Goal: Use online tool/utility: Utilize a website feature to perform a specific function

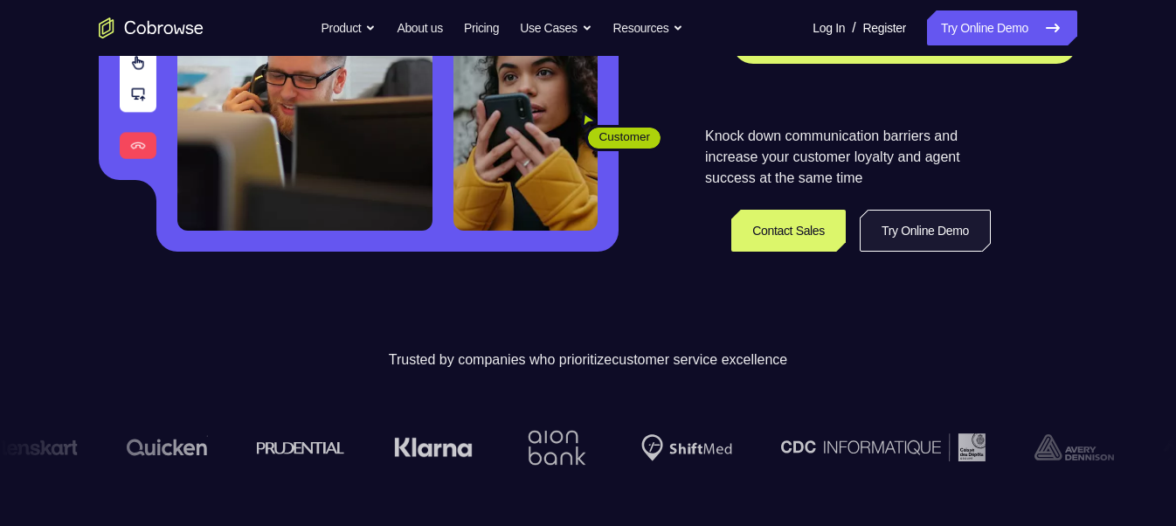
scroll to position [341, 0]
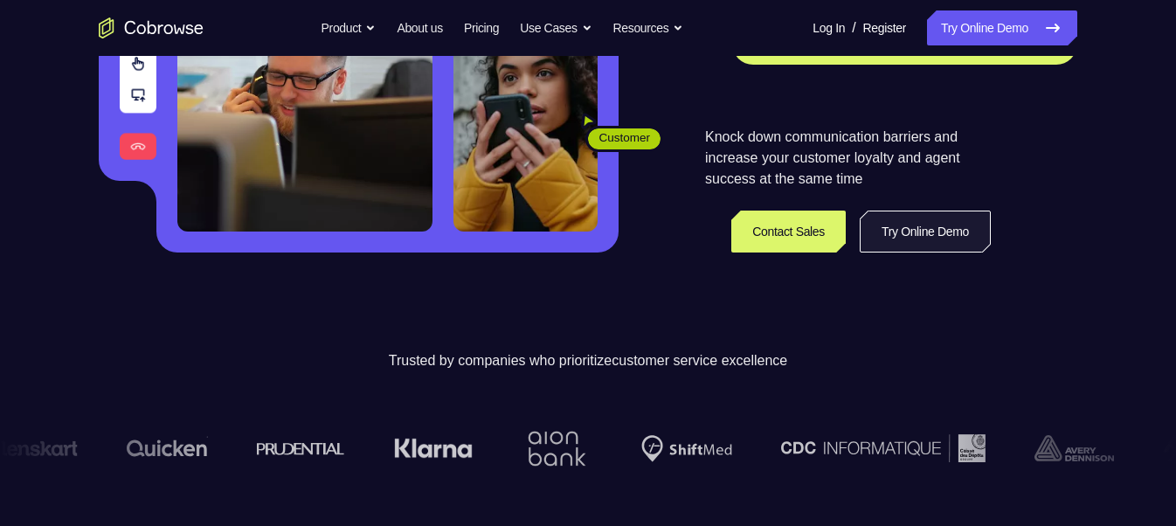
click at [910, 218] on link "Try Online Demo" at bounding box center [925, 232] width 131 height 42
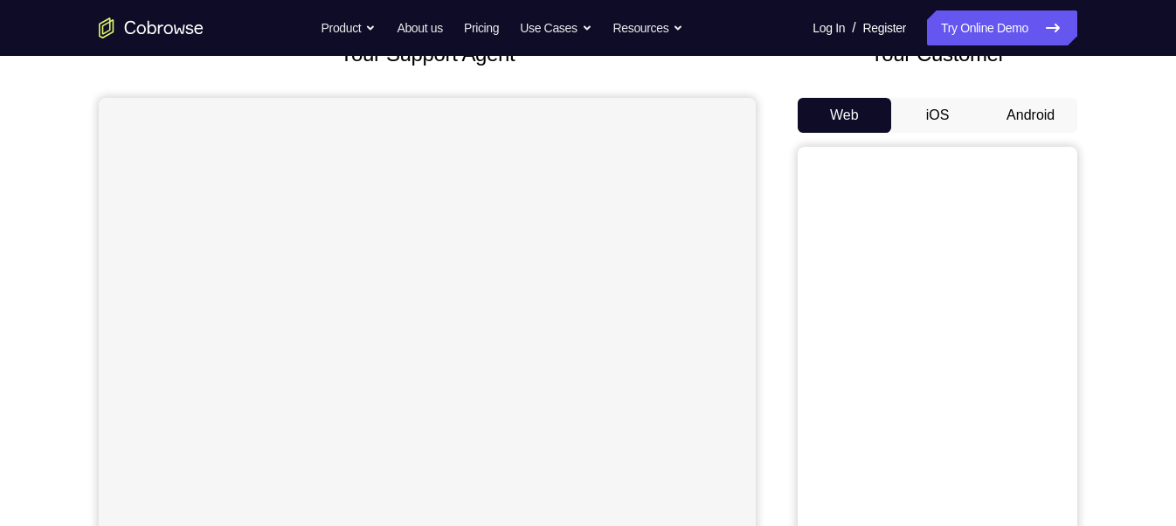
click at [1013, 117] on button "Android" at bounding box center [1031, 115] width 94 height 35
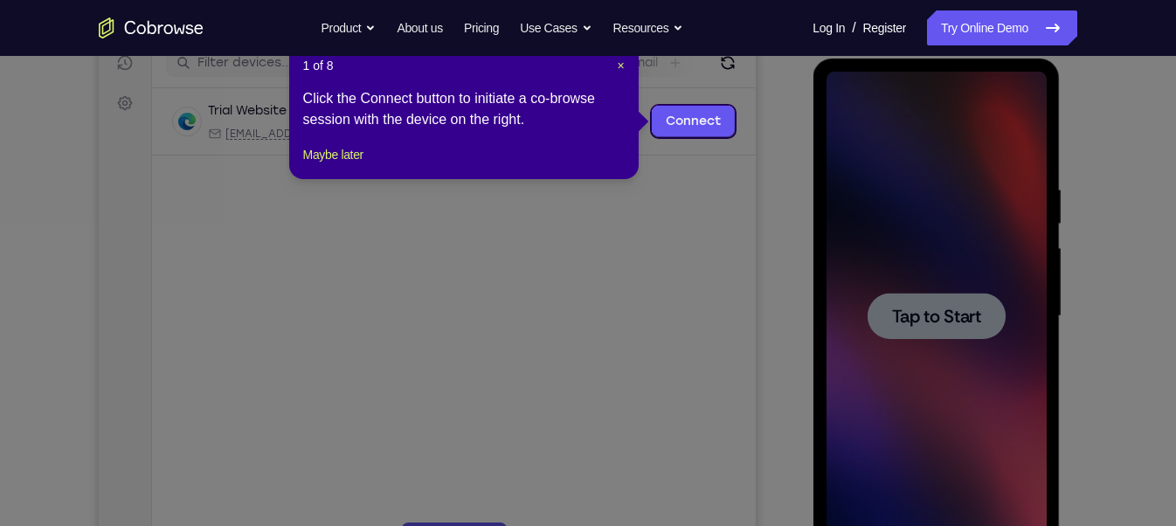
scroll to position [232, 0]
click at [339, 164] on button "Maybe later" at bounding box center [333, 153] width 60 height 21
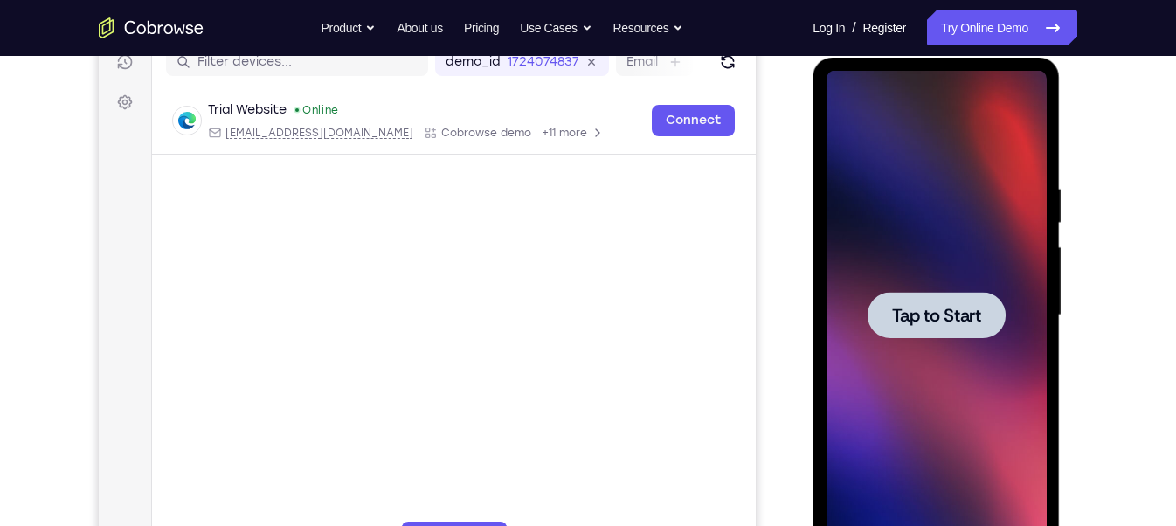
click at [890, 306] on div at bounding box center [936, 315] width 138 height 46
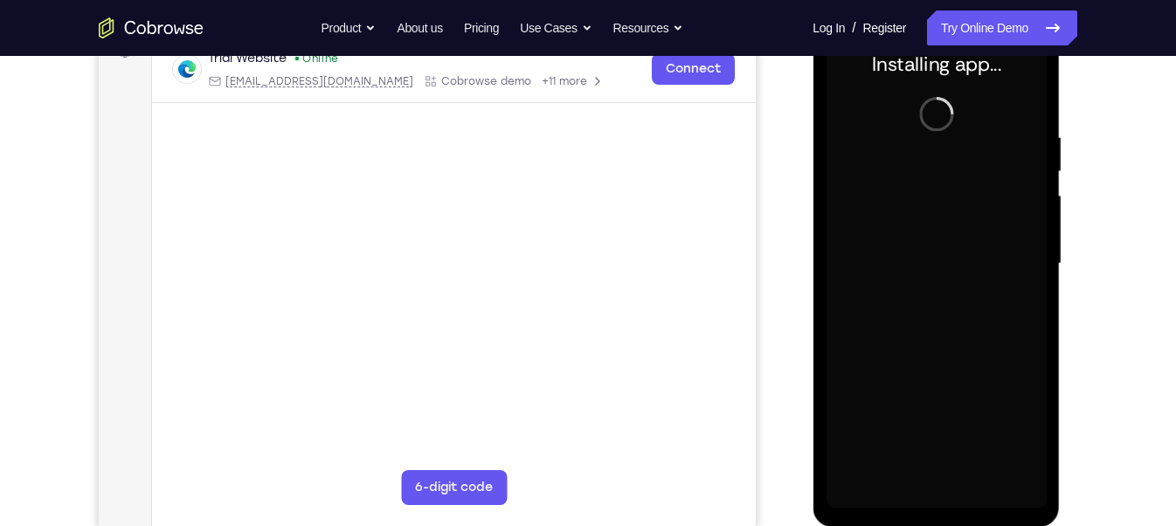
scroll to position [288, 0]
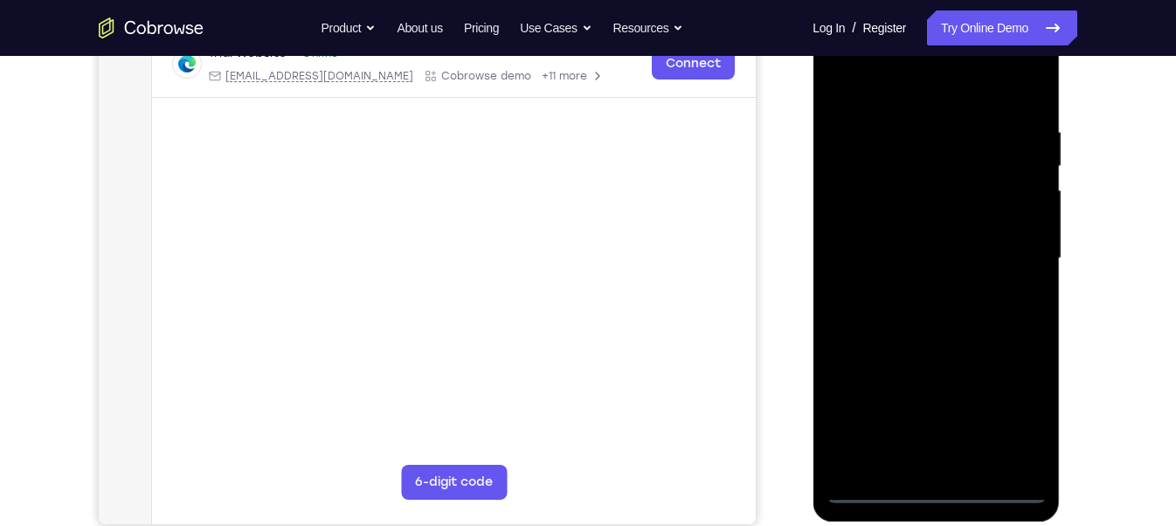
click at [939, 482] on div at bounding box center [936, 258] width 220 height 489
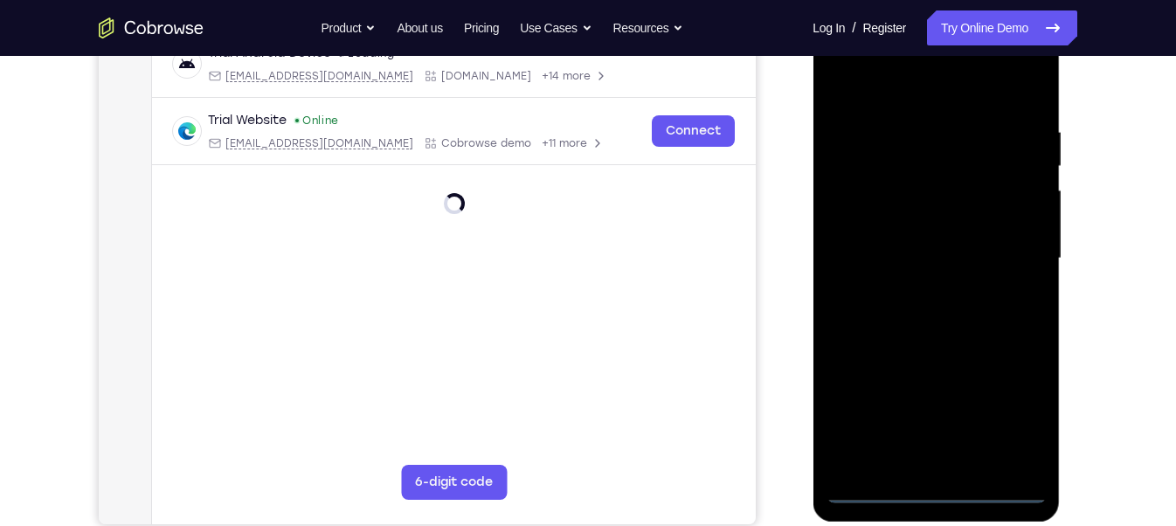
click at [939, 482] on div at bounding box center [936, 258] width 220 height 489
click at [933, 488] on div at bounding box center [936, 258] width 220 height 489
drag, startPoint x: 219, startPoint y: 426, endPoint x: 743, endPoint y: 404, distance: 523.9
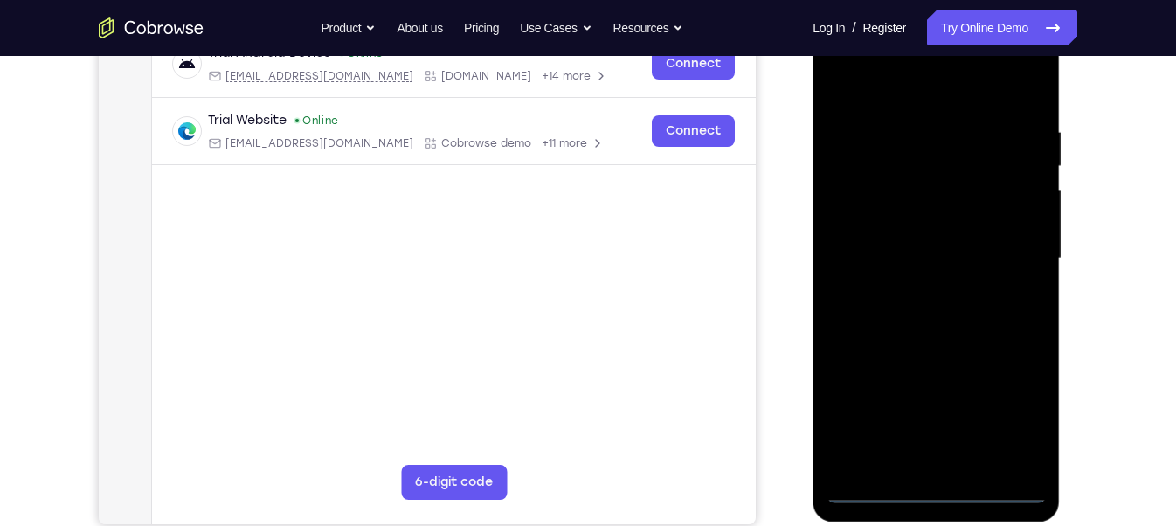
click at [743, 404] on main "demo_id 1724074837 1724074837 Email User ID Device ID Device name 6-digit code …" at bounding box center [454, 273] width 604 height 585
click at [1006, 417] on div at bounding box center [936, 258] width 220 height 489
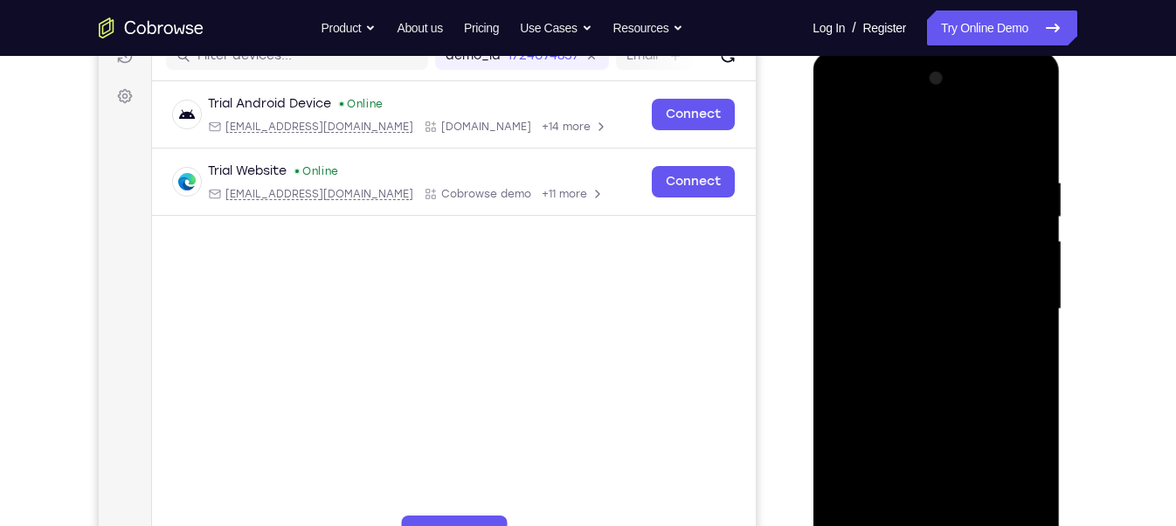
scroll to position [237, 0]
click at [843, 112] on div at bounding box center [936, 310] width 220 height 489
click at [934, 211] on div at bounding box center [936, 310] width 220 height 489
drag, startPoint x: 920, startPoint y: 230, endPoint x: 1018, endPoint y: 218, distance: 98.5
click at [1018, 218] on div at bounding box center [936, 310] width 220 height 489
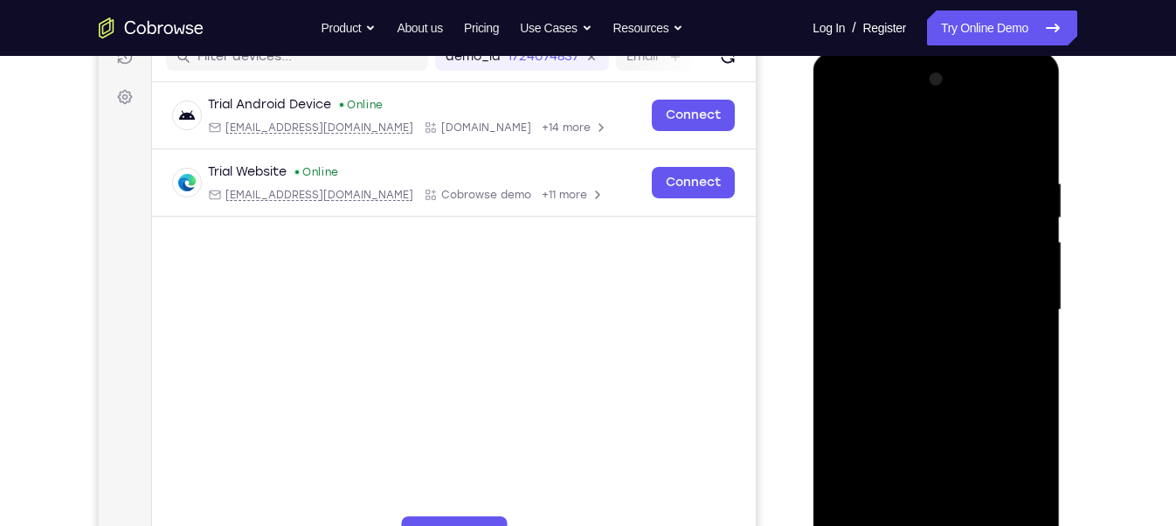
scroll to position [287, 0]
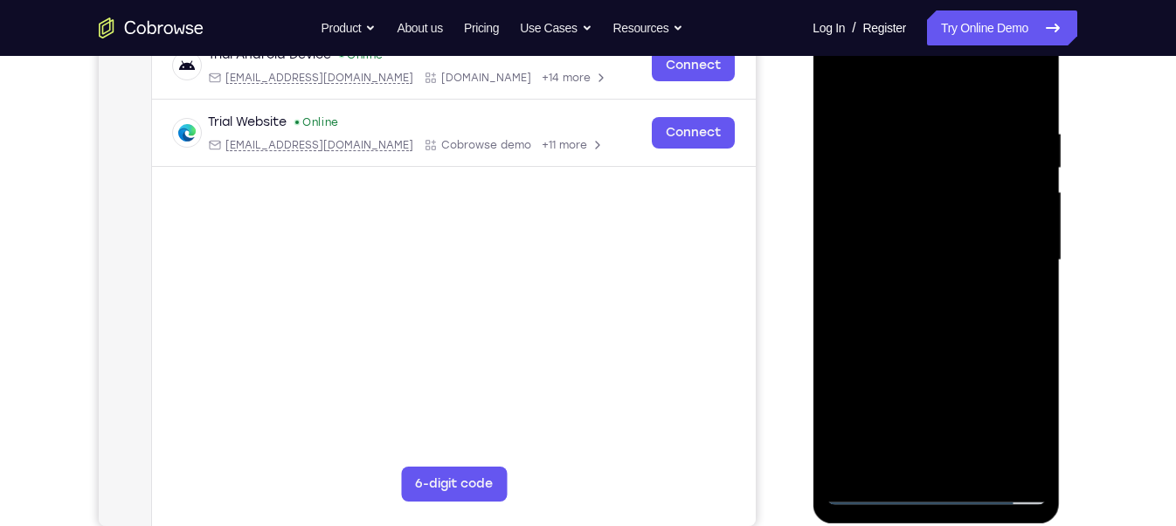
click at [870, 496] on div at bounding box center [936, 260] width 220 height 489
drag, startPoint x: 156, startPoint y: 434, endPoint x: 750, endPoint y: 408, distance: 593.9
click at [750, 408] on main "demo_id 1724074837 1724074837 Email User ID Device ID Device name 6-digit code …" at bounding box center [454, 275] width 604 height 585
drag, startPoint x: 870, startPoint y: 500, endPoint x: 883, endPoint y: 490, distance: 15.6
click at [883, 490] on div at bounding box center [936, 260] width 220 height 489
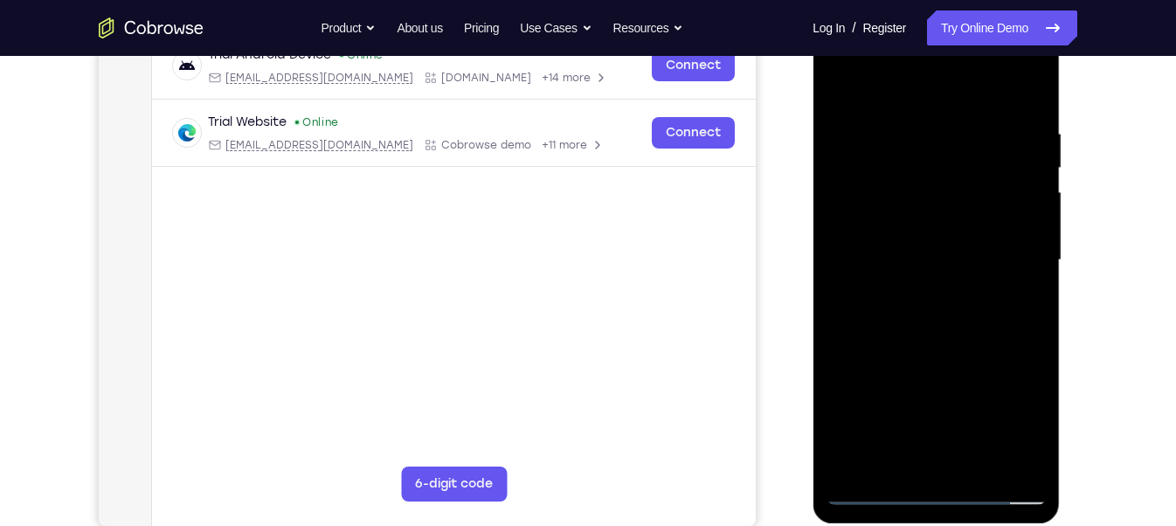
click at [883, 490] on div at bounding box center [936, 260] width 220 height 489
click at [921, 169] on div at bounding box center [936, 260] width 220 height 489
click at [893, 269] on div at bounding box center [936, 260] width 220 height 489
click at [904, 363] on div at bounding box center [936, 260] width 220 height 489
drag, startPoint x: 920, startPoint y: 347, endPoint x: 873, endPoint y: 154, distance: 198.8
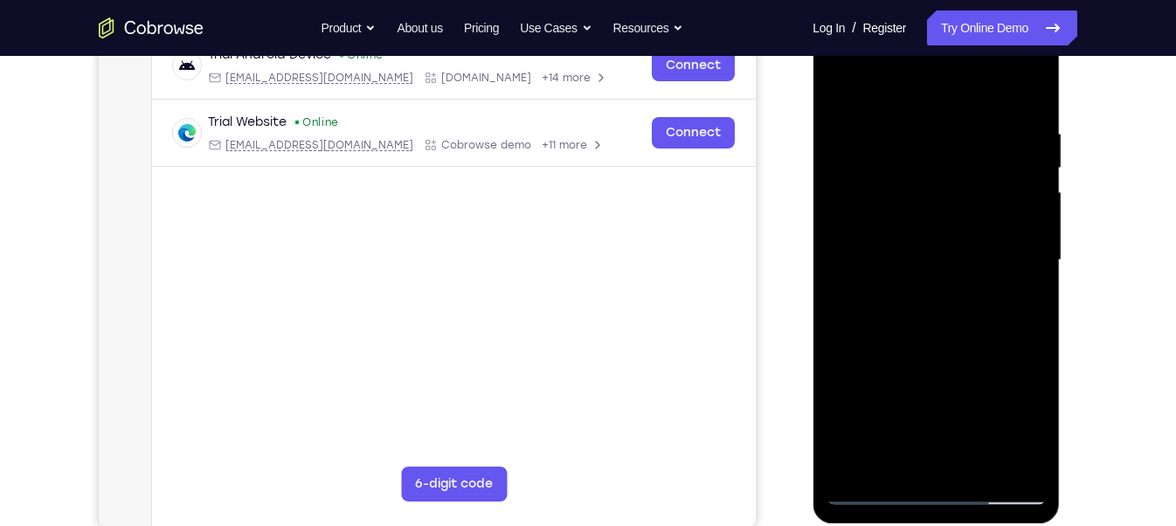
click at [873, 154] on div at bounding box center [936, 260] width 220 height 489
click at [1016, 388] on div at bounding box center [936, 260] width 220 height 489
drag, startPoint x: 915, startPoint y: 389, endPoint x: 868, endPoint y: 96, distance: 296.5
click at [868, 96] on div at bounding box center [936, 260] width 220 height 489
click at [873, 481] on div at bounding box center [936, 260] width 220 height 489
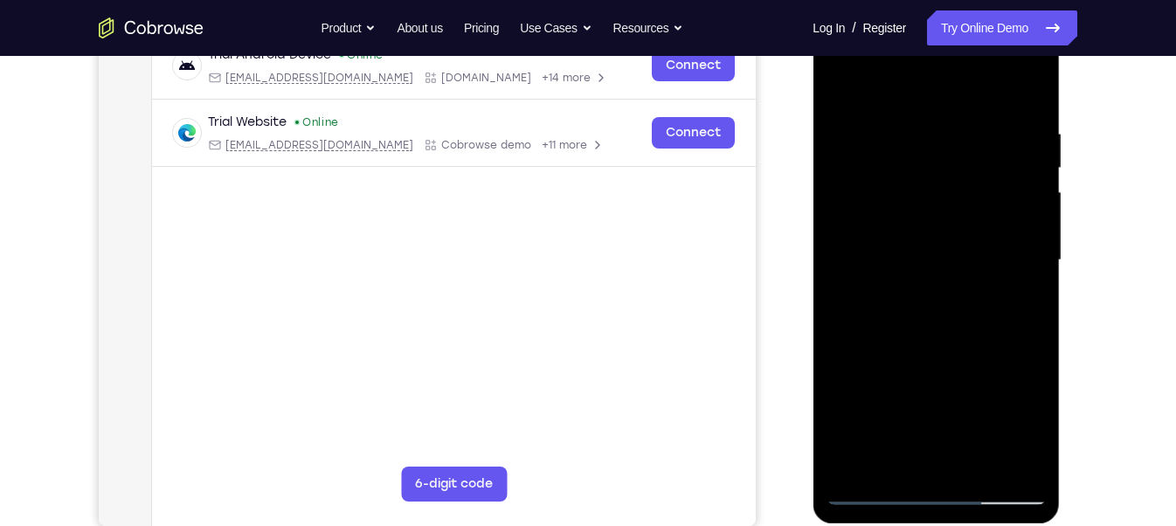
click at [876, 495] on div at bounding box center [936, 260] width 220 height 489
click at [905, 139] on div at bounding box center [936, 260] width 220 height 489
click at [947, 166] on div at bounding box center [936, 260] width 220 height 489
drag, startPoint x: 925, startPoint y: 385, endPoint x: 913, endPoint y: 142, distance: 242.3
click at [913, 142] on div at bounding box center [936, 260] width 220 height 489
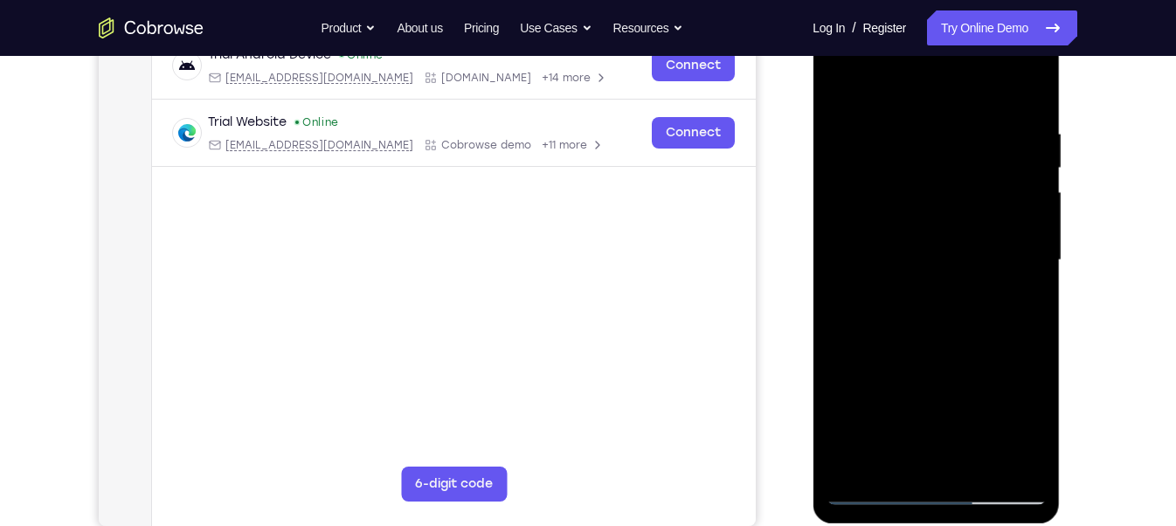
drag, startPoint x: 928, startPoint y: 411, endPoint x: 911, endPoint y: 156, distance: 255.8
click at [911, 156] on div at bounding box center [936, 260] width 220 height 489
drag, startPoint x: 939, startPoint y: 422, endPoint x: 894, endPoint y: 134, distance: 291.9
click at [894, 134] on div at bounding box center [936, 260] width 220 height 489
drag, startPoint x: 953, startPoint y: 427, endPoint x: 925, endPoint y: 627, distance: 201.9
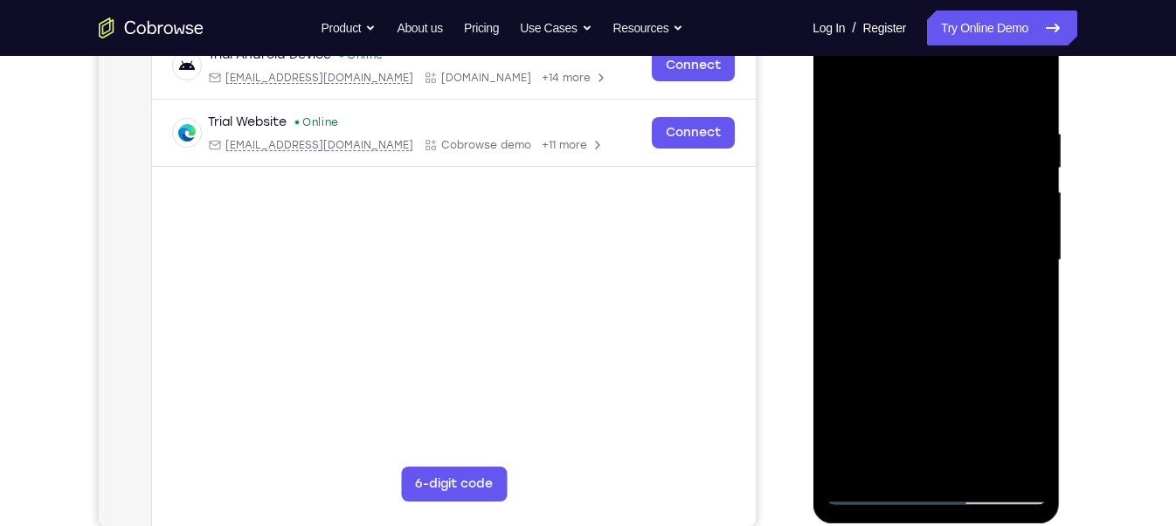
click at [925, 525] on html "Online web based iOS Simulators and Android Emulators. Run iPhone, iPad, Mobile…" at bounding box center [937, 265] width 249 height 524
click at [974, 115] on div at bounding box center [936, 260] width 220 height 489
click at [882, 82] on div at bounding box center [936, 260] width 220 height 489
click at [868, 145] on div at bounding box center [936, 260] width 220 height 489
drag, startPoint x: 878, startPoint y: 380, endPoint x: 908, endPoint y: 476, distance: 100.6
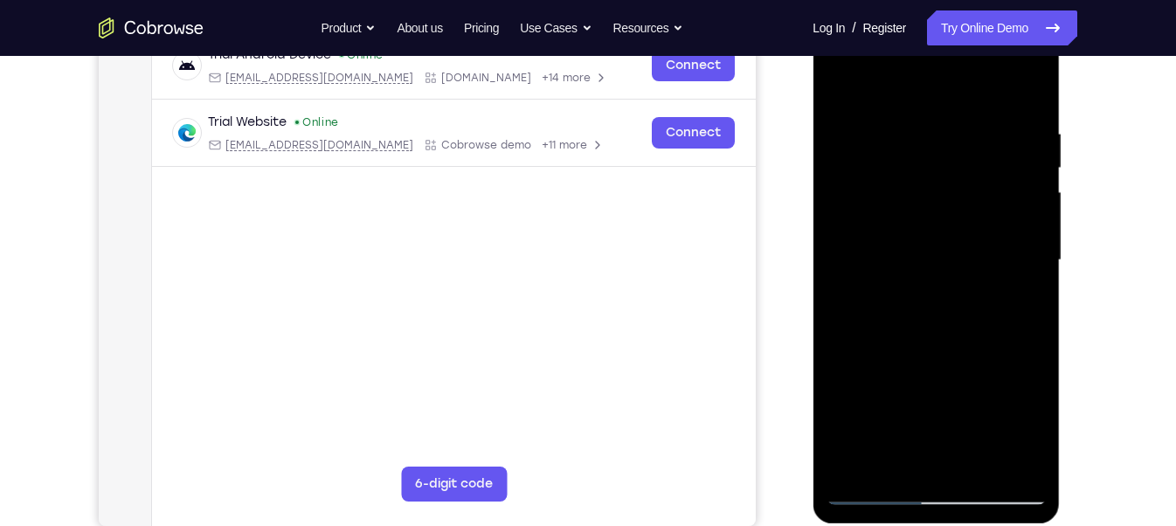
click at [908, 476] on div at bounding box center [936, 260] width 220 height 489
click at [842, 140] on div at bounding box center [936, 260] width 220 height 489
click at [940, 414] on div at bounding box center [936, 260] width 220 height 489
drag, startPoint x: 940, startPoint y: 414, endPoint x: 870, endPoint y: 127, distance: 295.9
click at [870, 127] on div at bounding box center [936, 260] width 220 height 489
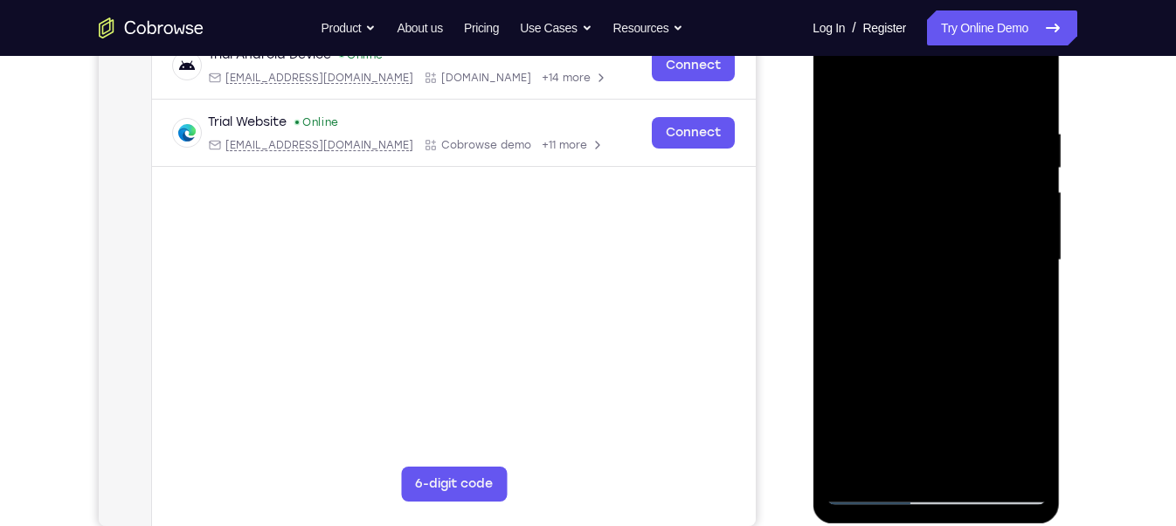
drag, startPoint x: 906, startPoint y: 389, endPoint x: 865, endPoint y: 92, distance: 299.9
click at [865, 92] on div at bounding box center [936, 260] width 220 height 489
click at [872, 495] on div at bounding box center [936, 260] width 220 height 489
drag, startPoint x: 890, startPoint y: 448, endPoint x: 863, endPoint y: 197, distance: 252.2
click at [863, 197] on div at bounding box center [936, 260] width 220 height 489
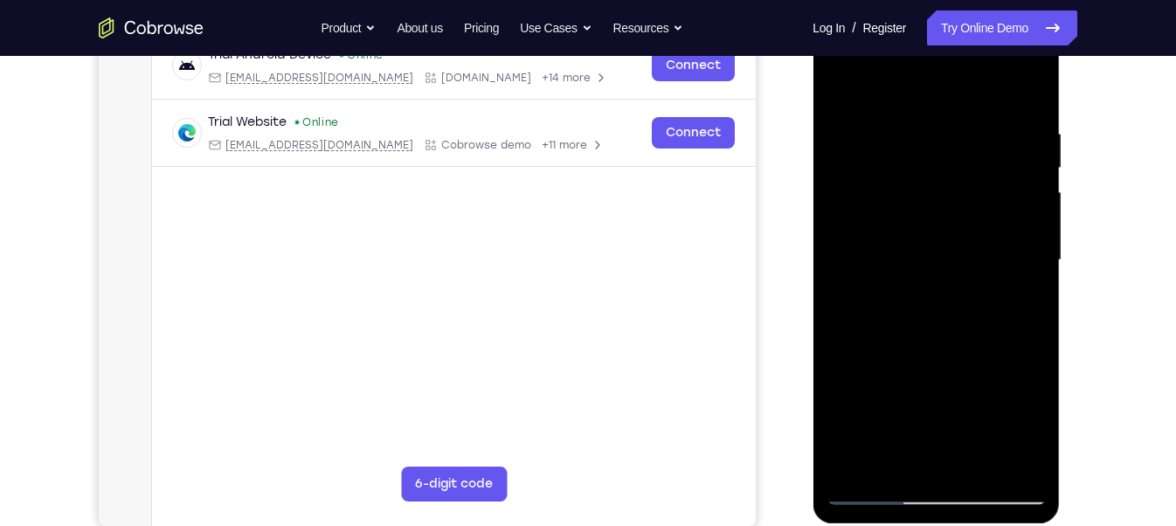
drag, startPoint x: 923, startPoint y: 410, endPoint x: 907, endPoint y: 176, distance: 234.7
click at [907, 176] on div at bounding box center [936, 260] width 220 height 489
click at [923, 274] on div at bounding box center [936, 260] width 220 height 489
drag, startPoint x: 911, startPoint y: 403, endPoint x: 883, endPoint y: 169, distance: 235.9
click at [883, 169] on div at bounding box center [936, 260] width 220 height 489
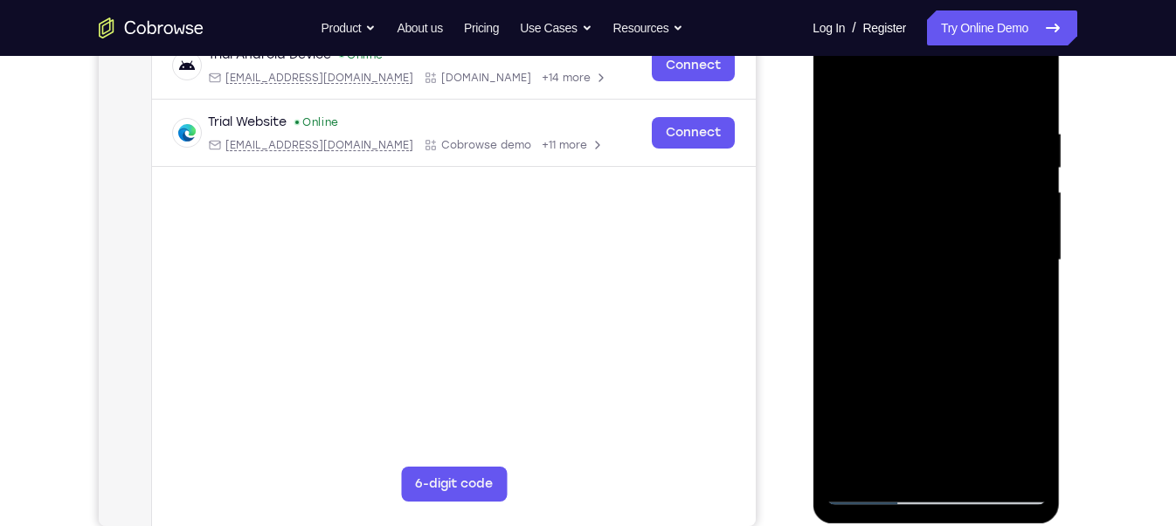
drag, startPoint x: 904, startPoint y: 376, endPoint x: 850, endPoint y: 125, distance: 256.4
click at [850, 125] on div at bounding box center [936, 260] width 220 height 489
drag, startPoint x: 888, startPoint y: 428, endPoint x: 884, endPoint y: 181, distance: 247.3
click at [884, 181] on div at bounding box center [936, 260] width 220 height 489
drag, startPoint x: 920, startPoint y: 343, endPoint x: 890, endPoint y: 31, distance: 314.3
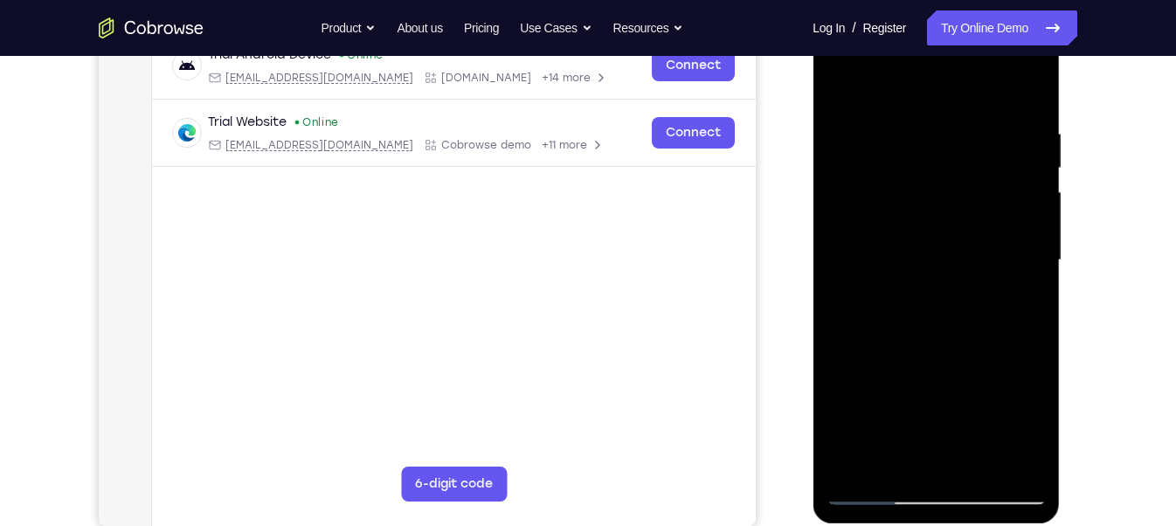
click at [890, 31] on div at bounding box center [936, 260] width 220 height 489
click at [881, 486] on div at bounding box center [936, 260] width 220 height 489
click at [870, 495] on div at bounding box center [936, 260] width 220 height 489
click at [837, 141] on div at bounding box center [936, 260] width 220 height 489
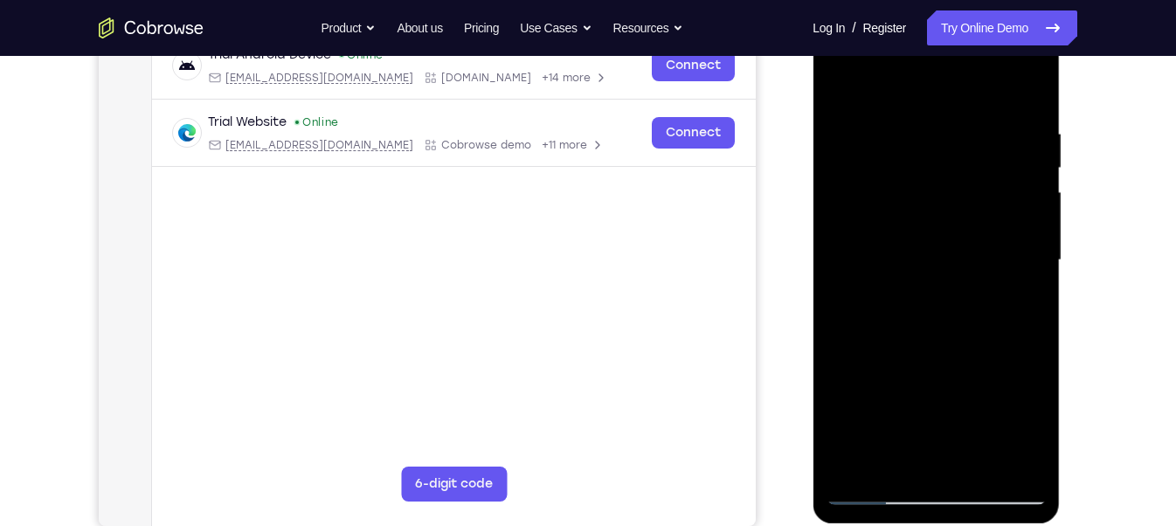
click at [970, 117] on div at bounding box center [936, 260] width 220 height 489
drag, startPoint x: 909, startPoint y: 398, endPoint x: 912, endPoint y: 544, distance: 145.1
click at [912, 525] on html "Online web based iOS Simulators and Android Emulators. Run iPhone, iPad, Mobile…" at bounding box center [937, 265] width 249 height 524
click at [870, 142] on div at bounding box center [936, 260] width 220 height 489
drag, startPoint x: 896, startPoint y: 329, endPoint x: 878, endPoint y: 171, distance: 158.3
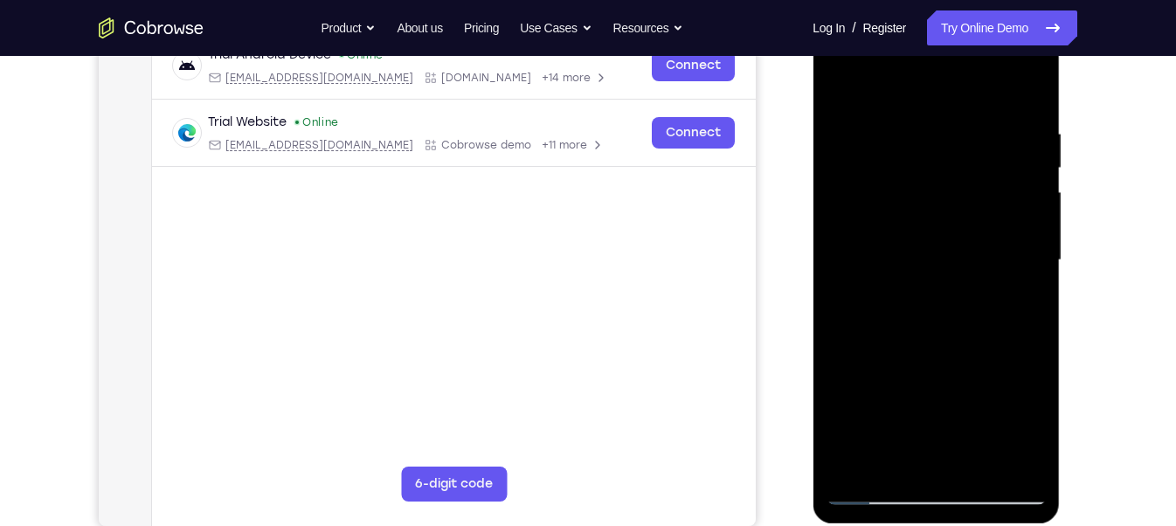
click at [878, 171] on div at bounding box center [936, 260] width 220 height 489
drag, startPoint x: 880, startPoint y: 462, endPoint x: 883, endPoint y: 183, distance: 279.7
click at [883, 183] on div at bounding box center [936, 260] width 220 height 489
drag, startPoint x: 915, startPoint y: 186, endPoint x: 936, endPoint y: 511, distance: 325.8
click at [936, 511] on div at bounding box center [936, 263] width 247 height 521
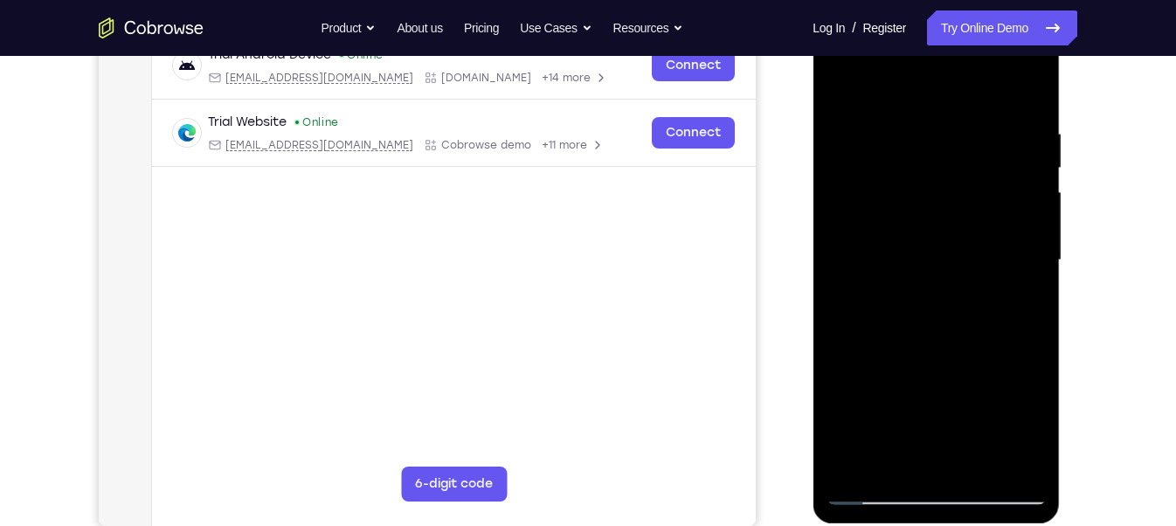
click at [958, 116] on div at bounding box center [936, 260] width 220 height 489
click at [868, 135] on div at bounding box center [936, 260] width 220 height 489
drag, startPoint x: 891, startPoint y: 402, endPoint x: 857, endPoint y: 183, distance: 222.0
click at [857, 183] on div at bounding box center [936, 260] width 220 height 489
drag, startPoint x: 870, startPoint y: 440, endPoint x: 858, endPoint y: 179, distance: 260.7
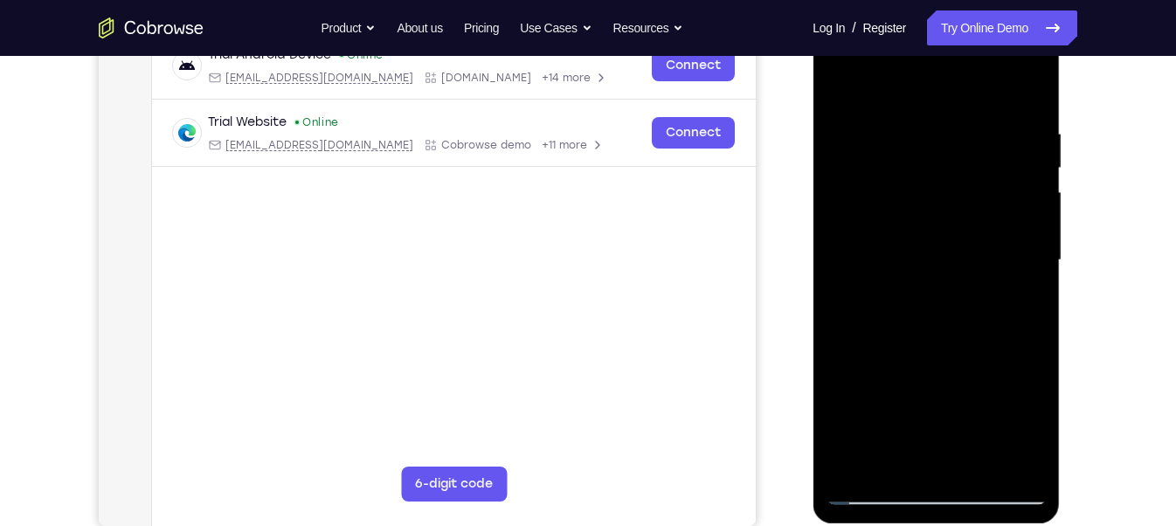
click at [858, 179] on div at bounding box center [936, 260] width 220 height 489
drag, startPoint x: 883, startPoint y: 430, endPoint x: 876, endPoint y: 66, distance: 364.5
click at [876, 66] on div at bounding box center [936, 260] width 220 height 489
drag, startPoint x: 984, startPoint y: 435, endPoint x: 896, endPoint y: 94, distance: 352.9
click at [896, 94] on div at bounding box center [936, 260] width 220 height 489
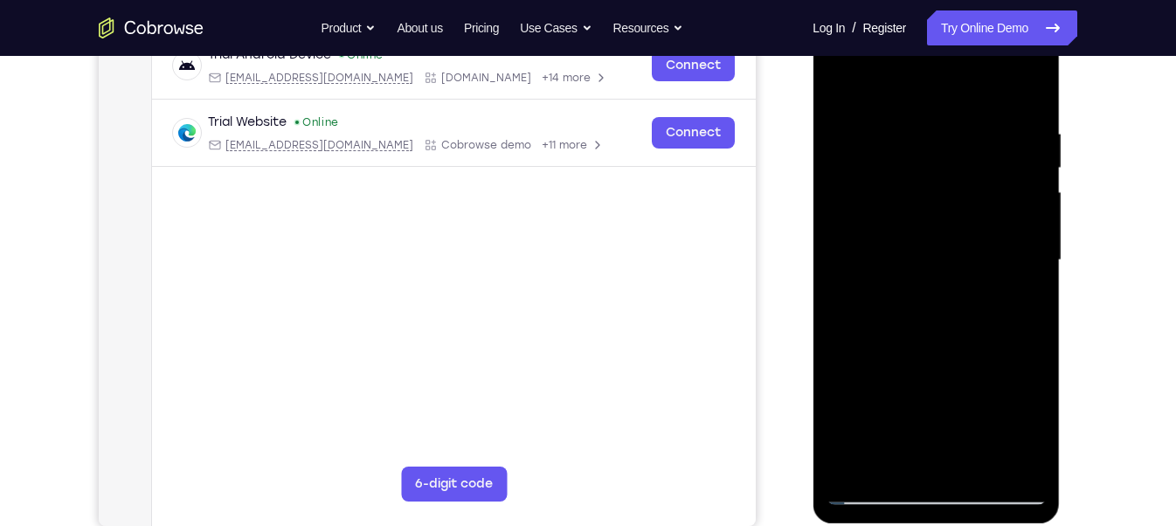
drag, startPoint x: 881, startPoint y: 440, endPoint x: 900, endPoint y: 120, distance: 320.4
click at [900, 120] on div at bounding box center [936, 260] width 220 height 489
drag, startPoint x: 918, startPoint y: 400, endPoint x: 887, endPoint y: 87, distance: 314.3
click at [887, 87] on div at bounding box center [936, 260] width 220 height 489
click at [879, 488] on div at bounding box center [936, 260] width 220 height 489
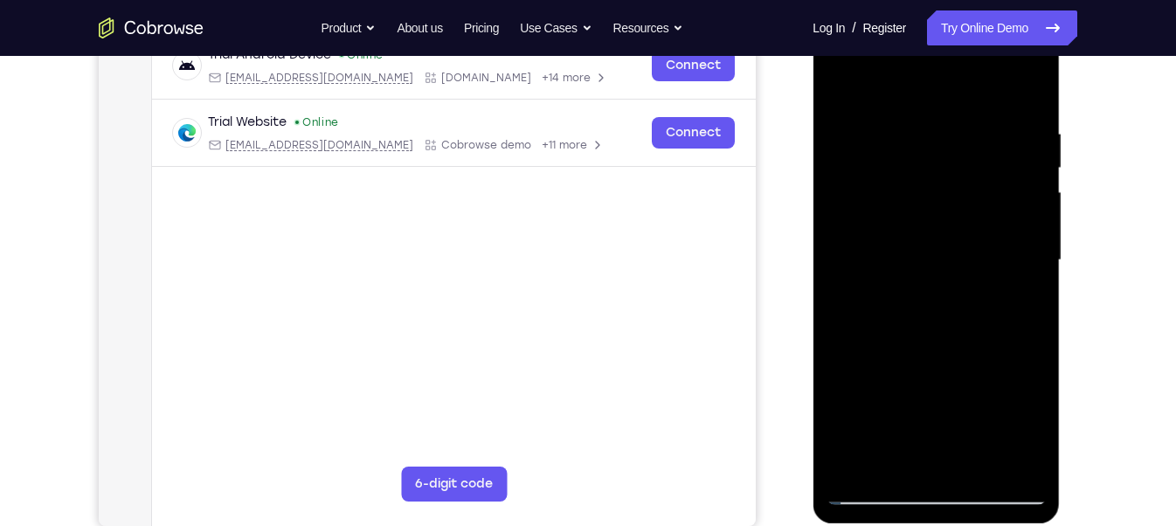
click at [879, 488] on div at bounding box center [936, 260] width 220 height 489
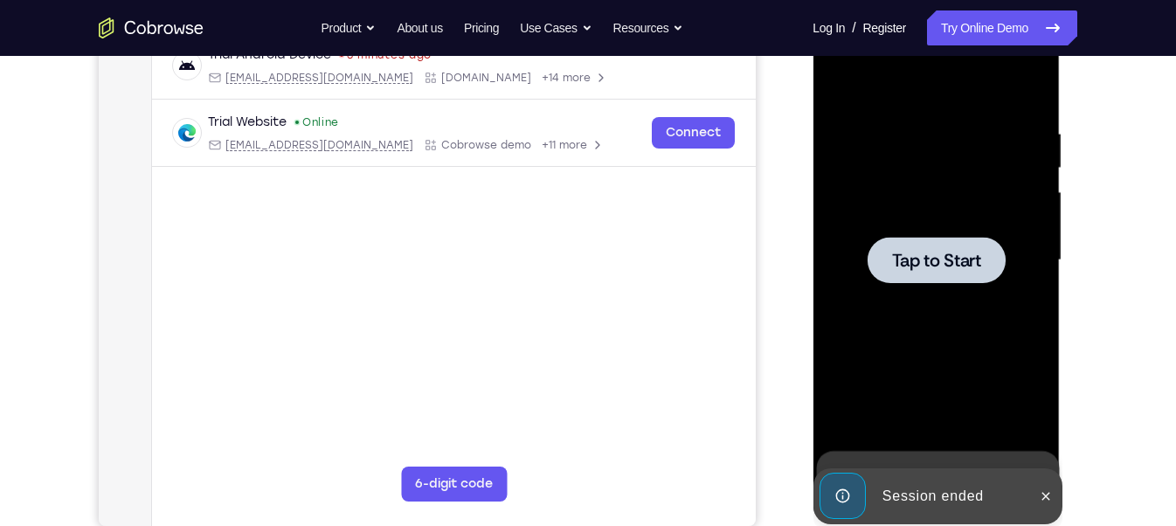
click at [948, 252] on span "Tap to Start" at bounding box center [935, 260] width 89 height 17
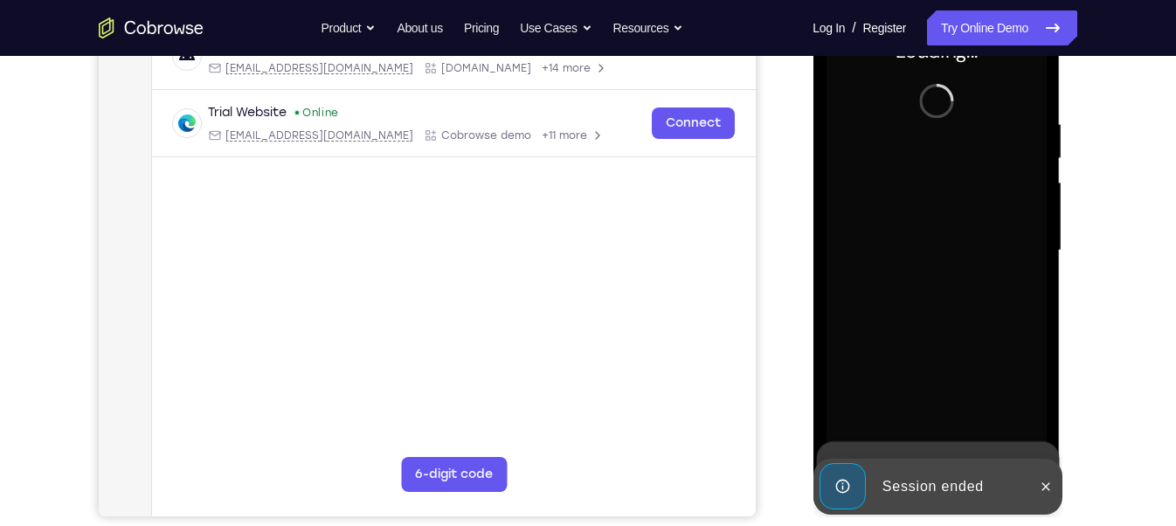
scroll to position [297, 0]
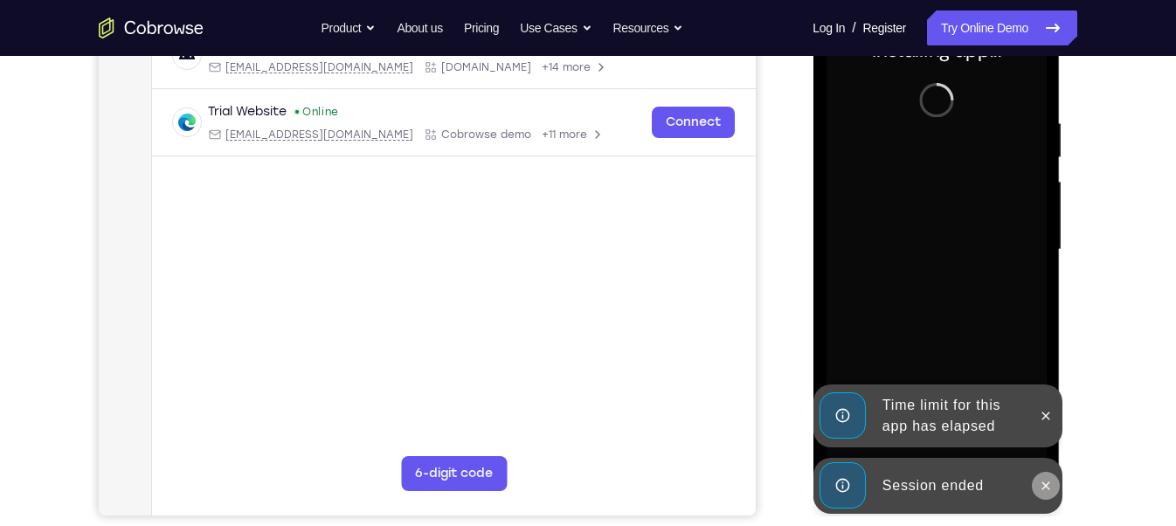
click at [1043, 488] on icon at bounding box center [1046, 486] width 8 height 8
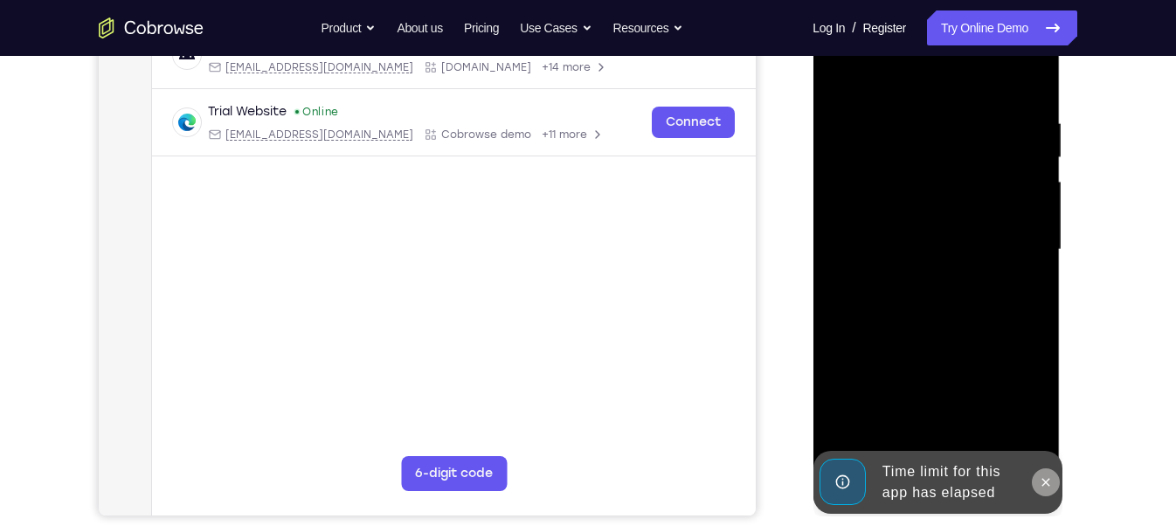
click at [1046, 483] on icon at bounding box center [1046, 482] width 8 height 8
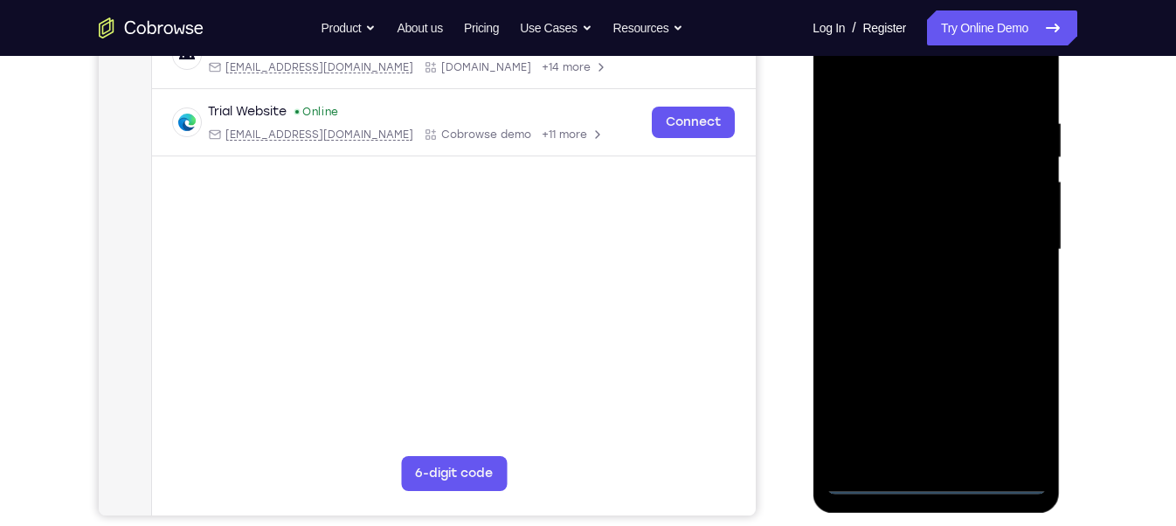
click at [942, 482] on div at bounding box center [936, 249] width 220 height 489
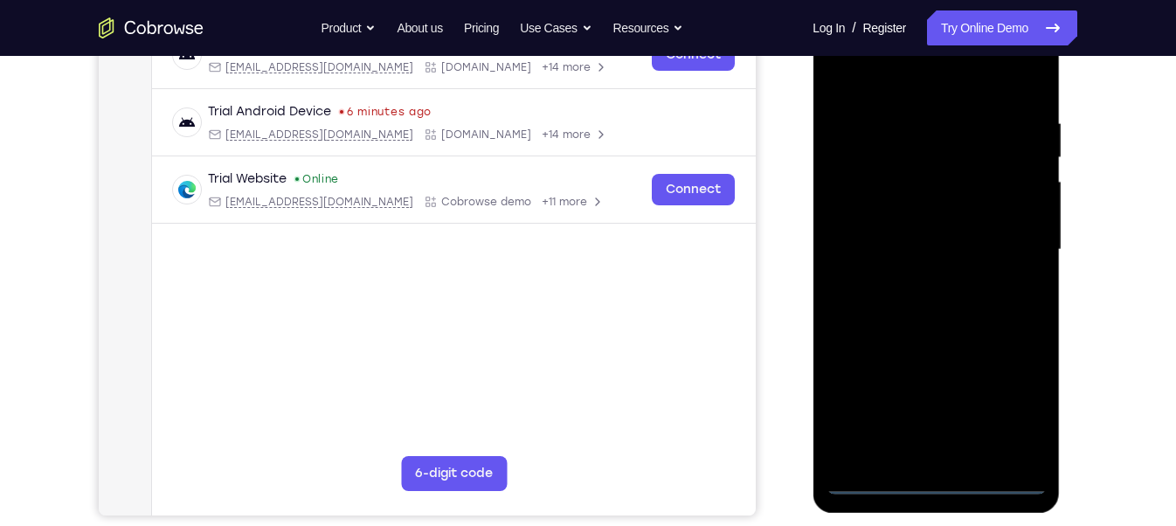
click at [990, 480] on div at bounding box center [936, 249] width 220 height 489
click at [939, 482] on div at bounding box center [936, 249] width 220 height 489
click at [1014, 406] on div at bounding box center [936, 249] width 220 height 489
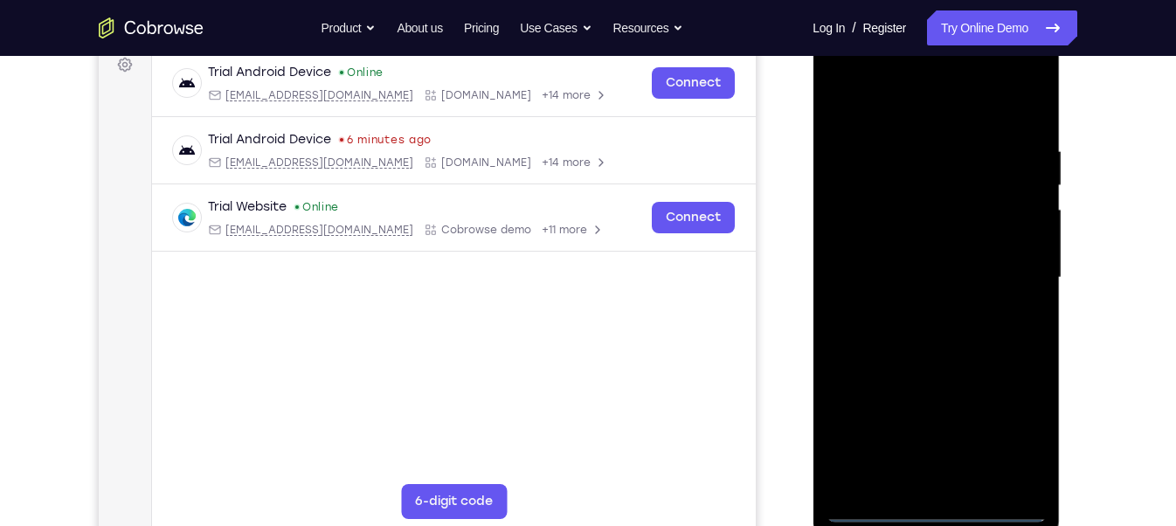
scroll to position [239, 0]
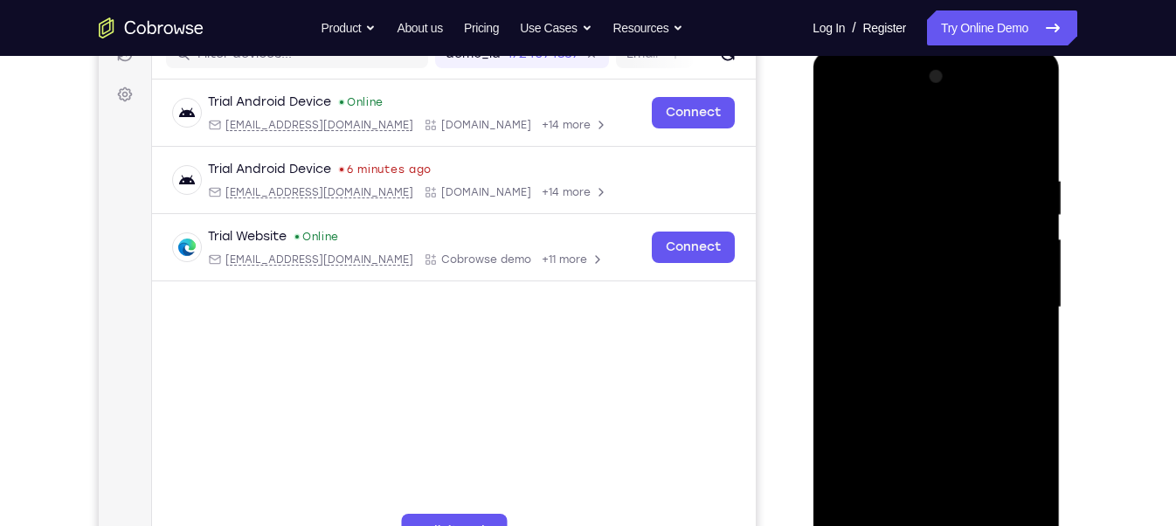
click at [835, 101] on div at bounding box center [936, 307] width 220 height 489
click at [919, 206] on div at bounding box center [936, 307] width 220 height 489
click at [908, 200] on div at bounding box center [936, 307] width 220 height 489
drag, startPoint x: 911, startPoint y: 439, endPoint x: 845, endPoint y: 140, distance: 306.2
click at [845, 140] on div at bounding box center [936, 307] width 220 height 489
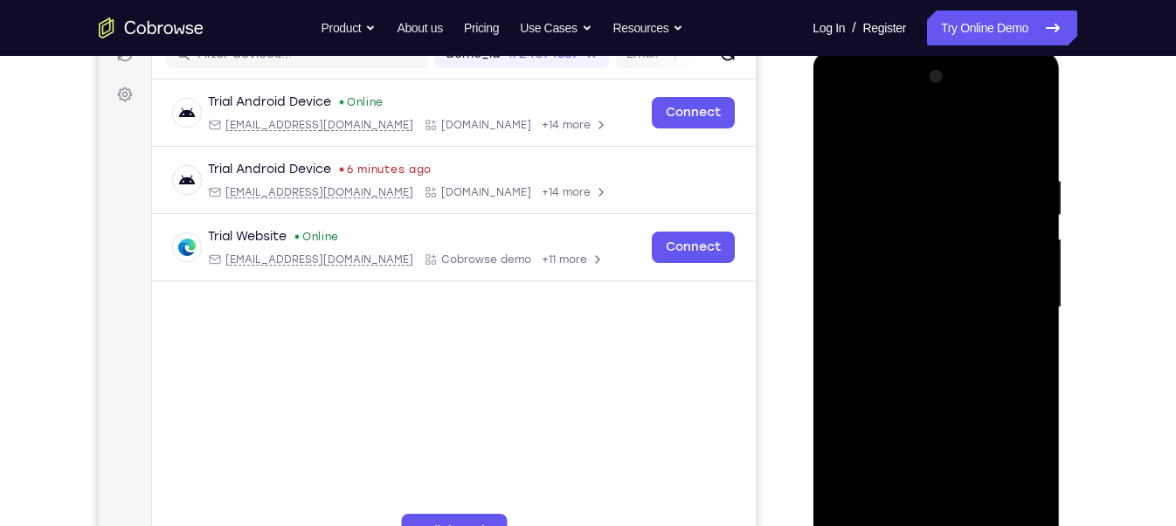
drag, startPoint x: 924, startPoint y: 457, endPoint x: 861, endPoint y: 135, distance: 328.5
click at [861, 135] on div at bounding box center [936, 307] width 220 height 489
drag, startPoint x: 926, startPoint y: 223, endPoint x: 978, endPoint y: 627, distance: 407.9
click at [978, 525] on html "Online web based iOS Simulators and Android Emulators. Run iPhone, iPad, Mobile…" at bounding box center [937, 312] width 249 height 524
click at [864, 187] on div at bounding box center [936, 307] width 220 height 489
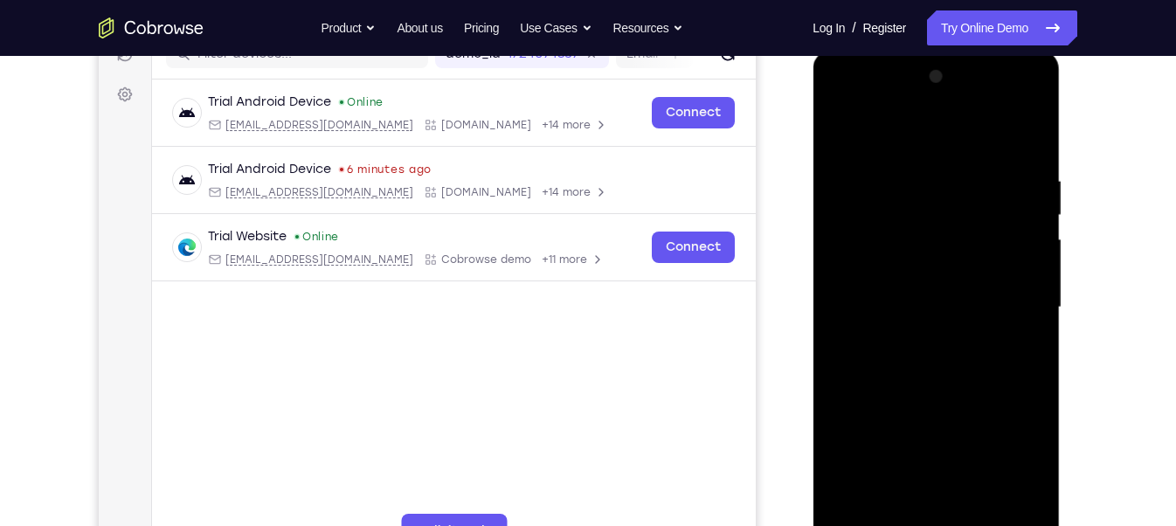
click at [948, 220] on div at bounding box center [936, 307] width 220 height 489
drag, startPoint x: 908, startPoint y: 393, endPoint x: 975, endPoint y: 590, distance: 207.8
click at [975, 525] on html "Online web based iOS Simulators and Android Emulators. Run iPhone, iPad, Mobile…" at bounding box center [937, 312] width 249 height 524
click at [903, 201] on div at bounding box center [936, 307] width 220 height 489
drag, startPoint x: 909, startPoint y: 461, endPoint x: 912, endPoint y: 627, distance: 166.1
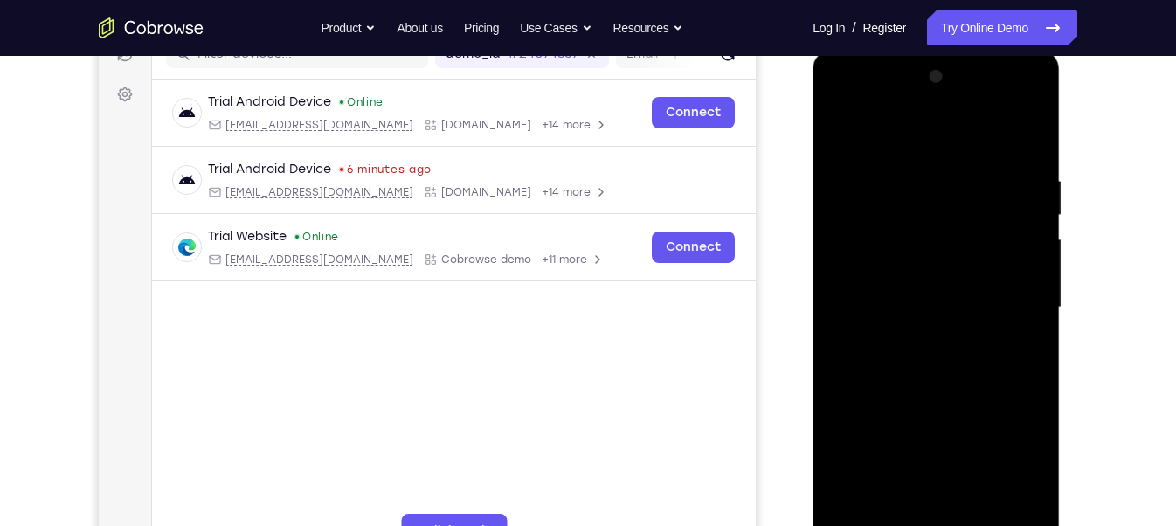
click at [912, 525] on html "Online web based iOS Simulators and Android Emulators. Run iPhone, iPad, Mobile…" at bounding box center [937, 312] width 249 height 524
click at [838, 189] on div at bounding box center [936, 307] width 220 height 489
drag, startPoint x: 916, startPoint y: 426, endPoint x: 843, endPoint y: 121, distance: 312.6
click at [843, 121] on div at bounding box center [936, 307] width 220 height 489
drag, startPoint x: 908, startPoint y: 476, endPoint x: 853, endPoint y: 166, distance: 315.1
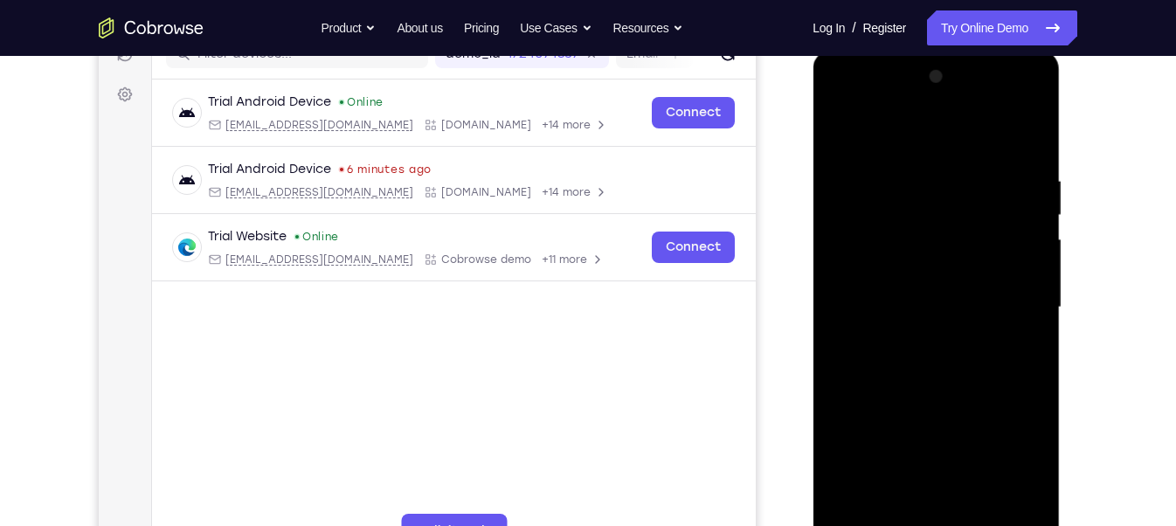
click at [853, 166] on div at bounding box center [936, 307] width 220 height 489
click at [902, 410] on div at bounding box center [936, 307] width 220 height 489
drag, startPoint x: 902, startPoint y: 410, endPoint x: 821, endPoint y: 45, distance: 373.2
click at [821, 50] on html "Online web based iOS Simulators and Android Emulators. Run iPhone, iPad, Mobile…" at bounding box center [937, 312] width 249 height 524
drag, startPoint x: 929, startPoint y: 401, endPoint x: 868, endPoint y: 157, distance: 251.4
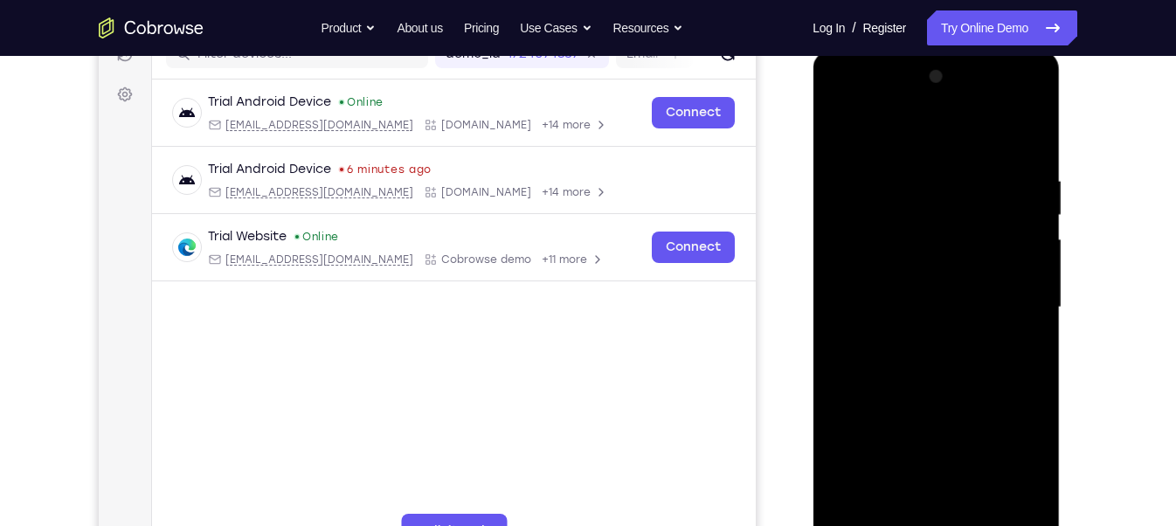
click at [868, 157] on div at bounding box center [936, 307] width 220 height 489
drag, startPoint x: 932, startPoint y: 503, endPoint x: 884, endPoint y: 248, distance: 259.7
click at [884, 248] on div at bounding box center [936, 307] width 220 height 489
drag, startPoint x: 1100, startPoint y: 281, endPoint x: 1077, endPoint y: 201, distance: 82.7
click at [1077, 201] on div "Your Support Agent Your Customer Web iOS Android Next Steps We’d be happy to gi…" at bounding box center [588, 392] width 1119 height 1153
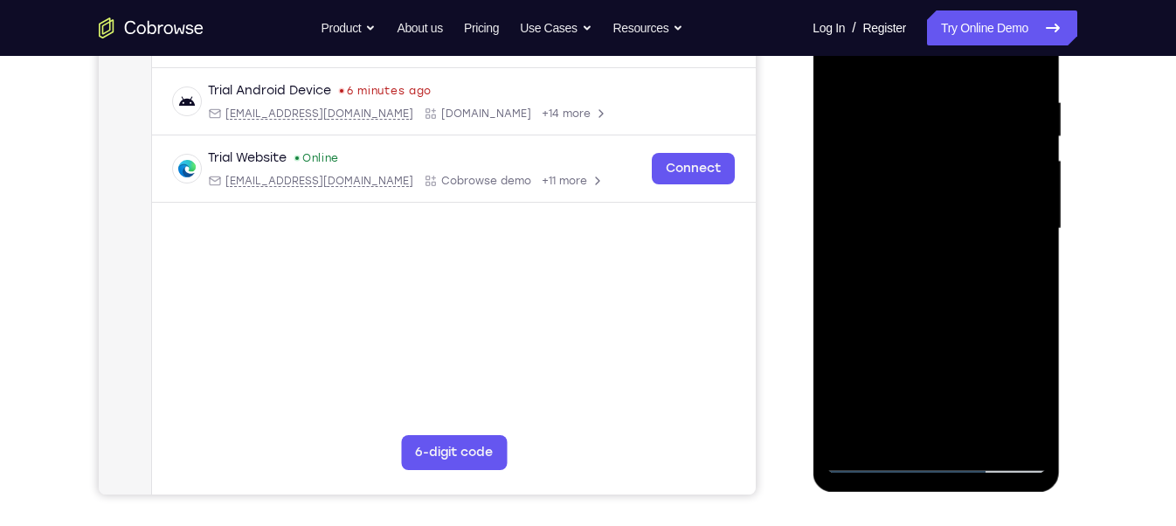
scroll to position [314, 0]
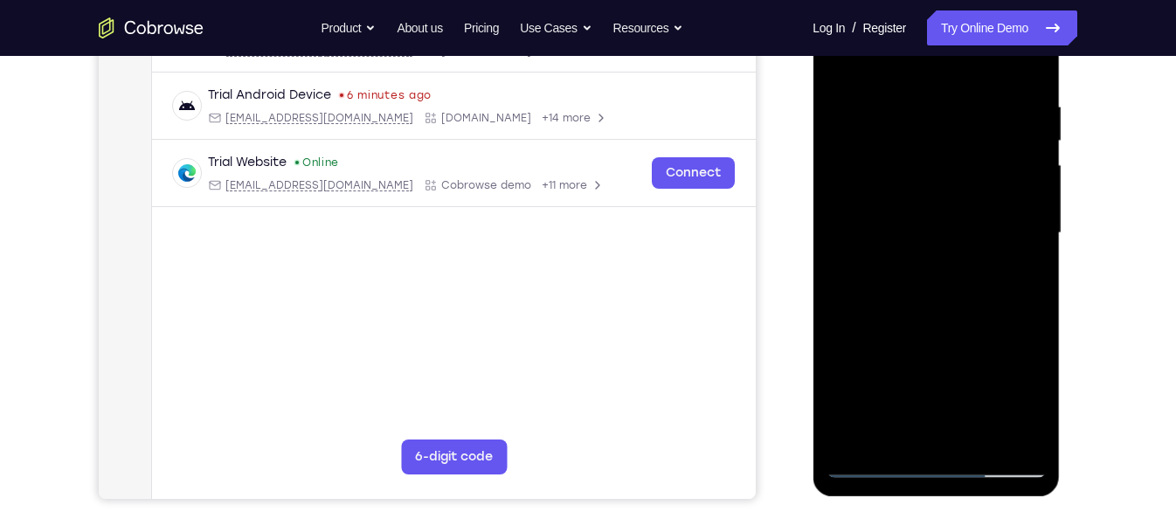
click at [870, 458] on div at bounding box center [936, 233] width 220 height 489
click at [873, 478] on div at bounding box center [936, 236] width 247 height 521
click at [874, 462] on div at bounding box center [936, 233] width 220 height 489
drag, startPoint x: 964, startPoint y: 253, endPoint x: 973, endPoint y: 403, distance: 149.7
click at [973, 403] on div at bounding box center [936, 233] width 220 height 489
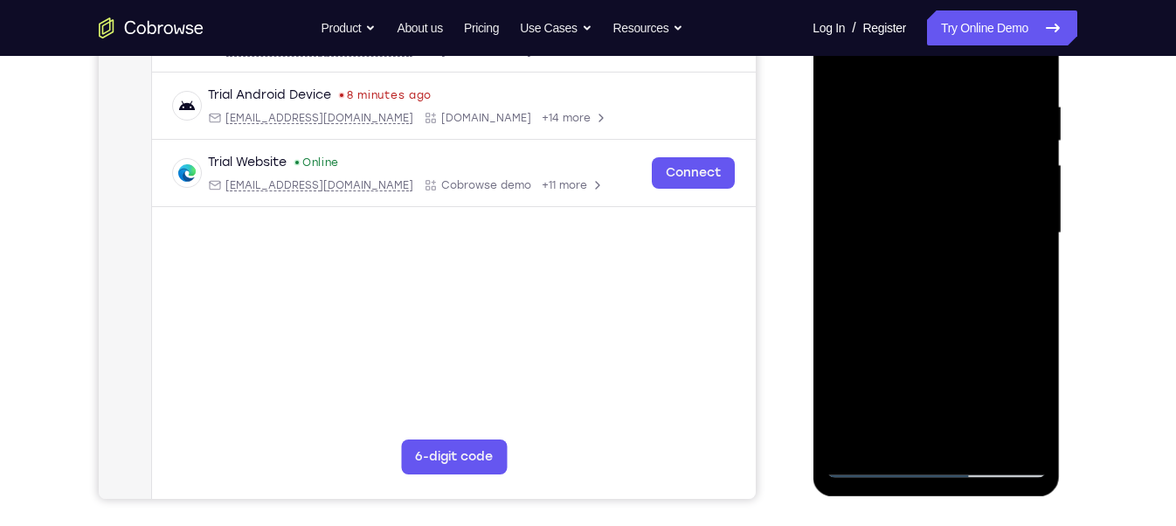
drag, startPoint x: 913, startPoint y: 143, endPoint x: 931, endPoint y: 397, distance: 254.0
click at [931, 397] on div at bounding box center [936, 233] width 220 height 489
drag, startPoint x: 1104, startPoint y: 191, endPoint x: 1099, endPoint y: 268, distance: 77.9
click at [1099, 268] on div "Your Support Agent Your Customer Web iOS Android Next Steps We’d be happy to gi…" at bounding box center [588, 318] width 1119 height 1153
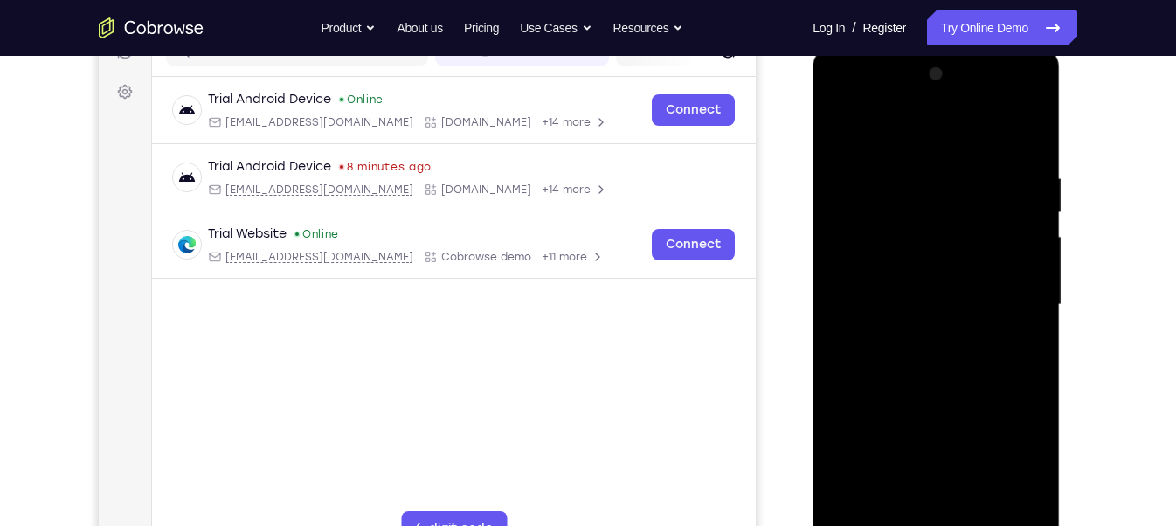
scroll to position [234, 0]
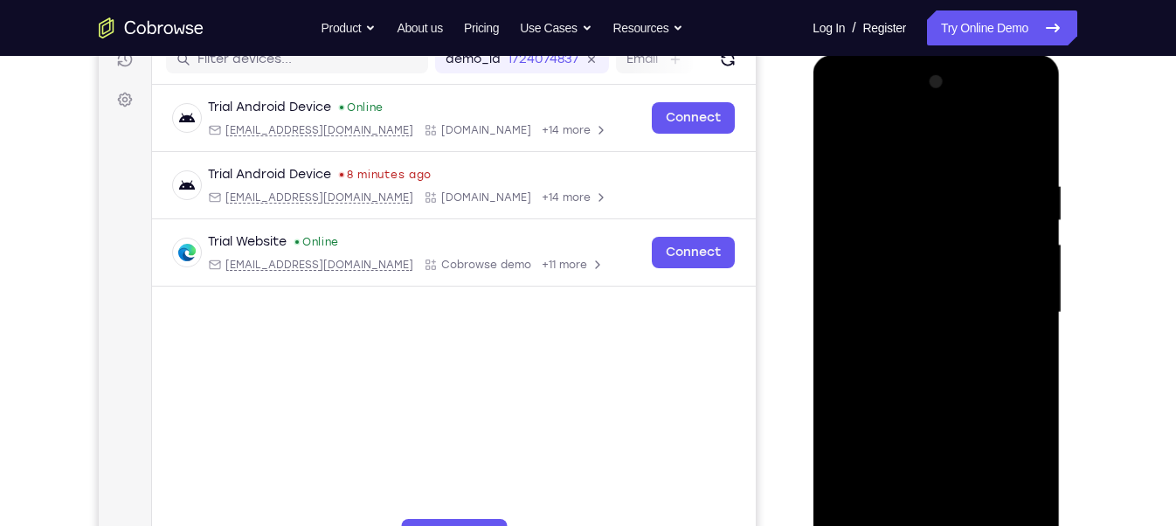
click at [920, 102] on div at bounding box center [936, 312] width 220 height 489
drag, startPoint x: 916, startPoint y: 177, endPoint x: 920, endPoint y: 169, distance: 9.8
click at [920, 169] on div at bounding box center [936, 312] width 220 height 489
click at [917, 283] on div at bounding box center [936, 312] width 220 height 489
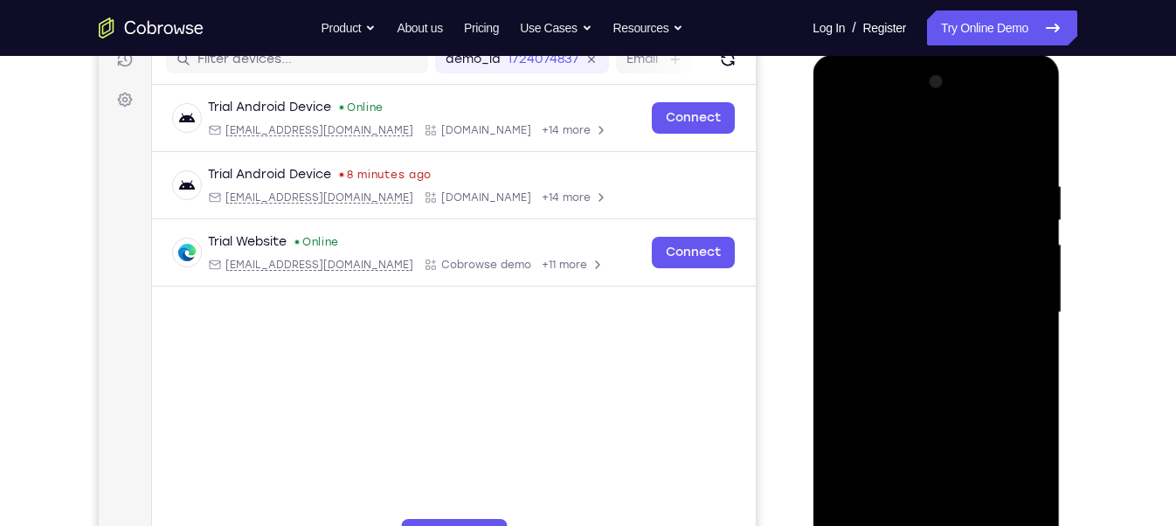
drag, startPoint x: 863, startPoint y: 350, endPoint x: 863, endPoint y: 206, distance: 143.3
click at [863, 206] on div at bounding box center [936, 312] width 220 height 489
drag, startPoint x: 901, startPoint y: 373, endPoint x: 870, endPoint y: -38, distance: 411.9
click at [870, 55] on html "Online web based iOS Simulators and Android Emulators. Run iPhone, iPad, Mobile…" at bounding box center [937, 317] width 249 height 524
drag, startPoint x: 897, startPoint y: 299, endPoint x: 850, endPoint y: 123, distance: 181.7
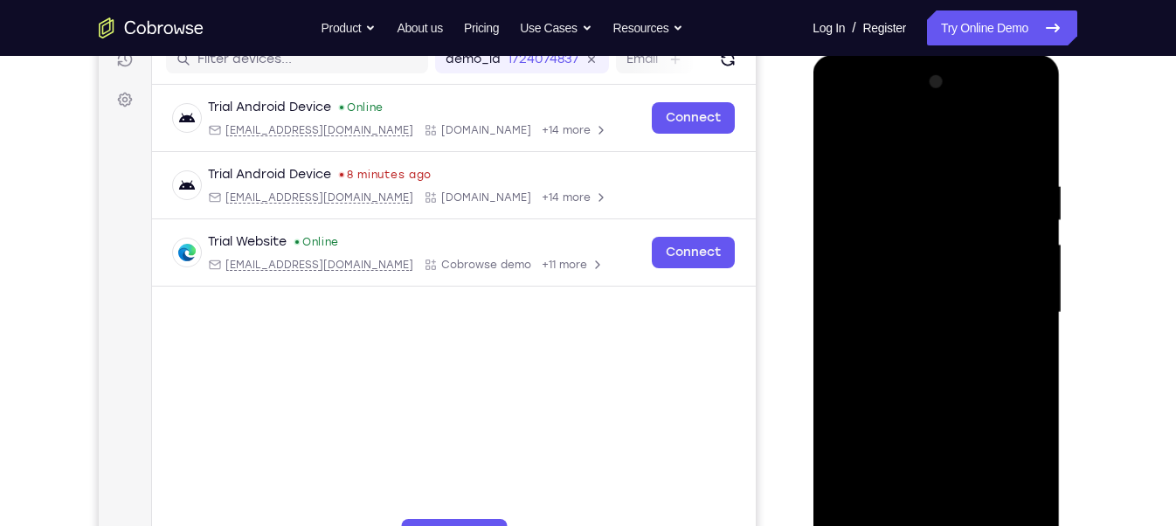
click at [850, 123] on div at bounding box center [936, 312] width 220 height 489
drag, startPoint x: 891, startPoint y: 385, endPoint x: 858, endPoint y: 195, distance: 193.4
click at [858, 195] on div at bounding box center [936, 312] width 220 height 489
drag, startPoint x: 893, startPoint y: 460, endPoint x: 858, endPoint y: 142, distance: 320.0
click at [858, 142] on div at bounding box center [936, 312] width 220 height 489
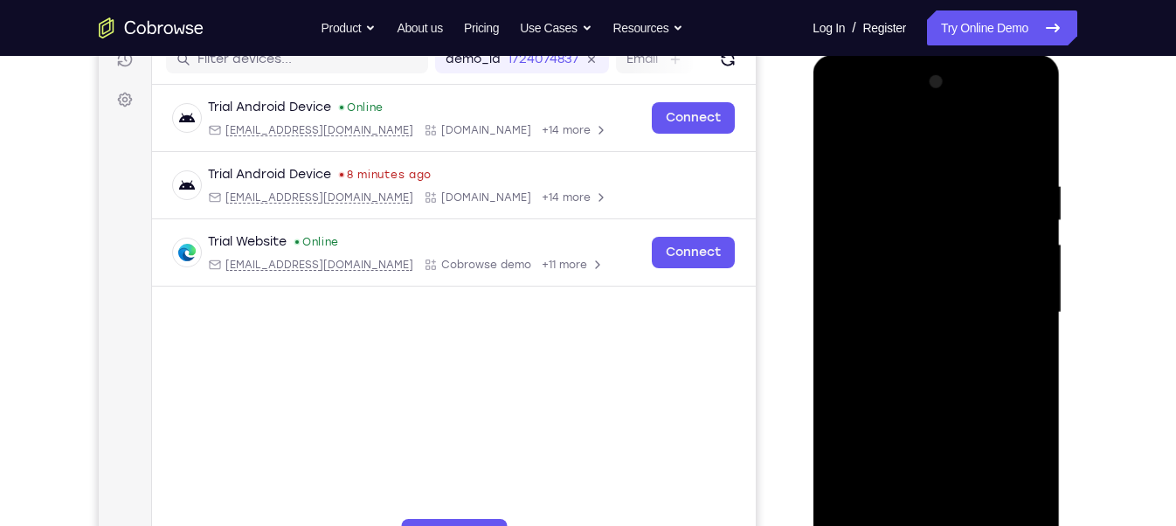
drag, startPoint x: 881, startPoint y: 210, endPoint x: 893, endPoint y: 274, distance: 65.0
click at [893, 274] on div at bounding box center [936, 312] width 220 height 489
drag, startPoint x: 856, startPoint y: 383, endPoint x: 857, endPoint y: 279, distance: 104.0
click at [857, 279] on div at bounding box center [936, 312] width 220 height 489
drag, startPoint x: 840, startPoint y: 393, endPoint x: 828, endPoint y: 284, distance: 109.8
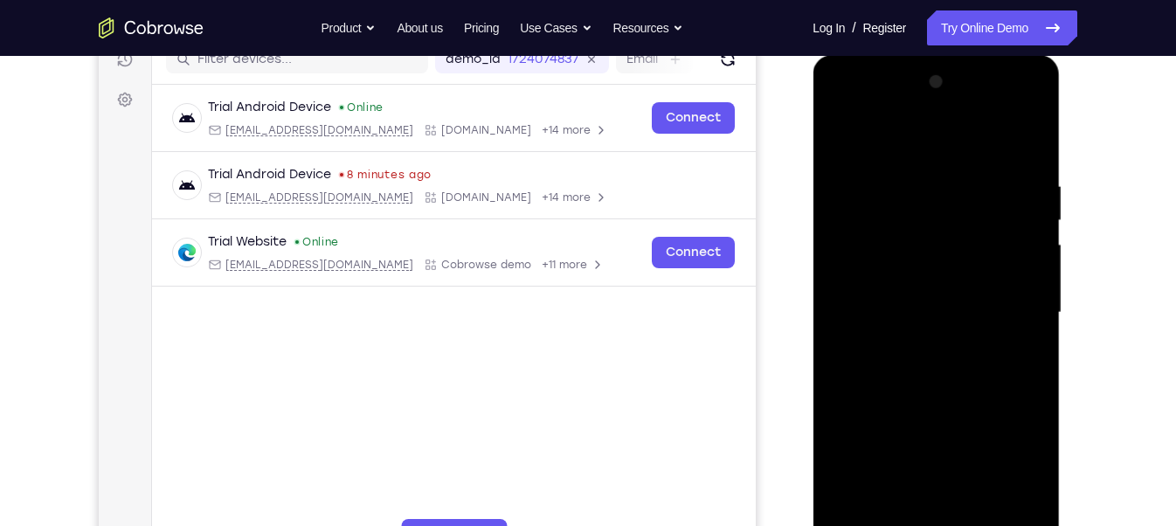
click at [828, 284] on div at bounding box center [936, 312] width 220 height 489
drag, startPoint x: 853, startPoint y: 466, endPoint x: 873, endPoint y: 627, distance: 162.0
click at [873, 525] on html "Online web based iOS Simulators and Android Emulators. Run iPhone, iPad, Mobile…" at bounding box center [937, 317] width 249 height 524
click at [998, 181] on div at bounding box center [936, 312] width 220 height 489
drag, startPoint x: 925, startPoint y: 180, endPoint x: 821, endPoint y: 164, distance: 106.0
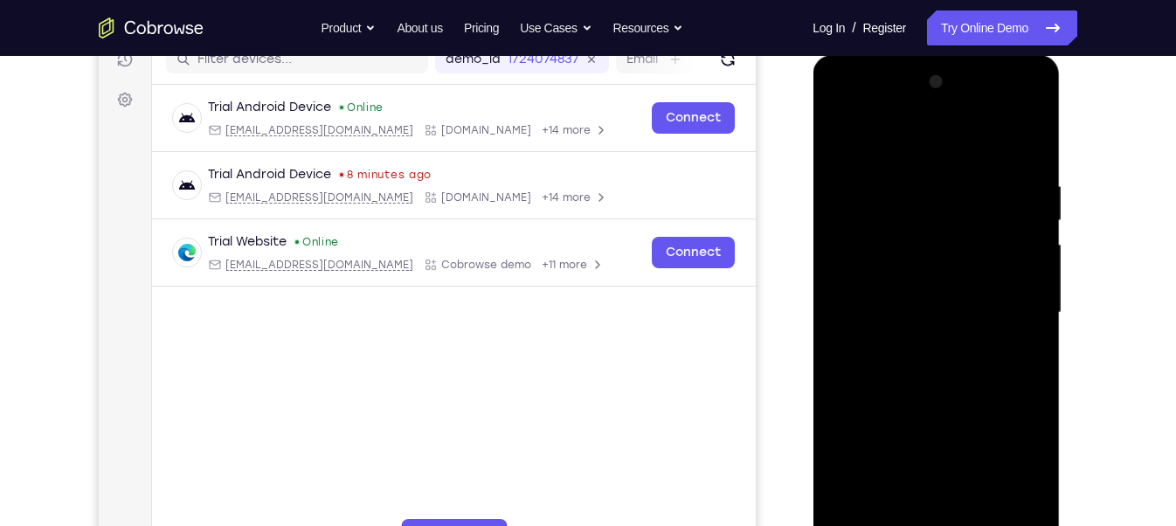
click at [821, 164] on div at bounding box center [936, 315] width 247 height 521
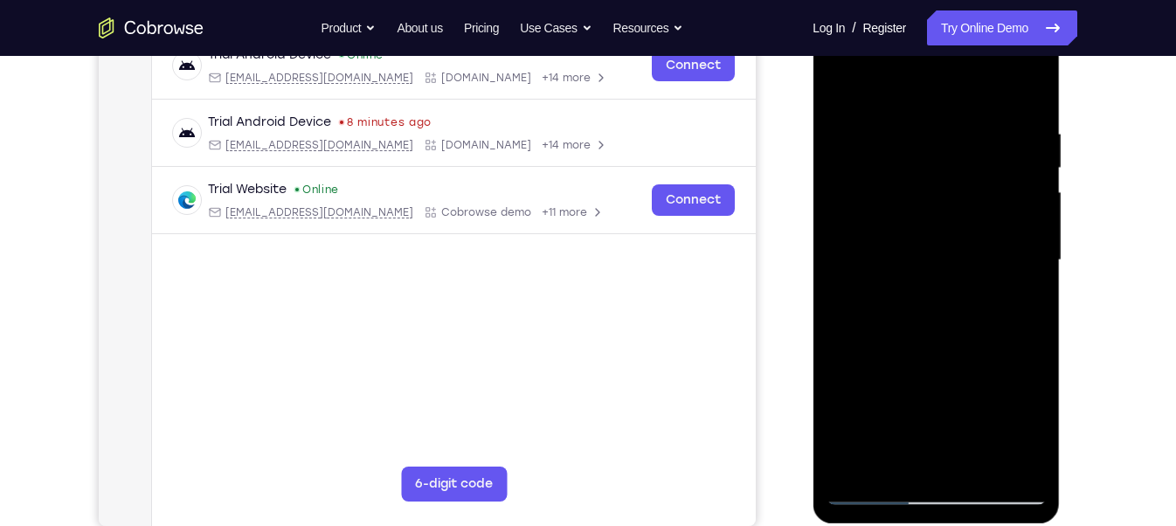
scroll to position [288, 0]
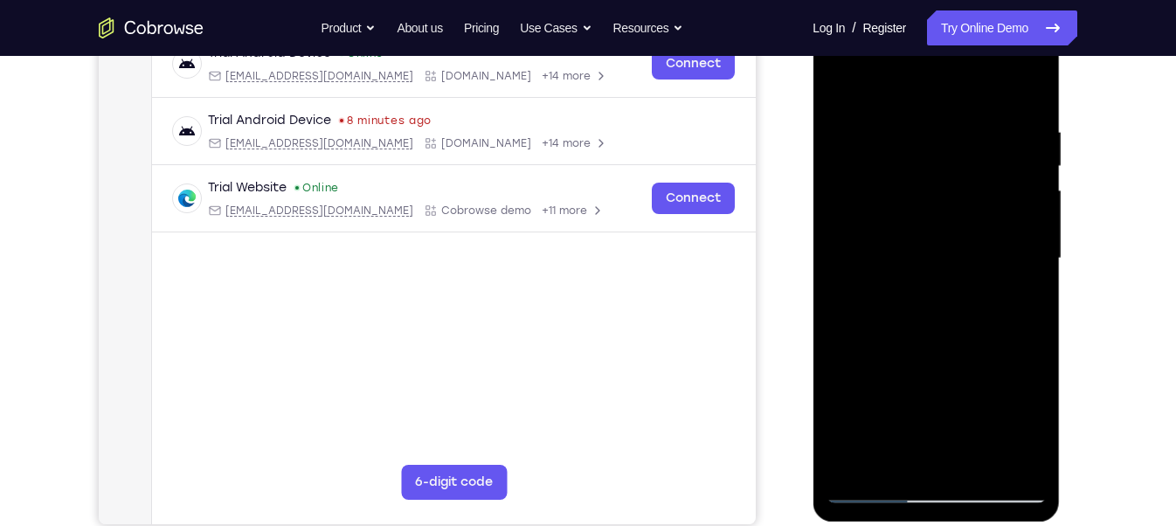
drag, startPoint x: 963, startPoint y: 391, endPoint x: 940, endPoint y: 207, distance: 185.8
click at [940, 207] on div at bounding box center [936, 258] width 220 height 489
drag, startPoint x: 880, startPoint y: 399, endPoint x: 878, endPoint y: 272, distance: 127.6
click at [878, 272] on div at bounding box center [936, 258] width 220 height 489
drag, startPoint x: 886, startPoint y: 371, endPoint x: 924, endPoint y: 447, distance: 84.0
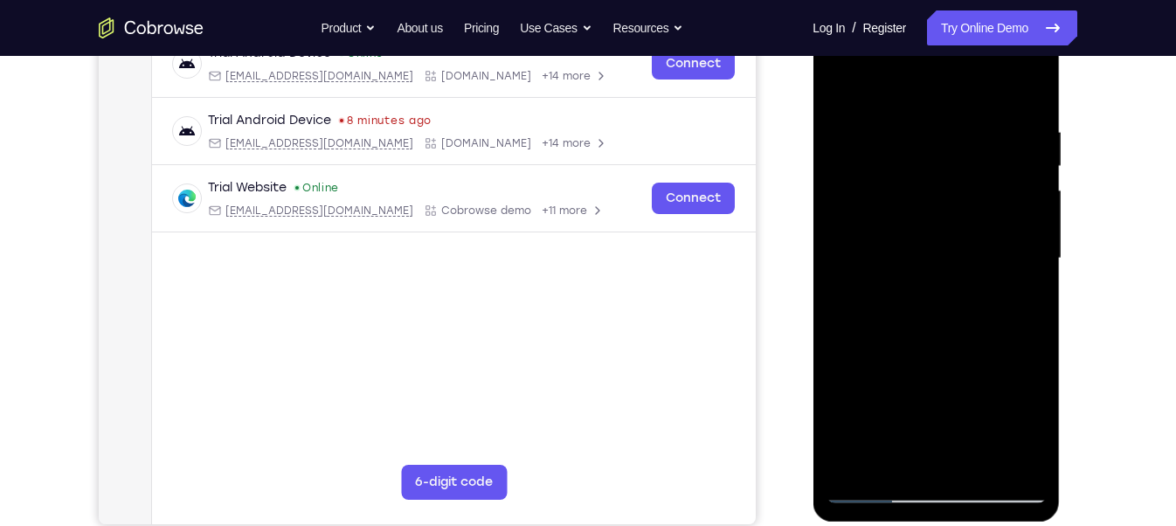
click at [924, 447] on div at bounding box center [936, 258] width 220 height 489
click at [922, 128] on div at bounding box center [936, 258] width 220 height 489
drag, startPoint x: 919, startPoint y: 366, endPoint x: 897, endPoint y: 183, distance: 184.8
click at [897, 183] on div at bounding box center [936, 258] width 220 height 489
click at [975, 358] on div at bounding box center [936, 258] width 220 height 489
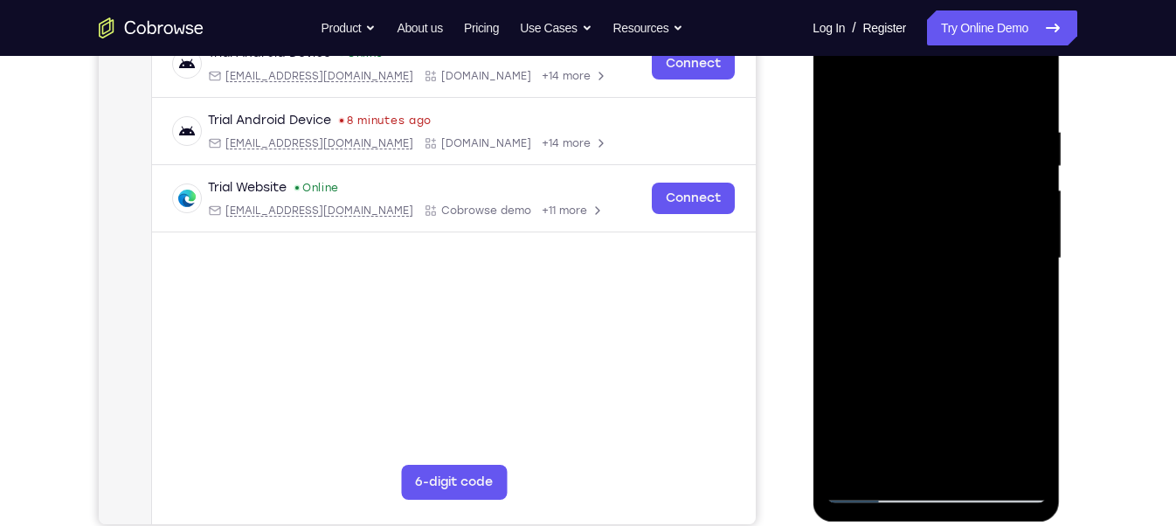
drag, startPoint x: 952, startPoint y: 359, endPoint x: 953, endPoint y: 237, distance: 122.3
click at [953, 237] on div at bounding box center [936, 258] width 220 height 489
click at [977, 319] on div at bounding box center [936, 258] width 220 height 489
click at [932, 358] on div at bounding box center [936, 258] width 220 height 489
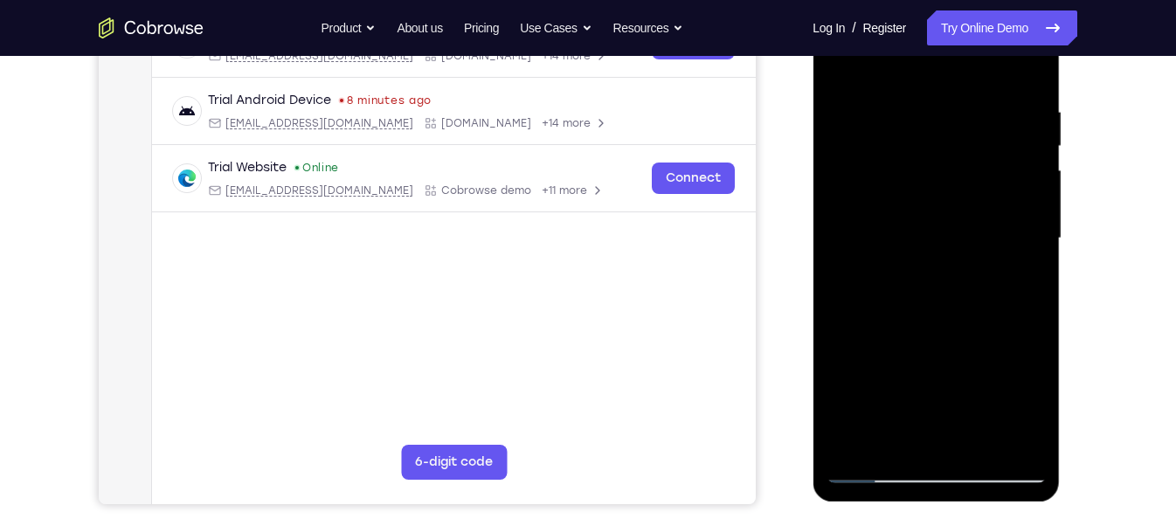
scroll to position [309, 0]
drag, startPoint x: 913, startPoint y: 356, endPoint x: 912, endPoint y: 311, distance: 44.6
click at [912, 311] on div at bounding box center [936, 237] width 220 height 489
click at [1033, 191] on div at bounding box center [936, 237] width 220 height 489
click at [878, 473] on div at bounding box center [936, 237] width 220 height 489
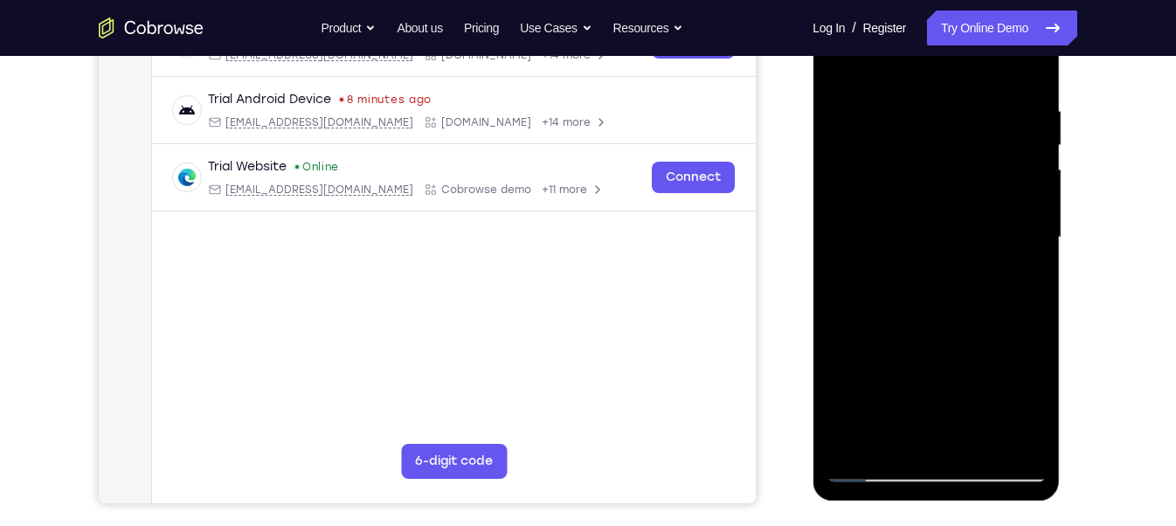
drag, startPoint x: 948, startPoint y: 364, endPoint x: 948, endPoint y: 333, distance: 30.6
click at [948, 333] on div at bounding box center [936, 237] width 220 height 489
click at [1022, 340] on div at bounding box center [936, 237] width 220 height 489
click at [880, 463] on div at bounding box center [936, 237] width 220 height 489
drag, startPoint x: 947, startPoint y: 306, endPoint x: 947, endPoint y: 296, distance: 9.6
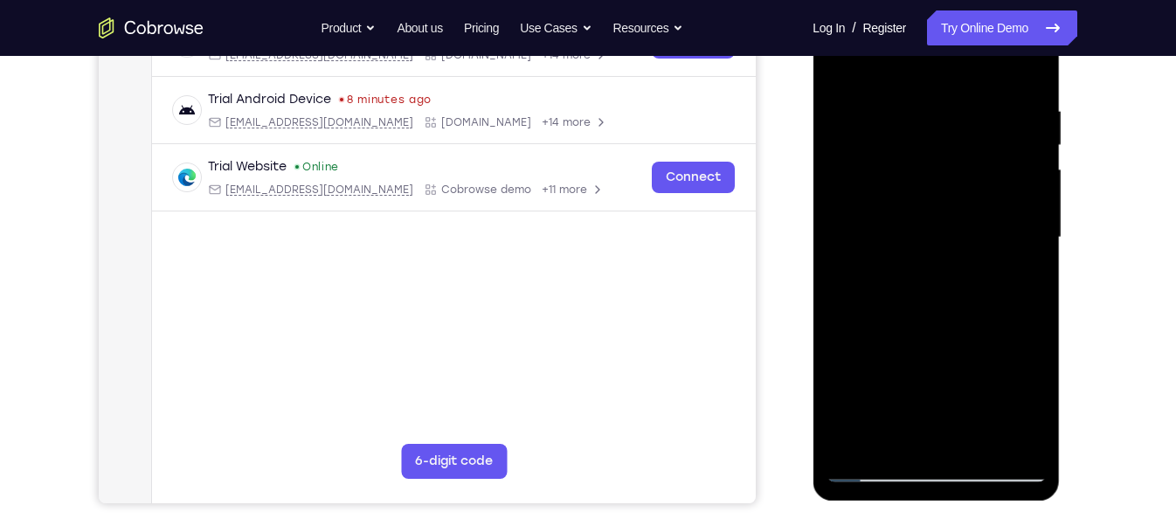
click at [947, 296] on div at bounding box center [936, 237] width 220 height 489
click at [994, 236] on div at bounding box center [936, 237] width 220 height 489
click at [875, 475] on div at bounding box center [936, 237] width 220 height 489
click at [1022, 335] on div at bounding box center [936, 237] width 220 height 489
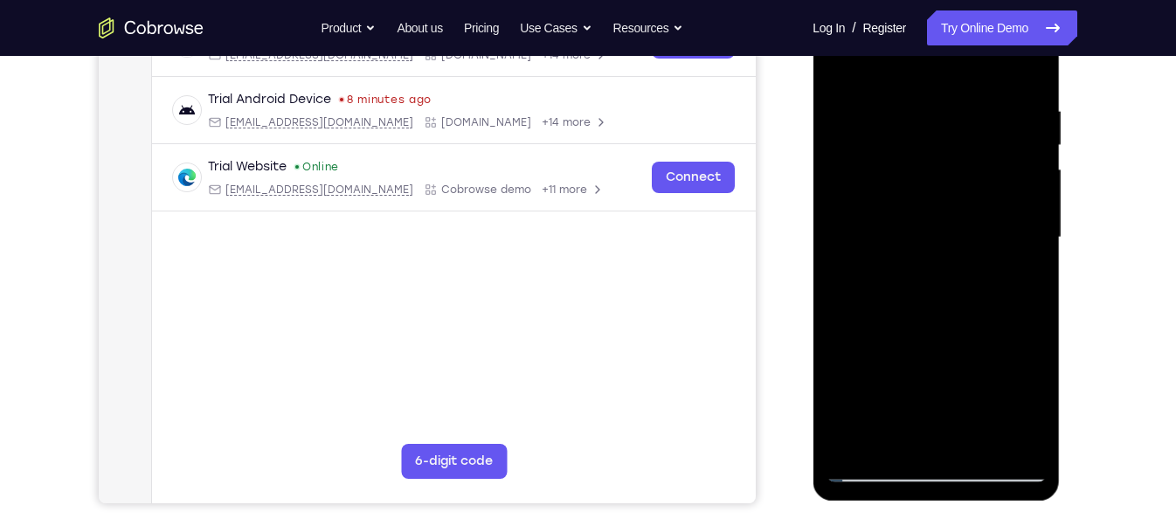
click at [993, 268] on div at bounding box center [936, 237] width 220 height 489
click at [876, 465] on div at bounding box center [936, 237] width 220 height 489
click at [872, 468] on div at bounding box center [936, 237] width 220 height 489
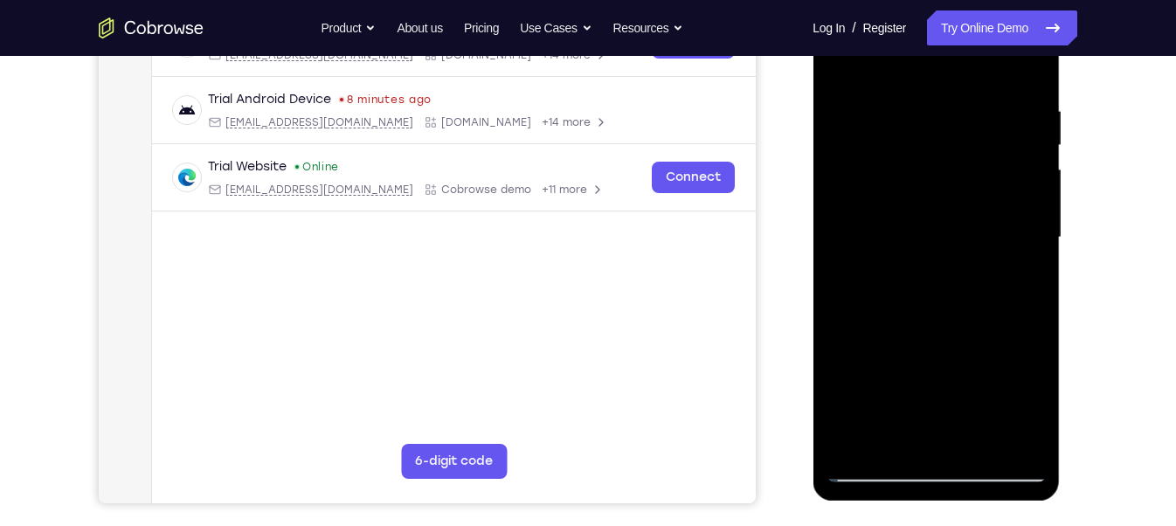
click at [873, 468] on div at bounding box center [936, 237] width 220 height 489
click at [977, 314] on div at bounding box center [936, 237] width 220 height 489
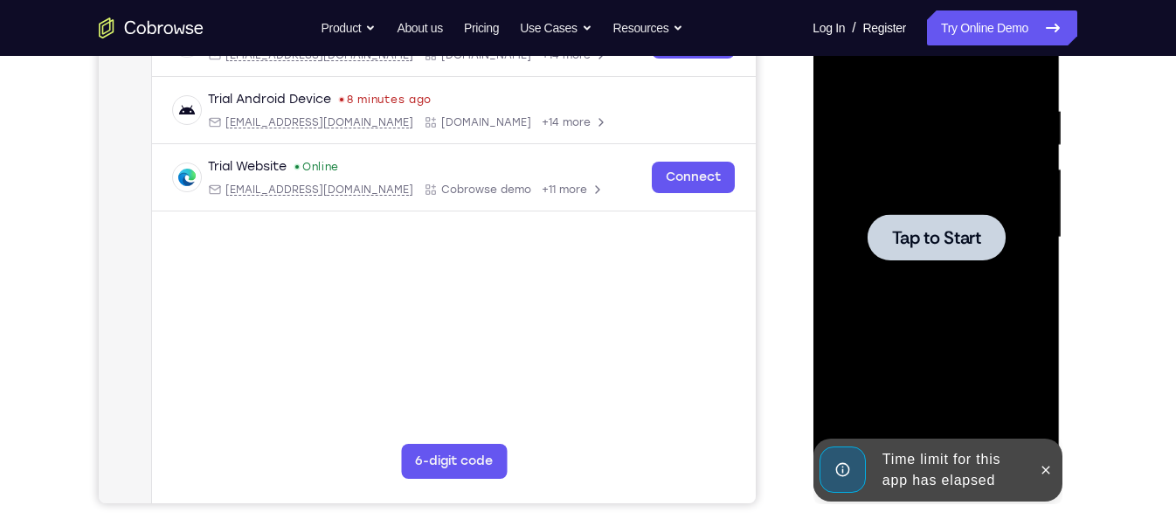
drag, startPoint x: 976, startPoint y: 325, endPoint x: 953, endPoint y: 200, distance: 127.2
click at [946, 246] on span "Tap to Start" at bounding box center [935, 237] width 89 height 17
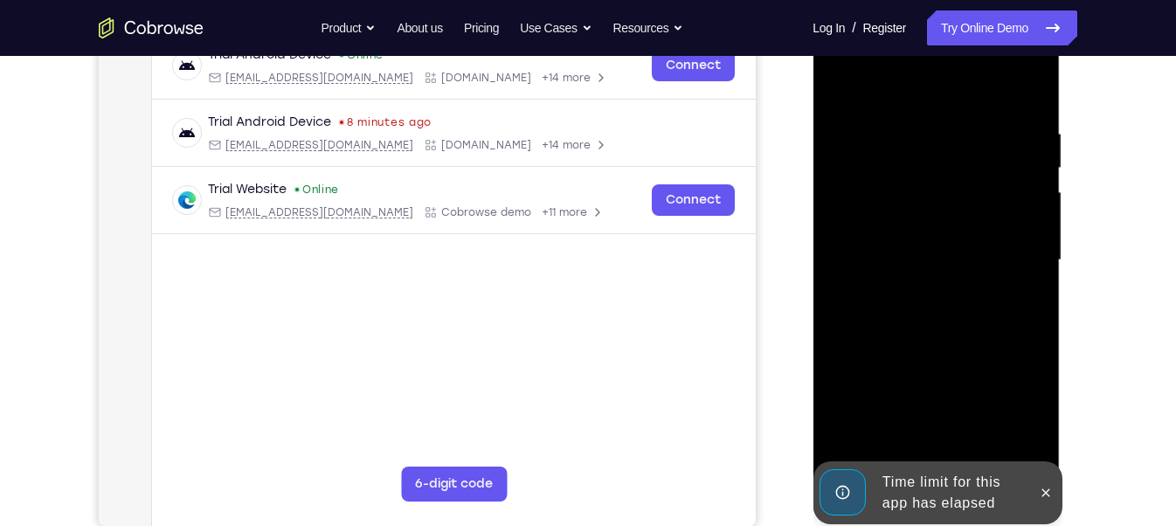
scroll to position [287, 0]
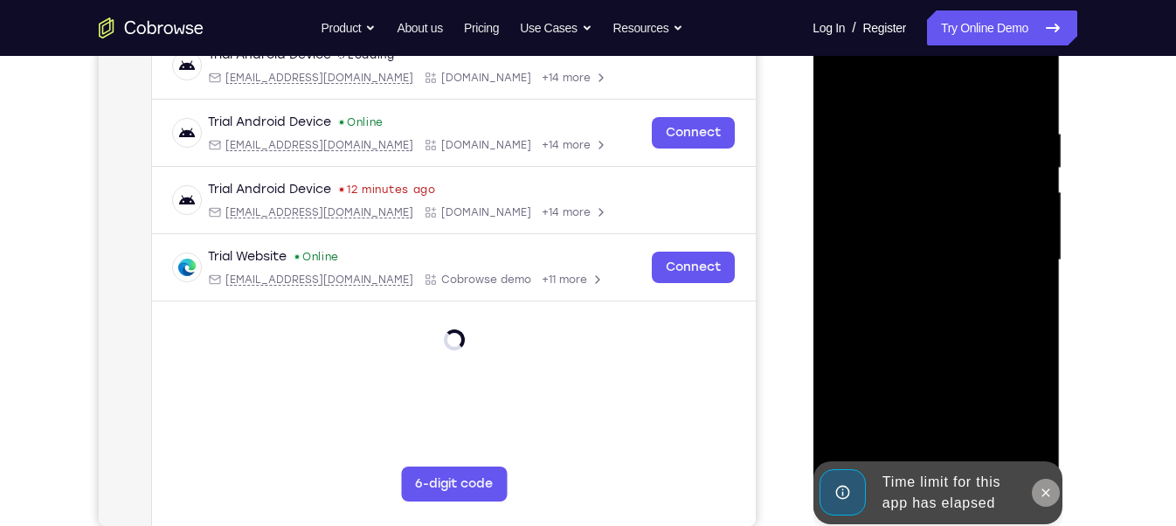
click at [1040, 488] on icon at bounding box center [1045, 493] width 14 height 14
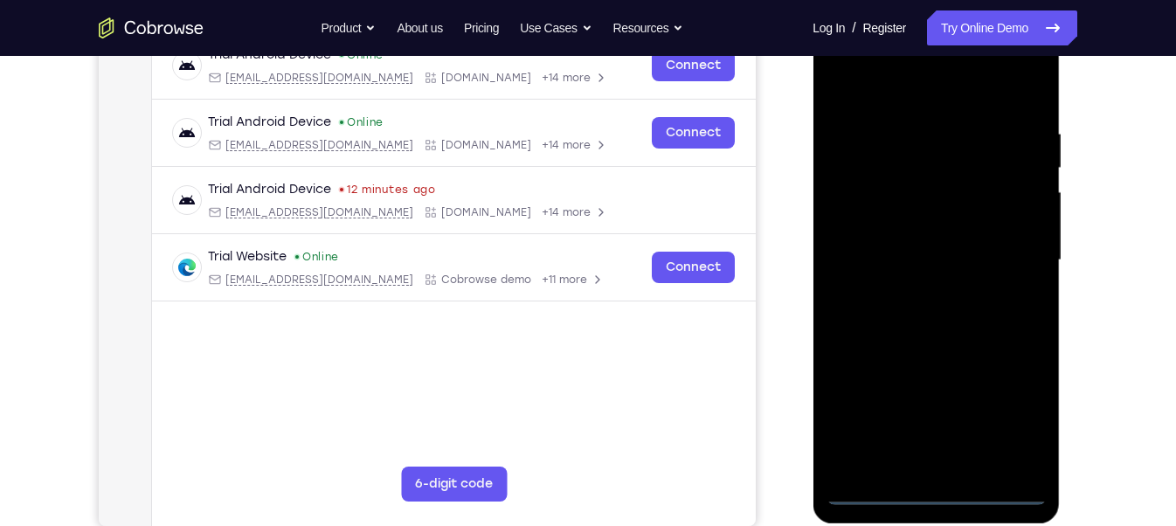
click at [944, 483] on div at bounding box center [936, 260] width 220 height 489
click at [940, 488] on div at bounding box center [936, 260] width 220 height 489
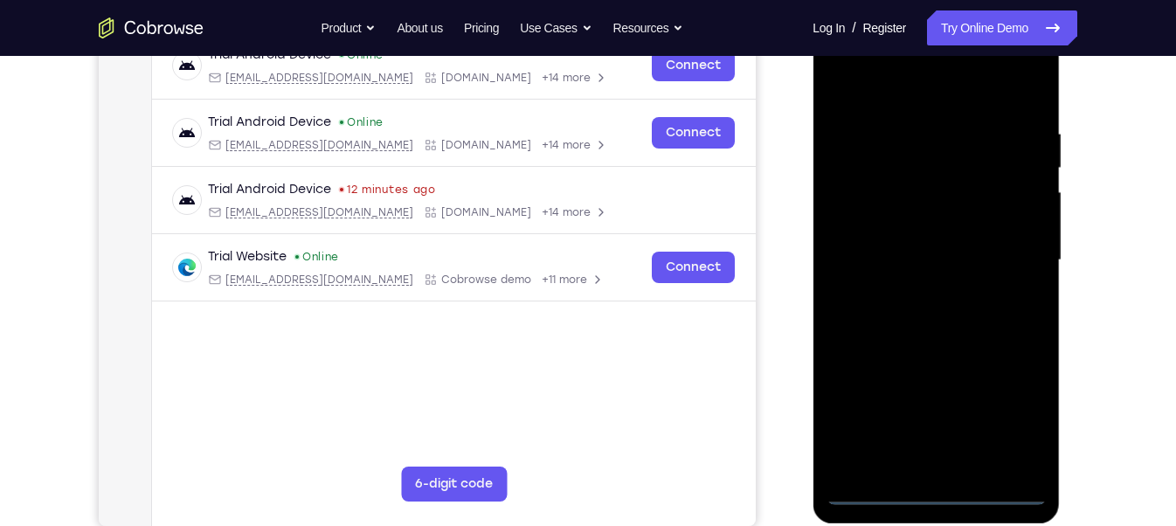
click at [940, 488] on div at bounding box center [936, 260] width 220 height 489
click at [1015, 412] on div at bounding box center [936, 260] width 220 height 489
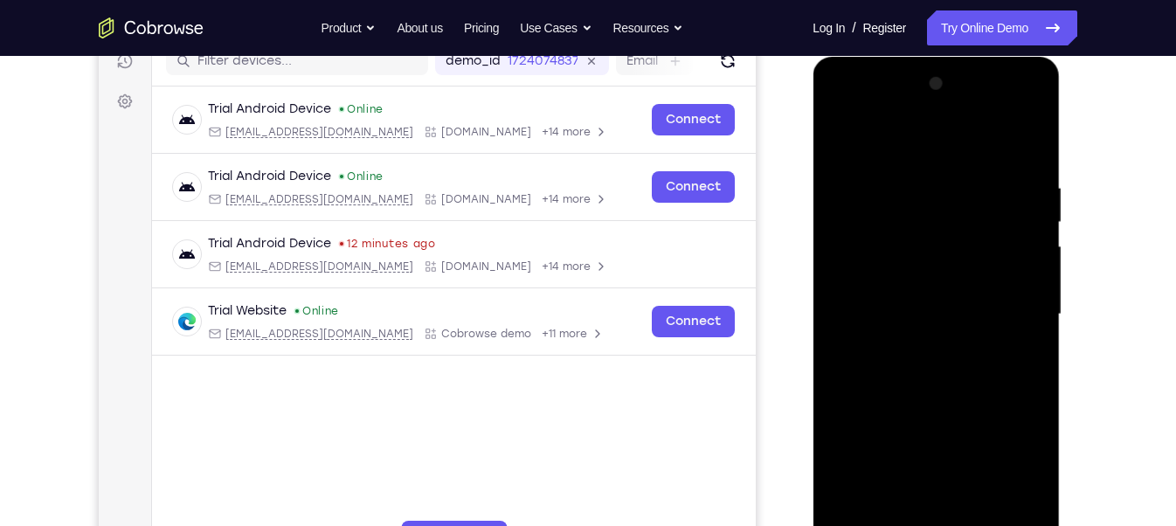
scroll to position [232, 0]
click at [842, 109] on div at bounding box center [936, 315] width 220 height 489
click at [909, 218] on div at bounding box center [936, 315] width 220 height 489
click at [885, 278] on div at bounding box center [936, 315] width 220 height 489
drag, startPoint x: 945, startPoint y: 340, endPoint x: 886, endPoint y: 135, distance: 213.5
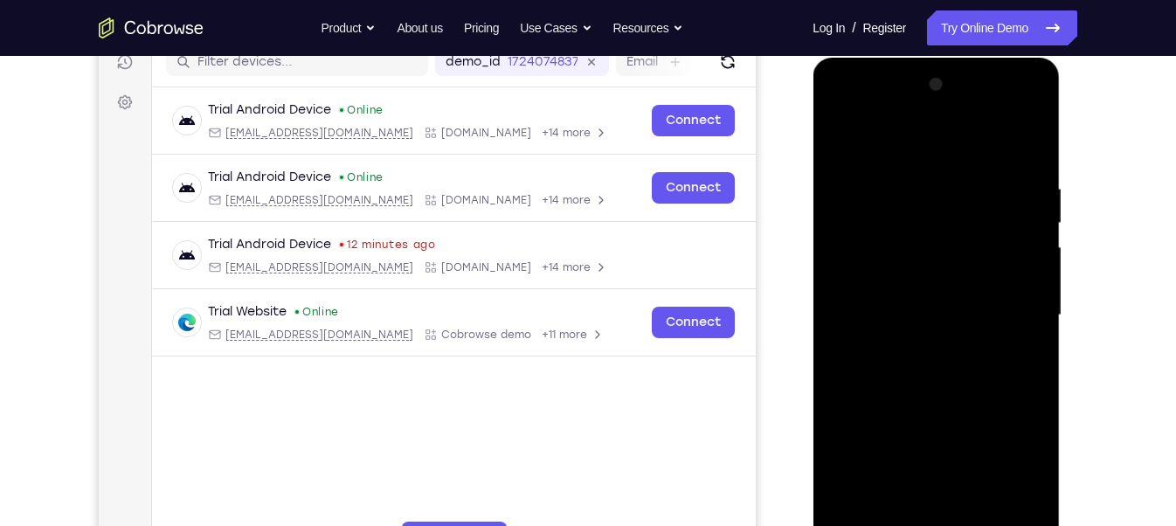
click at [886, 135] on div at bounding box center [936, 315] width 220 height 489
drag, startPoint x: 930, startPoint y: 381, endPoint x: 807, endPoint y: 76, distance: 328.6
click at [813, 76] on html "Online web based iOS Simulators and Android Emulators. Run iPhone, iPad, Mobile…" at bounding box center [937, 320] width 249 height 524
drag, startPoint x: 909, startPoint y: 419, endPoint x: 845, endPoint y: 114, distance: 311.6
click at [845, 114] on div at bounding box center [936, 315] width 220 height 489
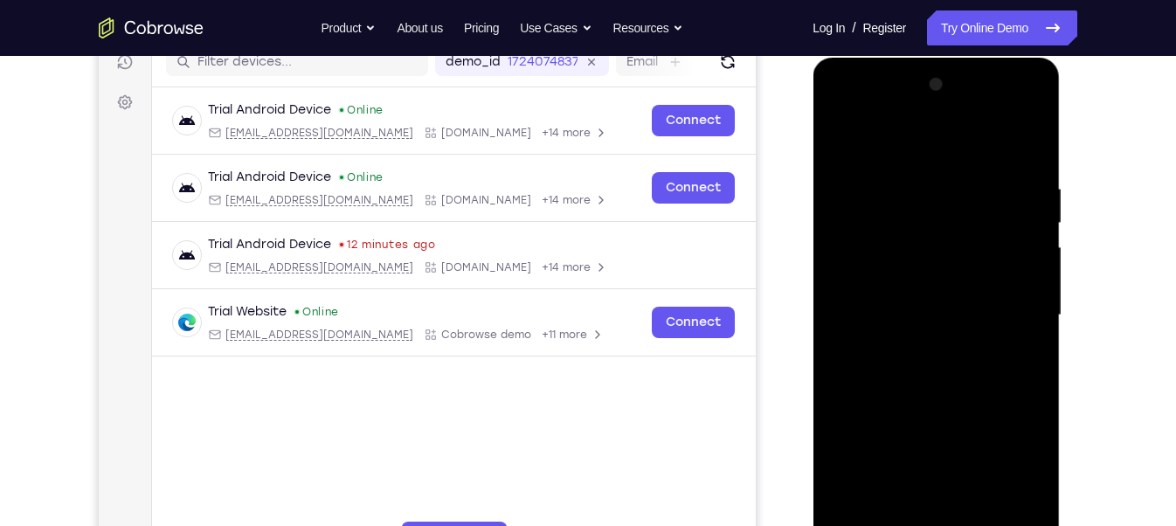
drag, startPoint x: 929, startPoint y: 369, endPoint x: 843, endPoint y: -71, distance: 447.8
click at [843, 58] on html "Online web based iOS Simulators and Android Emulators. Run iPhone, iPad, Mobile…" at bounding box center [937, 320] width 249 height 524
drag, startPoint x: 870, startPoint y: 212, endPoint x: 881, endPoint y: 427, distance: 215.2
click at [881, 427] on div at bounding box center [936, 315] width 220 height 489
click at [970, 181] on div at bounding box center [936, 315] width 220 height 489
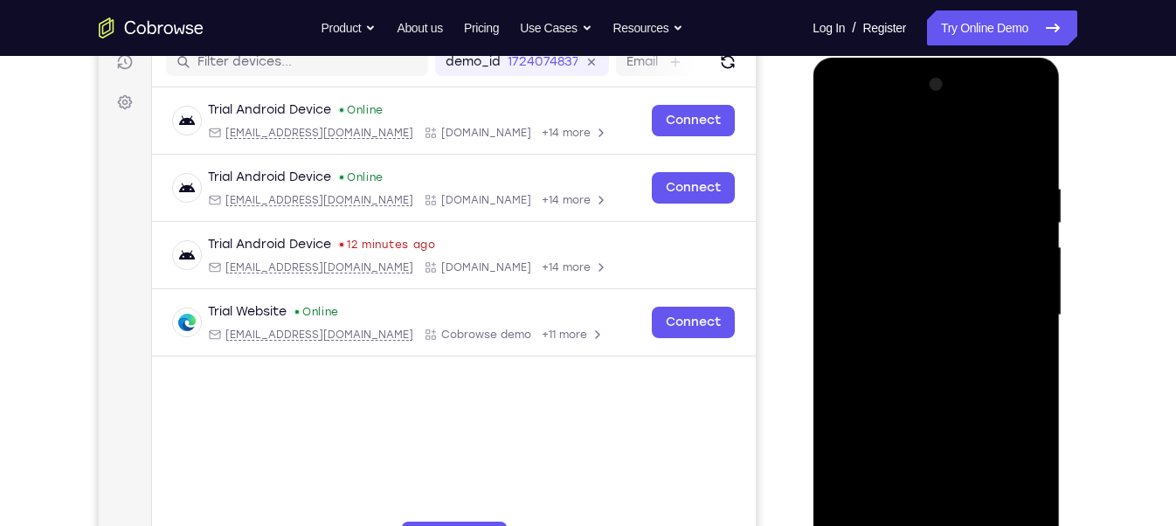
drag, startPoint x: 928, startPoint y: 396, endPoint x: 851, endPoint y: 136, distance: 270.7
click at [851, 136] on div at bounding box center [936, 315] width 220 height 489
drag, startPoint x: 972, startPoint y: 198, endPoint x: 983, endPoint y: 382, distance: 183.9
click at [983, 382] on div at bounding box center [936, 315] width 220 height 489
drag, startPoint x: 976, startPoint y: 186, endPoint x: 1010, endPoint y: 363, distance: 179.8
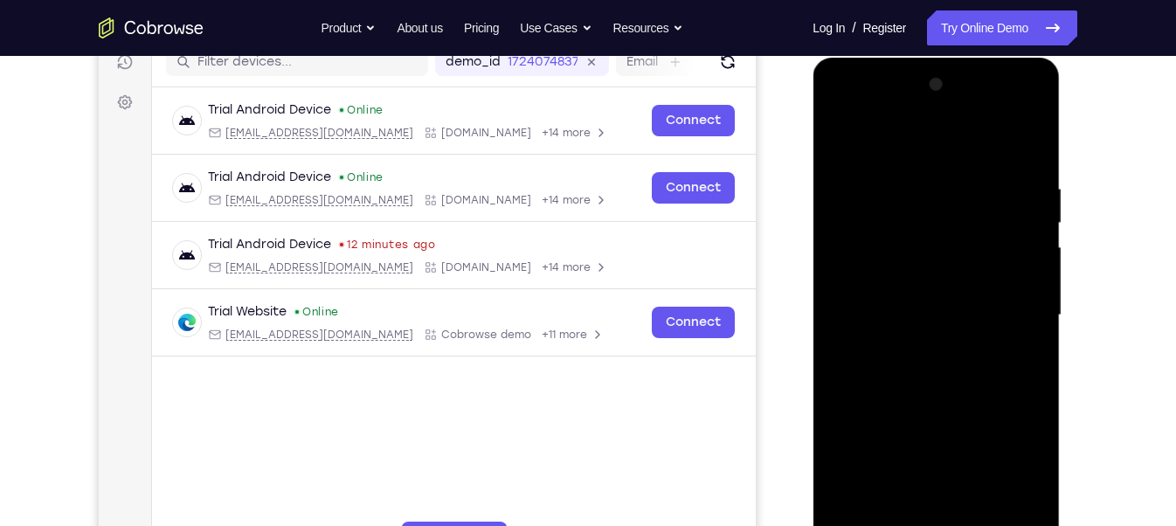
click at [1010, 363] on div at bounding box center [936, 315] width 220 height 489
drag, startPoint x: 987, startPoint y: 172, endPoint x: 987, endPoint y: 395, distance: 222.8
click at [987, 395] on div at bounding box center [936, 315] width 220 height 489
click at [992, 215] on div at bounding box center [936, 315] width 220 height 489
drag, startPoint x: 948, startPoint y: 342, endPoint x: 917, endPoint y: 232, distance: 114.5
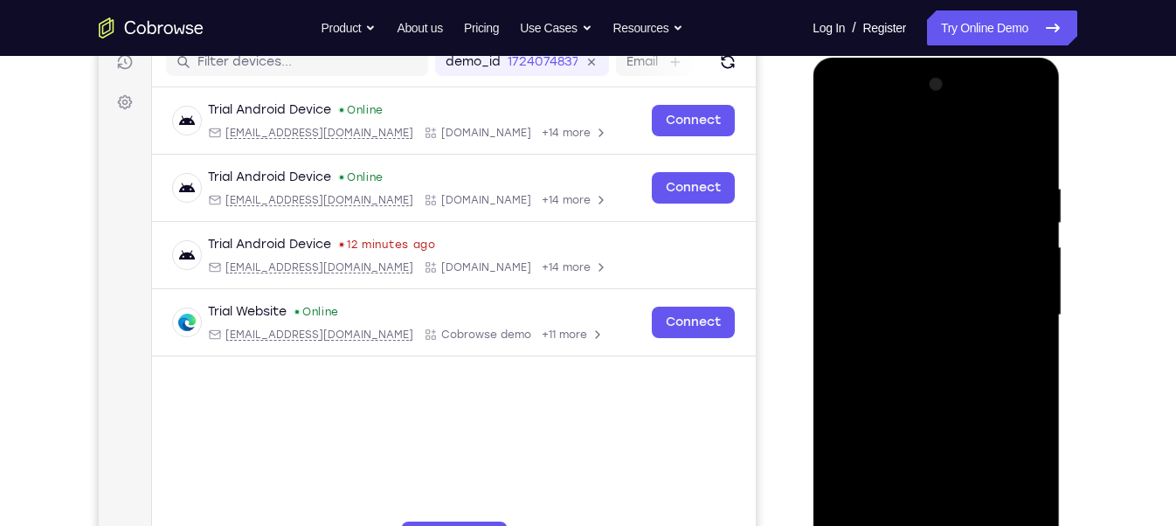
click at [917, 232] on div at bounding box center [936, 315] width 220 height 489
click at [929, 313] on div at bounding box center [936, 315] width 220 height 489
click at [960, 416] on div at bounding box center [936, 315] width 220 height 489
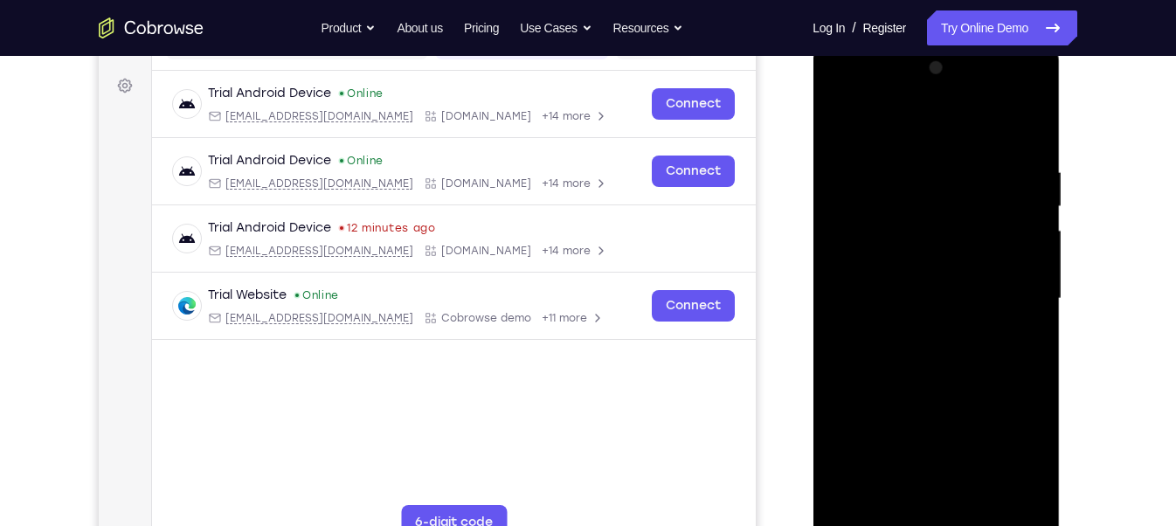
scroll to position [265, 0]
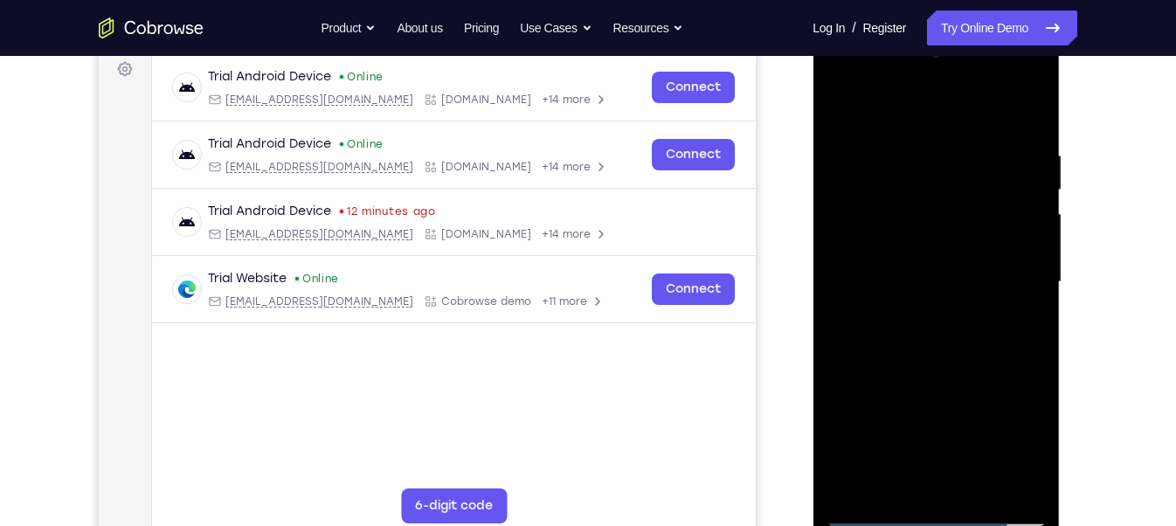
click at [868, 510] on div at bounding box center [936, 282] width 220 height 489
drag, startPoint x: 925, startPoint y: 340, endPoint x: 883, endPoint y: 120, distance: 224.2
click at [883, 120] on div at bounding box center [936, 282] width 220 height 489
drag, startPoint x: 954, startPoint y: 386, endPoint x: 946, endPoint y: 150, distance: 236.1
click at [946, 150] on div at bounding box center [936, 282] width 220 height 489
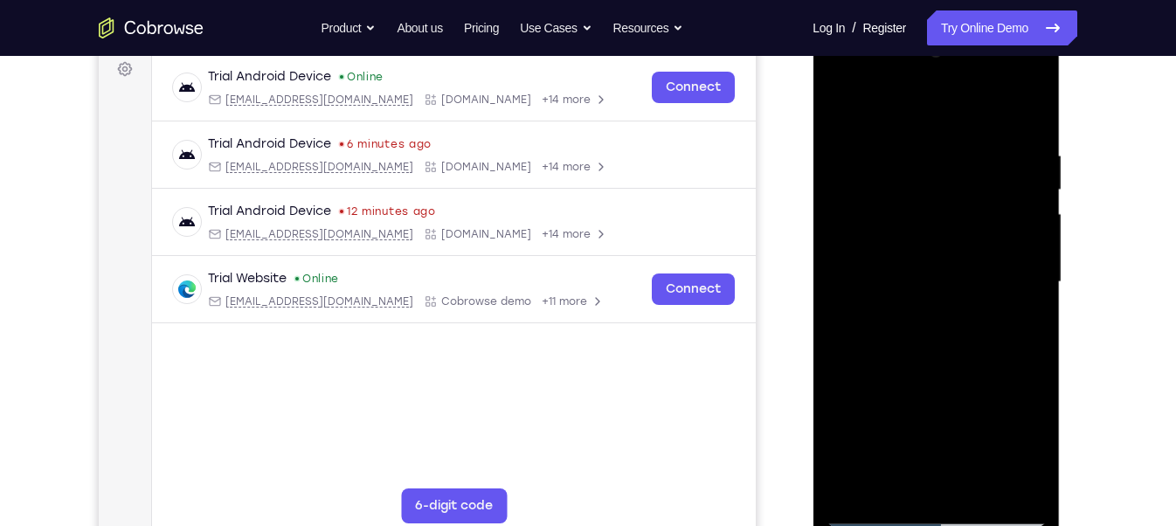
drag, startPoint x: 970, startPoint y: 424, endPoint x: 964, endPoint y: 243, distance: 181.0
click at [964, 243] on div at bounding box center [936, 282] width 220 height 489
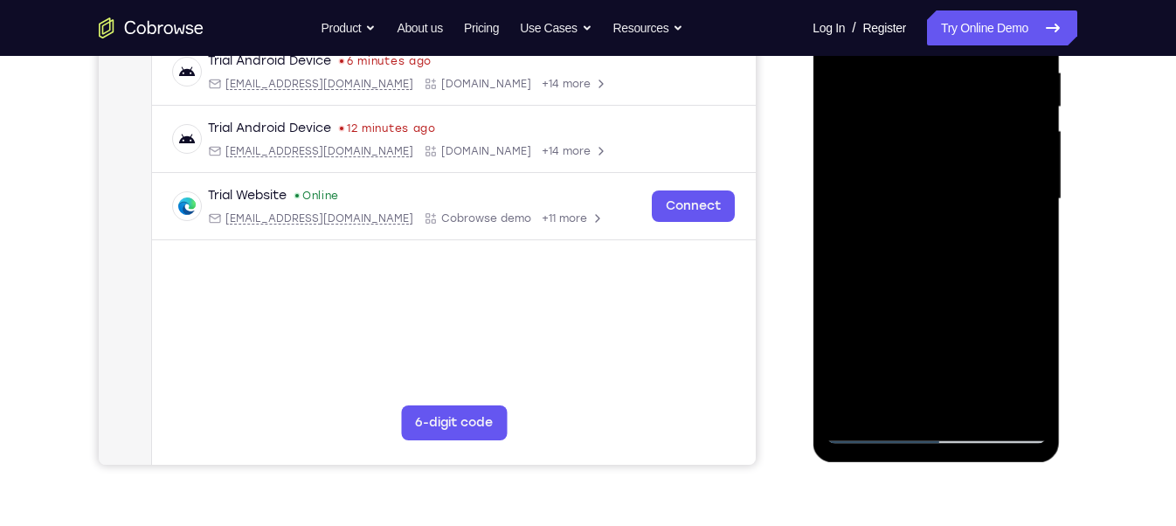
scroll to position [350, 0]
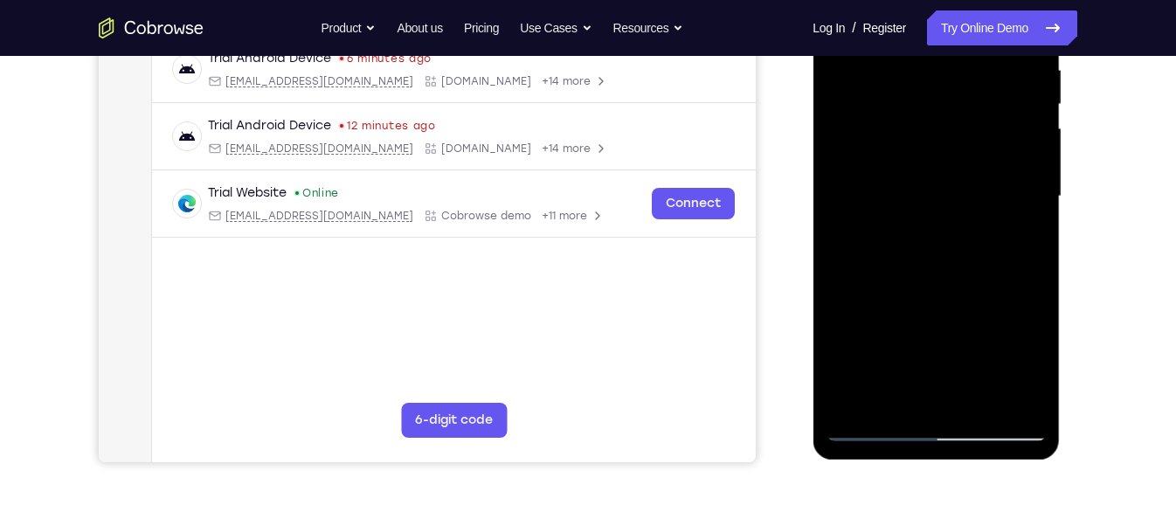
drag, startPoint x: 953, startPoint y: 325, endPoint x: 946, endPoint y: 165, distance: 160.1
click at [946, 165] on div at bounding box center [936, 196] width 220 height 489
drag, startPoint x: 957, startPoint y: 352, endPoint x: 939, endPoint y: 232, distance: 121.0
click at [939, 232] on div at bounding box center [936, 196] width 220 height 489
click at [875, 423] on div at bounding box center [936, 196] width 220 height 489
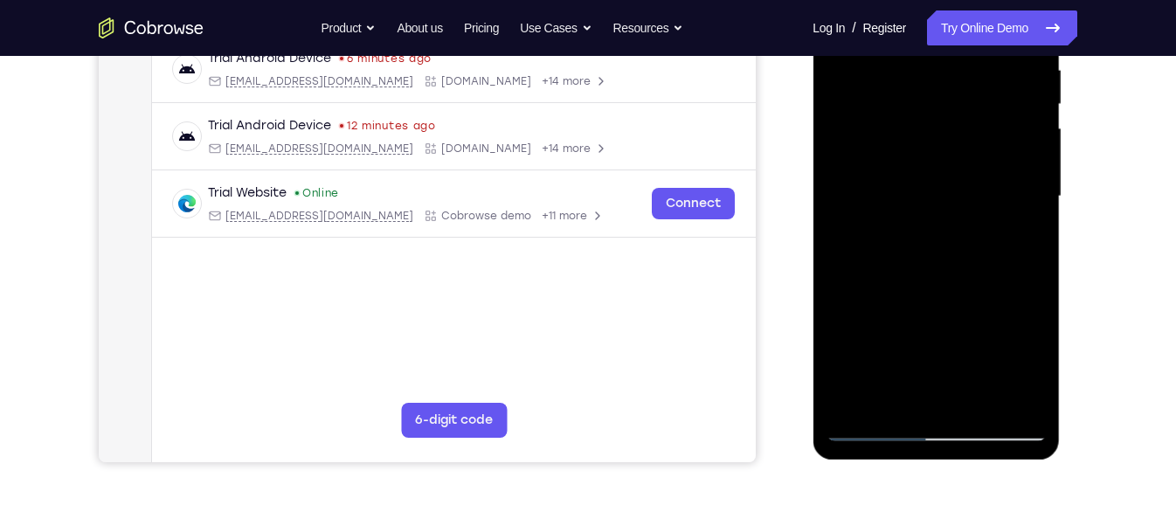
drag, startPoint x: 972, startPoint y: 204, endPoint x: 982, endPoint y: 328, distance: 124.5
click at [982, 328] on div at bounding box center [936, 196] width 220 height 489
click at [871, 434] on div at bounding box center [936, 196] width 220 height 489
drag, startPoint x: 977, startPoint y: 329, endPoint x: 954, endPoint y: 166, distance: 165.0
click at [954, 166] on div at bounding box center [936, 196] width 220 height 489
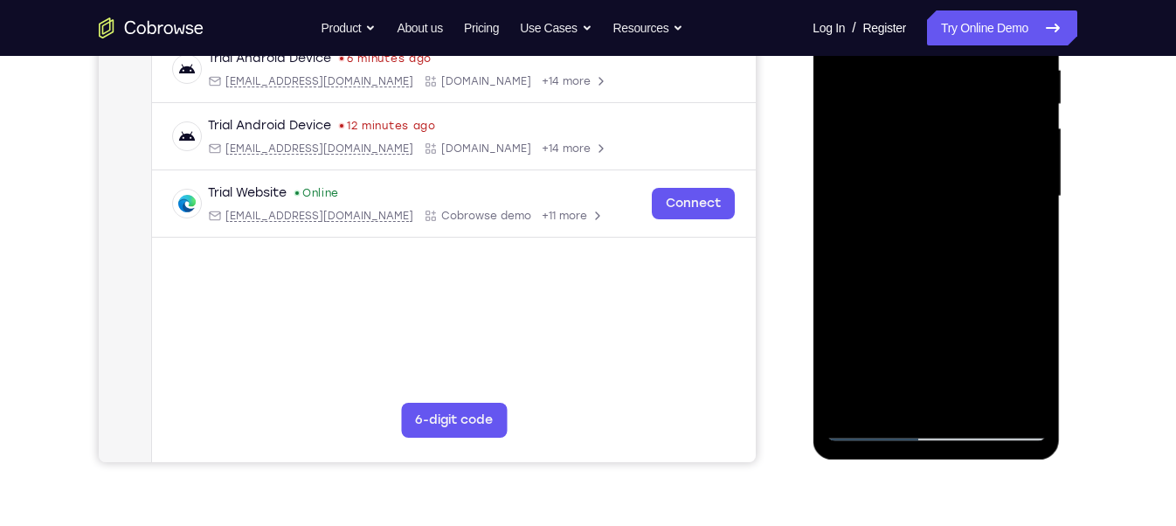
drag, startPoint x: 897, startPoint y: 312, endPoint x: 892, endPoint y: 192, distance: 119.8
click at [892, 192] on div at bounding box center [936, 196] width 220 height 489
drag, startPoint x: 873, startPoint y: 281, endPoint x: 863, endPoint y: 128, distance: 153.2
click at [863, 128] on div at bounding box center [936, 196] width 220 height 489
drag, startPoint x: 983, startPoint y: 300, endPoint x: 973, endPoint y: 190, distance: 110.5
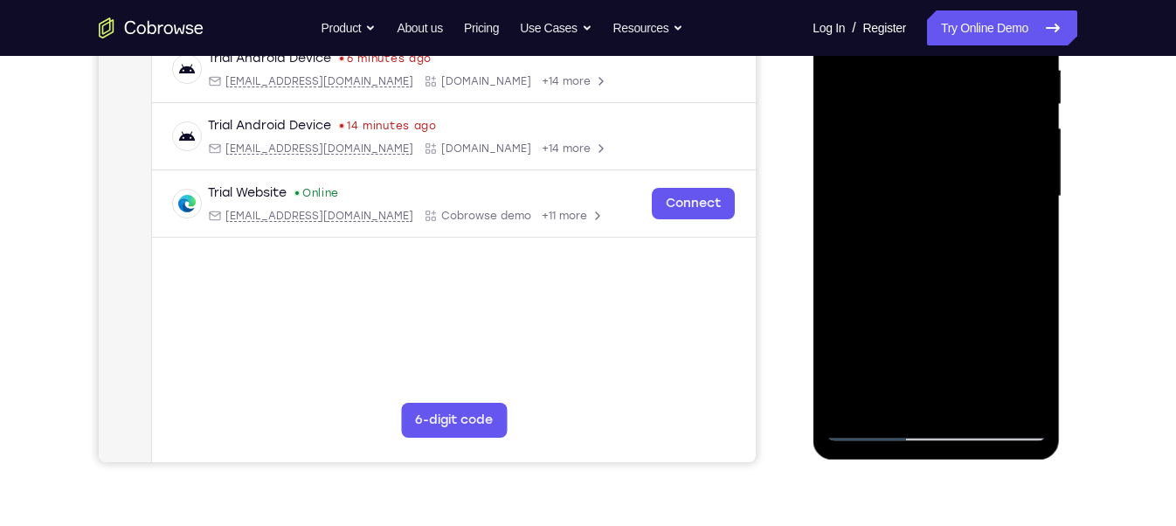
click at [973, 190] on div at bounding box center [936, 196] width 220 height 489
drag, startPoint x: 899, startPoint y: 350, endPoint x: 910, endPoint y: 197, distance: 153.3
click at [910, 197] on div at bounding box center [936, 196] width 220 height 489
drag, startPoint x: 879, startPoint y: 363, endPoint x: 870, endPoint y: 263, distance: 100.1
click at [870, 263] on div at bounding box center [936, 196] width 220 height 489
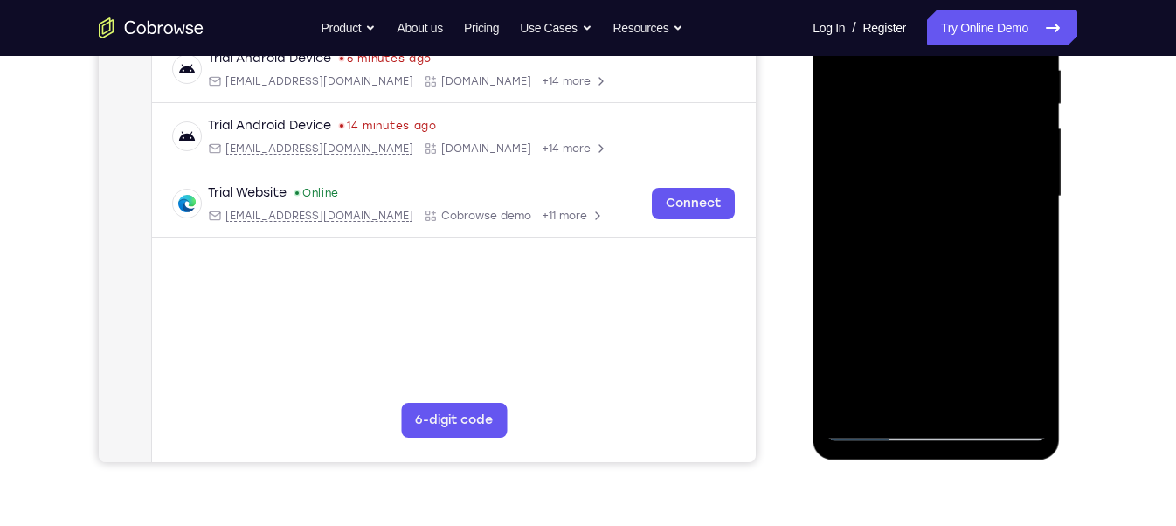
drag, startPoint x: 882, startPoint y: 321, endPoint x: 918, endPoint y: 398, distance: 85.2
click at [918, 398] on div at bounding box center [936, 196] width 220 height 489
drag, startPoint x: 968, startPoint y: 225, endPoint x: 987, endPoint y: 361, distance: 137.7
click at [987, 361] on div at bounding box center [936, 196] width 220 height 489
click at [994, 218] on div at bounding box center [936, 196] width 220 height 489
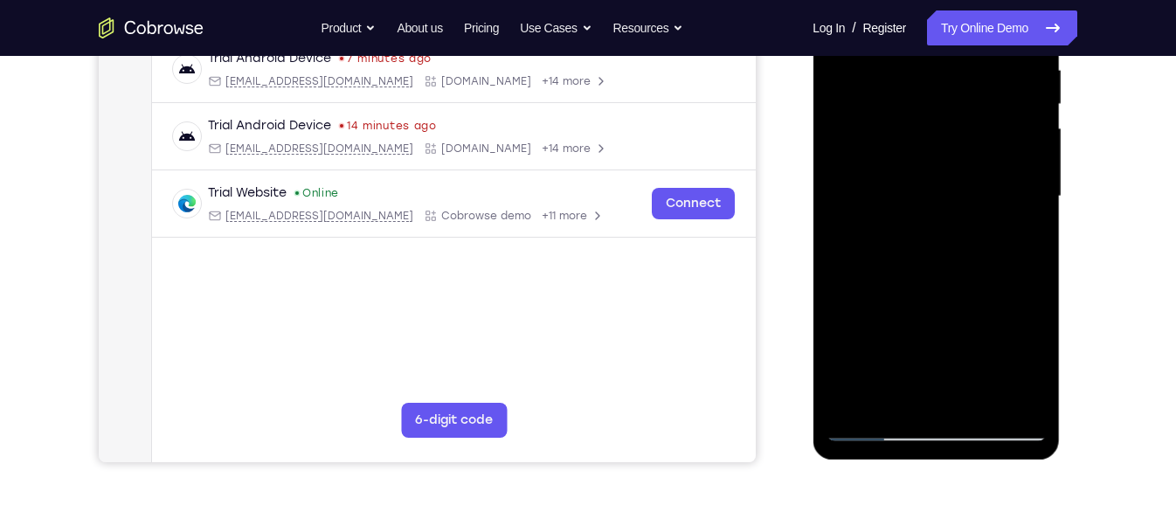
click at [939, 302] on div at bounding box center [936, 196] width 220 height 489
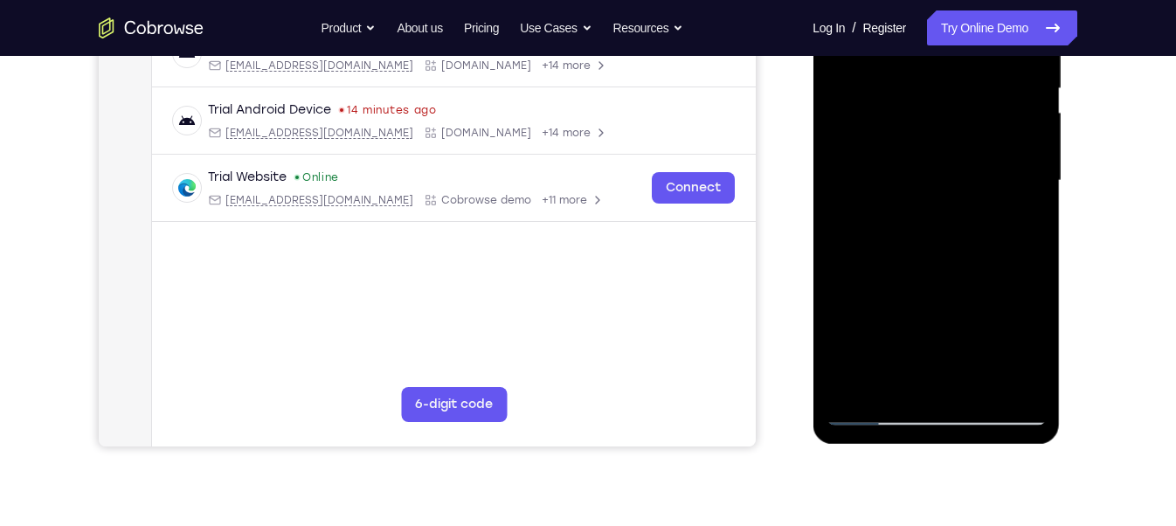
click at [1030, 343] on div at bounding box center [936, 180] width 220 height 489
click at [876, 412] on div at bounding box center [936, 180] width 220 height 489
click at [995, 255] on div at bounding box center [936, 180] width 220 height 489
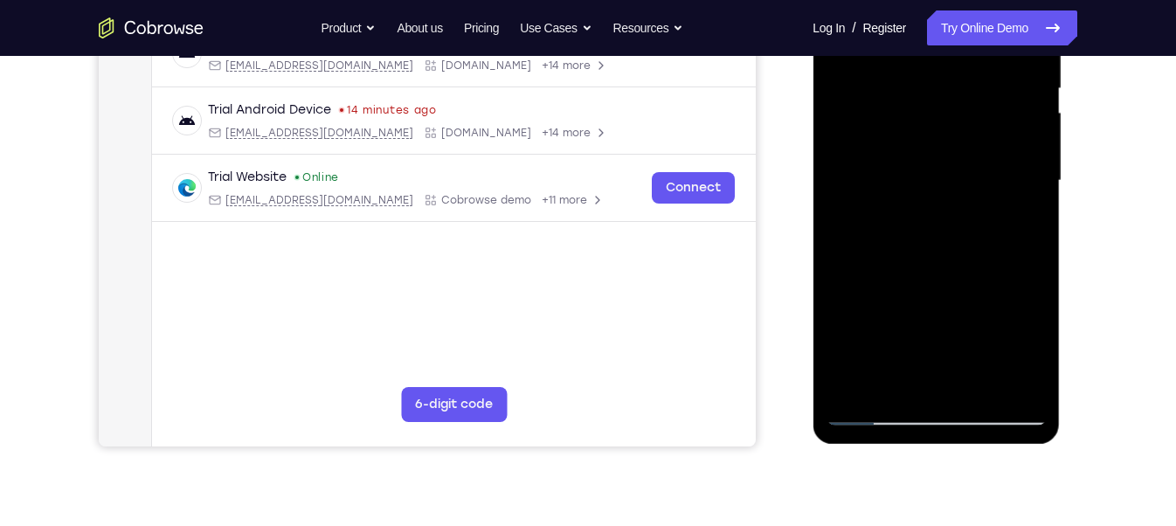
click at [995, 255] on div at bounding box center [936, 180] width 220 height 489
click at [878, 414] on div at bounding box center [936, 180] width 220 height 489
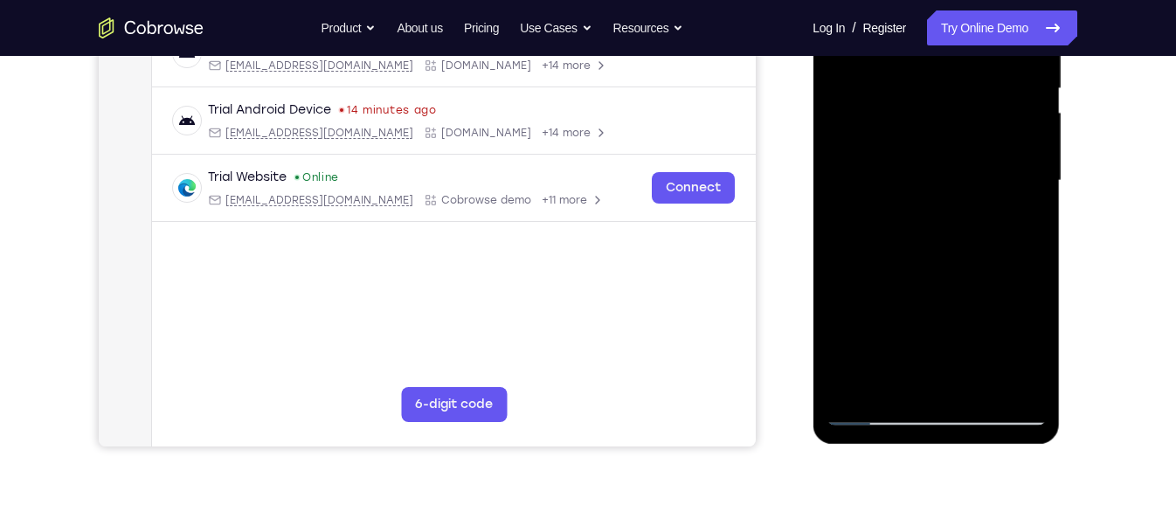
click at [1021, 333] on div at bounding box center [936, 180] width 220 height 489
click at [872, 410] on div at bounding box center [936, 180] width 220 height 489
drag, startPoint x: 928, startPoint y: 274, endPoint x: 924, endPoint y: 207, distance: 67.4
click at [924, 207] on div at bounding box center [936, 180] width 220 height 489
click at [1022, 273] on div at bounding box center [936, 180] width 220 height 489
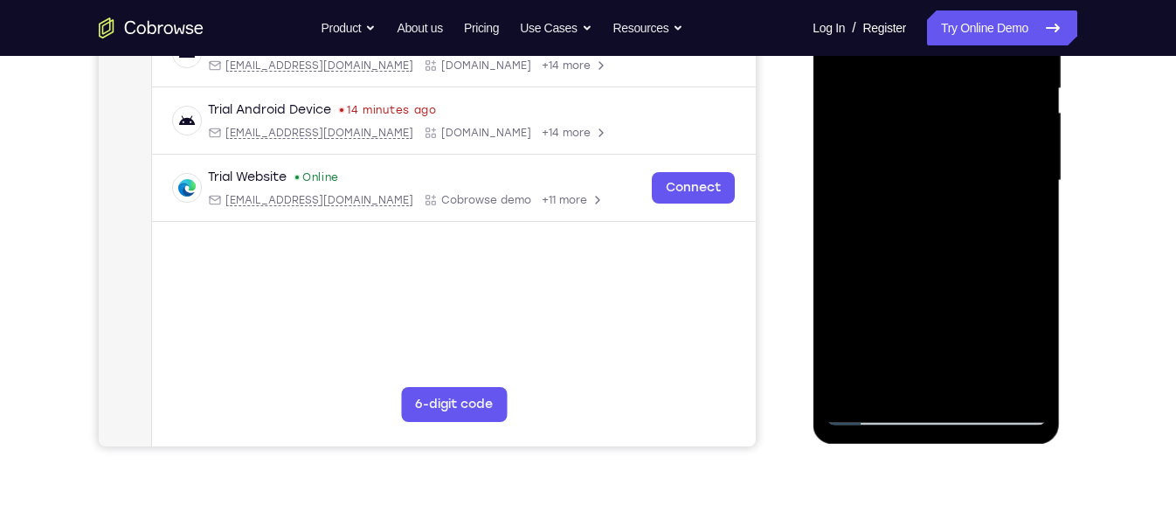
click at [875, 412] on div at bounding box center [936, 180] width 220 height 489
click at [921, 323] on div at bounding box center [936, 180] width 220 height 489
click at [940, 323] on div at bounding box center [936, 180] width 220 height 489
click at [943, 211] on div at bounding box center [936, 180] width 220 height 489
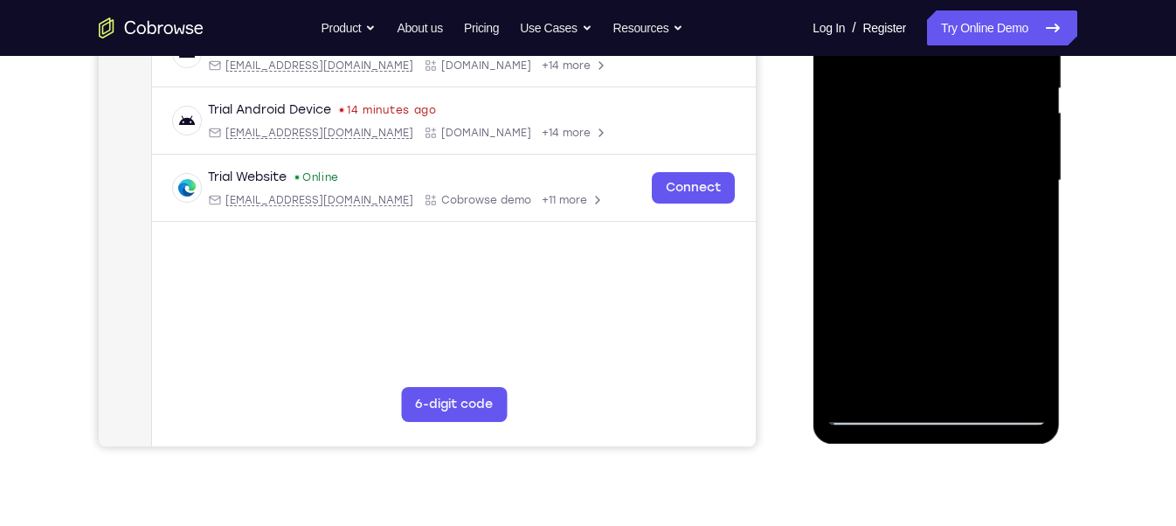
click at [875, 405] on div at bounding box center [936, 180] width 220 height 489
click at [873, 415] on div at bounding box center [936, 180] width 220 height 489
click at [870, 410] on div at bounding box center [936, 180] width 220 height 489
click at [874, 417] on div at bounding box center [936, 180] width 220 height 489
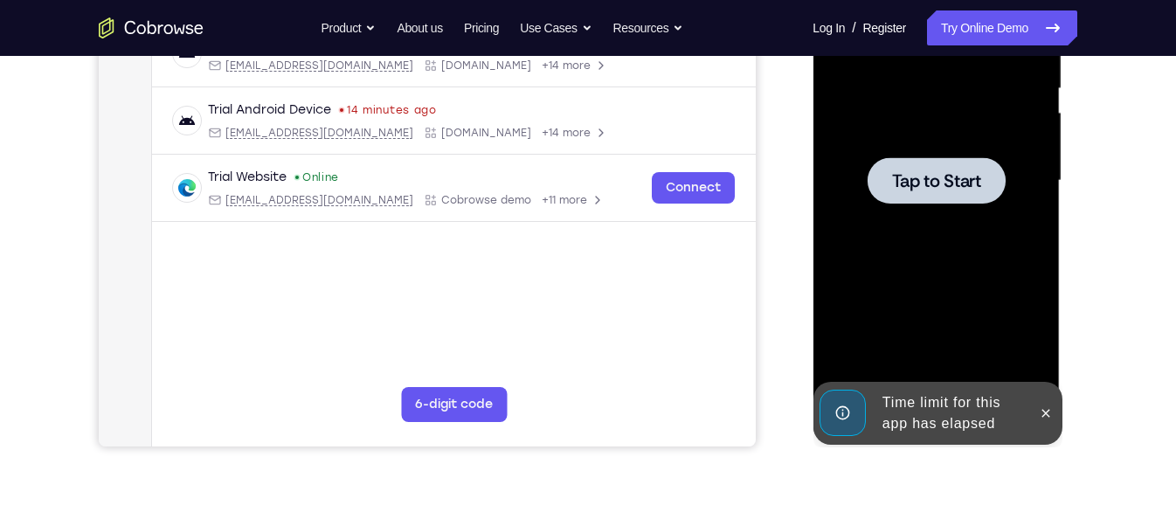
click at [925, 179] on span "Tap to Start" at bounding box center [935, 180] width 89 height 17
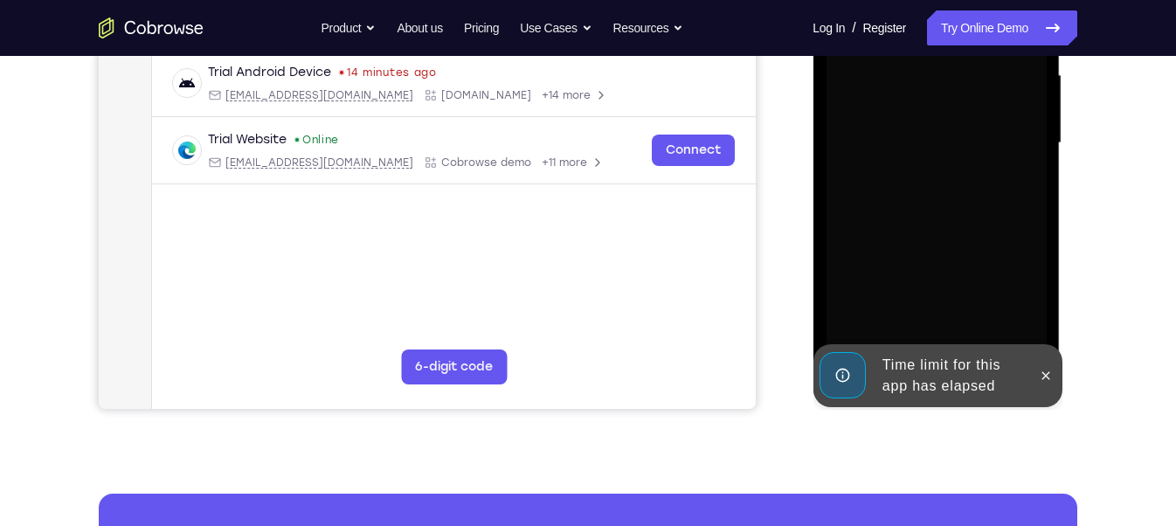
scroll to position [405, 0]
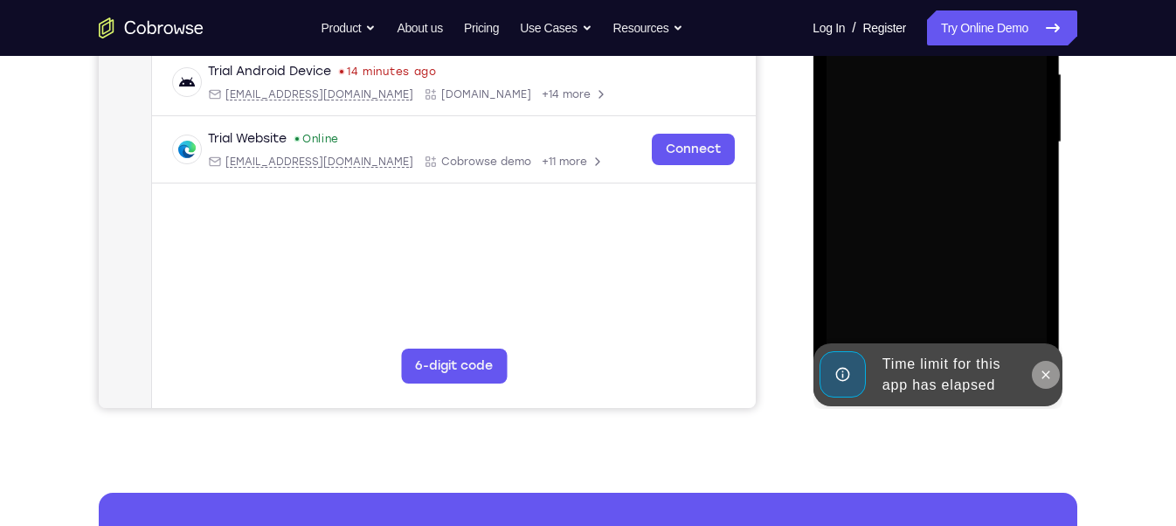
click at [1043, 371] on icon at bounding box center [1045, 375] width 14 height 14
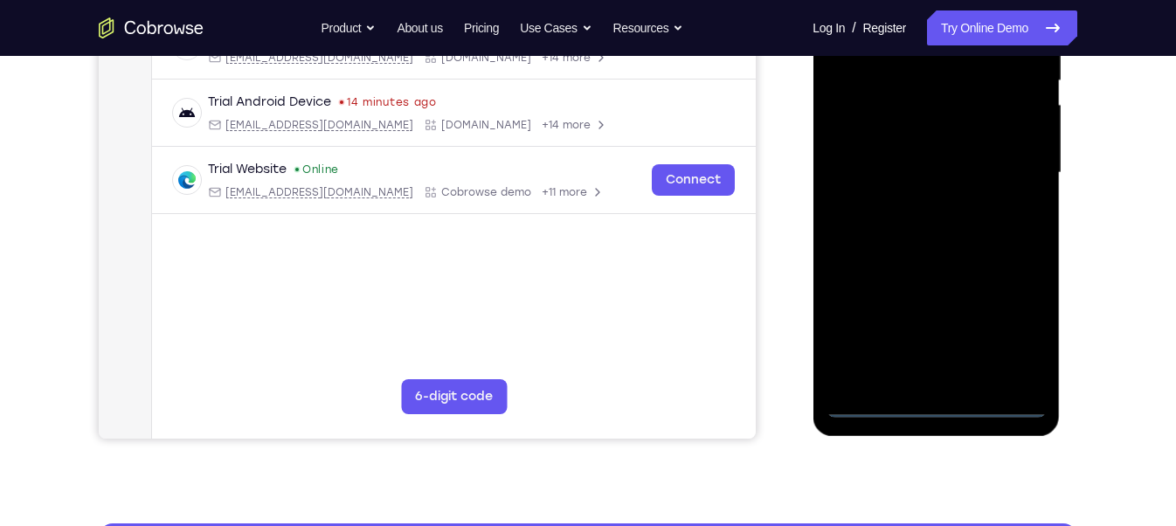
scroll to position [375, 0]
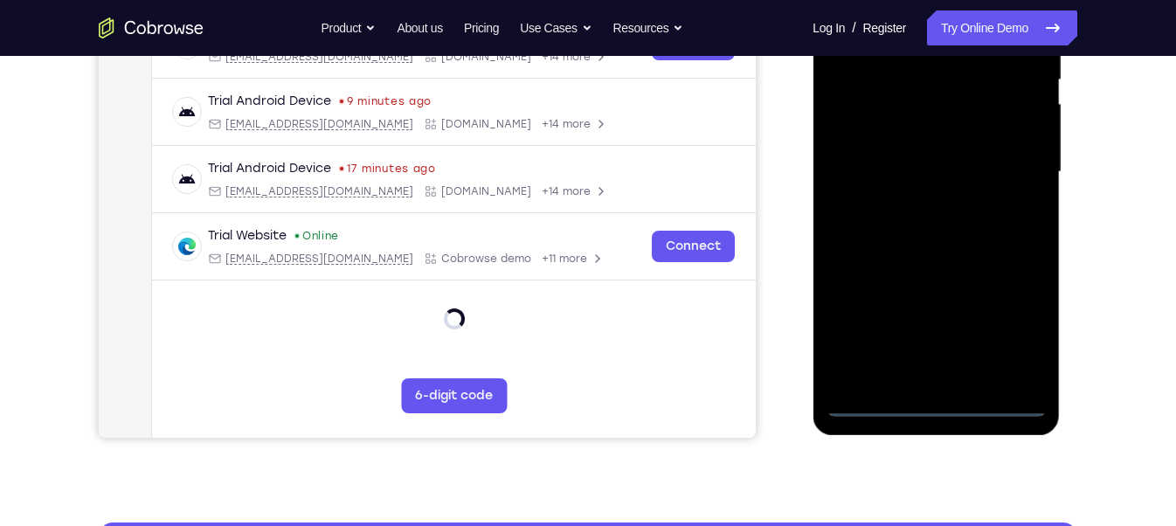
click at [932, 408] on div at bounding box center [936, 171] width 220 height 489
click at [1022, 329] on div at bounding box center [936, 171] width 220 height 489
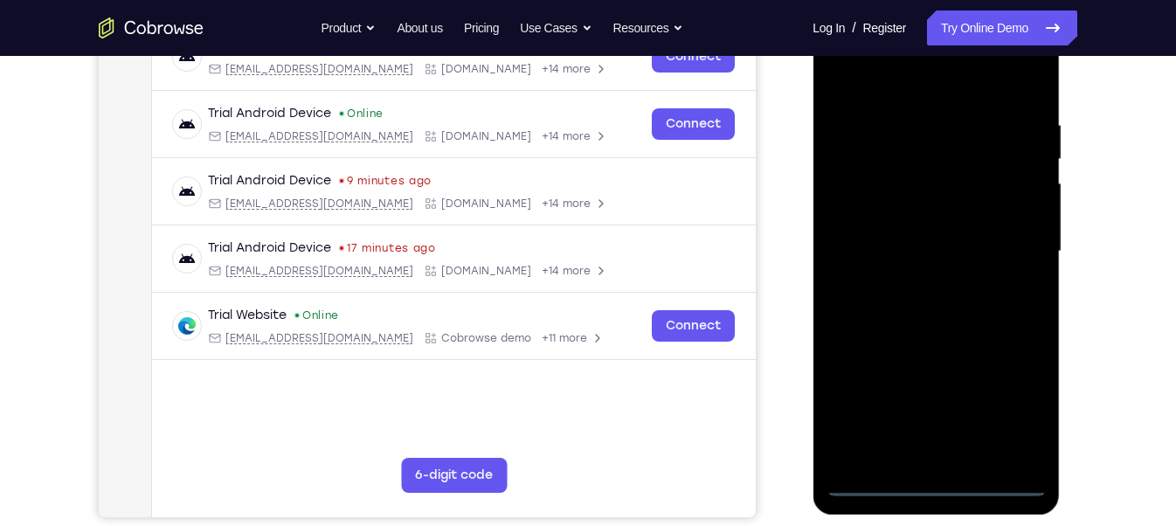
scroll to position [205, 0]
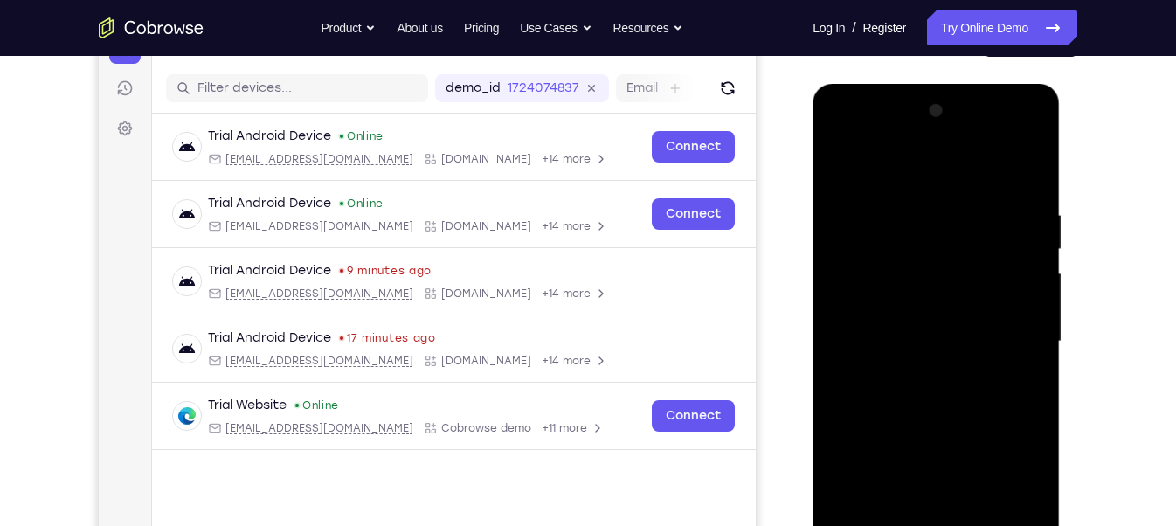
click at [837, 135] on div at bounding box center [936, 341] width 220 height 489
click at [890, 245] on div at bounding box center [936, 341] width 220 height 489
click at [885, 201] on div at bounding box center [936, 341] width 220 height 489
click at [881, 166] on div at bounding box center [936, 341] width 220 height 489
drag, startPoint x: 904, startPoint y: 384, endPoint x: 828, endPoint y: 173, distance: 224.2
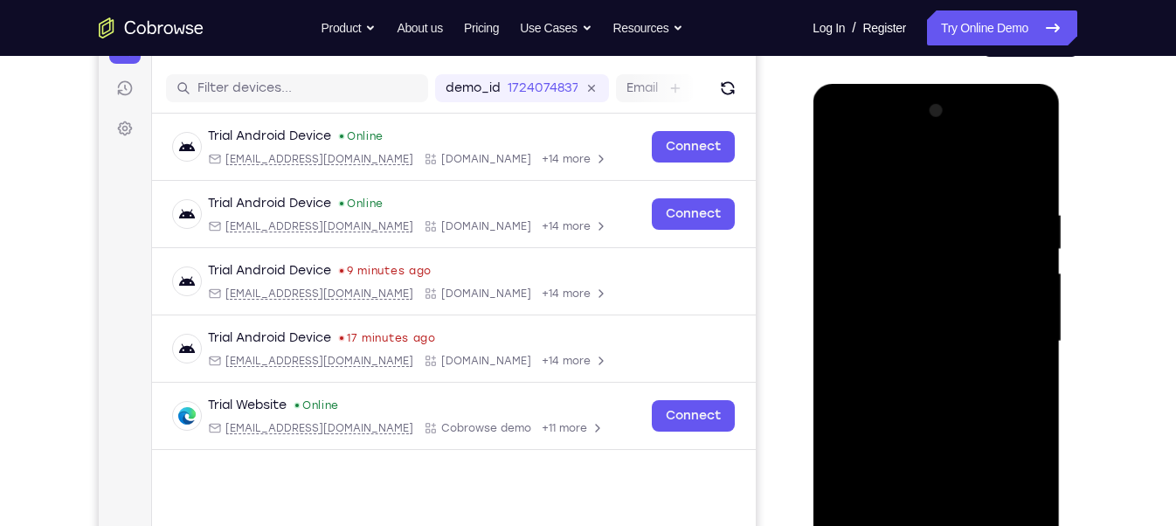
click at [828, 173] on div at bounding box center [936, 341] width 220 height 489
drag, startPoint x: 907, startPoint y: 380, endPoint x: 937, endPoint y: 516, distance: 138.7
click at [937, 516] on div at bounding box center [936, 341] width 220 height 489
drag, startPoint x: 881, startPoint y: 223, endPoint x: 904, endPoint y: 471, distance: 249.3
click at [904, 471] on div at bounding box center [936, 341] width 220 height 489
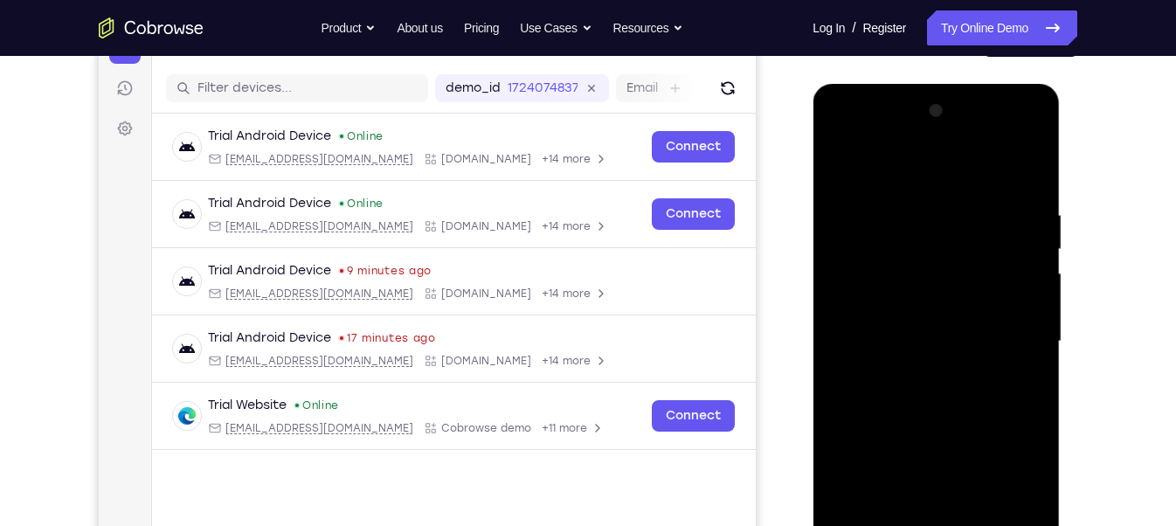
click at [870, 199] on div at bounding box center [936, 341] width 220 height 489
click at [863, 301] on div at bounding box center [936, 341] width 220 height 489
drag, startPoint x: 918, startPoint y: 419, endPoint x: 849, endPoint y: 103, distance: 323.8
click at [849, 103] on div at bounding box center [936, 341] width 220 height 489
drag, startPoint x: 908, startPoint y: 178, endPoint x: 962, endPoint y: 396, distance: 224.2
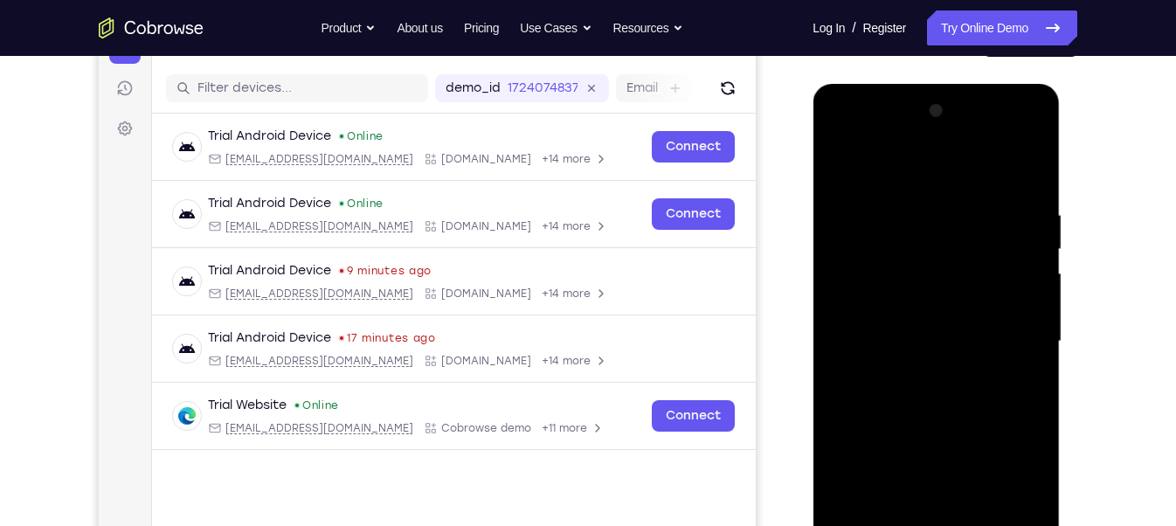
click at [962, 396] on div at bounding box center [936, 341] width 220 height 489
drag, startPoint x: 927, startPoint y: 238, endPoint x: 956, endPoint y: 357, distance: 122.3
click at [956, 357] on div at bounding box center [936, 341] width 220 height 489
drag, startPoint x: 927, startPoint y: 339, endPoint x: 924, endPoint y: 322, distance: 17.8
click at [924, 322] on div at bounding box center [936, 341] width 220 height 489
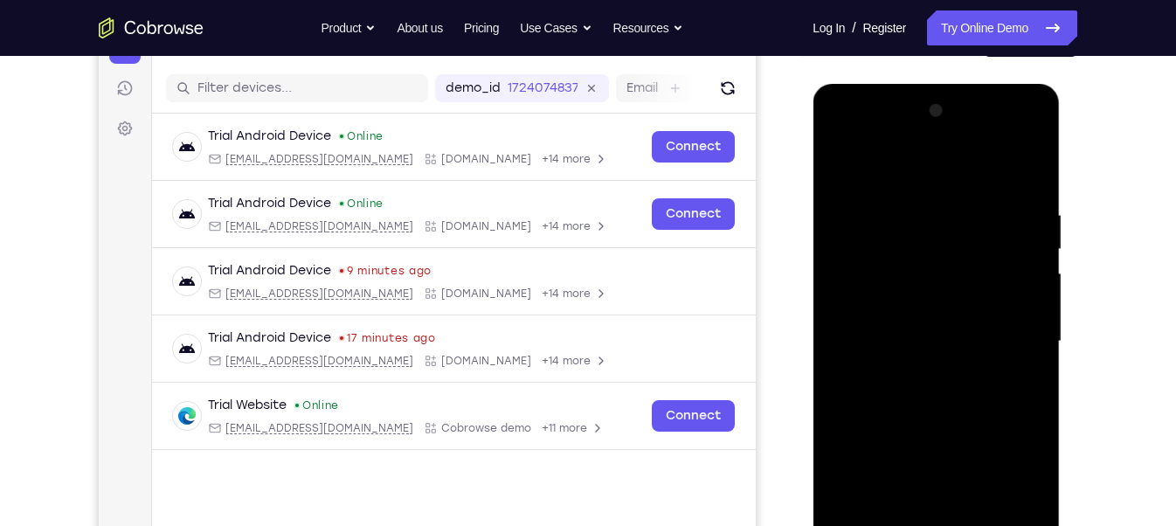
drag, startPoint x: 897, startPoint y: 412, endPoint x: 838, endPoint y: 94, distance: 323.6
click at [838, 94] on div at bounding box center [936, 344] width 247 height 521
drag, startPoint x: 906, startPoint y: 412, endPoint x: 869, endPoint y: 148, distance: 266.6
click at [869, 148] on div at bounding box center [936, 341] width 220 height 489
drag, startPoint x: 915, startPoint y: 441, endPoint x: 862, endPoint y: 131, distance: 314.8
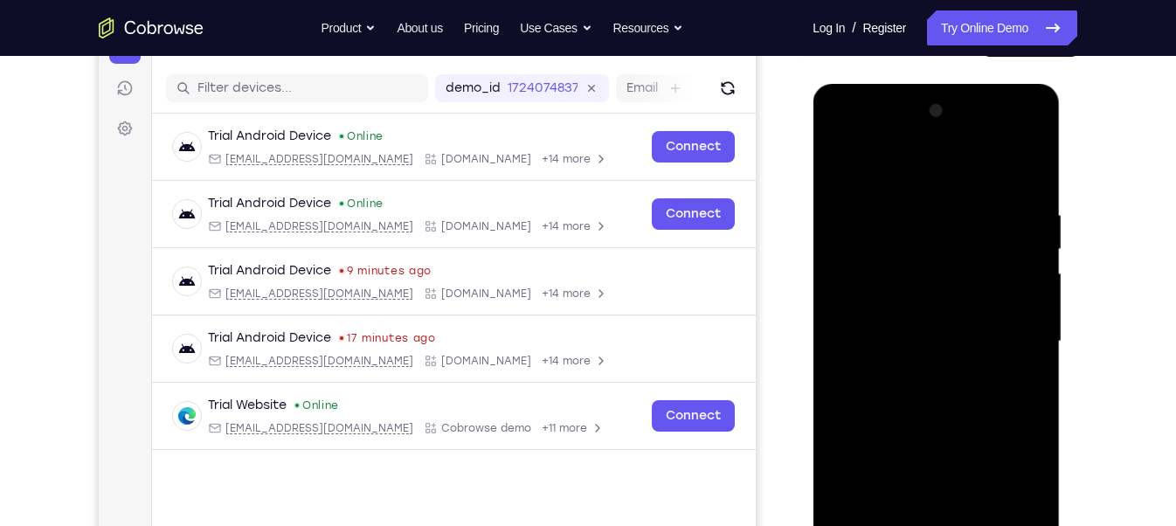
click at [862, 131] on div at bounding box center [936, 341] width 220 height 489
drag, startPoint x: 910, startPoint y: 194, endPoint x: 863, endPoint y: 169, distance: 52.8
click at [863, 169] on div at bounding box center [936, 341] width 220 height 489
drag, startPoint x: 918, startPoint y: 393, endPoint x: 879, endPoint y: 186, distance: 210.8
click at [879, 186] on div at bounding box center [936, 341] width 220 height 489
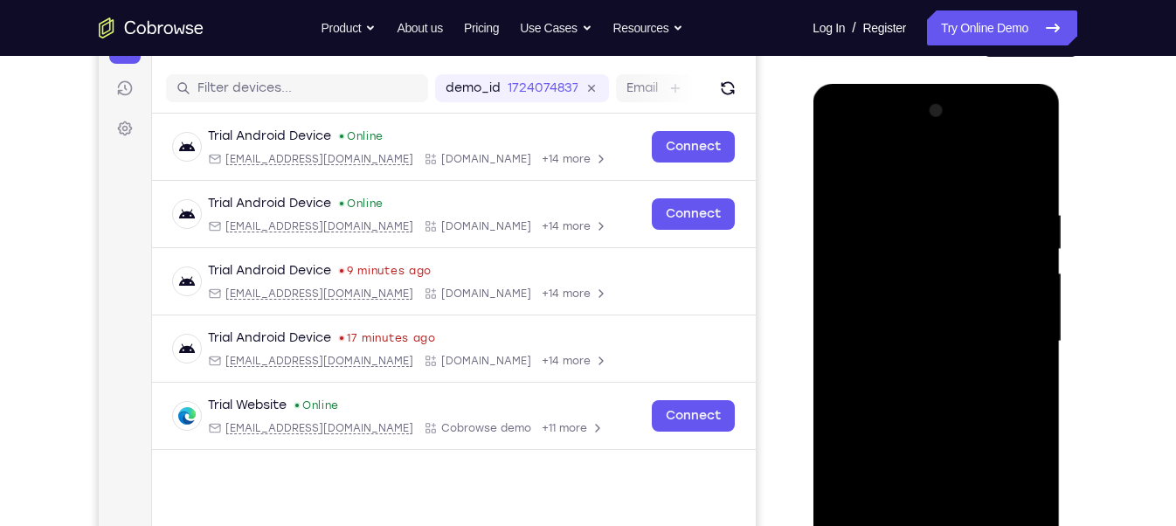
drag, startPoint x: 923, startPoint y: 398, endPoint x: 890, endPoint y: 188, distance: 213.1
click at [890, 188] on div at bounding box center [936, 341] width 220 height 489
drag, startPoint x: 925, startPoint y: 434, endPoint x: 903, endPoint y: 173, distance: 262.3
click at [903, 173] on div at bounding box center [936, 341] width 220 height 489
drag, startPoint x: 943, startPoint y: 408, endPoint x: 904, endPoint y: 259, distance: 154.5
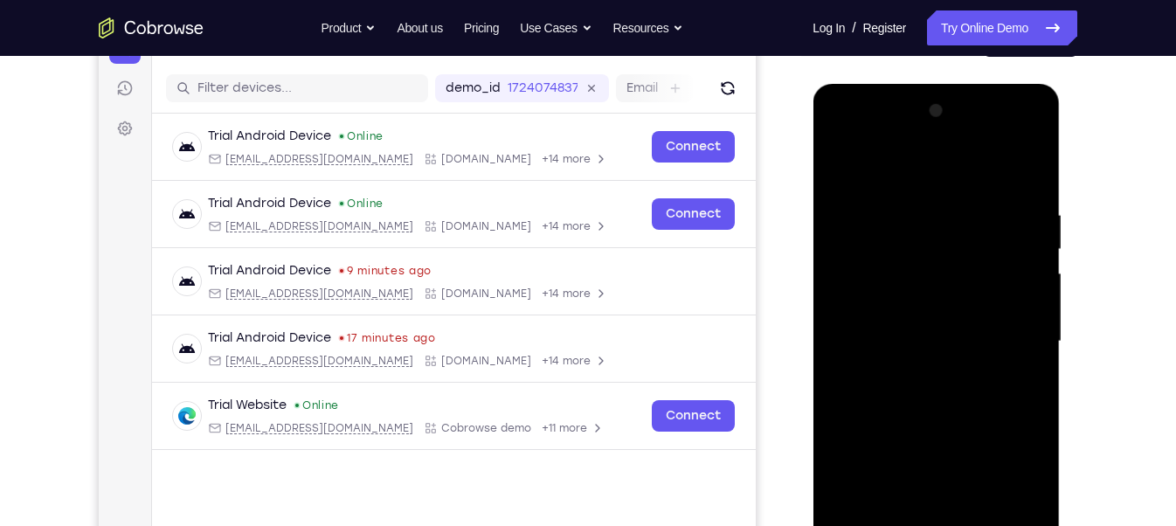
click at [904, 259] on div at bounding box center [936, 341] width 220 height 489
drag, startPoint x: 910, startPoint y: 425, endPoint x: 866, endPoint y: 187, distance: 241.7
click at [866, 187] on div at bounding box center [936, 341] width 220 height 489
drag, startPoint x: 902, startPoint y: 375, endPoint x: 854, endPoint y: 149, distance: 231.4
click at [854, 149] on div at bounding box center [936, 341] width 220 height 489
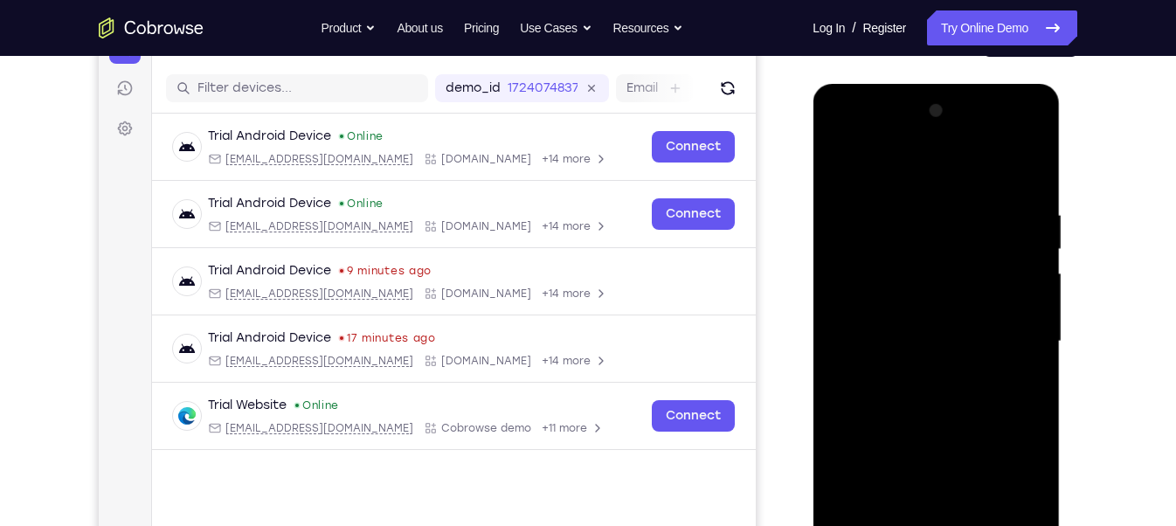
drag, startPoint x: 928, startPoint y: 445, endPoint x: 895, endPoint y: 324, distance: 125.1
click at [895, 324] on div at bounding box center [936, 341] width 220 height 489
click at [931, 295] on div at bounding box center [936, 341] width 220 height 489
drag, startPoint x: 897, startPoint y: 372, endPoint x: 872, endPoint y: 219, distance: 154.9
click at [872, 219] on div at bounding box center [936, 341] width 220 height 489
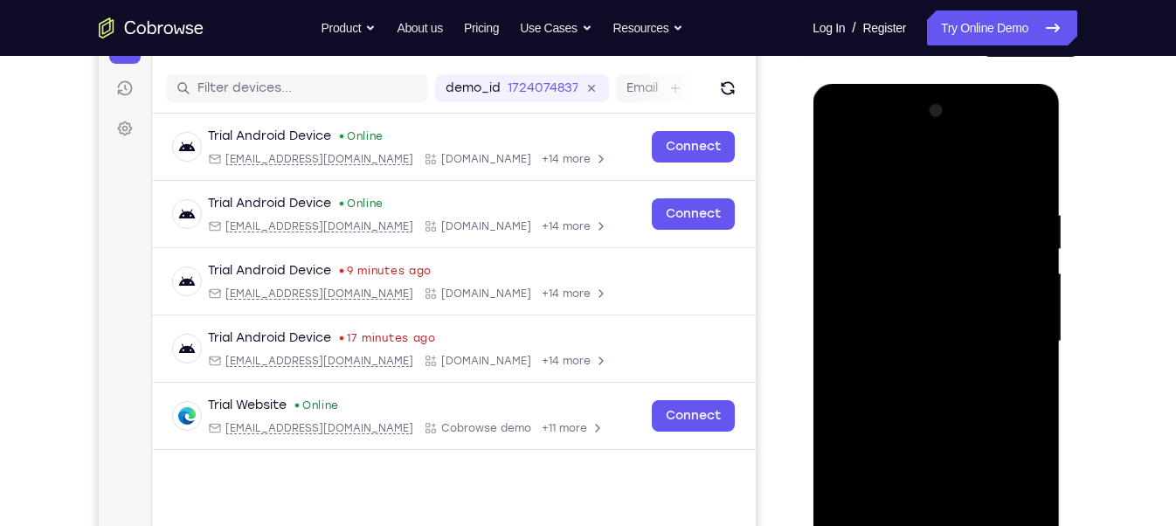
drag, startPoint x: 895, startPoint y: 387, endPoint x: 877, endPoint y: 251, distance: 137.4
click at [877, 251] on div at bounding box center [936, 341] width 220 height 489
drag, startPoint x: 896, startPoint y: 410, endPoint x: 872, endPoint y: 249, distance: 162.5
click at [872, 249] on div at bounding box center [936, 341] width 220 height 489
drag, startPoint x: 885, startPoint y: 395, endPoint x: 872, endPoint y: 199, distance: 196.2
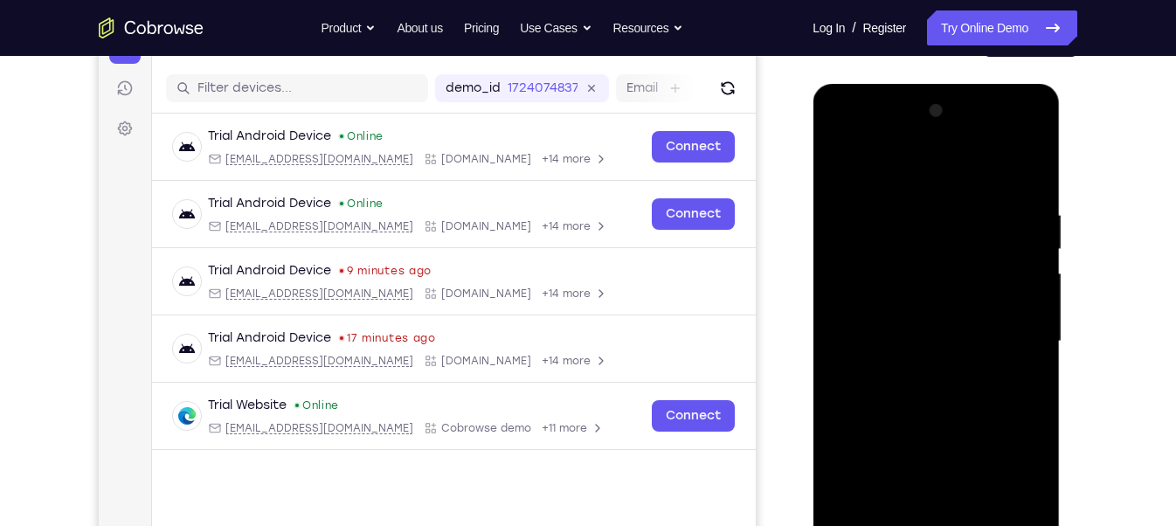
click at [872, 199] on div at bounding box center [936, 341] width 220 height 489
drag, startPoint x: 887, startPoint y: 459, endPoint x: 850, endPoint y: 264, distance: 198.3
click at [850, 264] on div at bounding box center [936, 341] width 220 height 489
drag, startPoint x: 904, startPoint y: 460, endPoint x: 896, endPoint y: 206, distance: 253.6
click at [896, 206] on div at bounding box center [936, 341] width 220 height 489
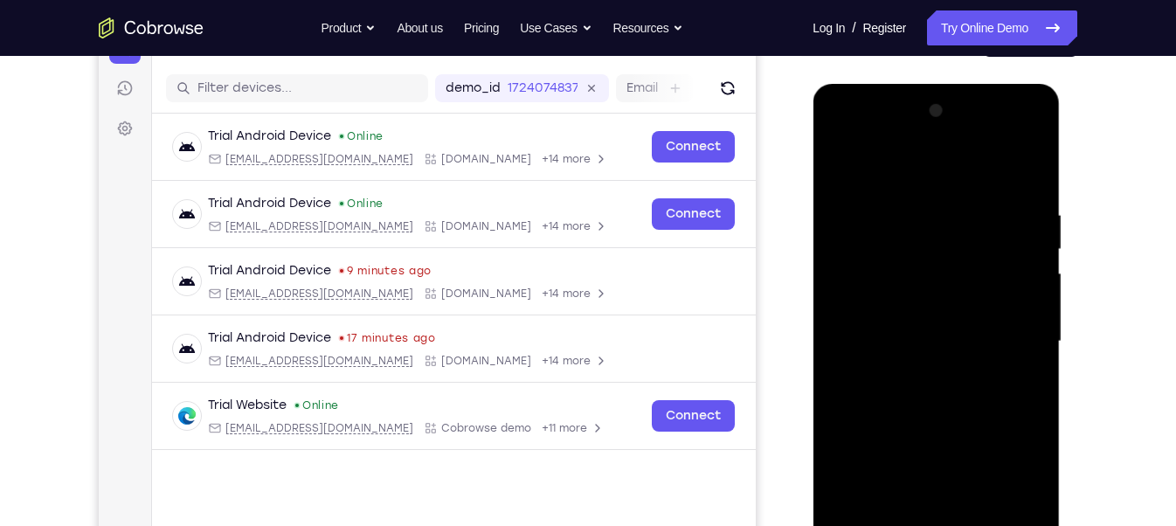
drag, startPoint x: 884, startPoint y: 391, endPoint x: 849, endPoint y: 239, distance: 156.9
click at [849, 239] on div at bounding box center [936, 341] width 220 height 489
drag, startPoint x: 914, startPoint y: 448, endPoint x: 896, endPoint y: 273, distance: 176.6
click at [896, 273] on div at bounding box center [936, 341] width 220 height 489
drag, startPoint x: 932, startPoint y: 446, endPoint x: 919, endPoint y: 347, distance: 99.5
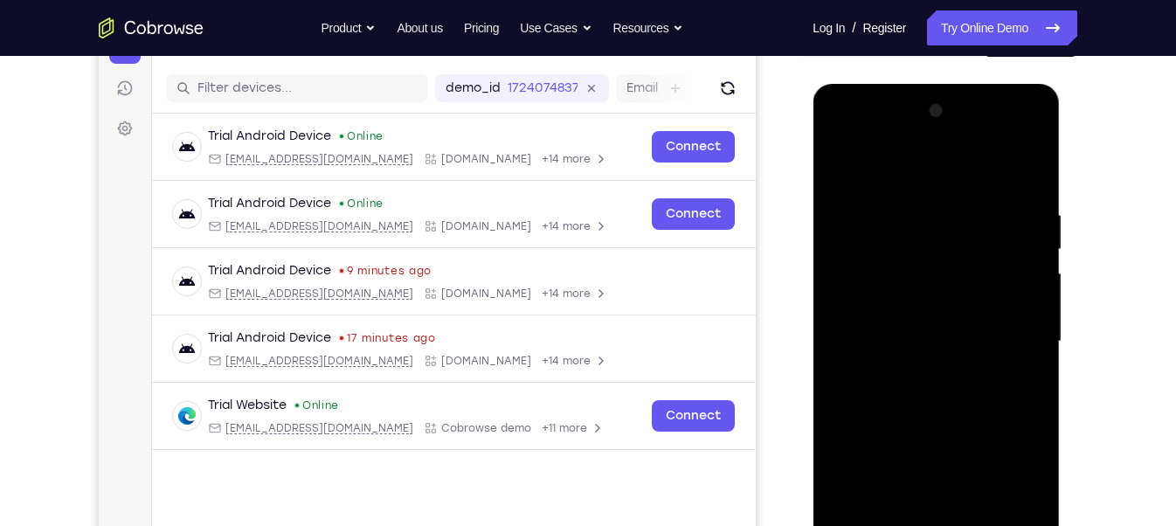
click at [919, 347] on div at bounding box center [936, 341] width 220 height 489
click at [862, 350] on div at bounding box center [936, 341] width 220 height 489
drag, startPoint x: 897, startPoint y: 375, endPoint x: 876, endPoint y: 255, distance: 121.4
click at [876, 255] on div at bounding box center [936, 341] width 220 height 489
drag, startPoint x: 888, startPoint y: 433, endPoint x: 872, endPoint y: 320, distance: 113.8
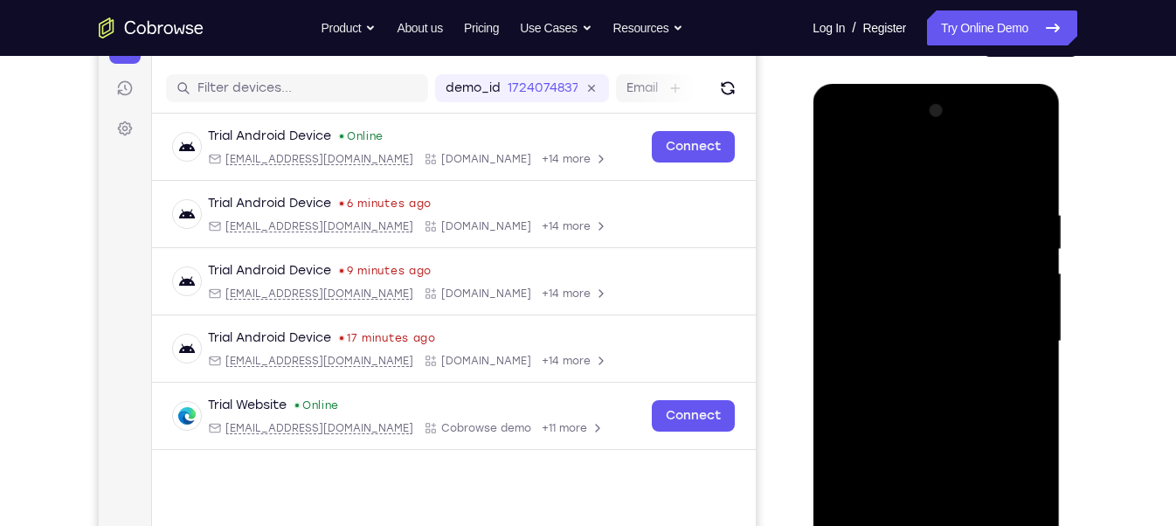
click at [872, 320] on div at bounding box center [936, 341] width 220 height 489
drag, startPoint x: 892, startPoint y: 329, endPoint x: 877, endPoint y: 225, distance: 105.0
click at [877, 225] on div at bounding box center [936, 341] width 220 height 489
drag, startPoint x: 897, startPoint y: 365, endPoint x: 878, endPoint y: 144, distance: 221.9
click at [878, 144] on div at bounding box center [936, 341] width 220 height 489
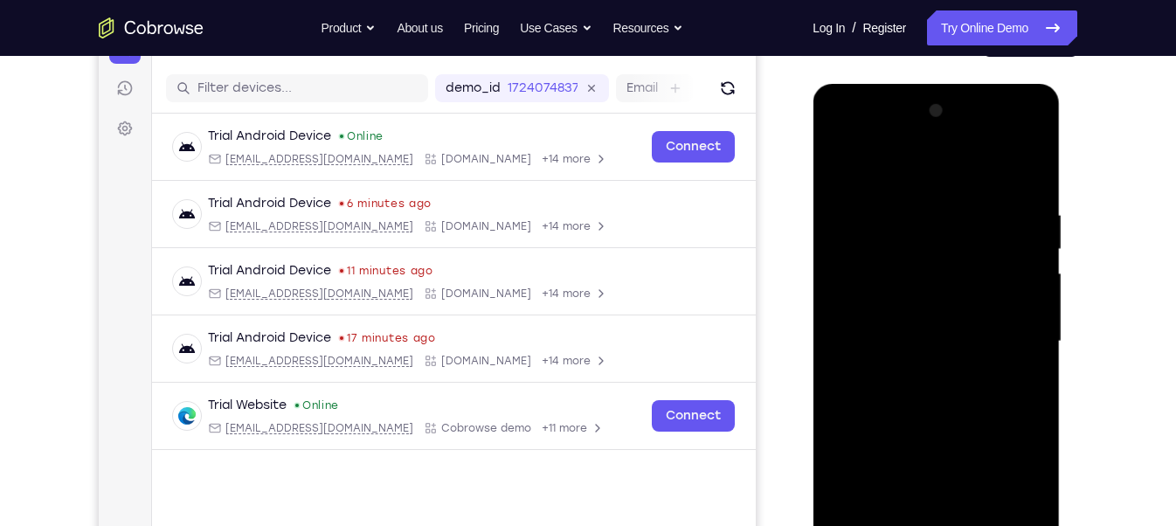
drag, startPoint x: 891, startPoint y: 449, endPoint x: 851, endPoint y: 191, distance: 260.9
click at [851, 191] on div at bounding box center [936, 341] width 220 height 489
drag, startPoint x: 997, startPoint y: 396, endPoint x: 955, endPoint y: 225, distance: 175.5
click at [955, 225] on div at bounding box center [936, 341] width 220 height 489
drag, startPoint x: 989, startPoint y: 426, endPoint x: 967, endPoint y: 282, distance: 145.1
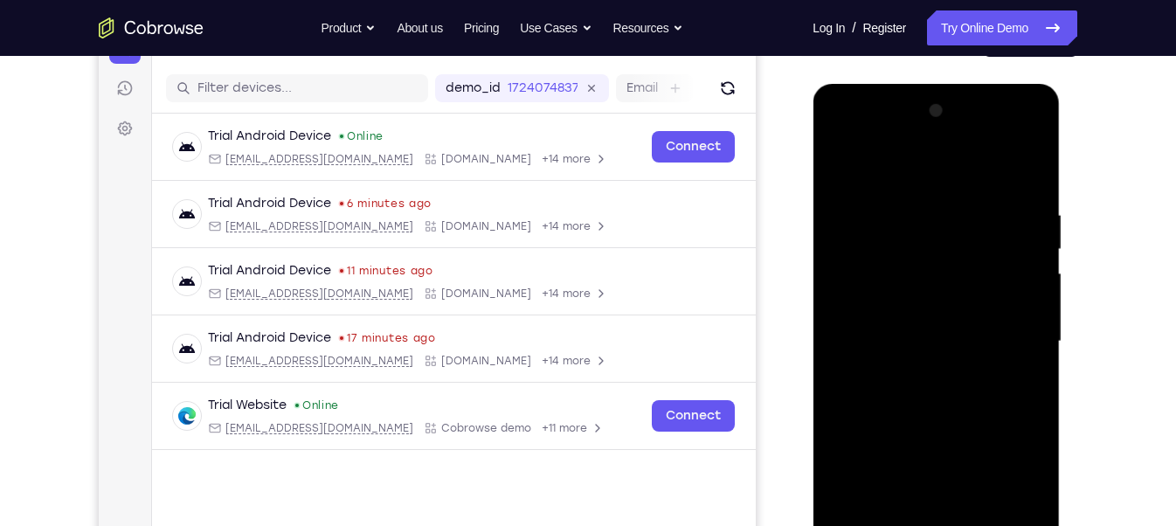
click at [967, 282] on div at bounding box center [936, 341] width 220 height 489
drag, startPoint x: 989, startPoint y: 431, endPoint x: 920, endPoint y: 156, distance: 283.8
click at [920, 156] on div at bounding box center [936, 341] width 220 height 489
click at [978, 296] on div at bounding box center [936, 341] width 220 height 489
drag, startPoint x: 875, startPoint y: 364, endPoint x: 842, endPoint y: 138, distance: 227.9
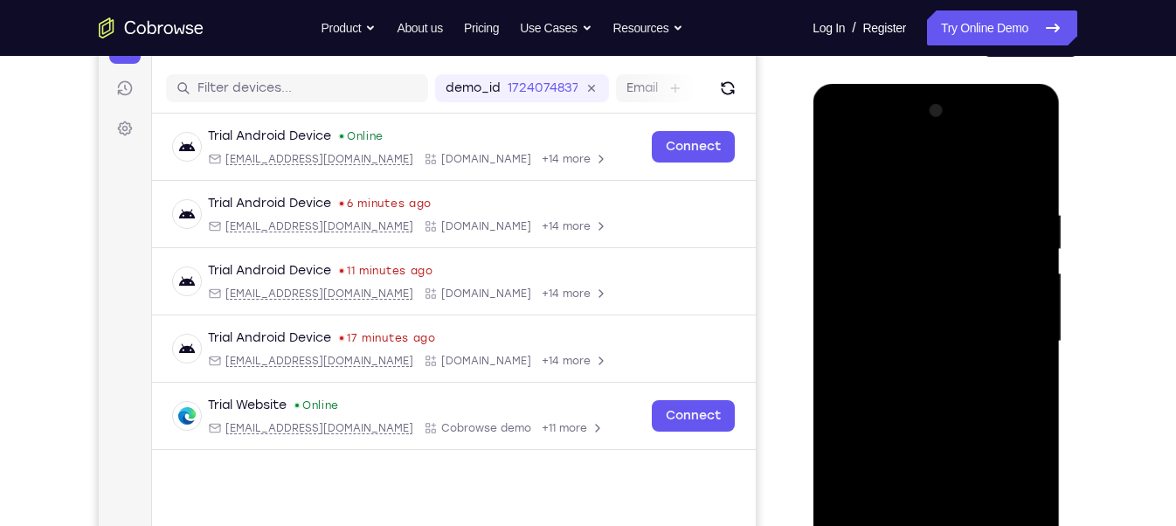
click at [842, 138] on div at bounding box center [936, 341] width 220 height 489
drag, startPoint x: 876, startPoint y: 402, endPoint x: 864, endPoint y: 194, distance: 208.3
click at [864, 194] on div at bounding box center [936, 341] width 220 height 489
drag, startPoint x: 893, startPoint y: 417, endPoint x: 869, endPoint y: 234, distance: 184.3
click at [869, 234] on div at bounding box center [936, 341] width 220 height 489
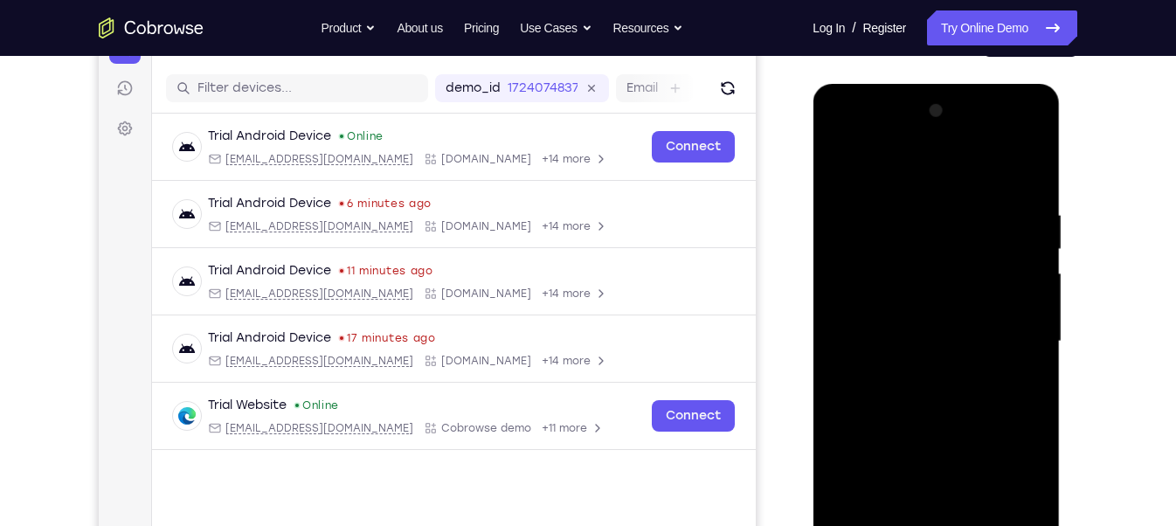
drag, startPoint x: 883, startPoint y: 382, endPoint x: 848, endPoint y: 176, distance: 209.2
click at [848, 176] on div at bounding box center [936, 341] width 220 height 489
drag, startPoint x: 890, startPoint y: 437, endPoint x: 866, endPoint y: 186, distance: 252.0
click at [866, 186] on div at bounding box center [936, 341] width 220 height 489
click at [1021, 262] on div at bounding box center [936, 341] width 220 height 489
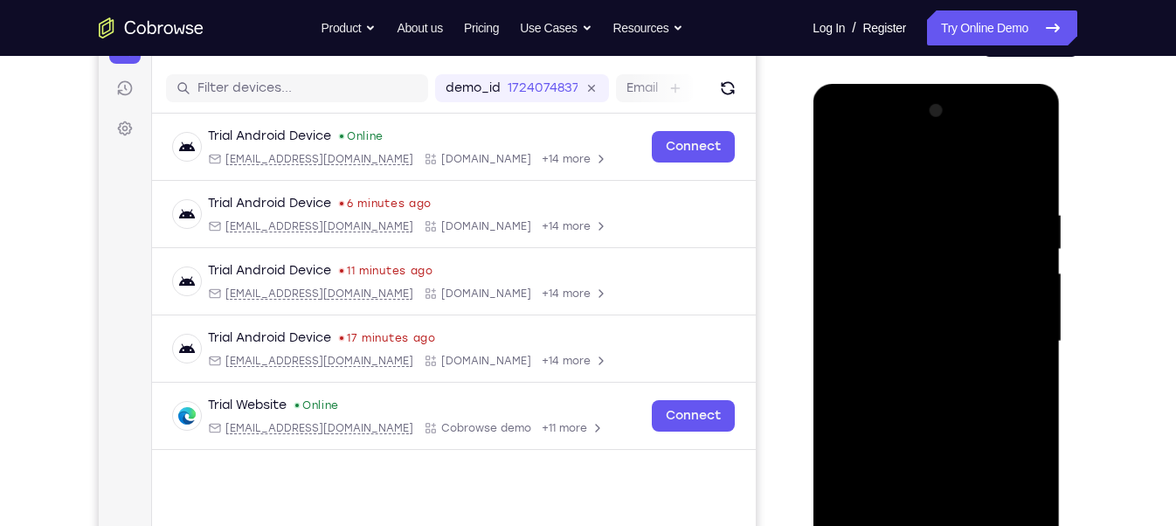
click at [1021, 262] on div at bounding box center [936, 341] width 220 height 489
click at [990, 205] on div at bounding box center [936, 341] width 220 height 489
drag, startPoint x: 1010, startPoint y: 297, endPoint x: 1041, endPoint y: 515, distance: 219.7
click at [1041, 515] on div at bounding box center [936, 341] width 220 height 489
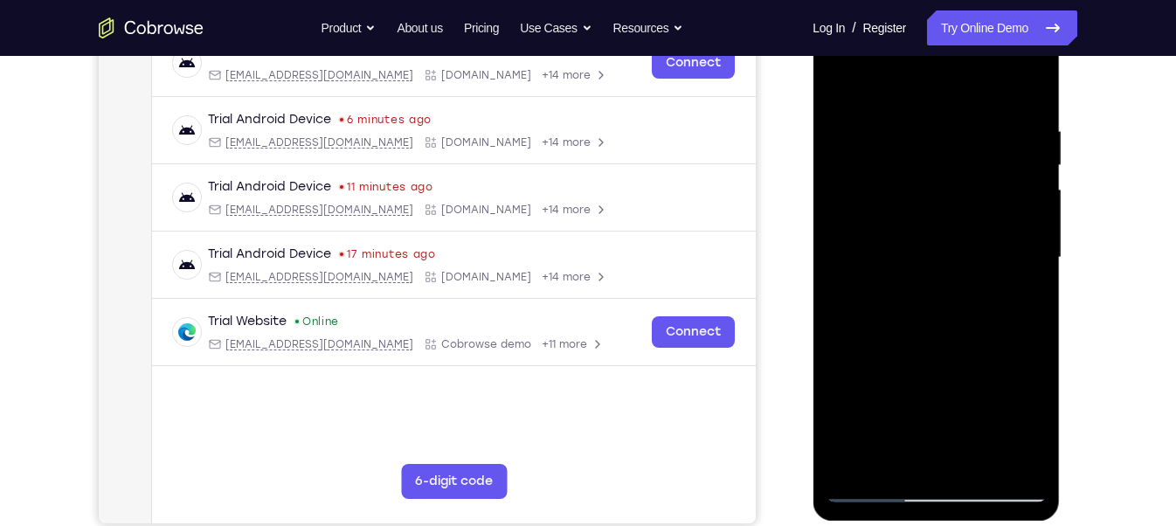
scroll to position [290, 0]
click at [873, 412] on div at bounding box center [936, 256] width 220 height 489
drag, startPoint x: 894, startPoint y: 410, endPoint x: 877, endPoint y: 282, distance: 128.7
click at [877, 282] on div at bounding box center [936, 256] width 220 height 489
click at [883, 348] on div at bounding box center [936, 256] width 220 height 489
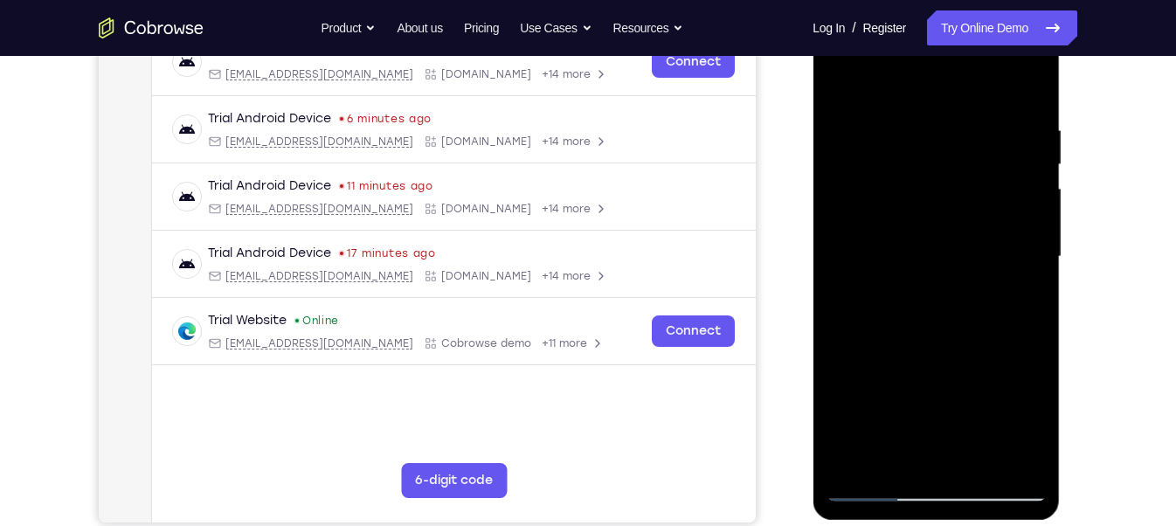
click at [883, 348] on div at bounding box center [936, 256] width 220 height 489
click at [885, 306] on div at bounding box center [936, 256] width 220 height 489
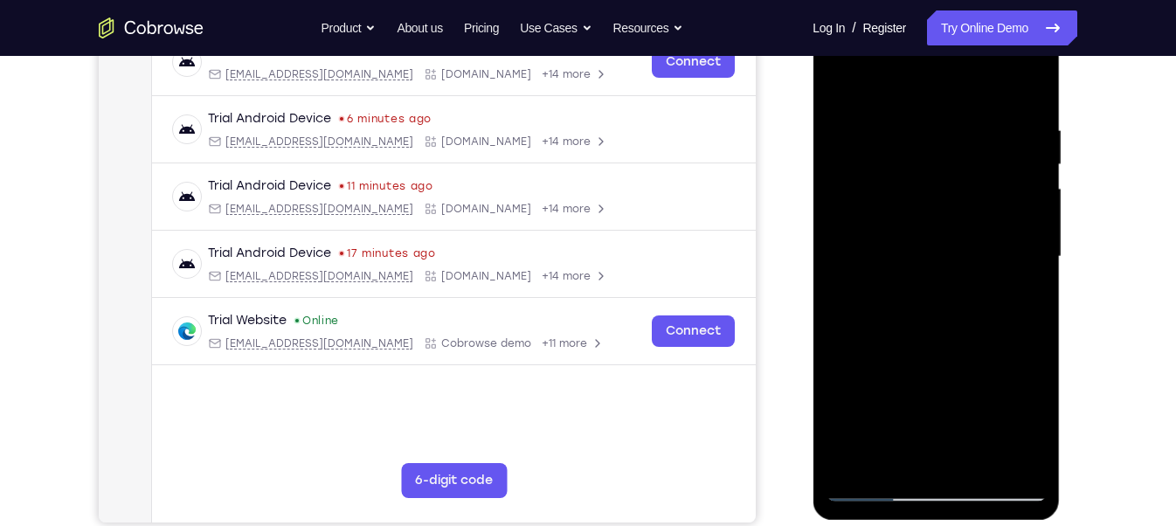
click at [897, 317] on div at bounding box center [936, 256] width 220 height 489
click at [893, 267] on div at bounding box center [936, 256] width 220 height 489
drag, startPoint x: 883, startPoint y: 290, endPoint x: 915, endPoint y: 367, distance: 83.4
click at [915, 367] on div at bounding box center [936, 256] width 220 height 489
click at [876, 488] on div at bounding box center [936, 256] width 220 height 489
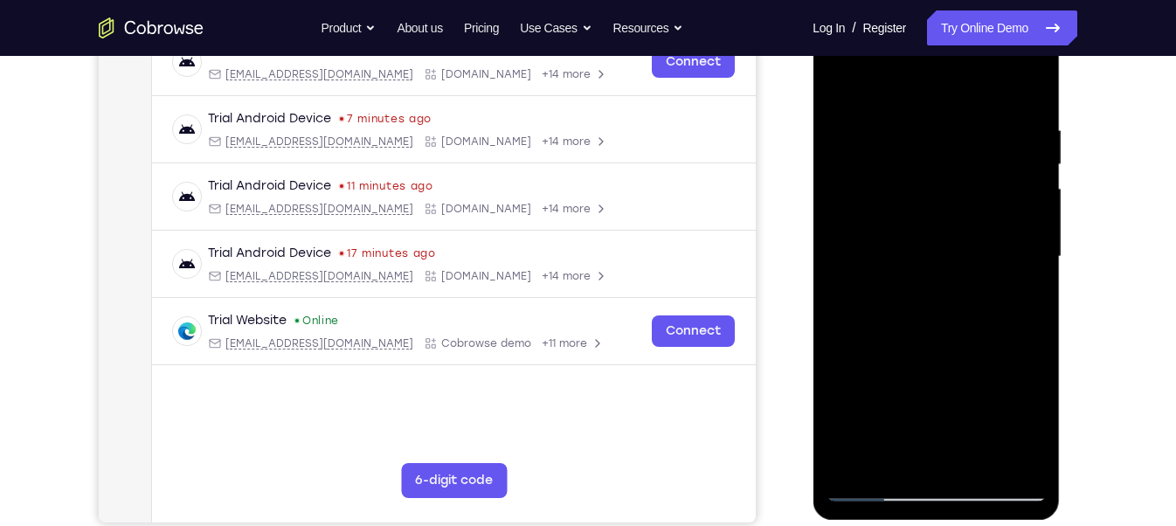
click at [806, 213] on div at bounding box center [938, 254] width 280 height 537
drag, startPoint x: 923, startPoint y: 308, endPoint x: 892, endPoint y: 178, distance: 133.8
click at [892, 178] on div at bounding box center [936, 256] width 220 height 489
click at [930, 315] on div at bounding box center [936, 256] width 220 height 489
click at [927, 246] on div at bounding box center [936, 256] width 220 height 489
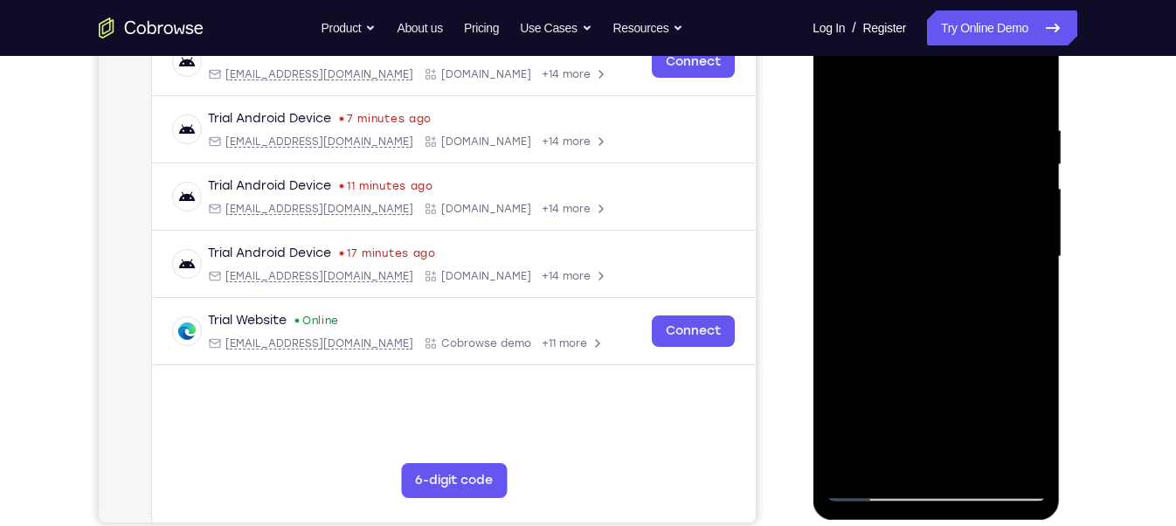
click at [935, 328] on div at bounding box center [936, 256] width 220 height 489
drag, startPoint x: 860, startPoint y: 153, endPoint x: 920, endPoint y: 385, distance: 239.3
click at [920, 385] on div at bounding box center [936, 256] width 220 height 489
drag, startPoint x: 873, startPoint y: 165, endPoint x: 911, endPoint y: 370, distance: 207.9
click at [911, 370] on div at bounding box center [936, 256] width 220 height 489
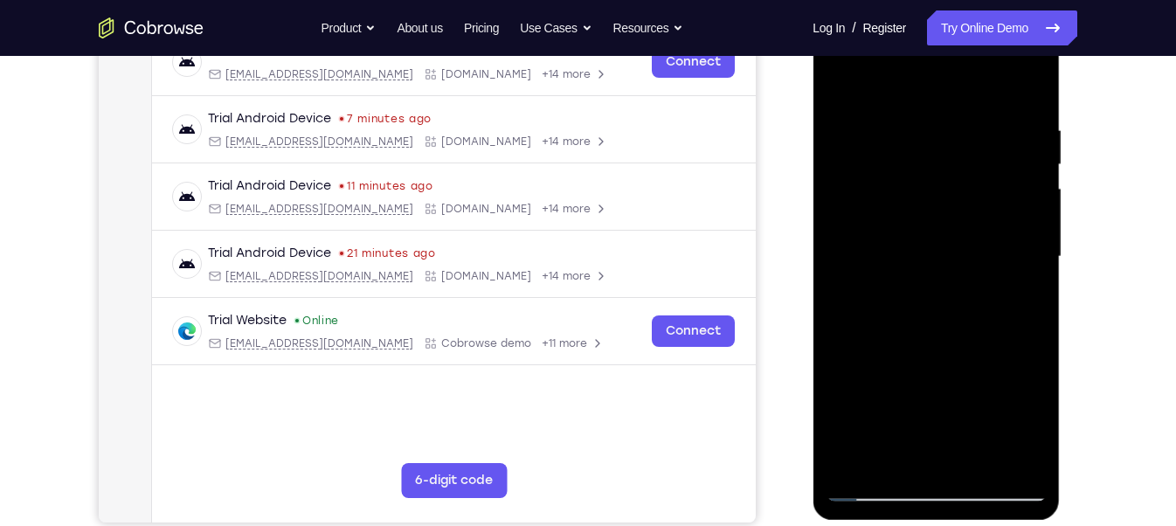
drag, startPoint x: 902, startPoint y: 158, endPoint x: 933, endPoint y: 398, distance: 241.5
click at [933, 398] on div at bounding box center [936, 256] width 220 height 489
drag, startPoint x: 901, startPoint y: 94, endPoint x: 928, endPoint y: 394, distance: 301.0
click at [928, 394] on div at bounding box center [936, 256] width 220 height 489
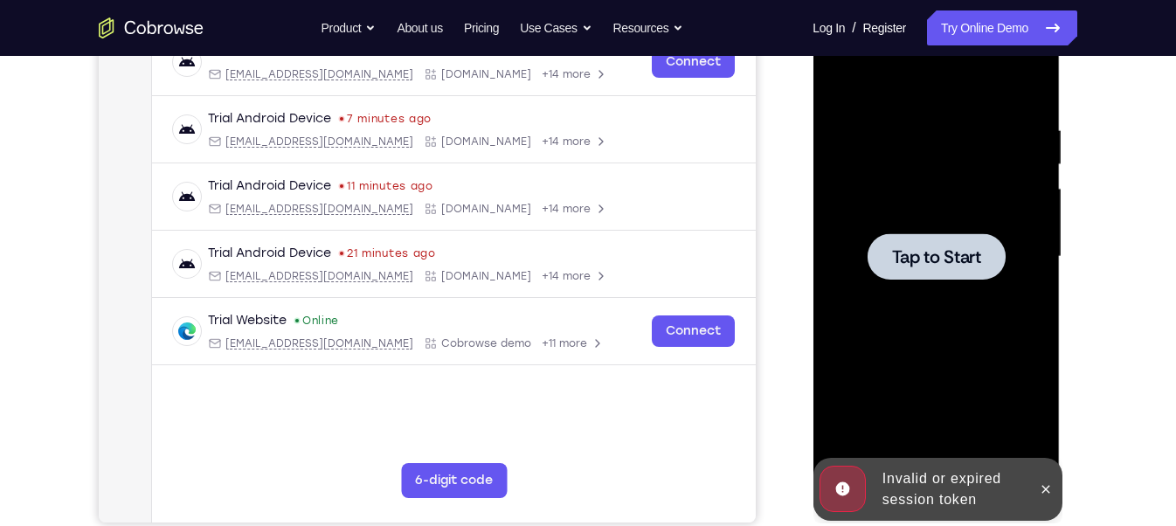
click at [943, 281] on div at bounding box center [936, 256] width 220 height 489
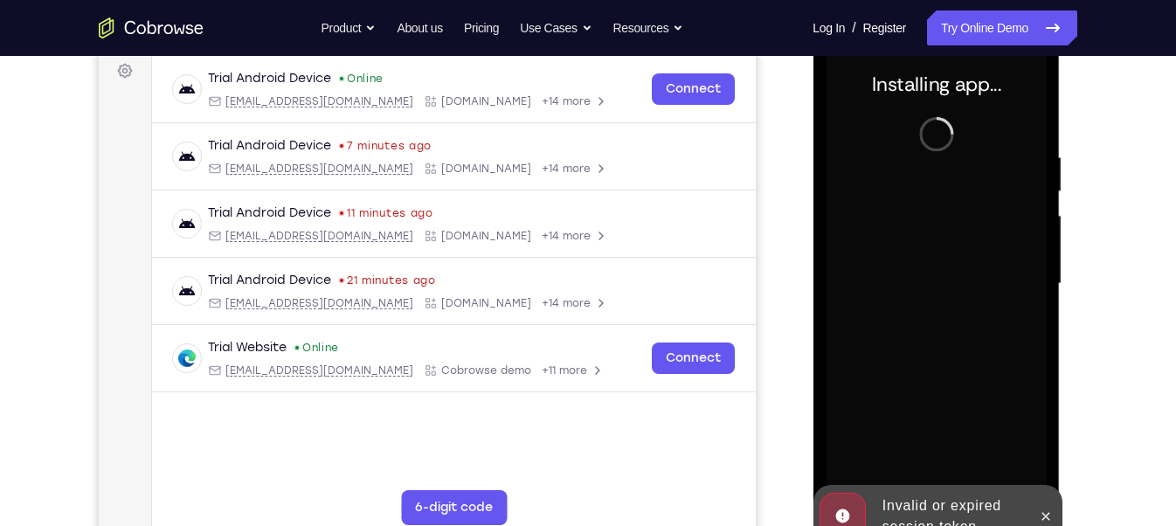
scroll to position [257, 0]
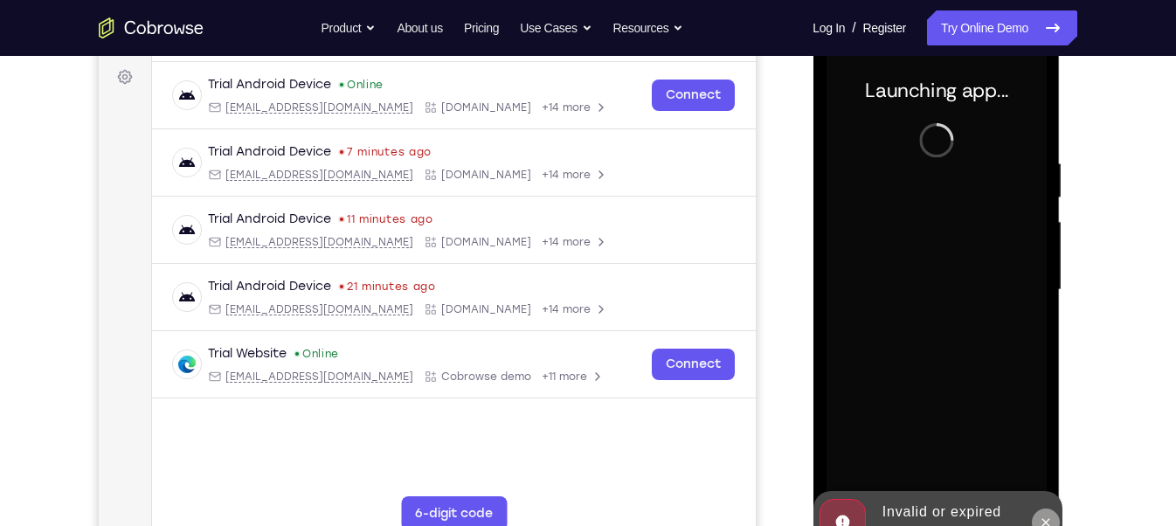
click at [1042, 510] on button at bounding box center [1045, 523] width 28 height 28
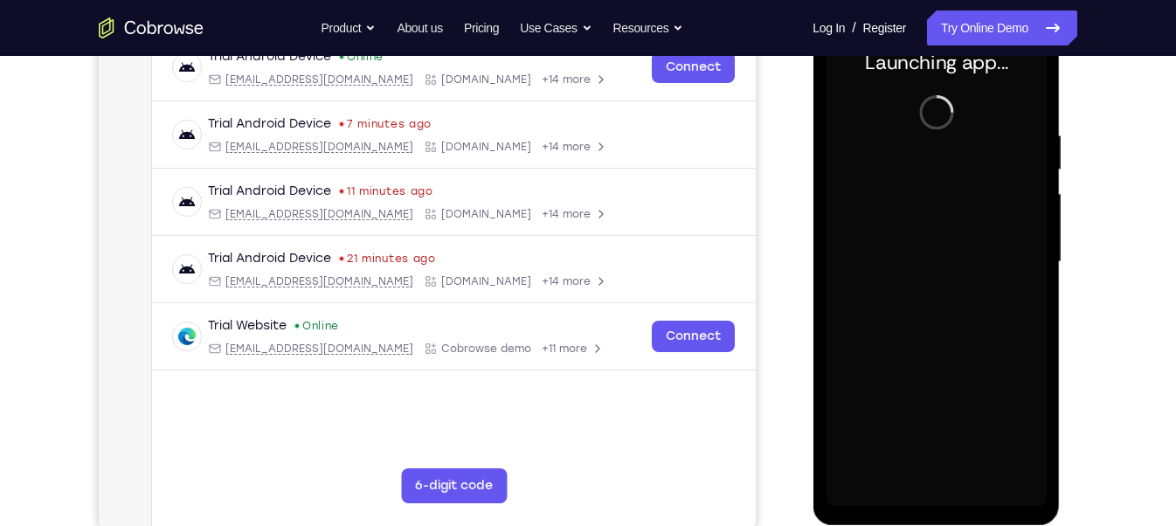
scroll to position [287, 0]
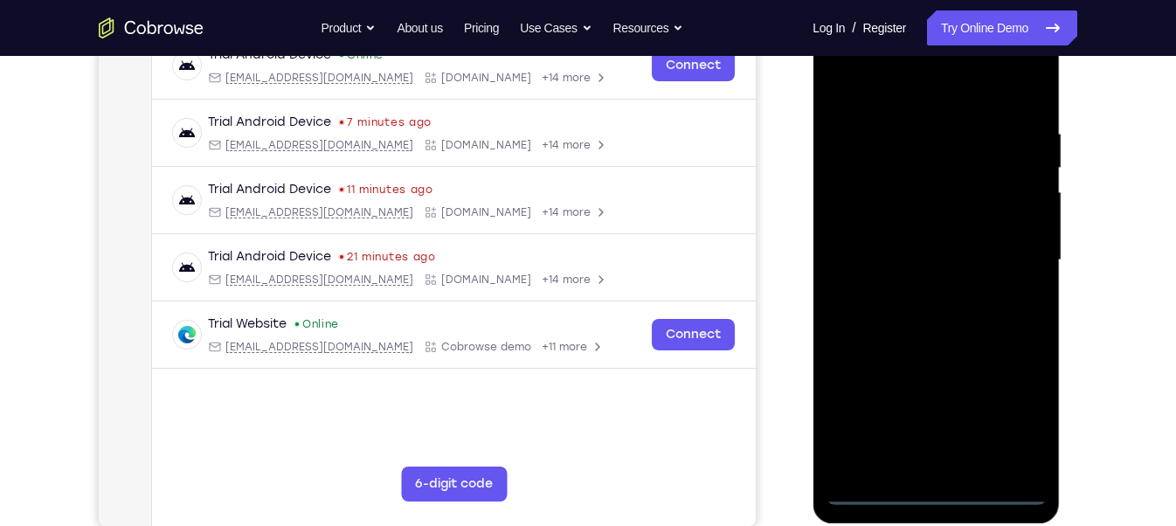
click at [939, 490] on div at bounding box center [936, 260] width 220 height 489
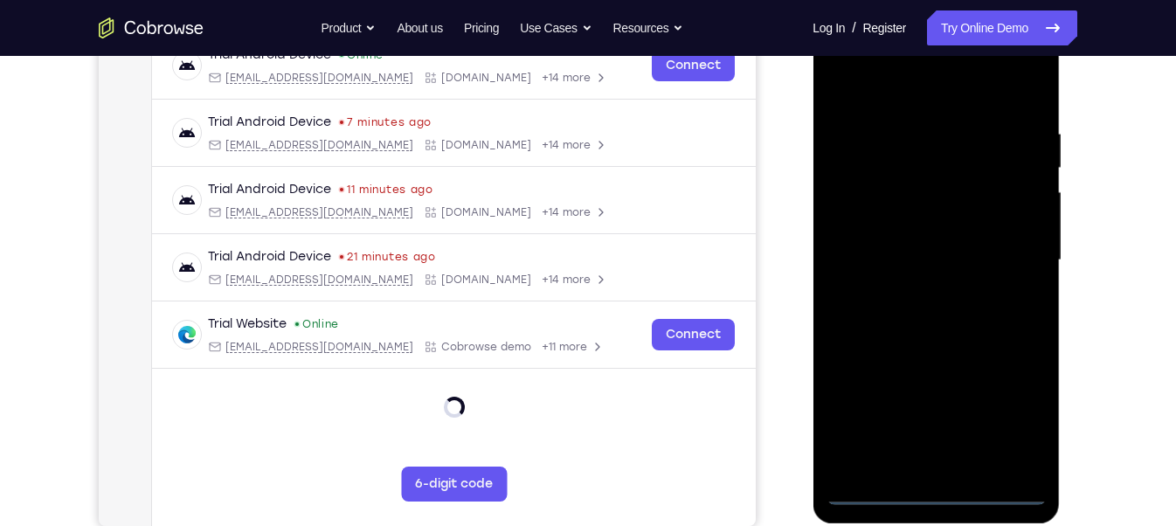
click at [940, 487] on div at bounding box center [936, 260] width 220 height 489
click at [940, 491] on div at bounding box center [936, 260] width 220 height 489
click at [1013, 429] on div at bounding box center [936, 260] width 220 height 489
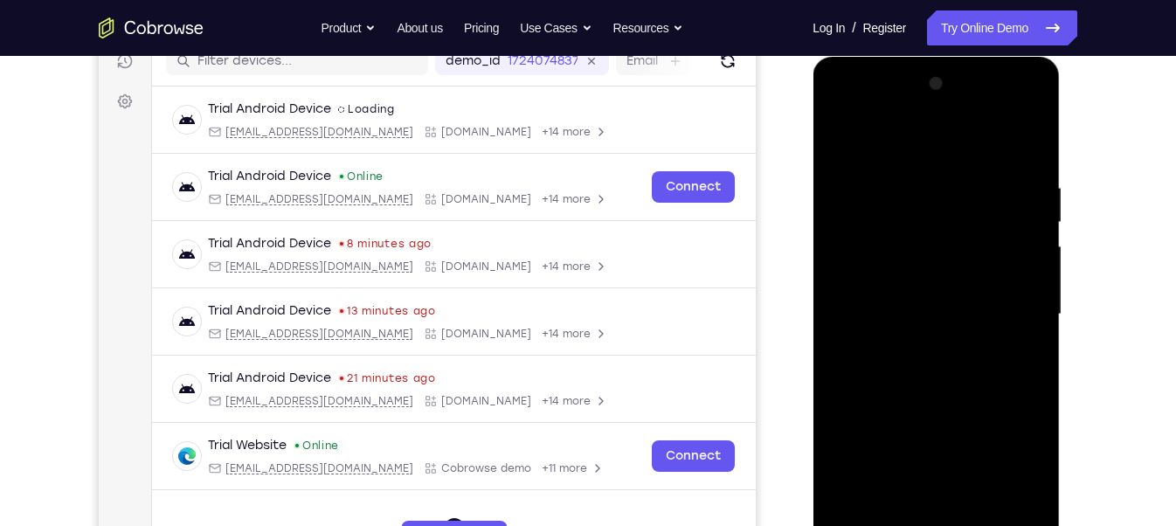
scroll to position [234, 0]
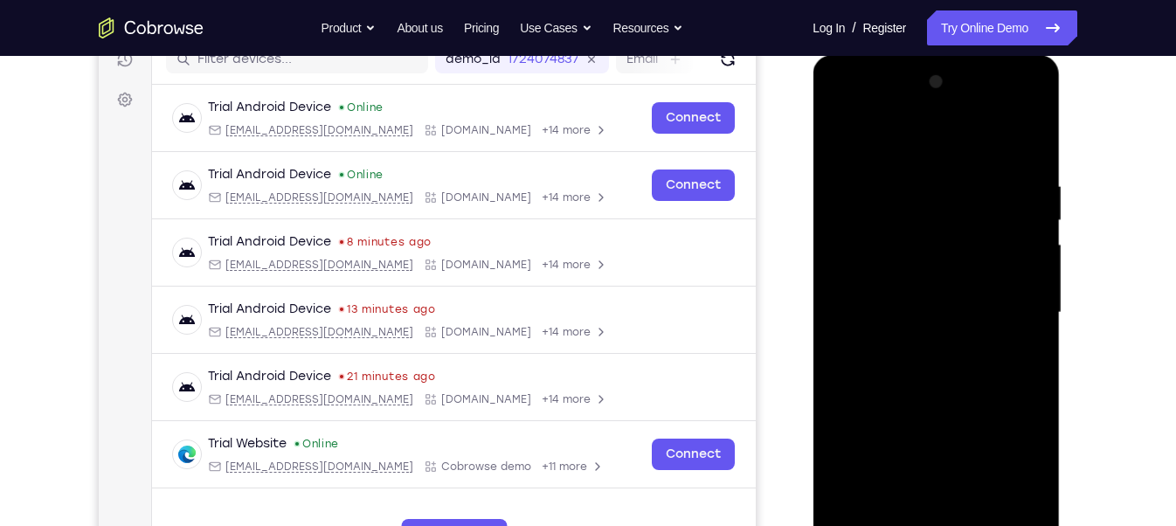
click at [1008, 459] on div at bounding box center [936, 312] width 220 height 489
click at [844, 107] on div at bounding box center [936, 312] width 220 height 489
click at [910, 218] on div at bounding box center [936, 312] width 220 height 489
click at [866, 274] on div at bounding box center [936, 312] width 220 height 489
drag, startPoint x: 907, startPoint y: 392, endPoint x: 786, endPoint y: -72, distance: 479.7
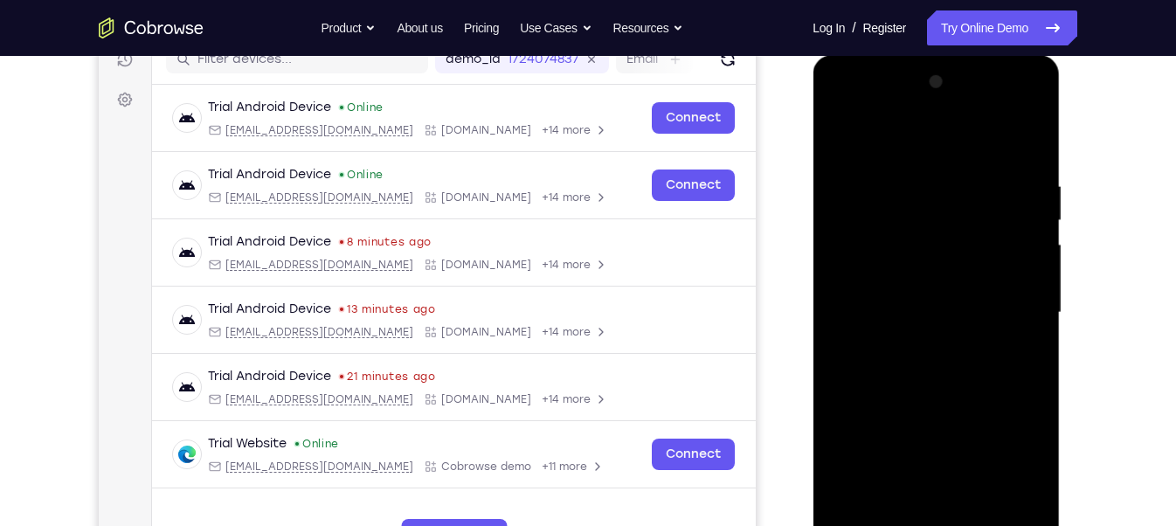
click at [813, 55] on html "Online web based iOS Simulators and Android Emulators. Run iPhone, iPad, Mobile…" at bounding box center [937, 317] width 249 height 524
drag, startPoint x: 898, startPoint y: 461, endPoint x: 780, endPoint y: -72, distance: 546.0
click at [813, 55] on html "Online web based iOS Simulators and Android Emulators. Run iPhone, iPad, Mobile…" at bounding box center [937, 317] width 249 height 524
drag, startPoint x: 905, startPoint y: 430, endPoint x: 820, endPoint y: 14, distance: 424.7
click at [820, 55] on html "Online web based iOS Simulators and Android Emulators. Run iPhone, iPad, Mobile…" at bounding box center [937, 317] width 249 height 524
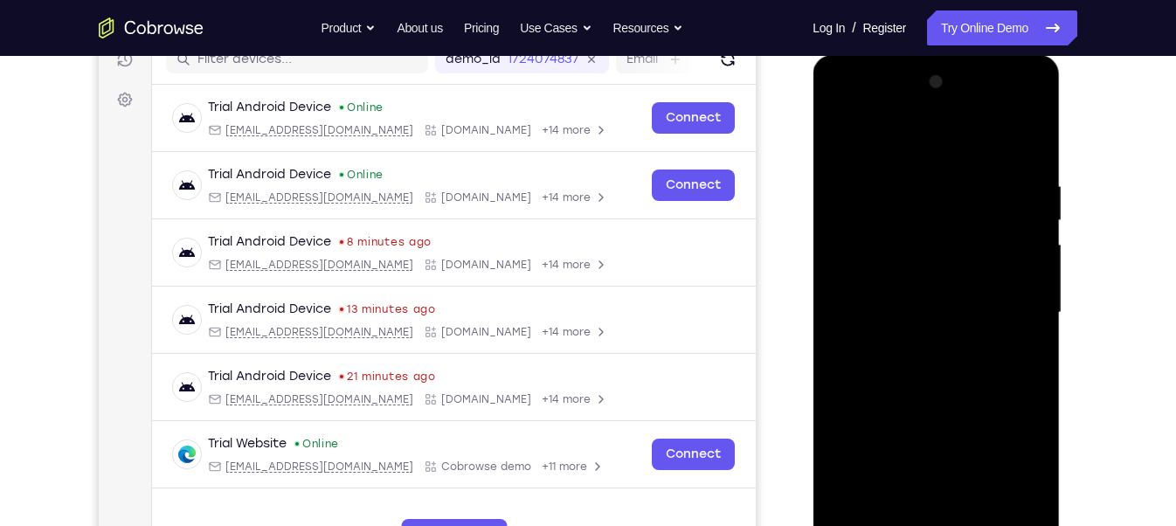
drag, startPoint x: 900, startPoint y: 421, endPoint x: 806, endPoint y: 2, distance: 429.9
click at [813, 55] on html "Online web based iOS Simulators and Android Emulators. Run iPhone, iPad, Mobile…" at bounding box center [937, 317] width 249 height 524
drag, startPoint x: 866, startPoint y: 225, endPoint x: 919, endPoint y: 482, distance: 262.4
click at [919, 482] on div at bounding box center [936, 312] width 220 height 489
click at [856, 229] on div at bounding box center [936, 312] width 220 height 489
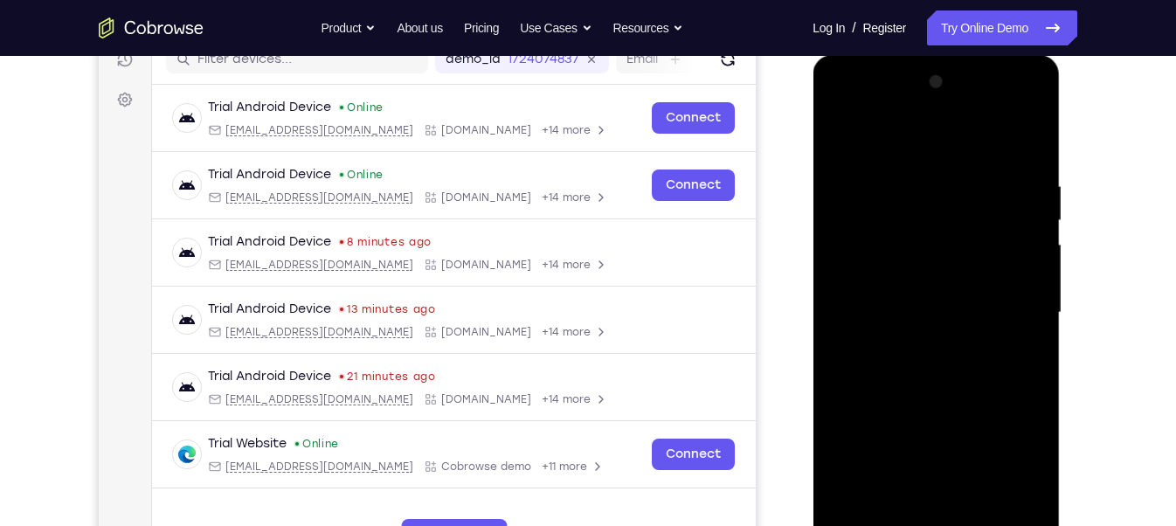
drag, startPoint x: 910, startPoint y: 371, endPoint x: 759, endPoint y: -72, distance: 468.1
click at [813, 55] on html "Online web based iOS Simulators and Android Emulators. Run iPhone, iPad, Mobile…" at bounding box center [937, 317] width 249 height 524
drag, startPoint x: 880, startPoint y: 234, endPoint x: 926, endPoint y: 489, distance: 259.3
click at [926, 489] on div at bounding box center [936, 312] width 220 height 489
drag, startPoint x: 854, startPoint y: 191, endPoint x: 887, endPoint y: 406, distance: 218.4
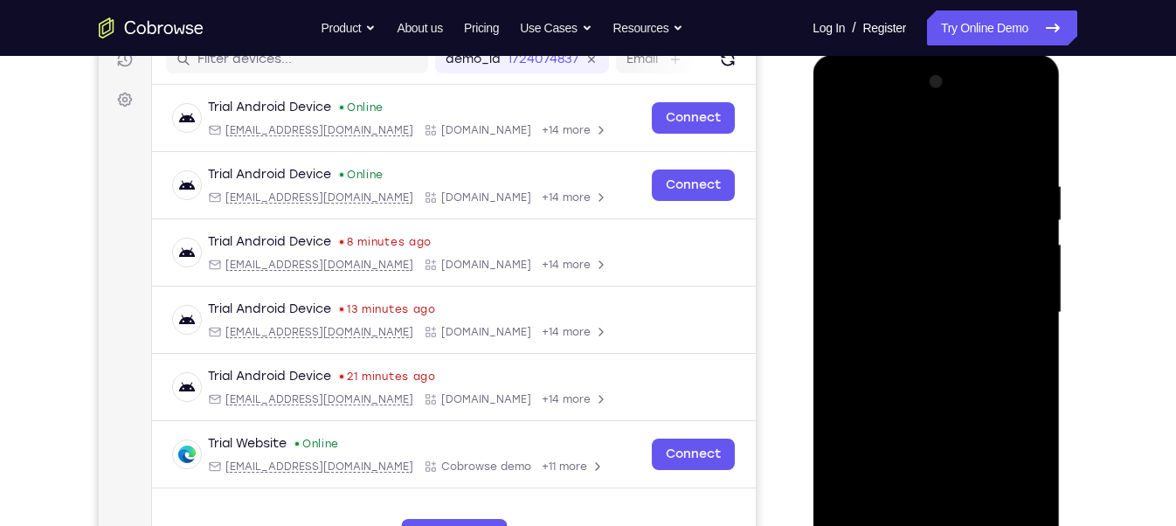
click at [887, 406] on div at bounding box center [936, 312] width 220 height 489
click at [968, 188] on div at bounding box center [936, 312] width 220 height 489
drag, startPoint x: 892, startPoint y: 366, endPoint x: 878, endPoint y: 155, distance: 211.9
click at [878, 155] on div at bounding box center [936, 312] width 220 height 489
drag, startPoint x: 893, startPoint y: 464, endPoint x: 862, endPoint y: 149, distance: 316.2
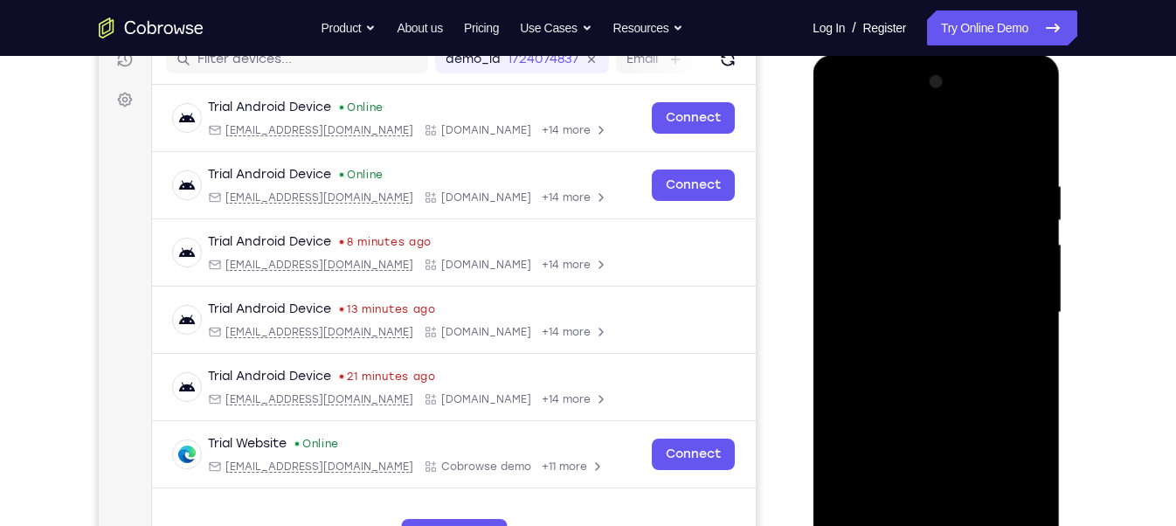
click at [862, 149] on div at bounding box center [936, 312] width 220 height 489
drag, startPoint x: 868, startPoint y: 374, endPoint x: 867, endPoint y: 131, distance: 242.9
click at [867, 131] on div at bounding box center [936, 312] width 220 height 489
click at [888, 441] on div at bounding box center [936, 312] width 220 height 489
drag, startPoint x: 878, startPoint y: 447, endPoint x: 883, endPoint y: 389, distance: 58.7
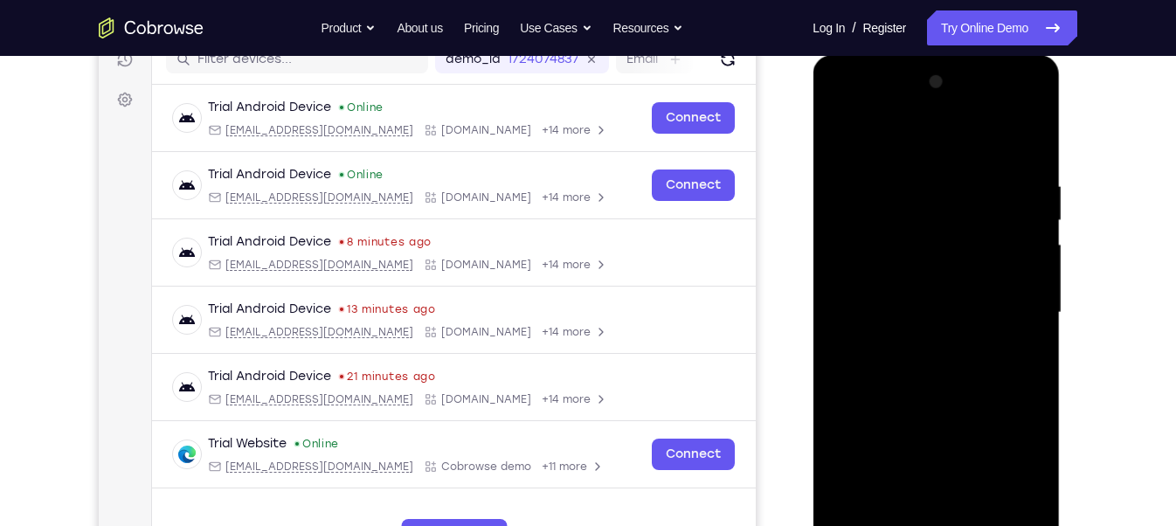
click at [883, 389] on div at bounding box center [936, 312] width 220 height 489
click at [944, 421] on div at bounding box center [936, 312] width 220 height 489
click at [937, 374] on div at bounding box center [936, 312] width 220 height 489
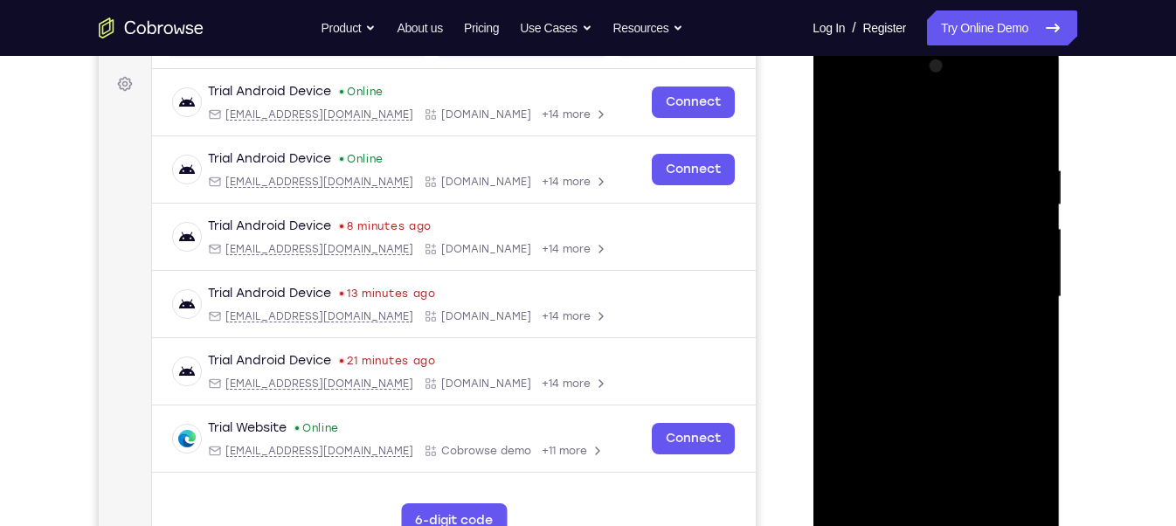
scroll to position [252, 0]
click at [1029, 376] on div at bounding box center [936, 295] width 220 height 489
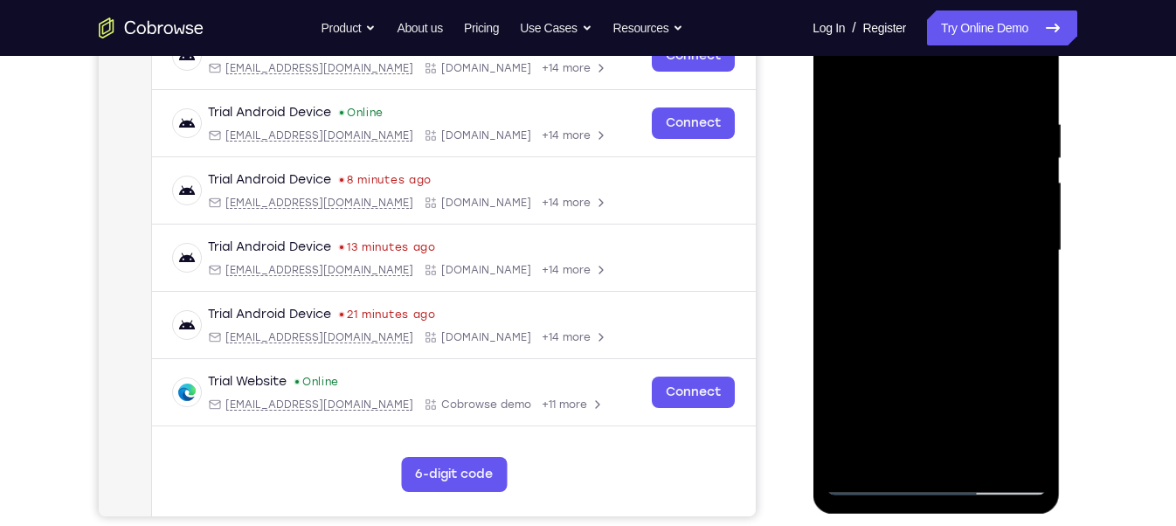
click at [866, 484] on div at bounding box center [936, 250] width 220 height 489
click at [1035, 333] on div at bounding box center [936, 250] width 220 height 489
click at [873, 482] on div at bounding box center [936, 250] width 220 height 489
click at [1035, 330] on div at bounding box center [936, 250] width 220 height 489
click at [931, 308] on div at bounding box center [936, 250] width 220 height 489
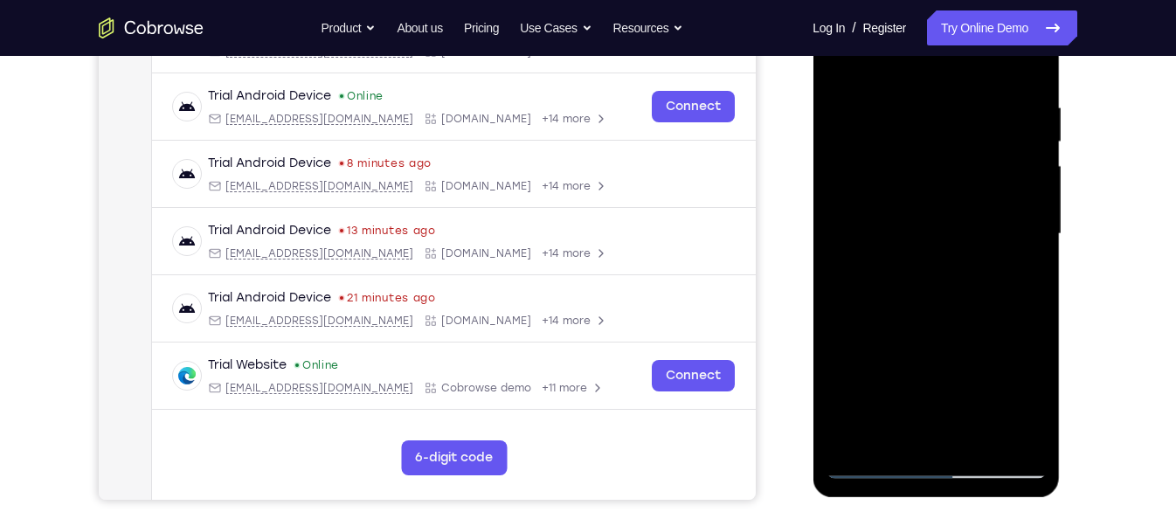
scroll to position [314, 0]
click at [997, 280] on div at bounding box center [936, 233] width 220 height 489
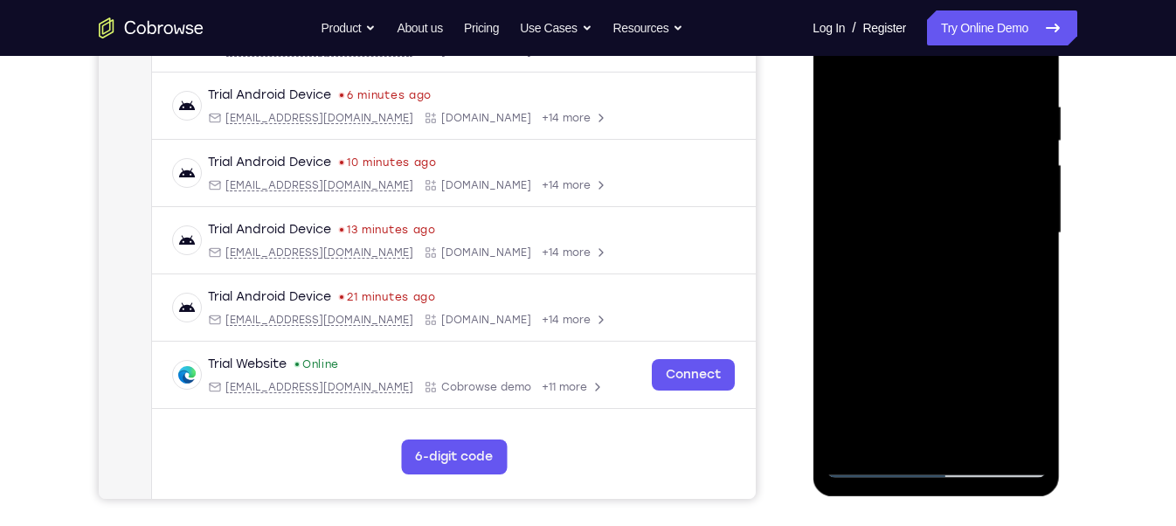
click at [1034, 437] on div at bounding box center [936, 233] width 220 height 489
click at [876, 371] on div at bounding box center [936, 233] width 220 height 489
click at [876, 468] on div at bounding box center [936, 233] width 220 height 489
click at [869, 468] on div at bounding box center [936, 233] width 220 height 489
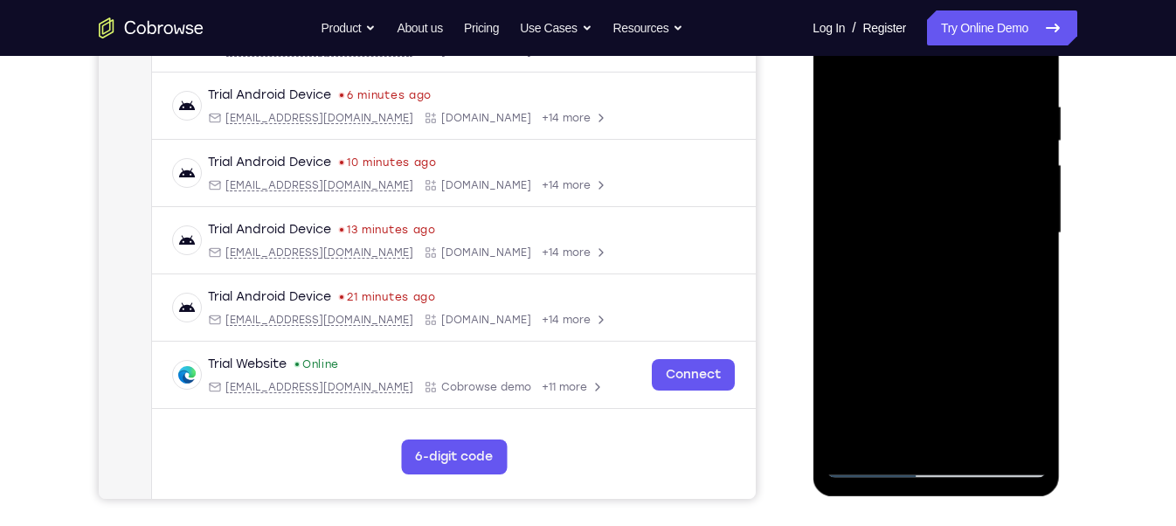
click at [870, 468] on div at bounding box center [936, 233] width 220 height 489
click at [870, 460] on div at bounding box center [936, 233] width 220 height 489
drag, startPoint x: 56, startPoint y: 484, endPoint x: 788, endPoint y: 436, distance: 733.9
click at [788, 436] on div "Your Support Agent Your Customer Web iOS Android" at bounding box center [588, 177] width 979 height 646
click at [874, 463] on div at bounding box center [936, 233] width 220 height 489
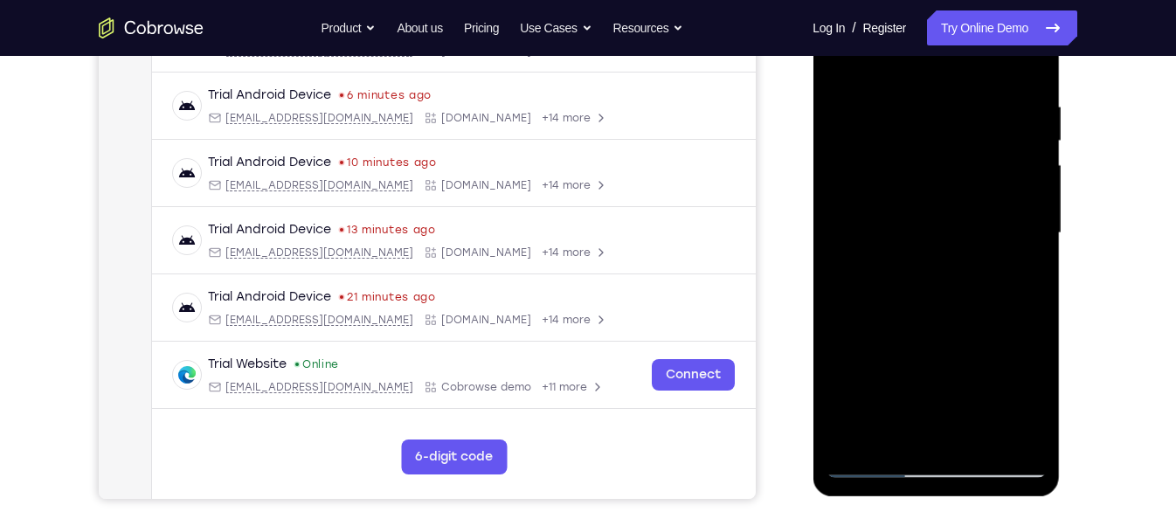
click at [874, 463] on div at bounding box center [936, 233] width 220 height 489
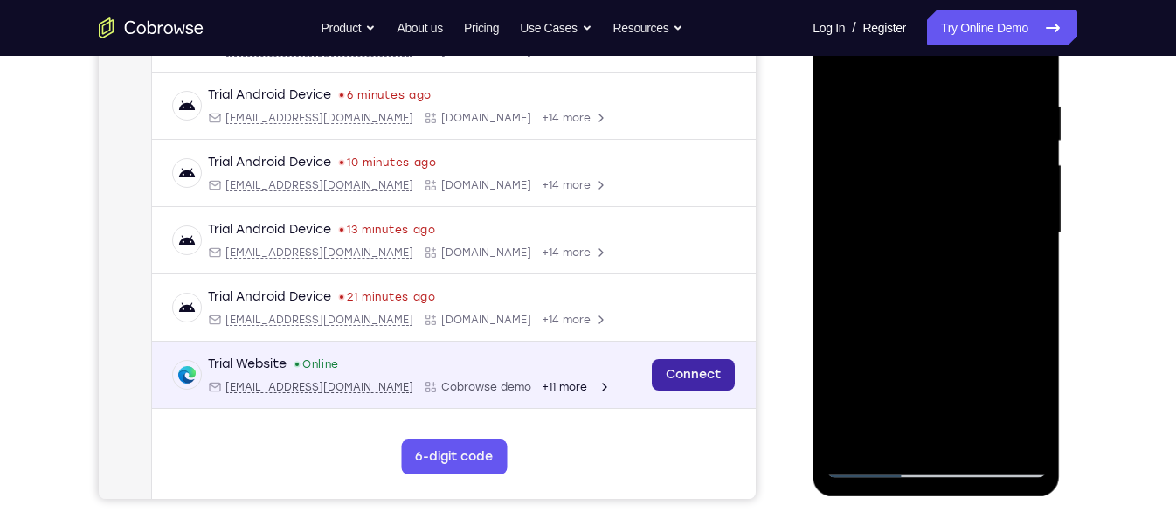
click at [678, 372] on link "Connect" at bounding box center [693, 374] width 83 height 31
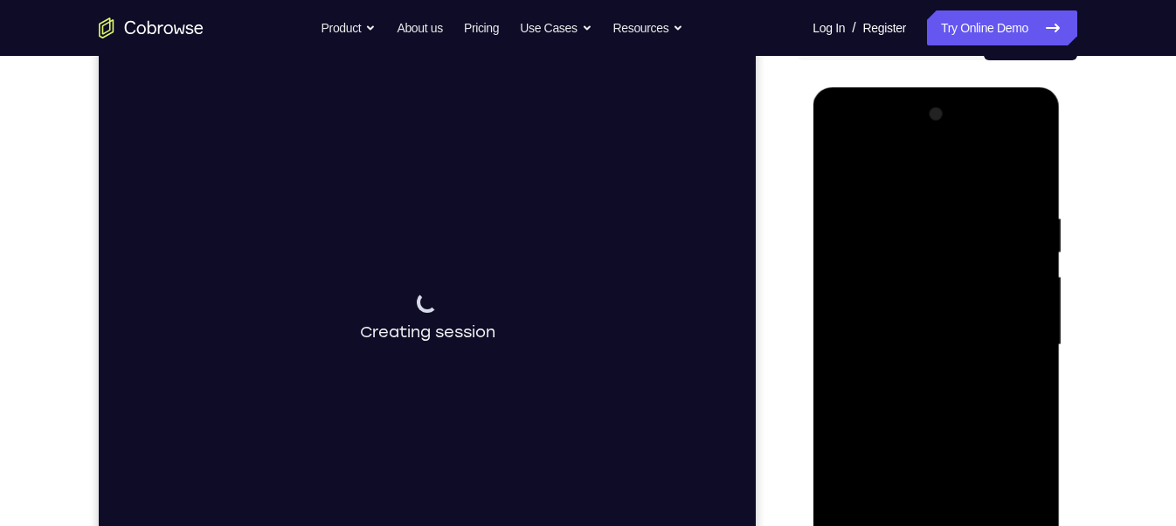
scroll to position [274, 0]
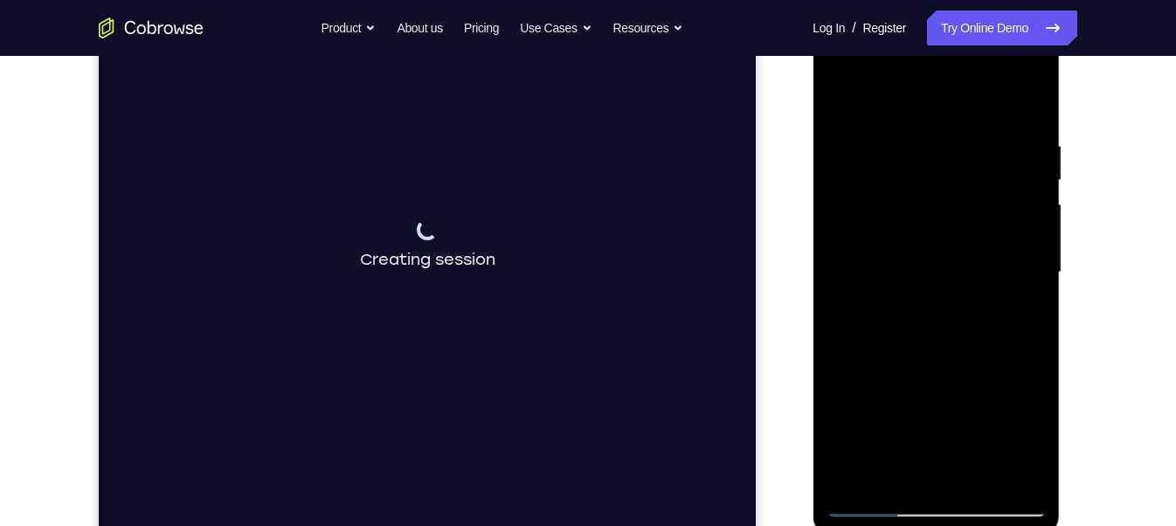
click at [868, 495] on div at bounding box center [936, 272] width 220 height 489
click at [870, 499] on div at bounding box center [936, 272] width 220 height 489
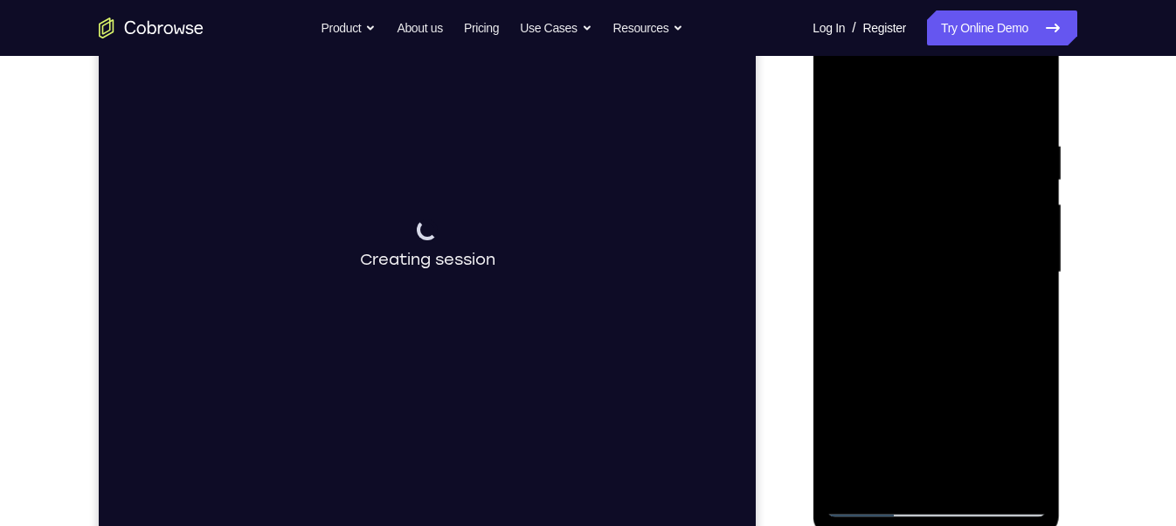
click at [870, 499] on div at bounding box center [936, 272] width 220 height 489
drag, startPoint x: 925, startPoint y: 502, endPoint x: 1579, endPoint y: 400, distance: 662.3
click at [925, 502] on div at bounding box center [936, 272] width 220 height 489
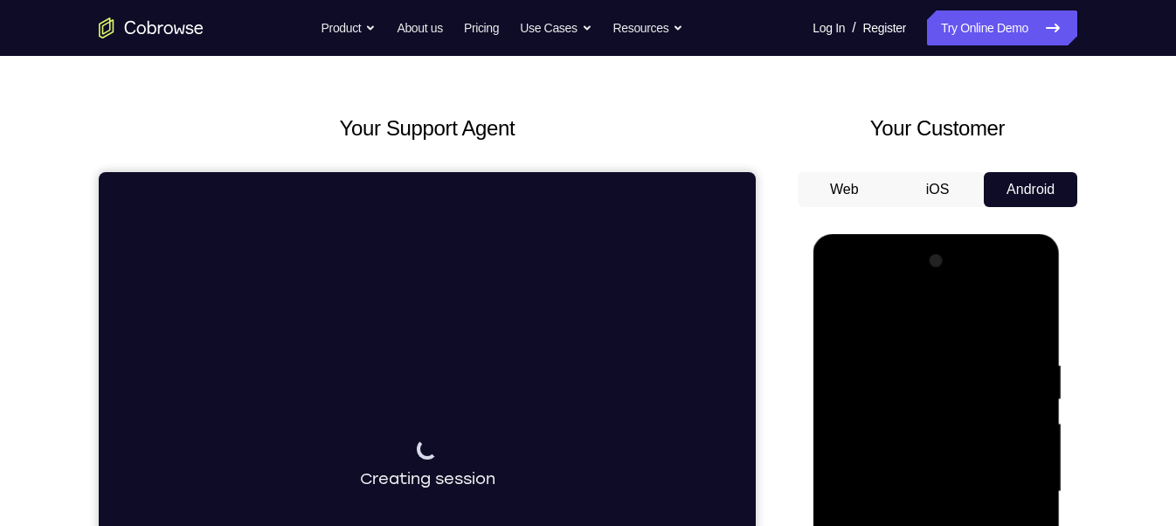
scroll to position [0, 0]
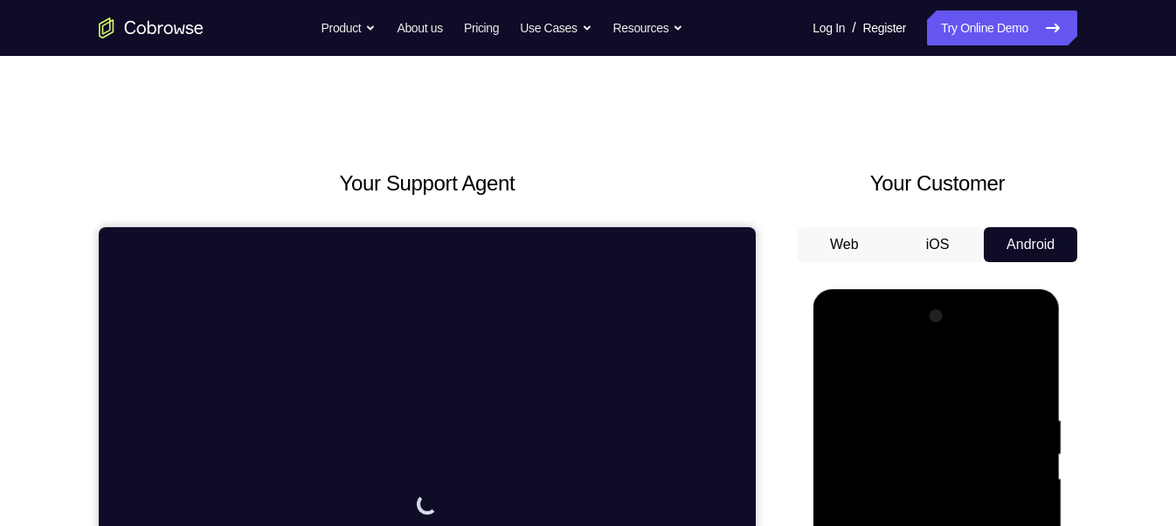
click at [844, 244] on button "Web" at bounding box center [845, 244] width 94 height 35
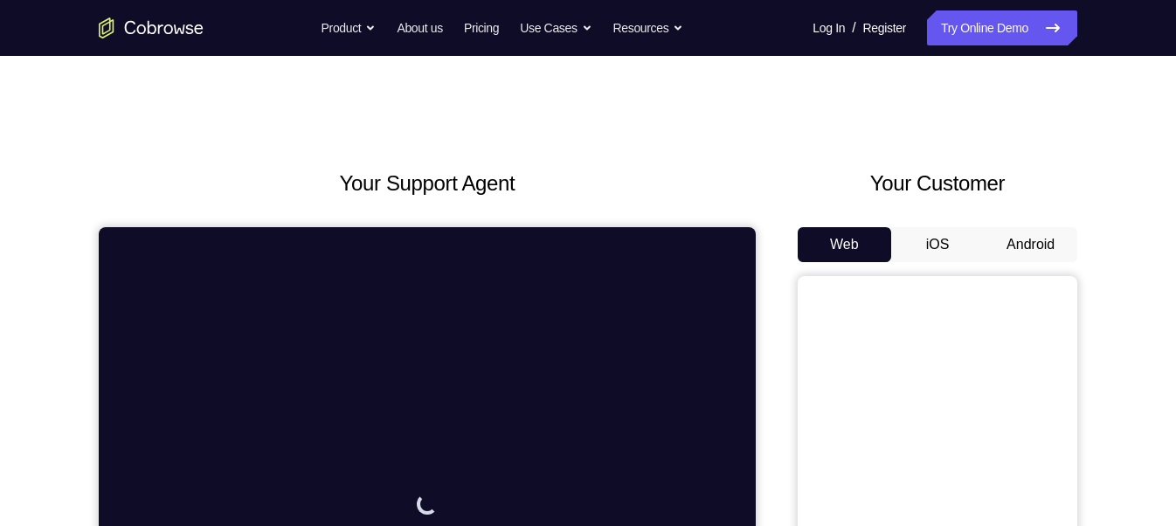
click at [1008, 236] on button "Android" at bounding box center [1031, 244] width 94 height 35
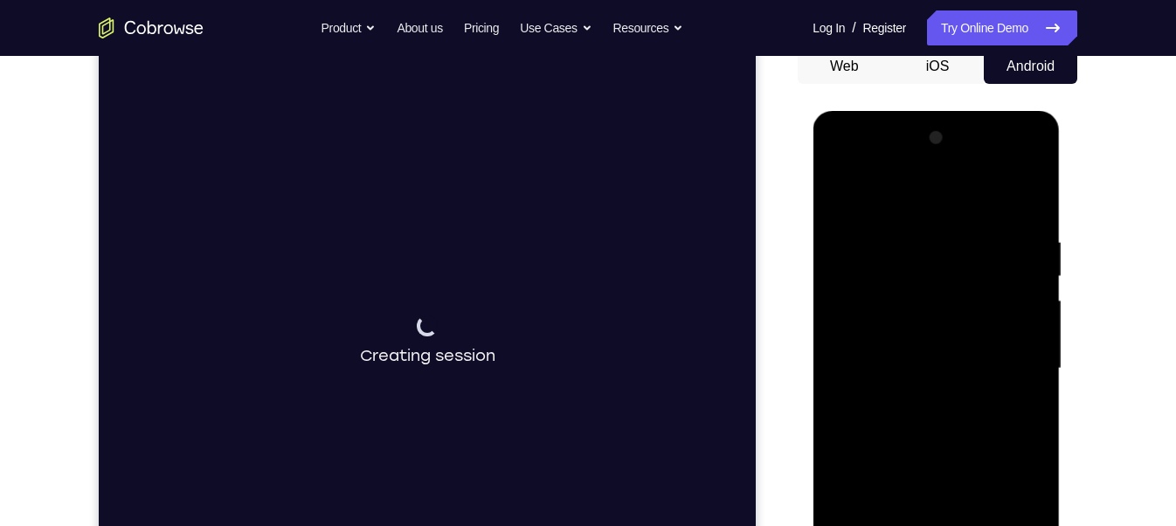
scroll to position [76, 0]
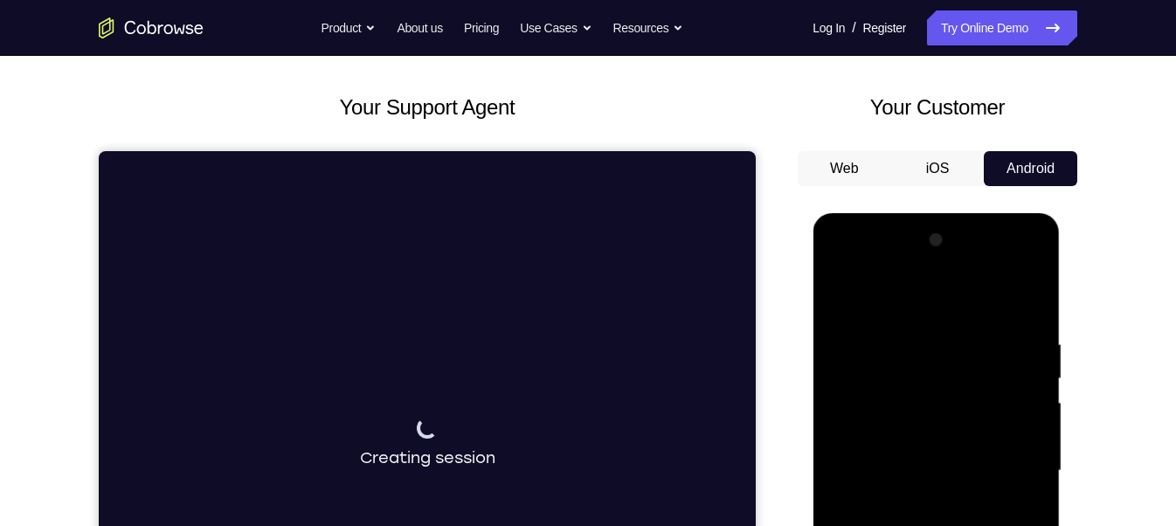
click at [838, 155] on button "Web" at bounding box center [845, 168] width 94 height 35
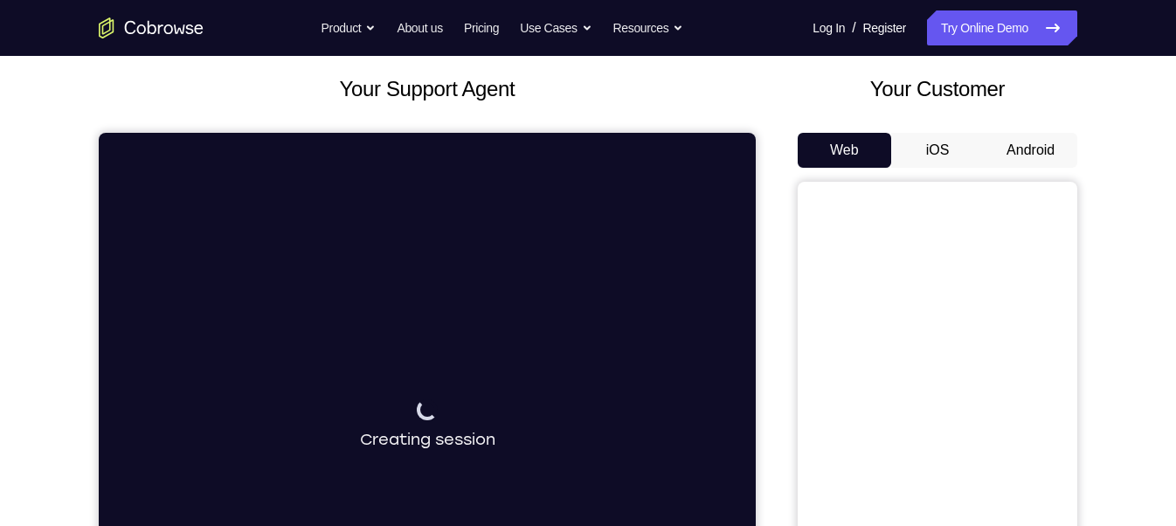
scroll to position [94, 0]
click at [954, 140] on button "iOS" at bounding box center [938, 150] width 94 height 35
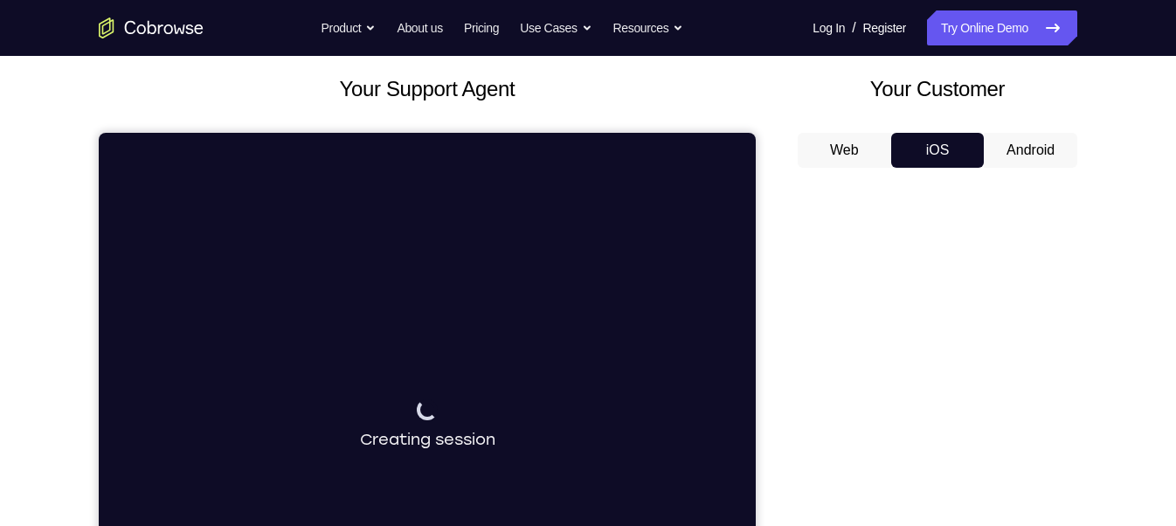
click at [1017, 156] on button "Android" at bounding box center [1031, 150] width 94 height 35
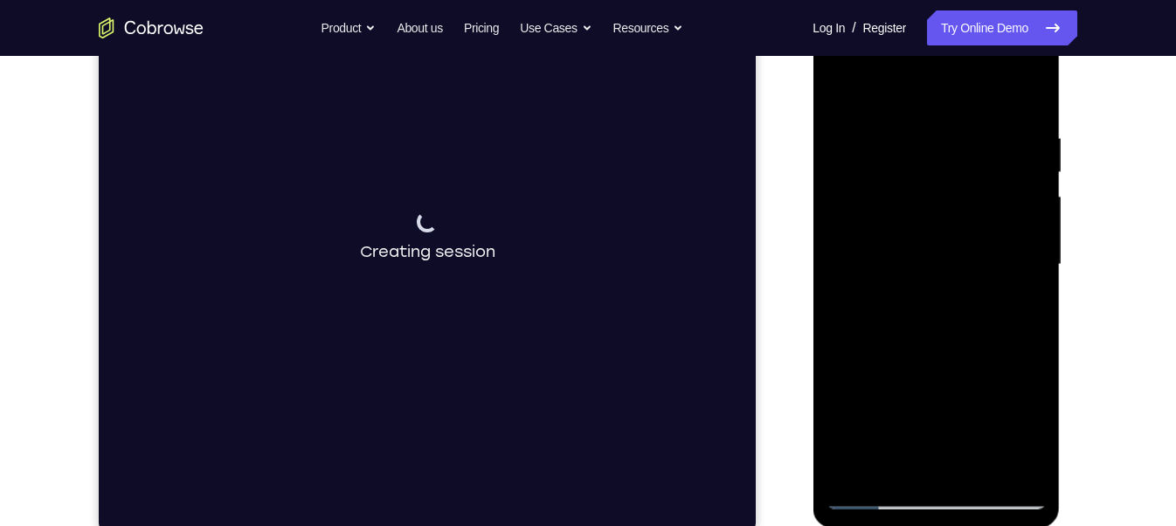
scroll to position [283, 0]
click at [877, 488] on div at bounding box center [936, 263] width 220 height 489
click at [870, 490] on div at bounding box center [936, 263] width 220 height 489
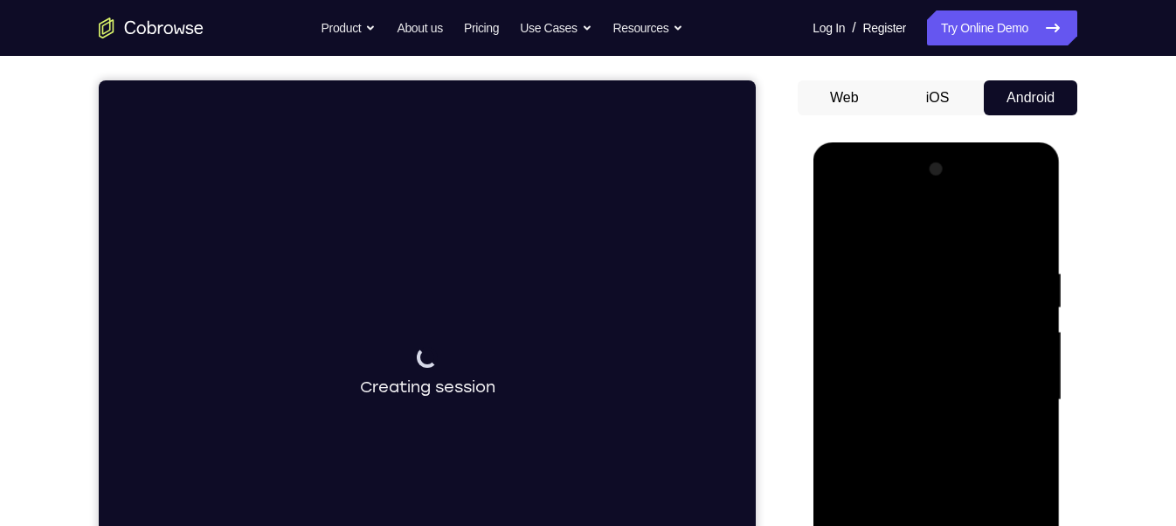
click at [902, 199] on div at bounding box center [936, 400] width 220 height 489
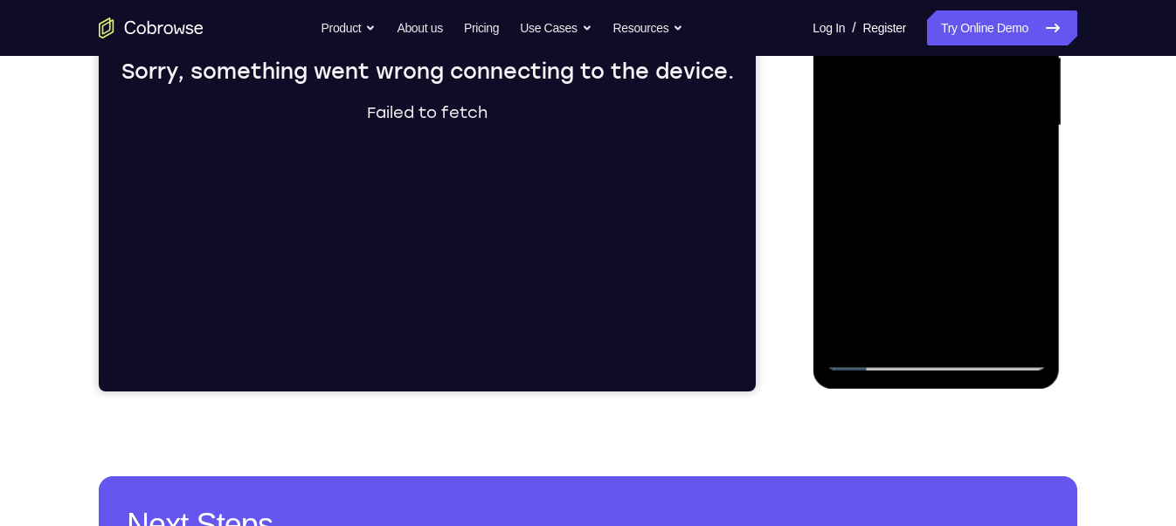
scroll to position [423, 0]
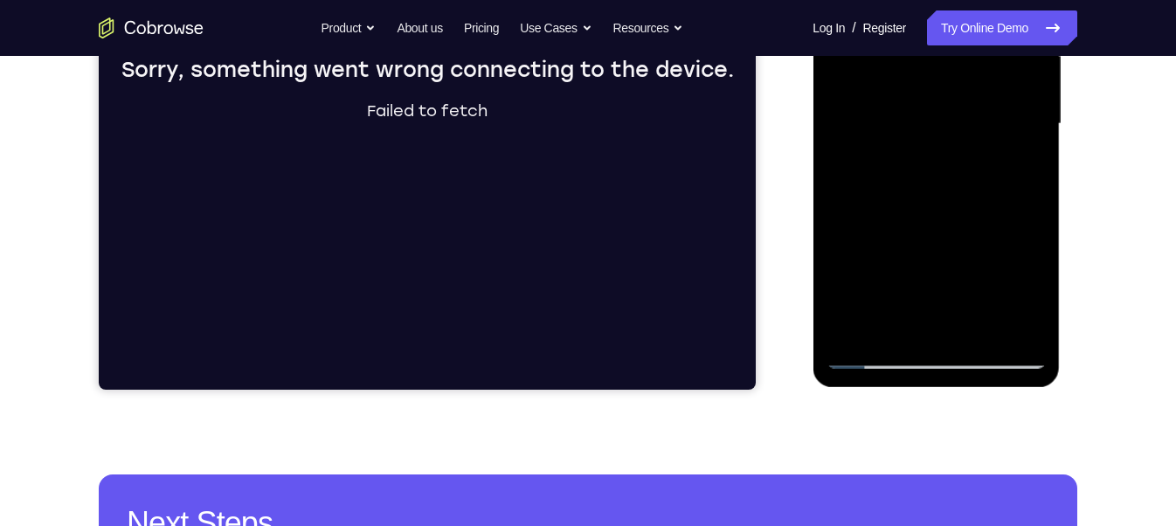
click at [868, 356] on div at bounding box center [936, 123] width 220 height 489
drag, startPoint x: 55, startPoint y: 489, endPoint x: 946, endPoint y: 405, distance: 894.5
click at [946, 405] on div "Your Support Agent Your Customer Web iOS Android Next Steps We’d be happy to gi…" at bounding box center [588, 209] width 1119 height 1153
click at [882, 353] on div at bounding box center [936, 123] width 220 height 489
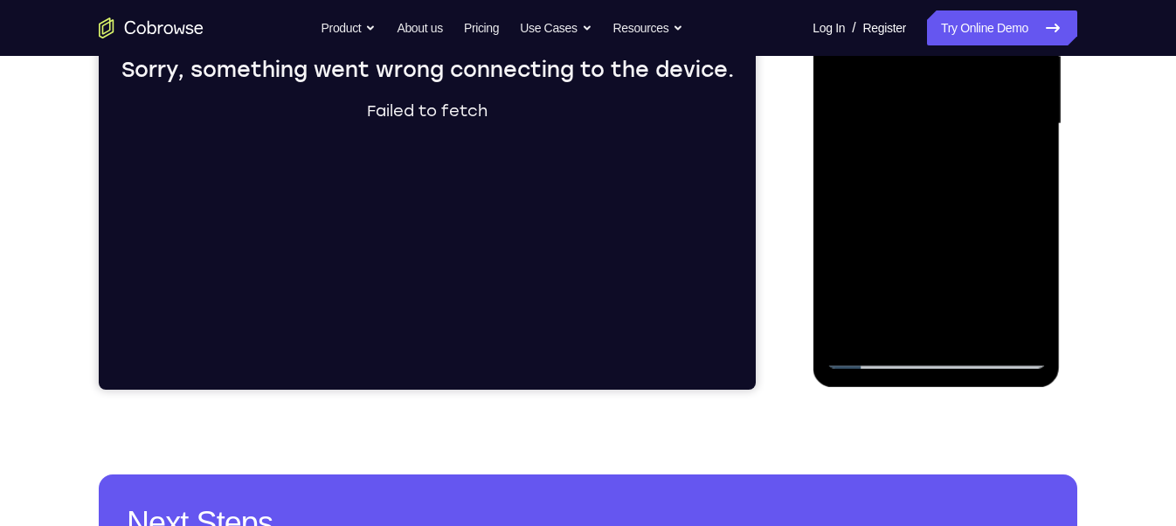
click at [882, 353] on div at bounding box center [936, 123] width 220 height 489
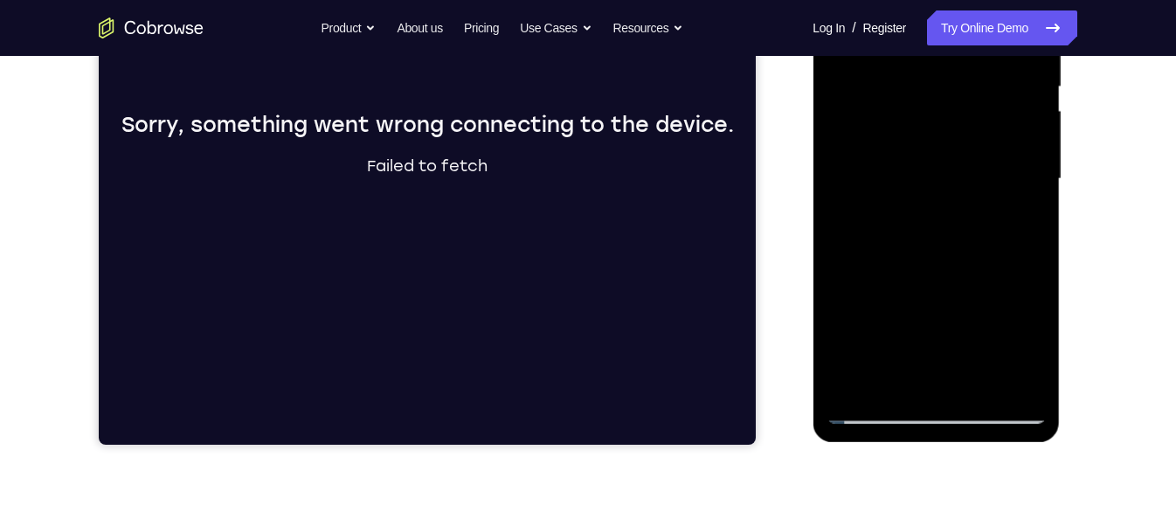
scroll to position [370, 0]
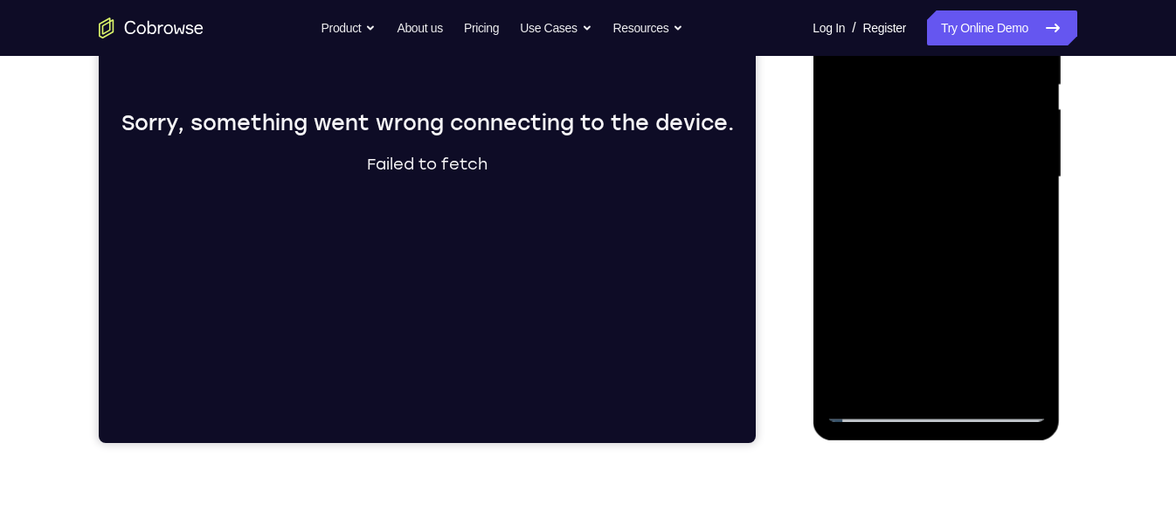
click at [870, 414] on div at bounding box center [936, 177] width 220 height 489
click at [874, 411] on div at bounding box center [936, 177] width 220 height 489
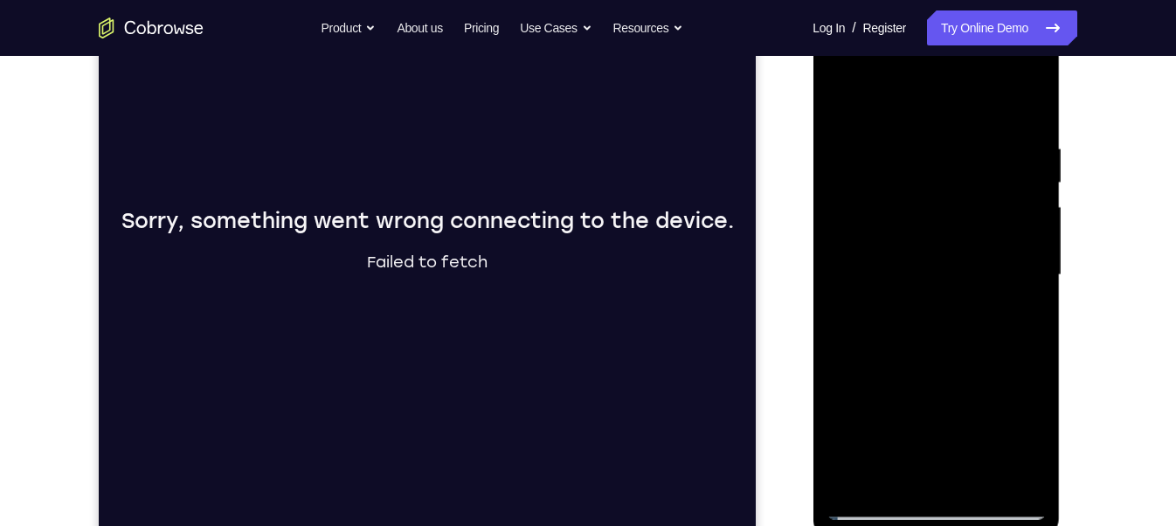
scroll to position [51, 0]
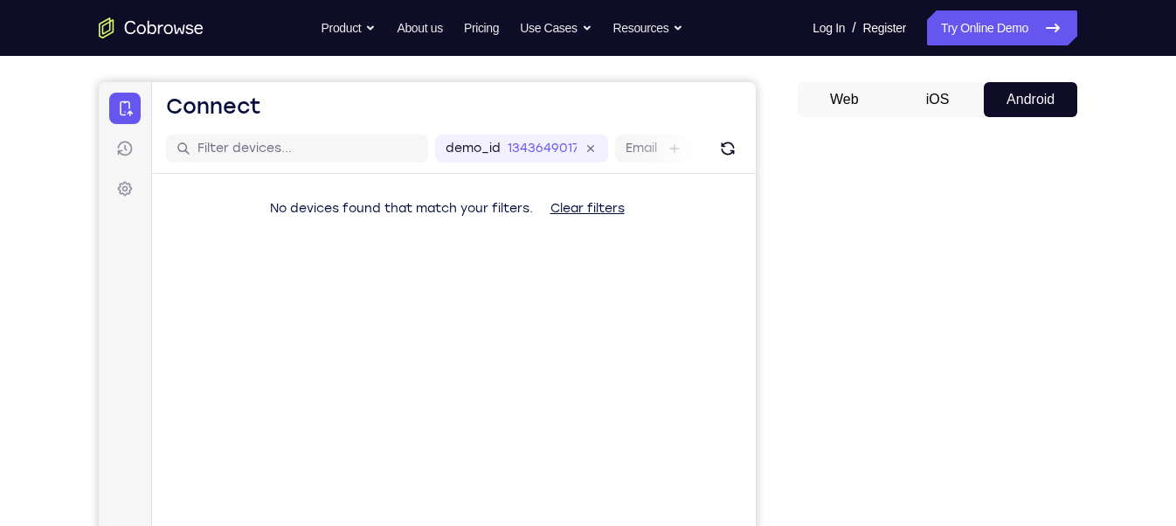
scroll to position [244, 0]
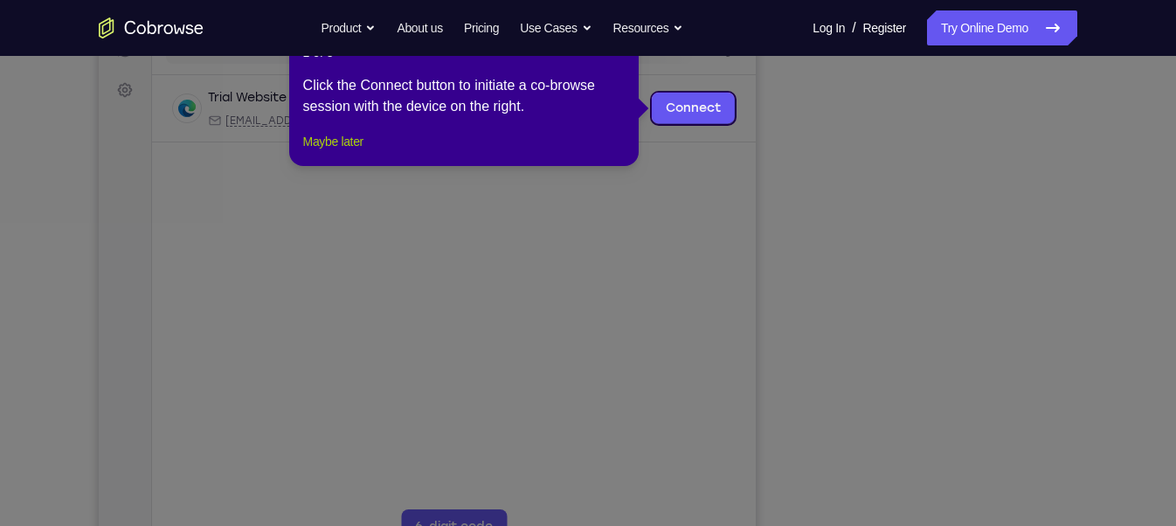
click at [353, 152] on button "Maybe later" at bounding box center [333, 141] width 60 height 21
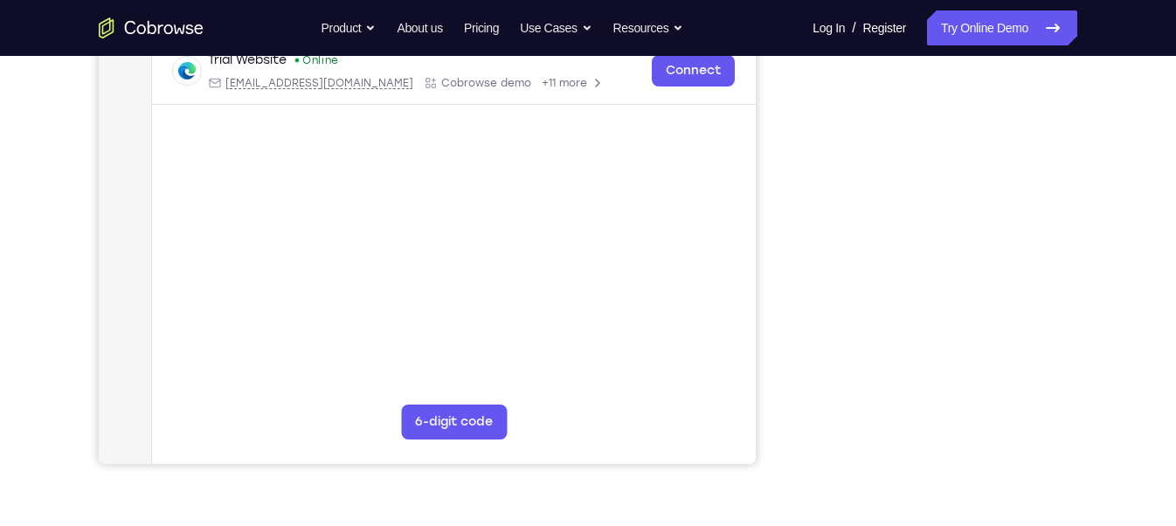
scroll to position [350, 0]
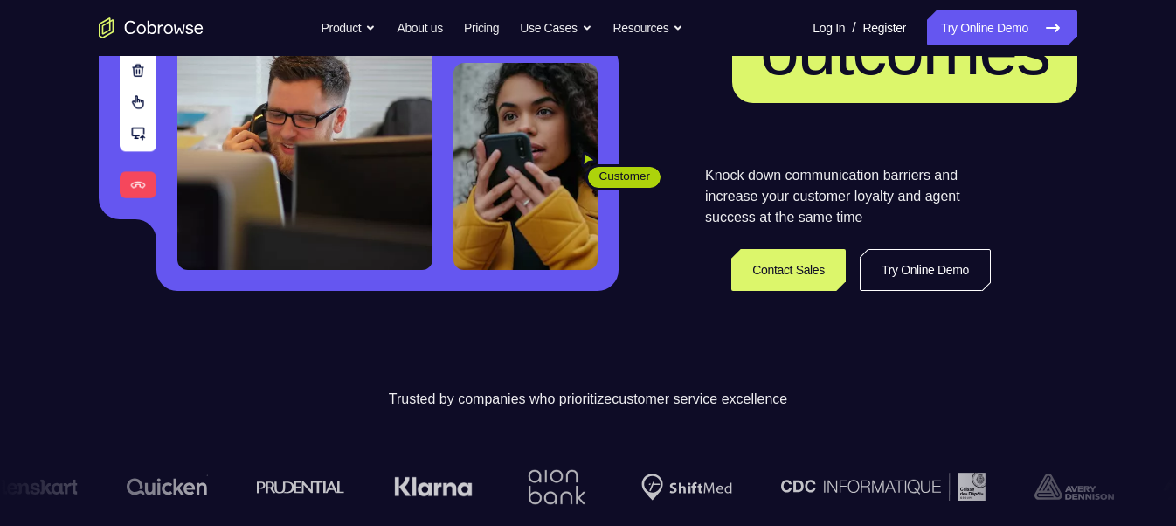
scroll to position [310, 0]
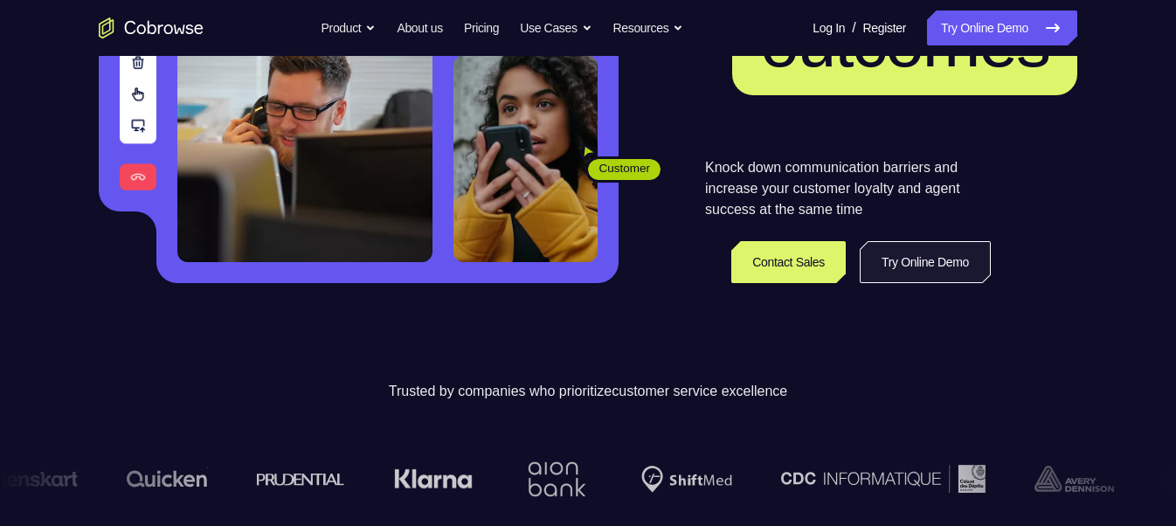
click at [901, 271] on link "Try Online Demo" at bounding box center [925, 262] width 131 height 42
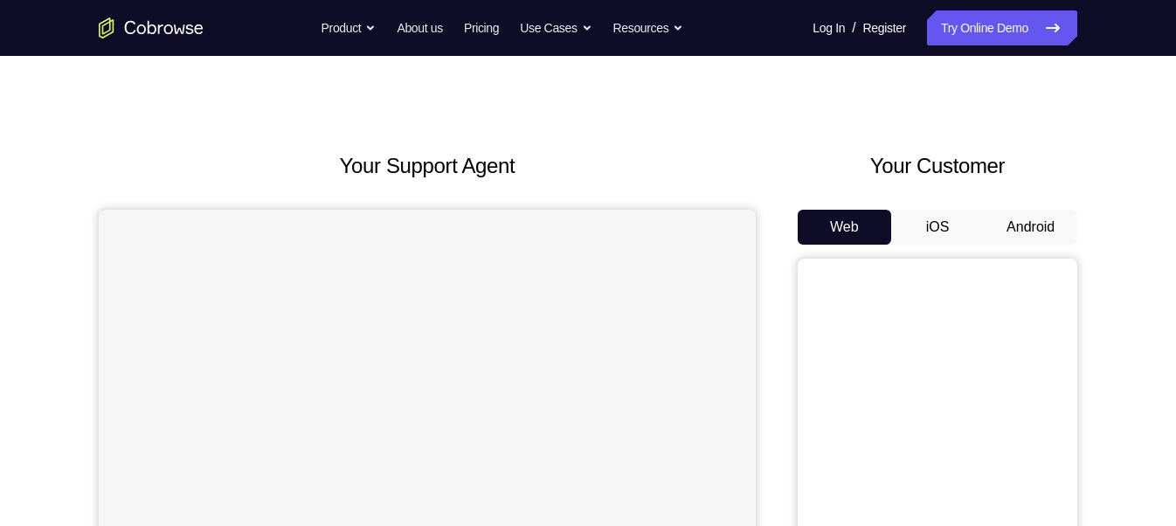
scroll to position [17, 0]
click at [1042, 229] on button "Android" at bounding box center [1031, 228] width 94 height 35
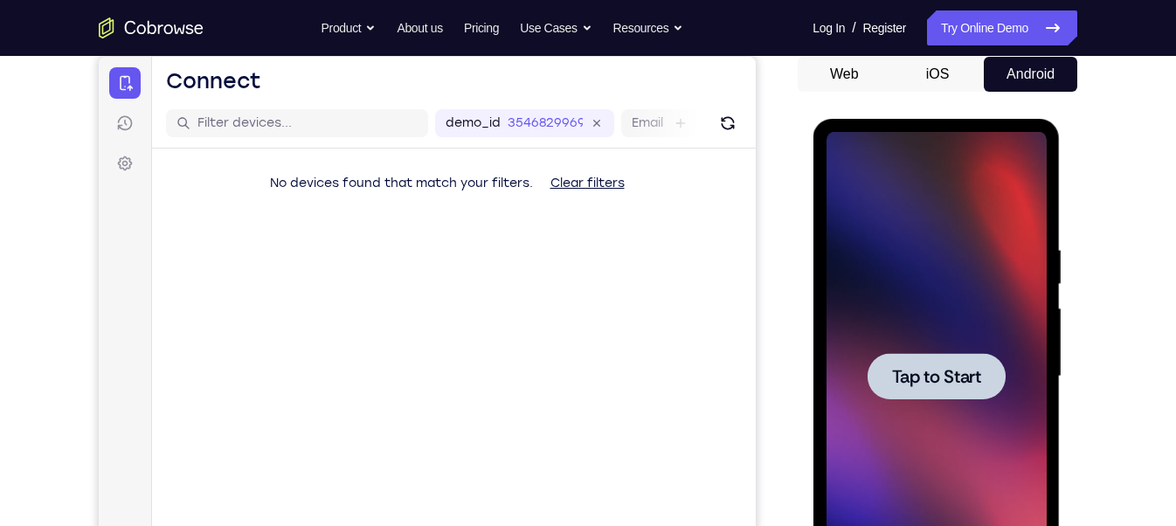
scroll to position [0, 0]
click at [938, 359] on div at bounding box center [936, 376] width 138 height 46
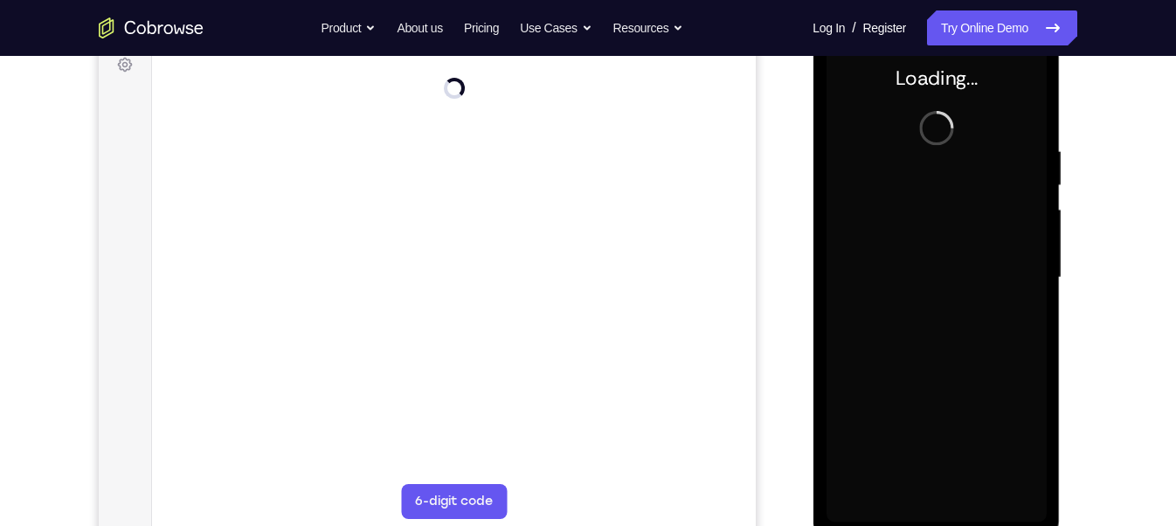
scroll to position [272, 0]
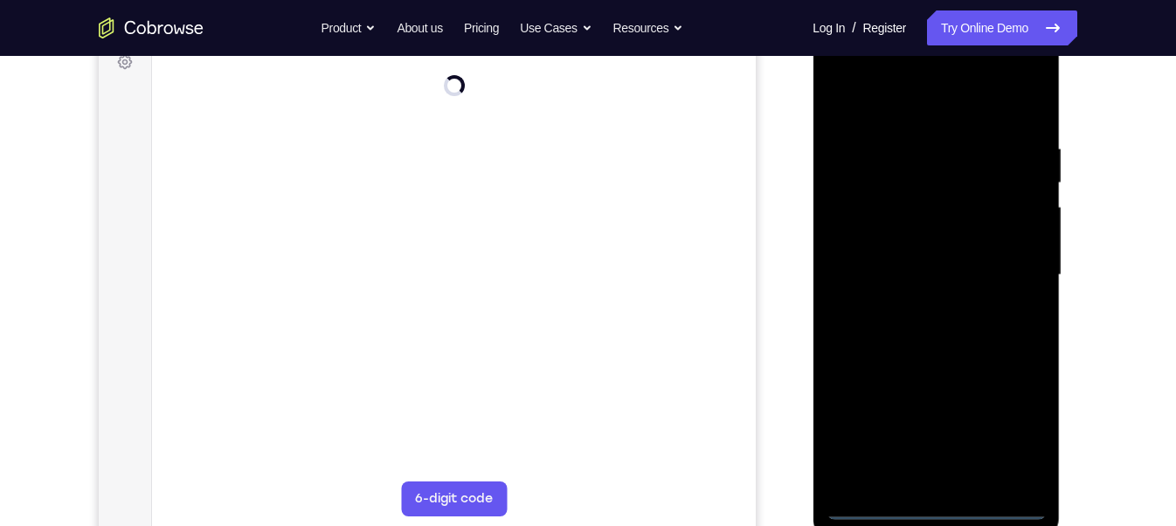
click at [932, 502] on div at bounding box center [936, 275] width 220 height 489
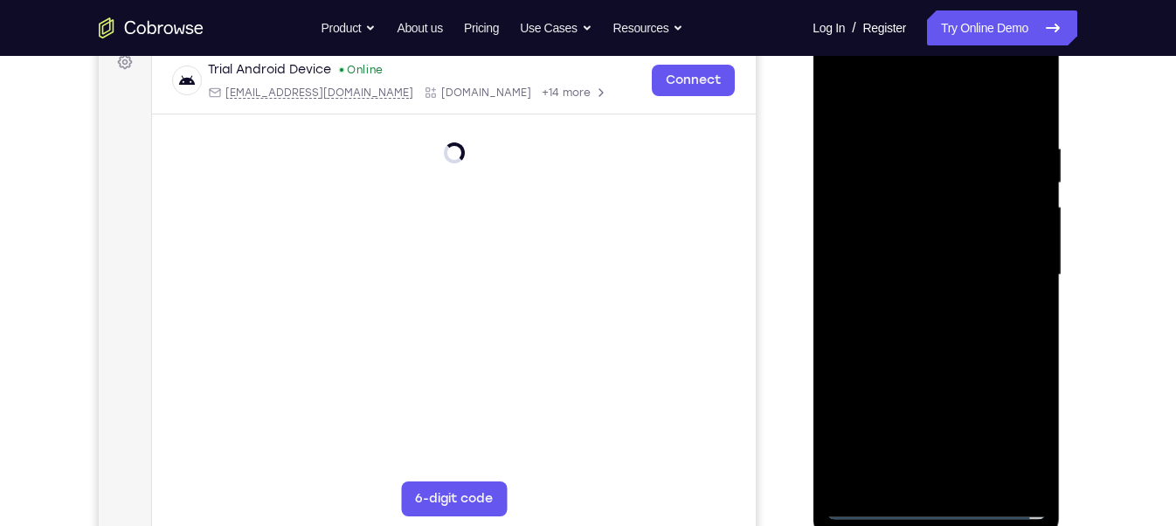
click at [1013, 440] on div at bounding box center [936, 275] width 220 height 489
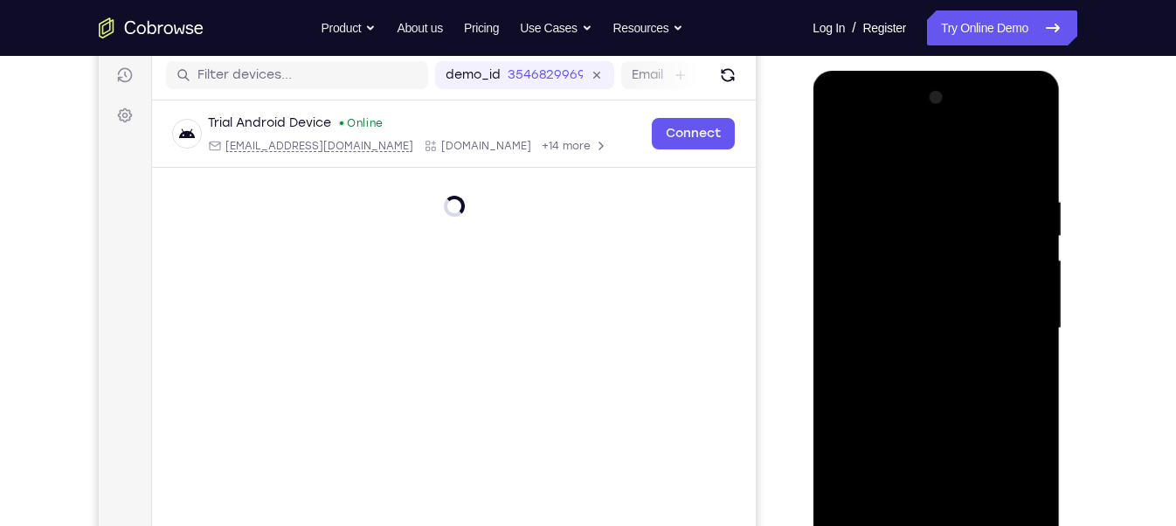
scroll to position [217, 0]
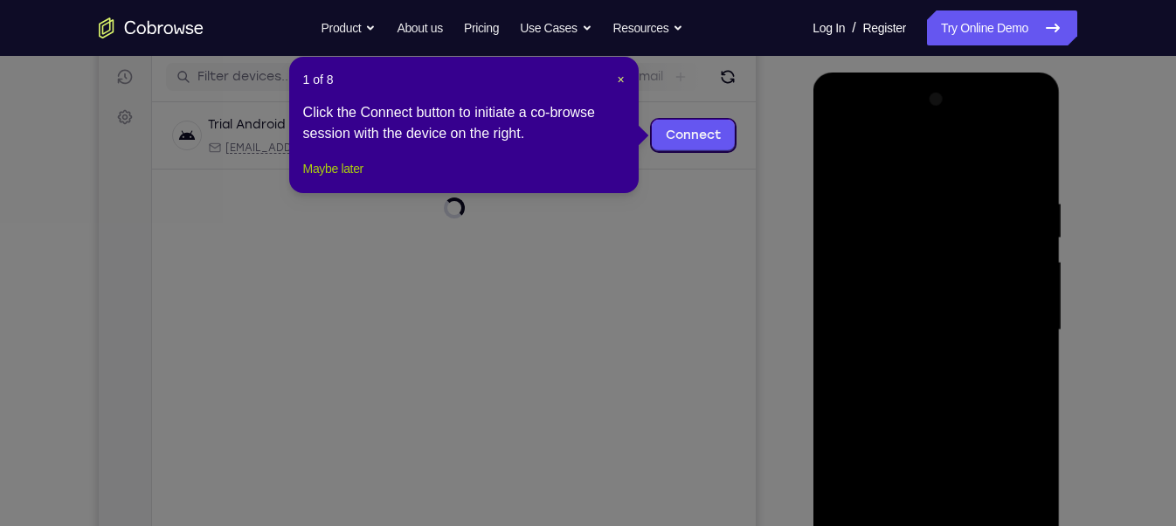
click at [325, 179] on button "Maybe later" at bounding box center [333, 168] width 60 height 21
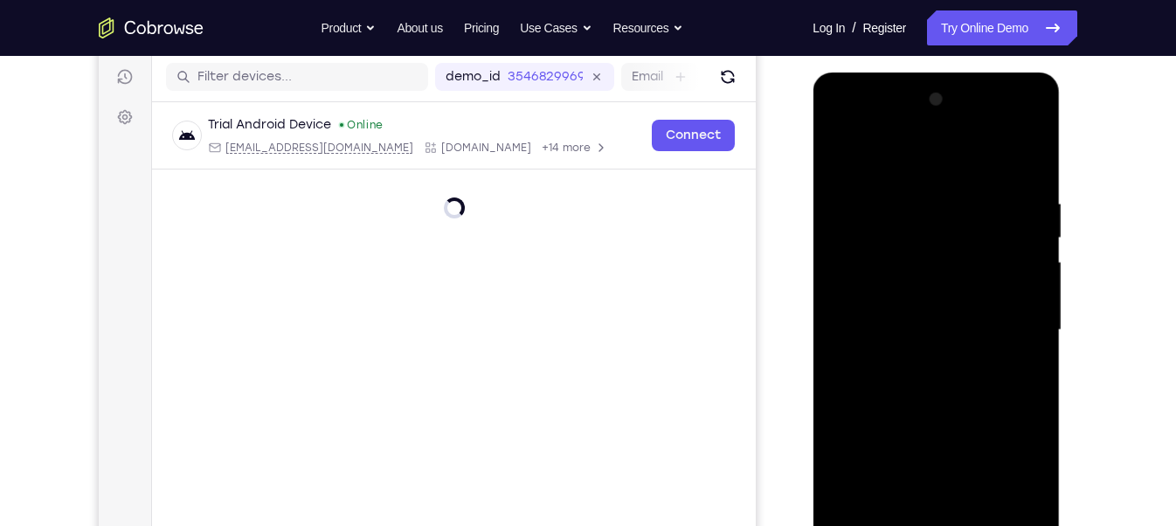
click at [1012, 492] on div at bounding box center [936, 330] width 220 height 489
click at [1007, 478] on div at bounding box center [936, 330] width 220 height 489
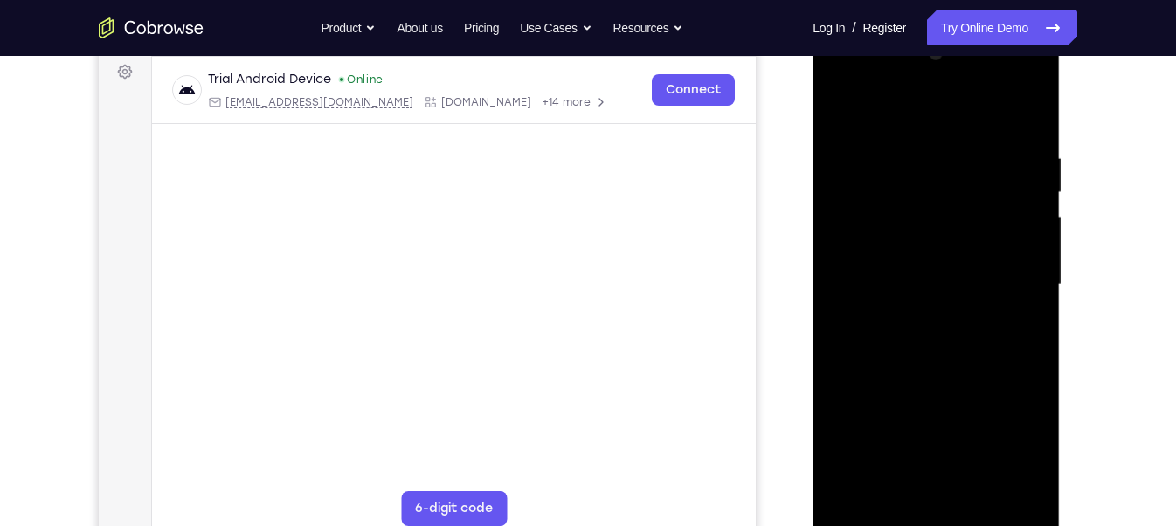
click at [843, 83] on div at bounding box center [936, 284] width 220 height 489
click at [929, 191] on div at bounding box center [936, 284] width 220 height 489
click at [903, 288] on div at bounding box center [936, 284] width 220 height 489
click at [918, 326] on div at bounding box center [936, 284] width 220 height 489
drag, startPoint x: 900, startPoint y: 413, endPoint x: 873, endPoint y: 104, distance: 310.5
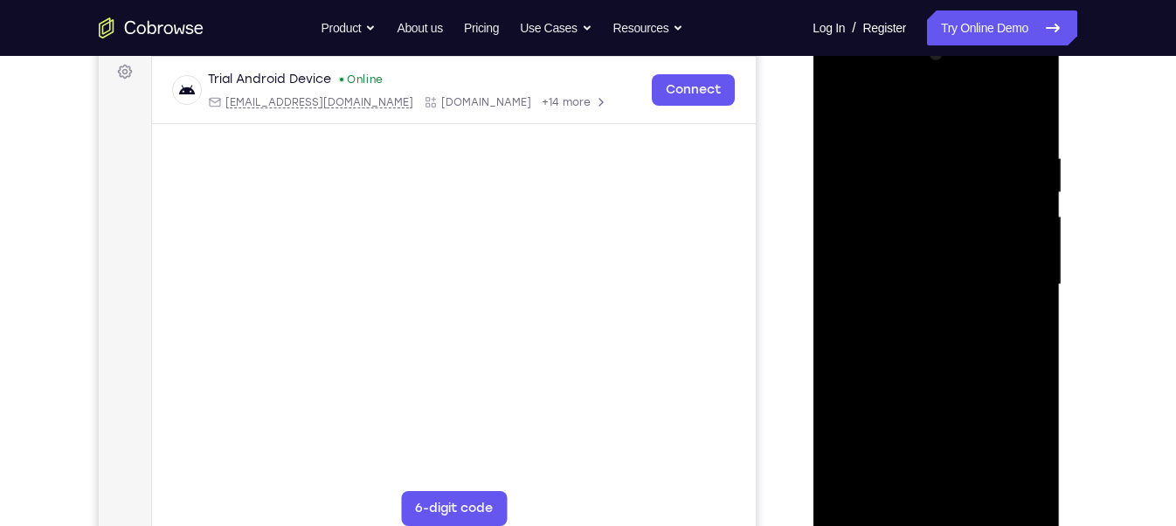
click at [873, 104] on div at bounding box center [936, 284] width 220 height 489
drag, startPoint x: 907, startPoint y: 398, endPoint x: 835, endPoint y: 18, distance: 386.1
click at [835, 27] on html "Online web based iOS Simulators and Android Emulators. Run iPhone, iPad, Mobile…" at bounding box center [937, 289] width 249 height 524
click at [876, 518] on div at bounding box center [936, 284] width 220 height 489
drag, startPoint x: 950, startPoint y: 167, endPoint x: 955, endPoint y: 353, distance: 186.2
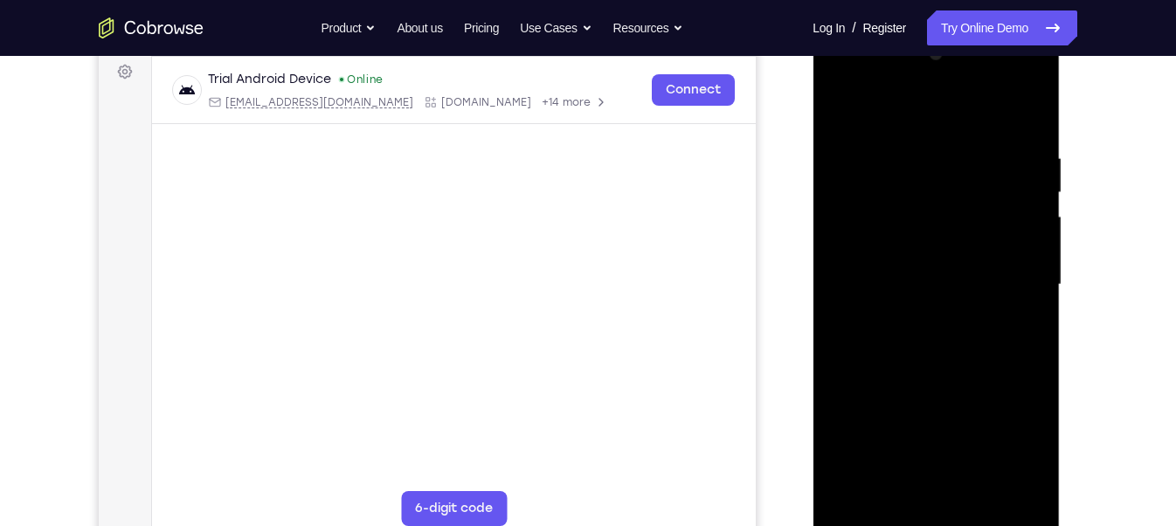
click at [955, 353] on div at bounding box center [936, 284] width 220 height 489
click at [874, 514] on div at bounding box center [936, 284] width 220 height 489
click at [873, 508] on div at bounding box center [936, 284] width 220 height 489
click at [873, 519] on div at bounding box center [936, 284] width 220 height 489
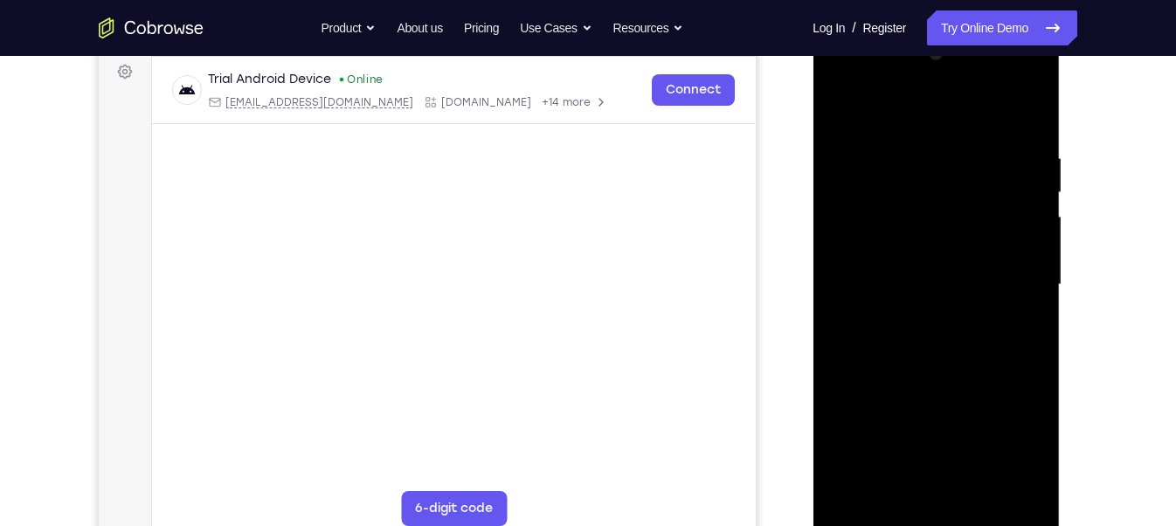
click at [873, 519] on div at bounding box center [936, 284] width 220 height 489
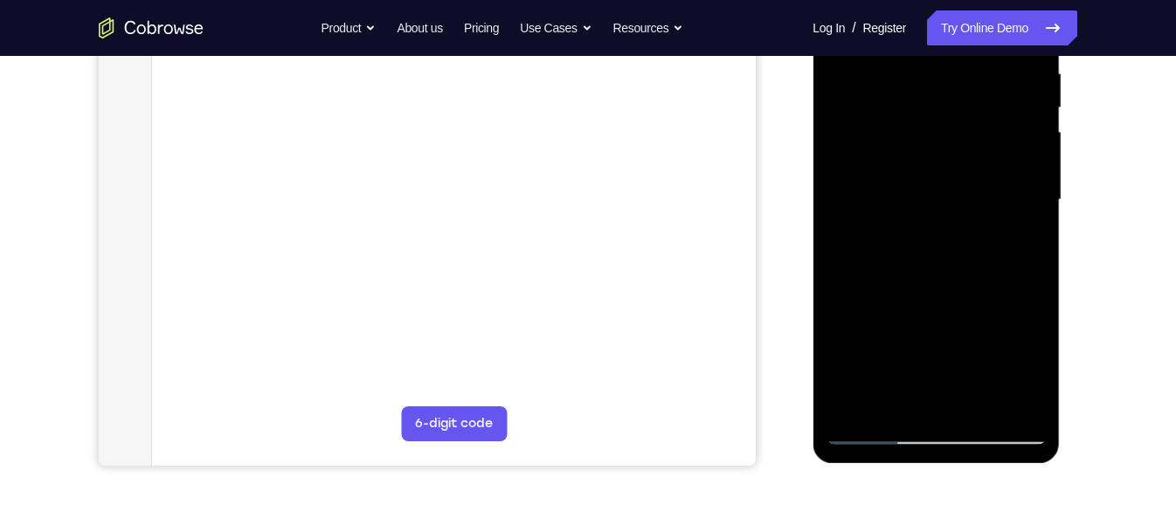
scroll to position [347, 0]
click at [870, 426] on div at bounding box center [936, 199] width 220 height 489
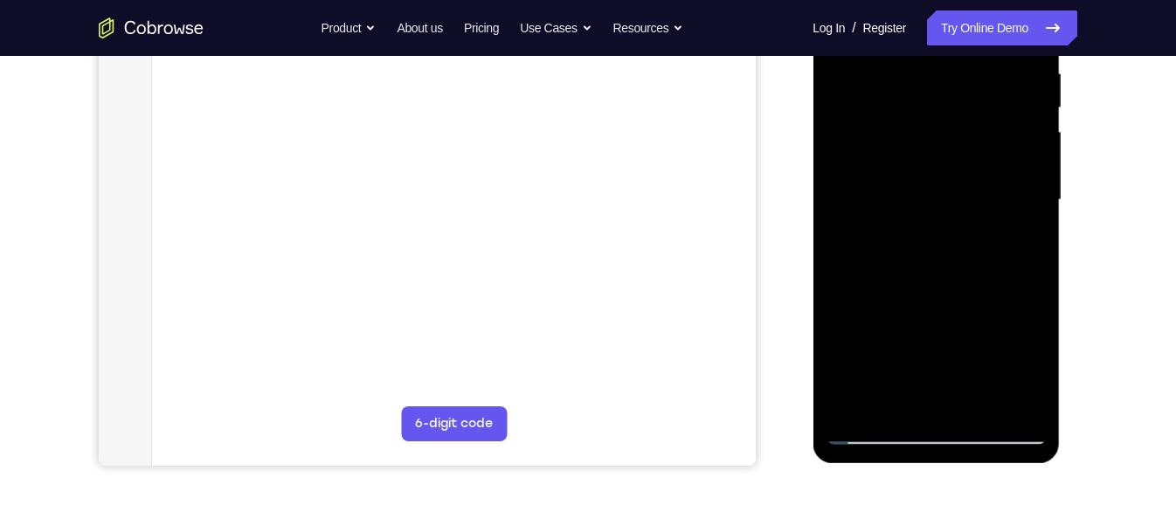
click at [917, 365] on div at bounding box center [936, 199] width 220 height 489
click at [897, 362] on div at bounding box center [936, 199] width 220 height 489
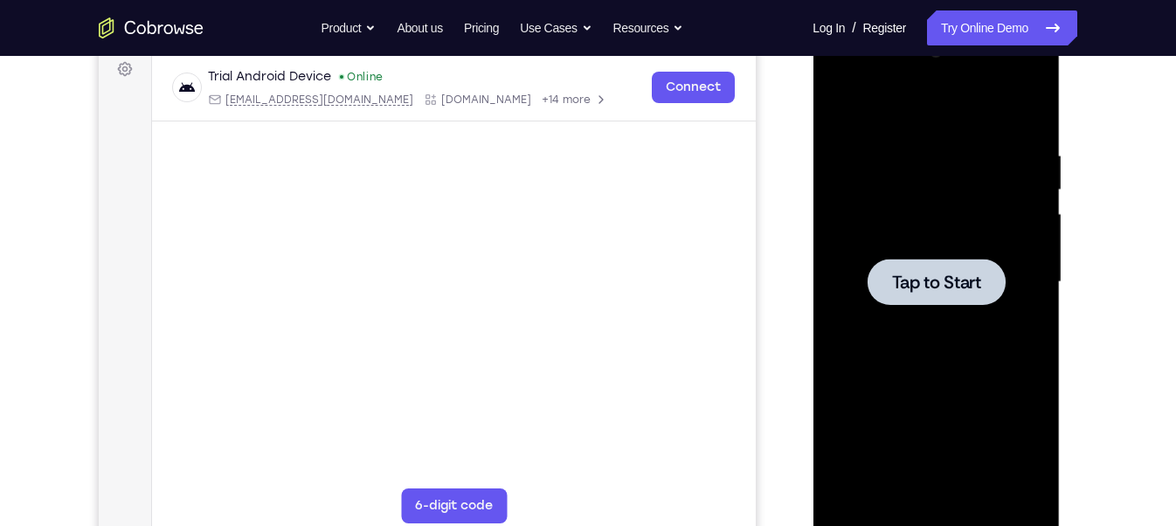
scroll to position [264, 0]
click at [947, 276] on span "Tap to Start" at bounding box center [935, 282] width 89 height 17
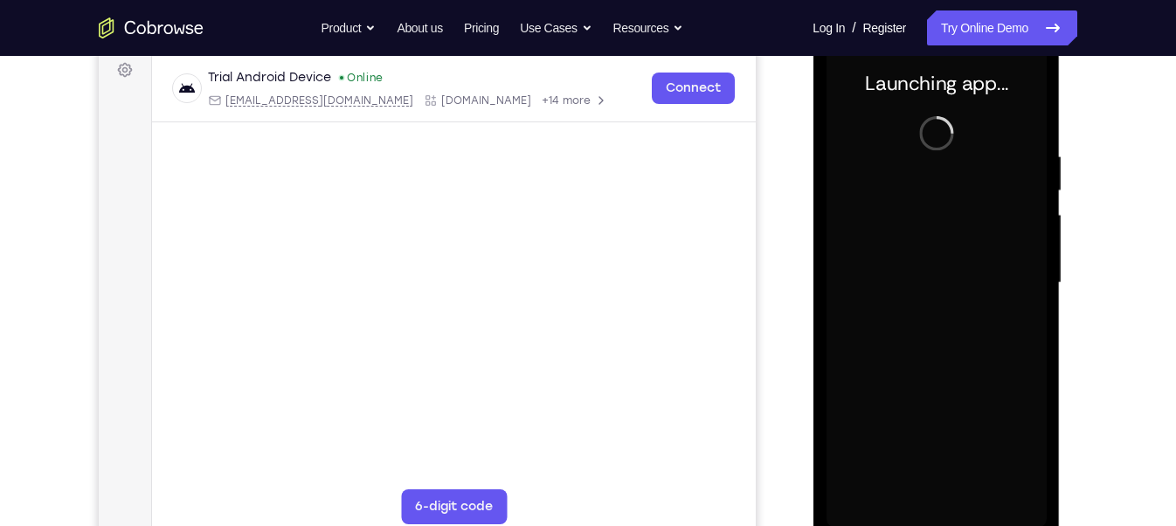
scroll to position [292, 0]
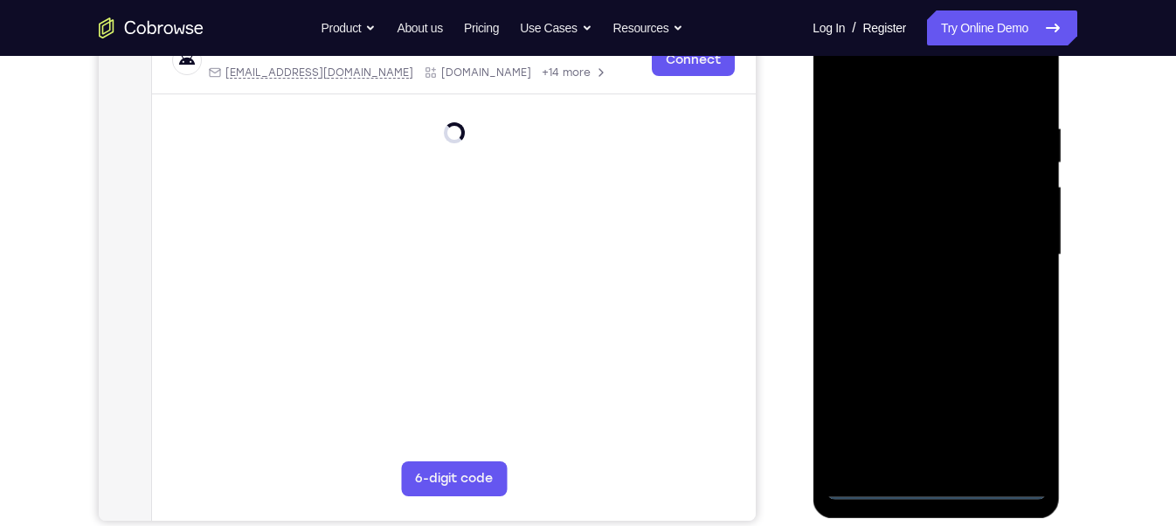
click at [936, 487] on div at bounding box center [936, 254] width 220 height 489
click at [941, 493] on div at bounding box center [936, 254] width 220 height 489
click at [940, 485] on div at bounding box center [936, 254] width 220 height 489
click at [1008, 413] on div at bounding box center [936, 254] width 220 height 489
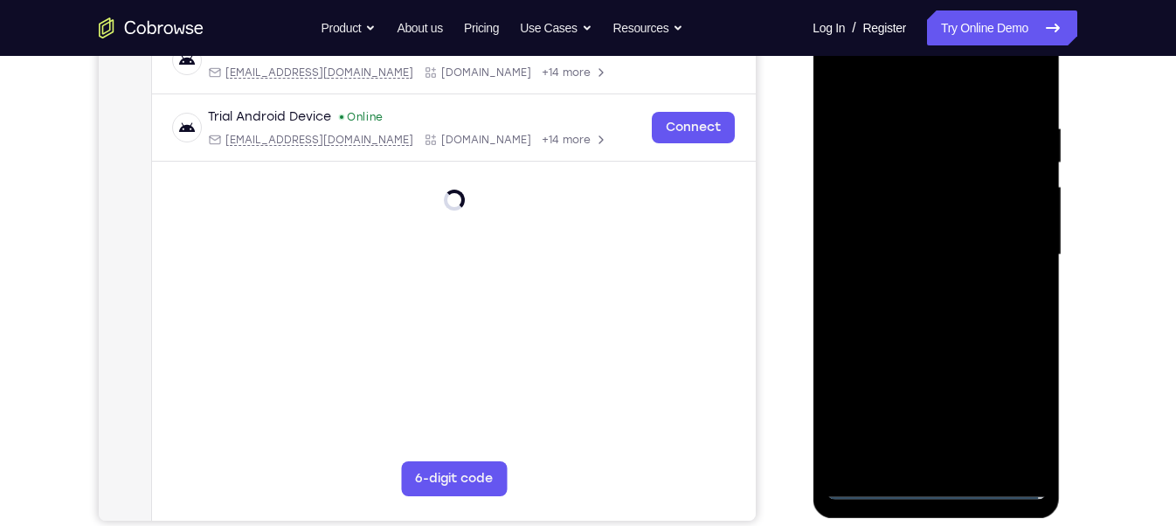
scroll to position [260, 0]
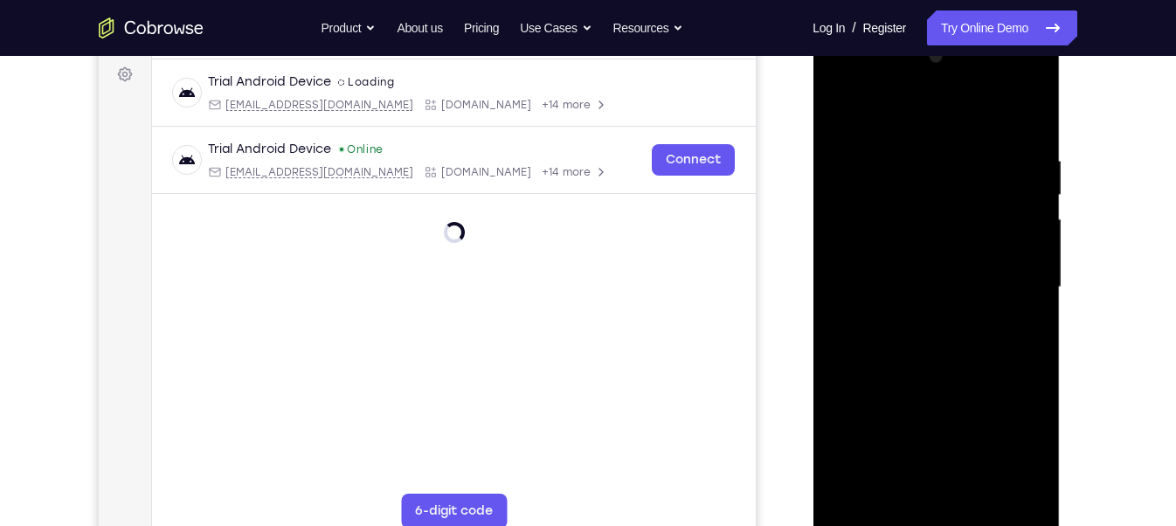
click at [1025, 434] on div at bounding box center [936, 287] width 220 height 489
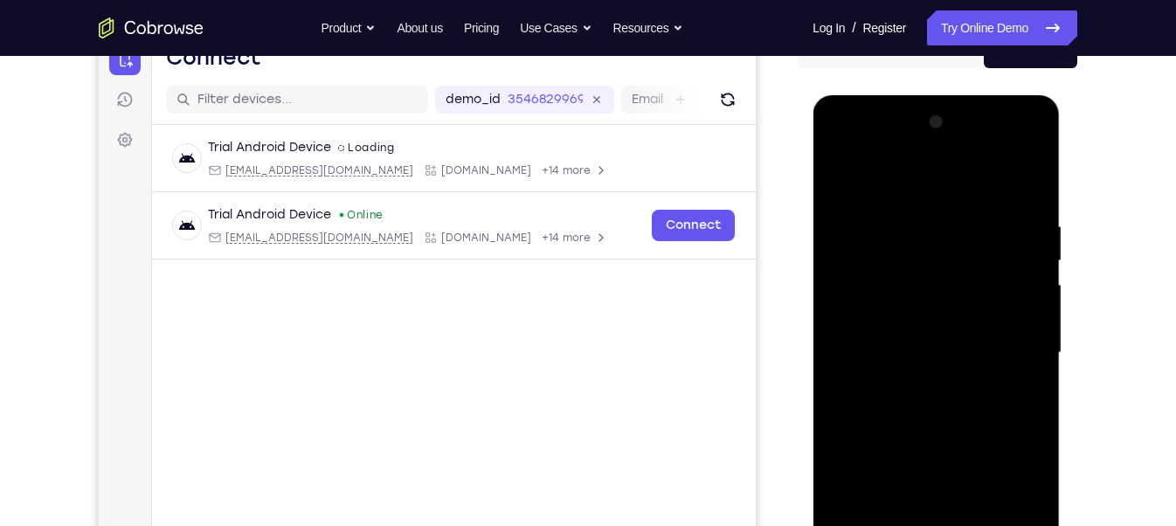
click at [835, 151] on div at bounding box center [936, 352] width 220 height 489
click at [903, 254] on div at bounding box center [936, 352] width 220 height 489
click at [871, 311] on div at bounding box center [936, 352] width 220 height 489
drag, startPoint x: 897, startPoint y: 416, endPoint x: 842, endPoint y: 66, distance: 354.9
click at [842, 95] on html "Online web based iOS Simulators and Android Emulators. Run iPhone, iPad, Mobile…" at bounding box center [937, 357] width 249 height 524
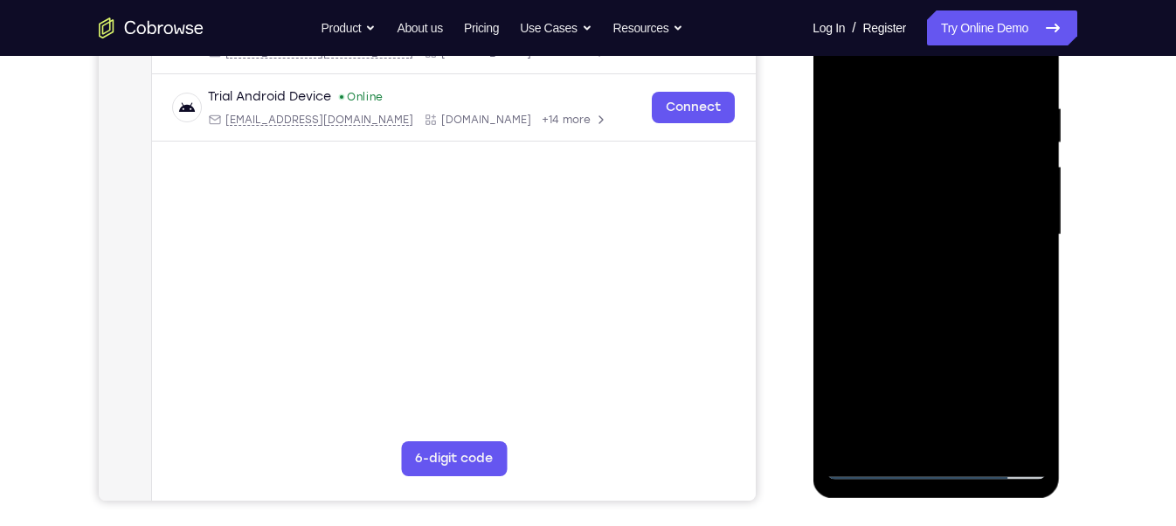
scroll to position [314, 0]
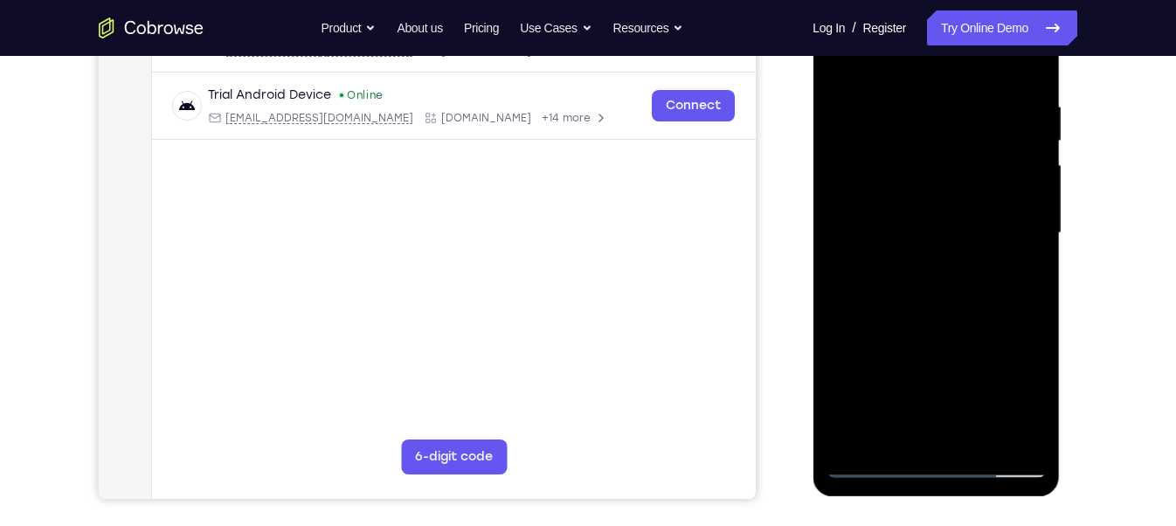
drag, startPoint x: 888, startPoint y: 354, endPoint x: 843, endPoint y: 90, distance: 267.6
click at [843, 90] on div at bounding box center [936, 233] width 220 height 489
drag, startPoint x: 946, startPoint y: 327, endPoint x: 905, endPoint y: 214, distance: 119.7
click at [905, 214] on div at bounding box center [936, 233] width 220 height 489
drag, startPoint x: 945, startPoint y: 357, endPoint x: 888, endPoint y: 144, distance: 219.8
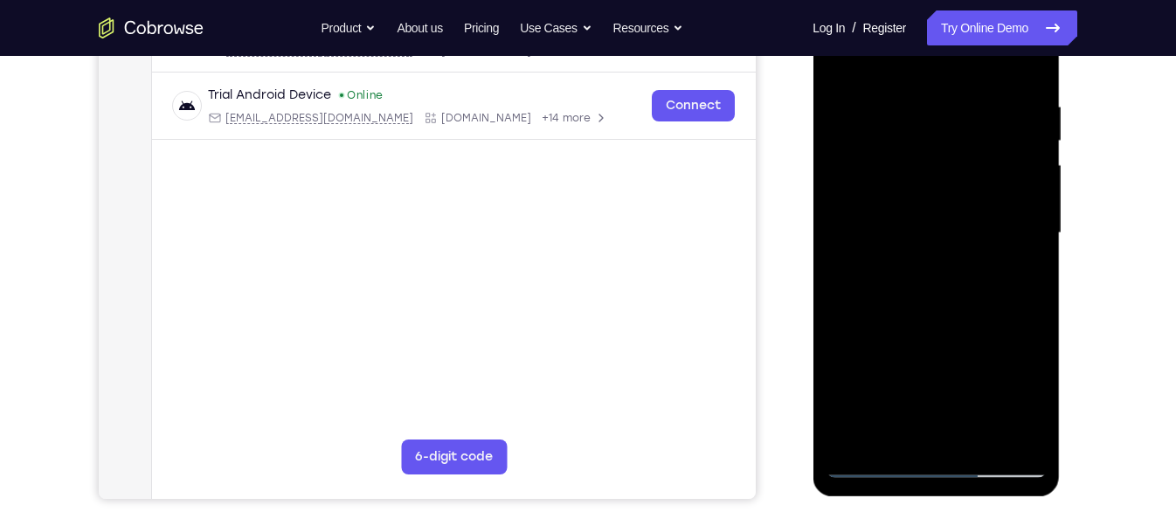
click at [888, 144] on div at bounding box center [936, 233] width 220 height 489
drag, startPoint x: 879, startPoint y: 351, endPoint x: 856, endPoint y: 147, distance: 205.7
click at [856, 147] on div at bounding box center [936, 233] width 220 height 489
drag, startPoint x: 864, startPoint y: 309, endPoint x: 877, endPoint y: 195, distance: 115.2
click at [877, 195] on div at bounding box center [936, 233] width 220 height 489
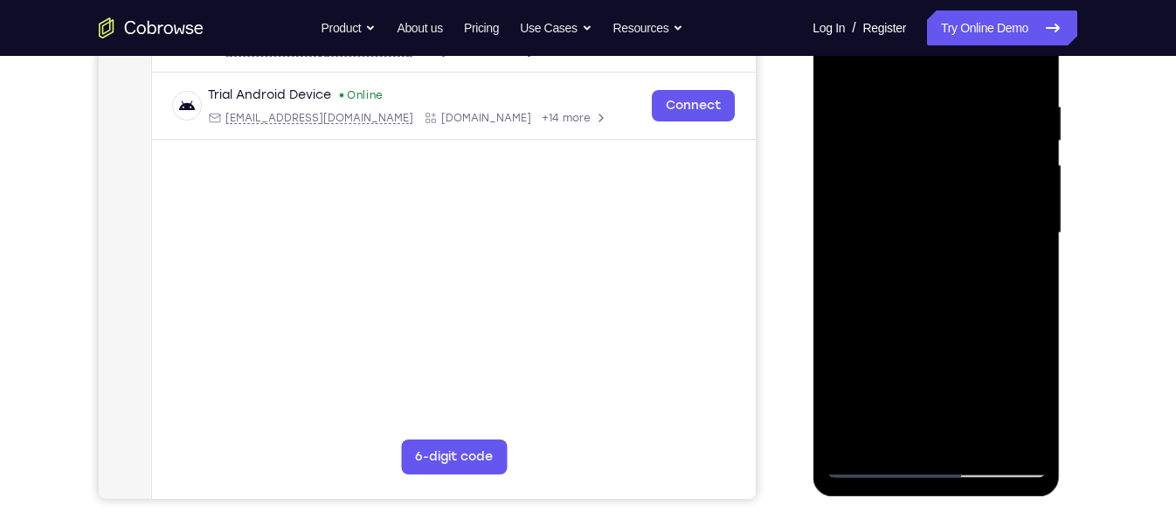
drag, startPoint x: 873, startPoint y: 307, endPoint x: 873, endPoint y: 178, distance: 128.5
click at [873, 178] on div at bounding box center [936, 233] width 220 height 489
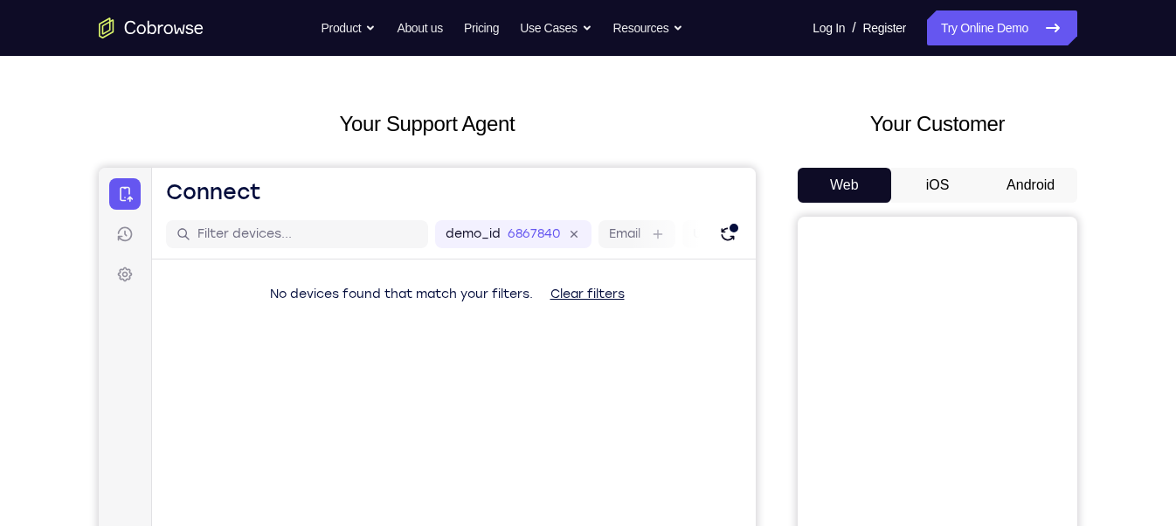
scroll to position [42, 0]
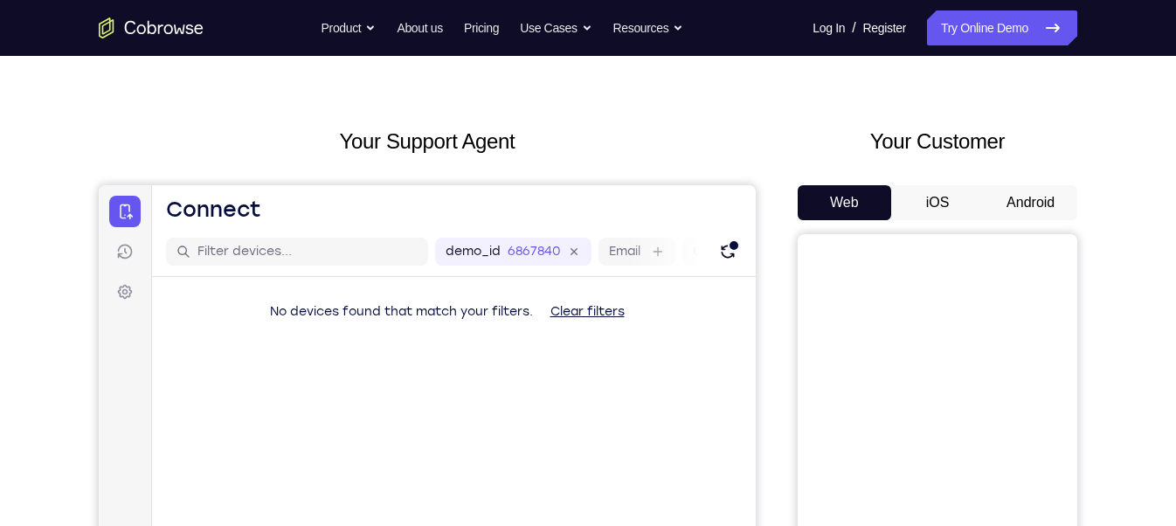
click at [1018, 203] on button "Android" at bounding box center [1031, 202] width 94 height 35
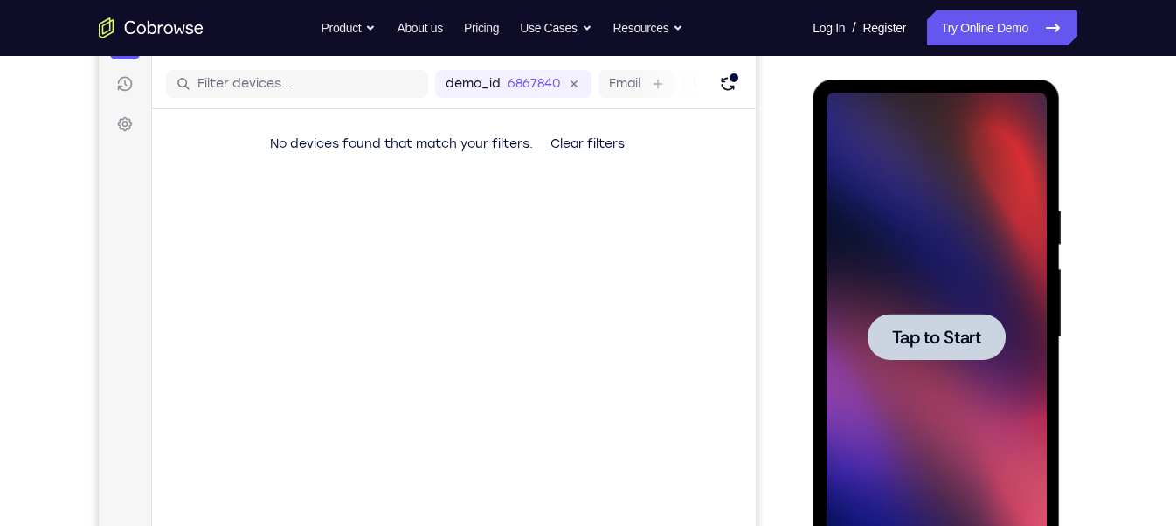
scroll to position [227, 0]
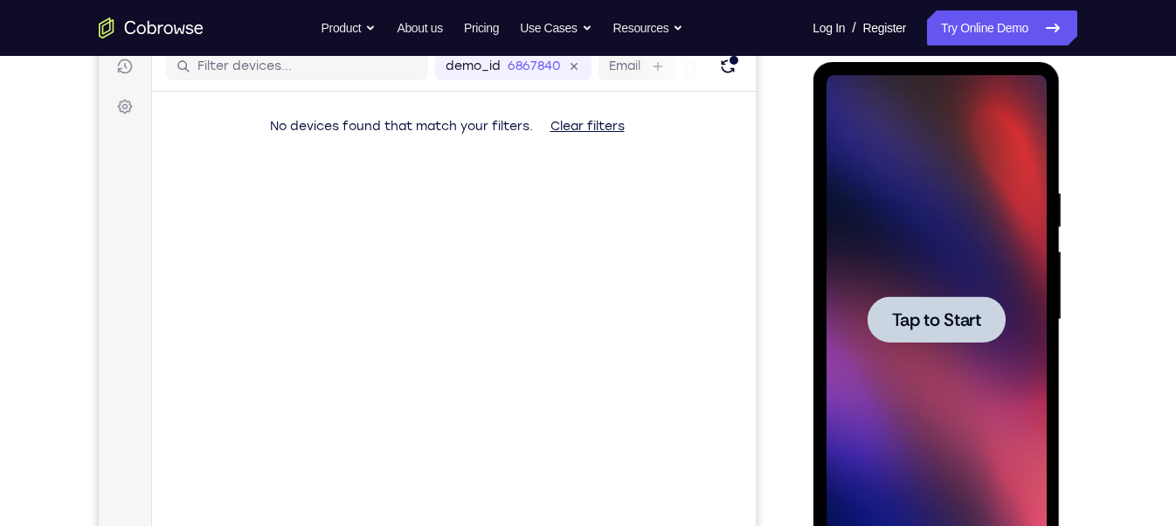
click at [937, 298] on div at bounding box center [936, 319] width 138 height 46
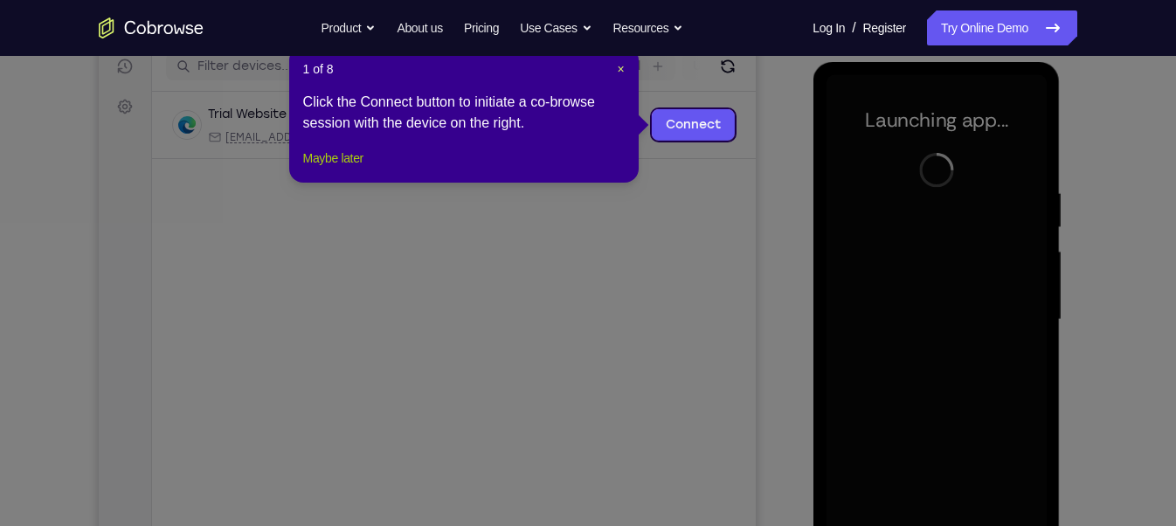
click at [330, 169] on button "Maybe later" at bounding box center [333, 158] width 60 height 21
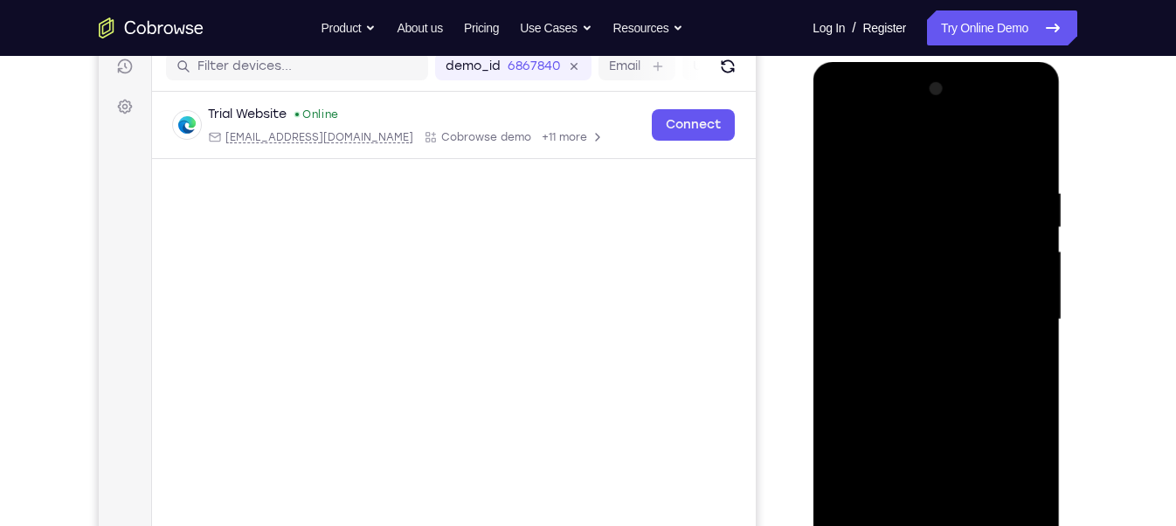
scroll to position [323, 0]
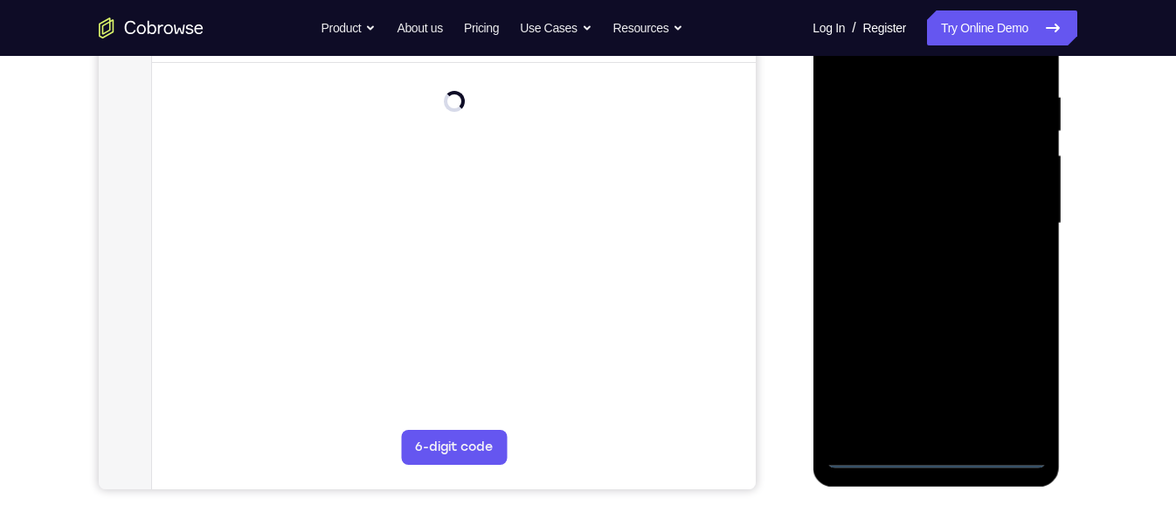
click at [935, 461] on div at bounding box center [936, 223] width 220 height 489
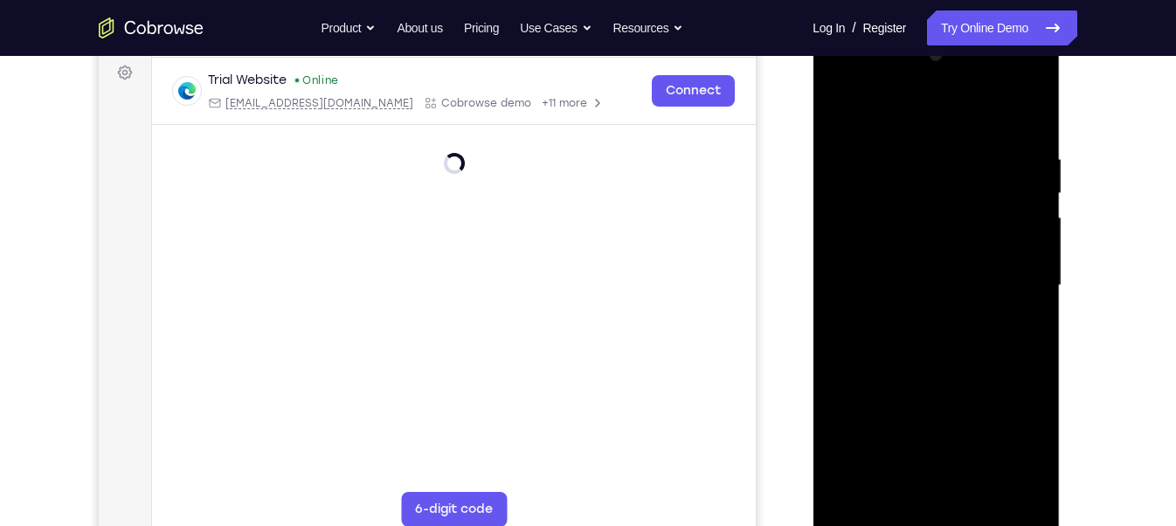
scroll to position [263, 0]
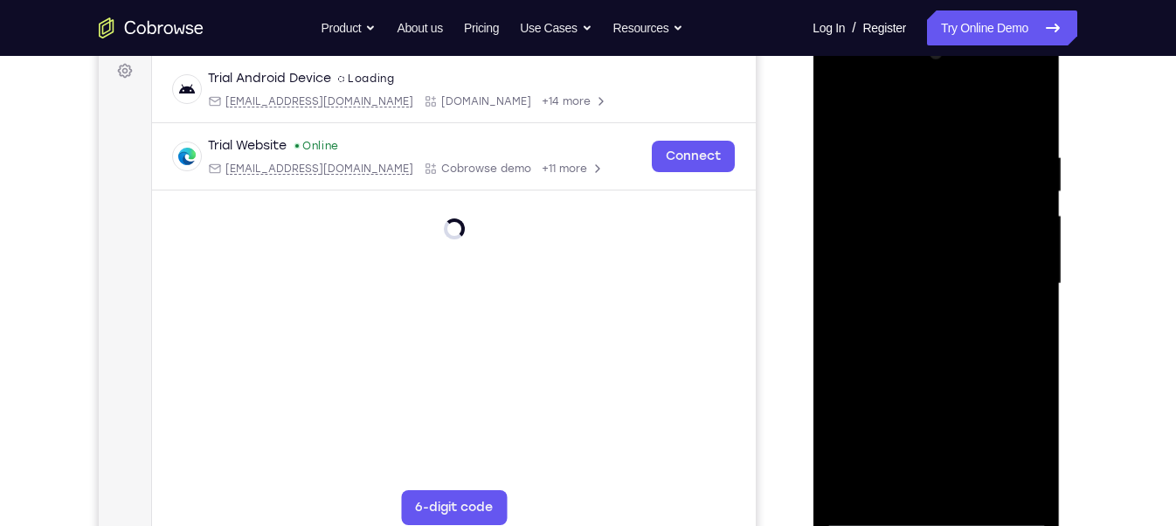
click at [1003, 447] on div at bounding box center [936, 283] width 220 height 489
click at [1004, 439] on div at bounding box center [936, 283] width 220 height 489
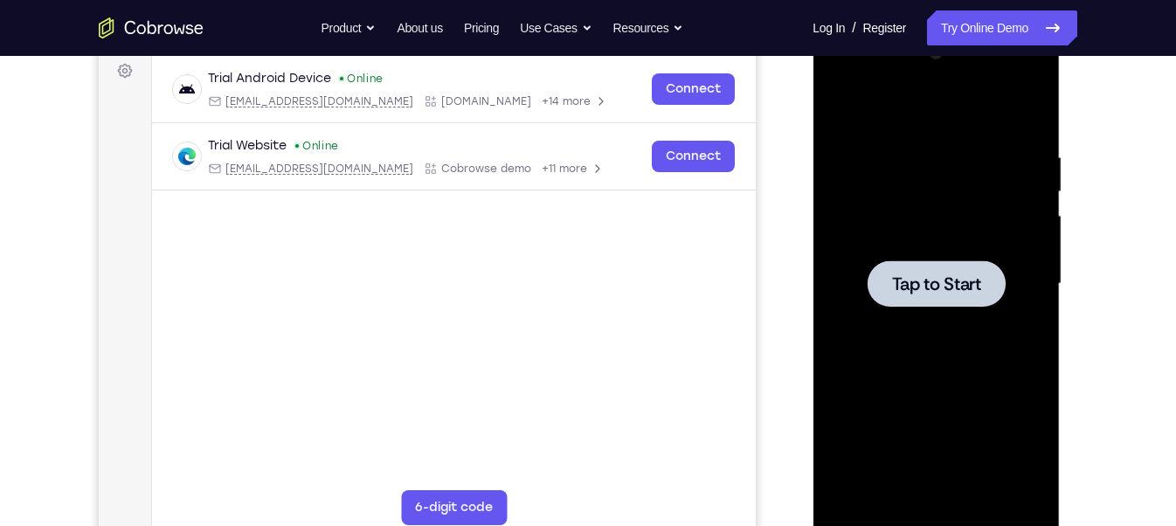
click at [901, 260] on div at bounding box center [936, 283] width 138 height 46
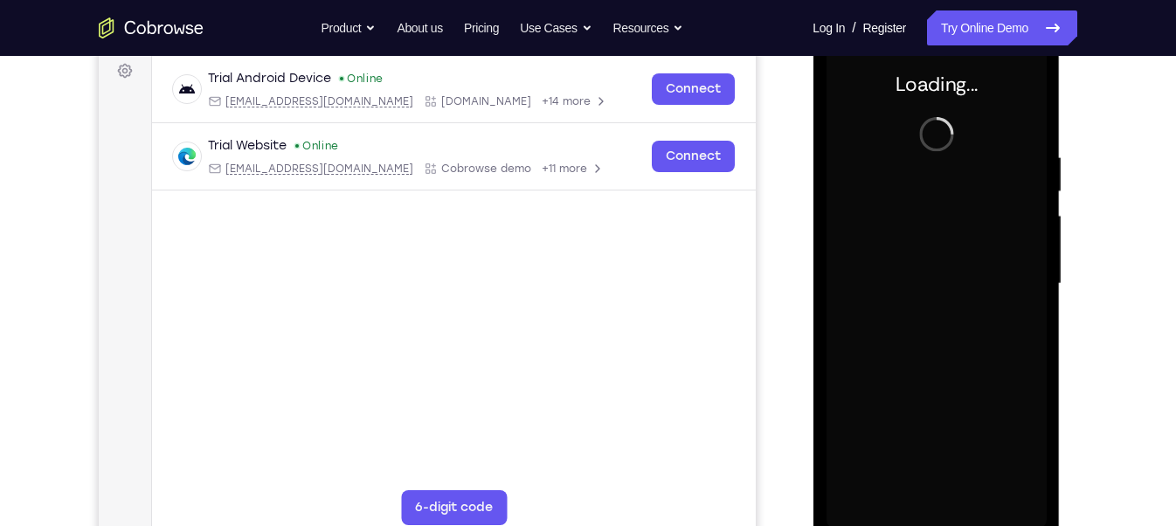
scroll to position [222, 0]
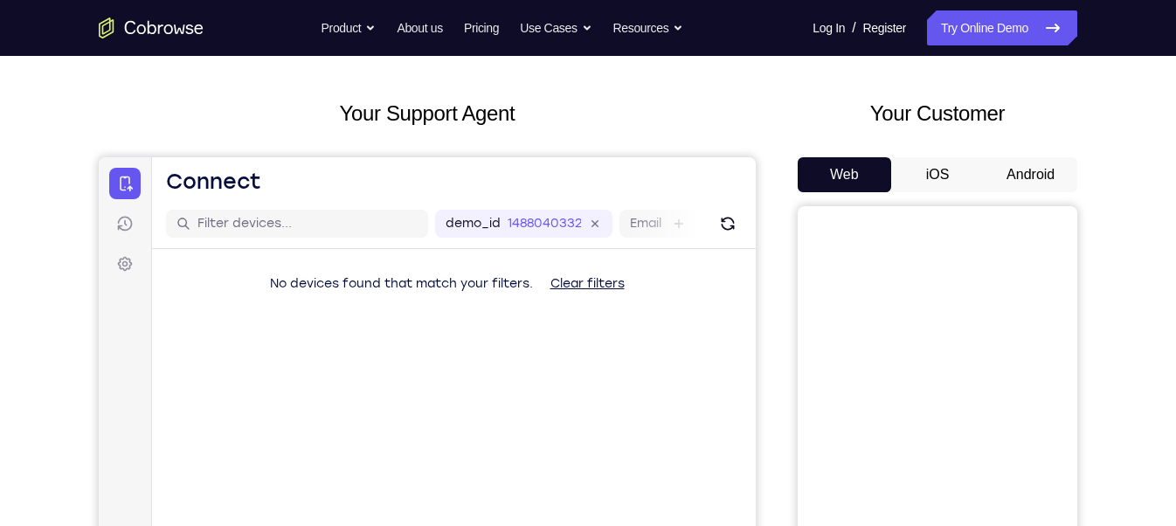
click at [1043, 184] on button "Android" at bounding box center [1031, 174] width 94 height 35
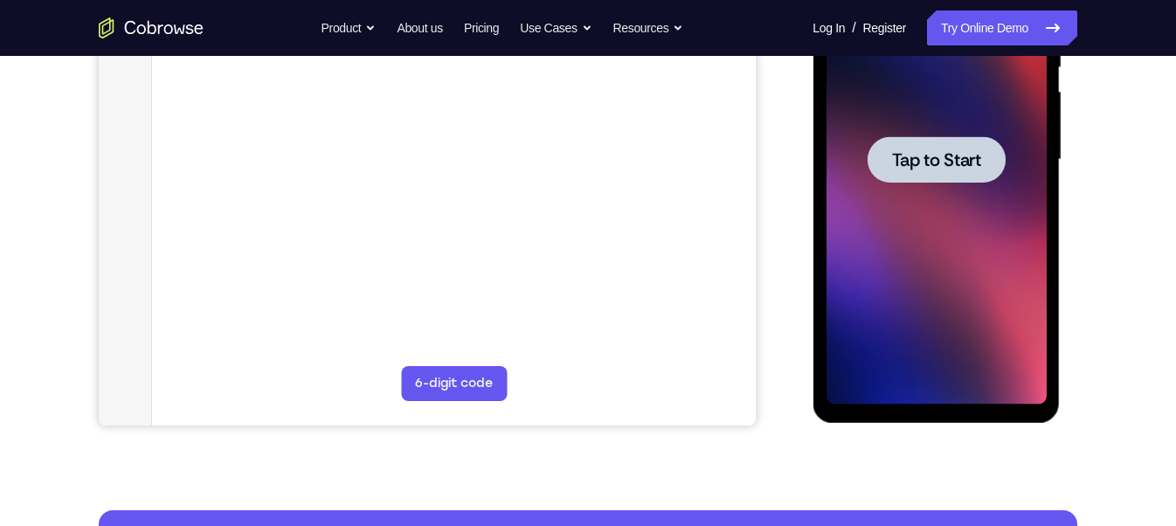
scroll to position [388, 0]
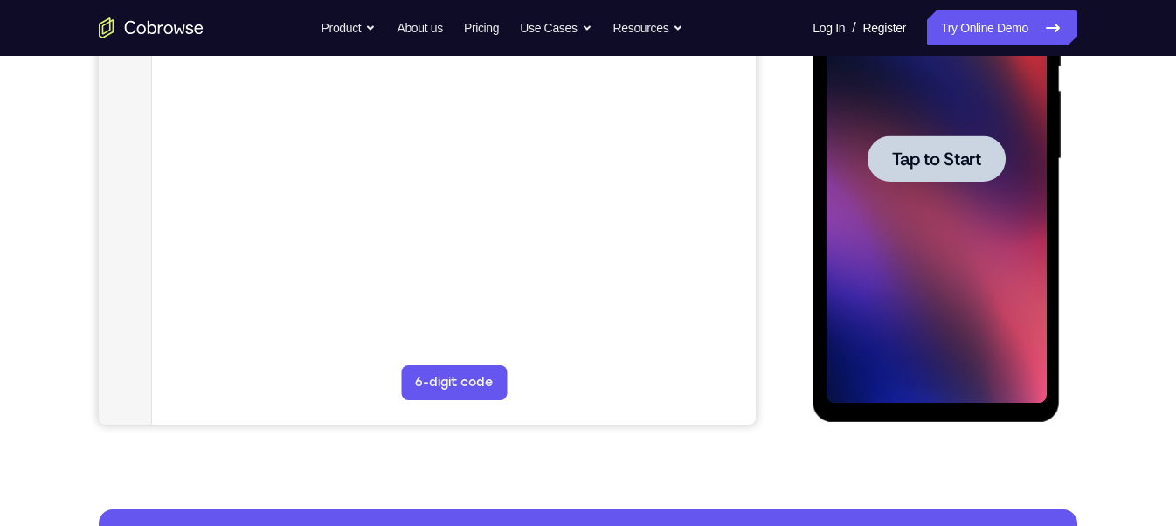
click at [928, 140] on div at bounding box center [936, 158] width 138 height 46
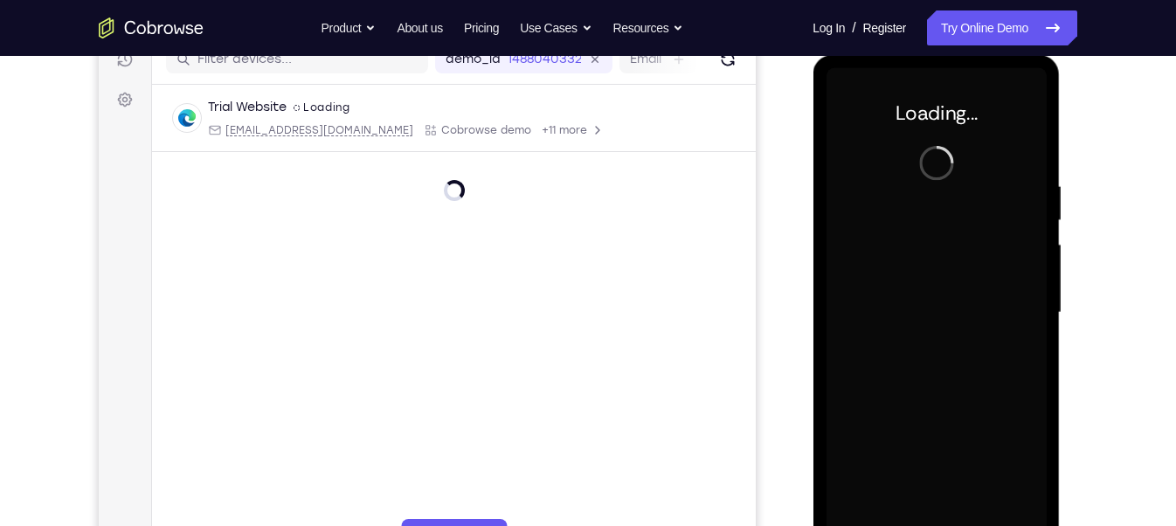
scroll to position [238, 0]
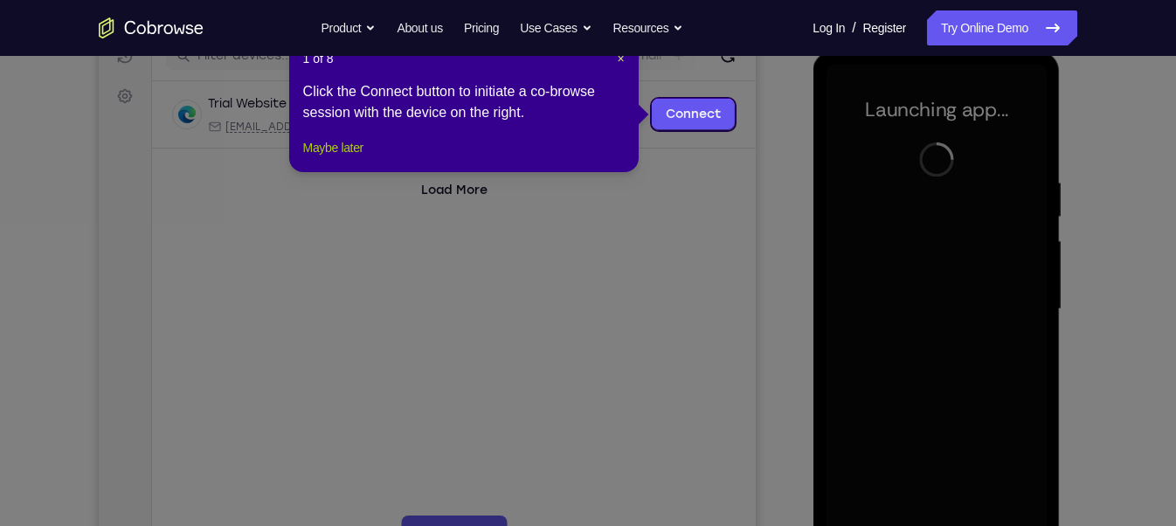
click at [352, 158] on button "Maybe later" at bounding box center [333, 147] width 60 height 21
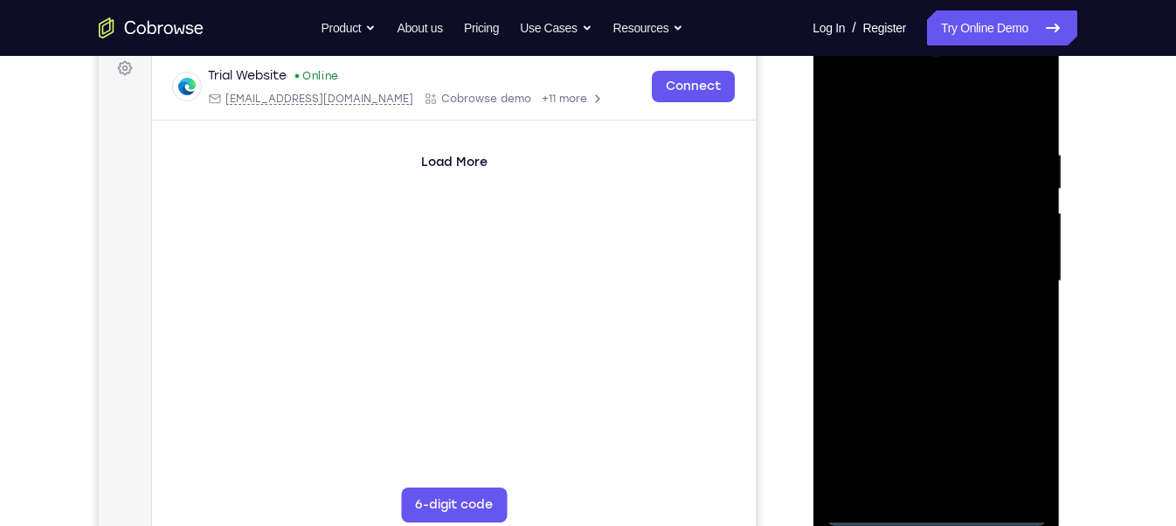
scroll to position [267, 0]
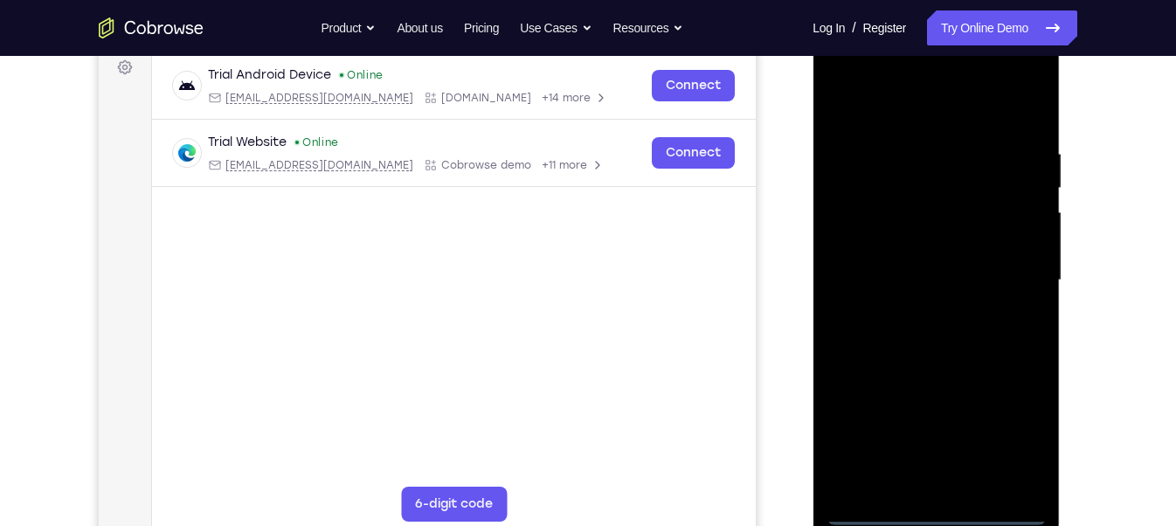
click at [931, 506] on div at bounding box center [936, 280] width 220 height 489
click at [1015, 432] on div at bounding box center [936, 280] width 220 height 489
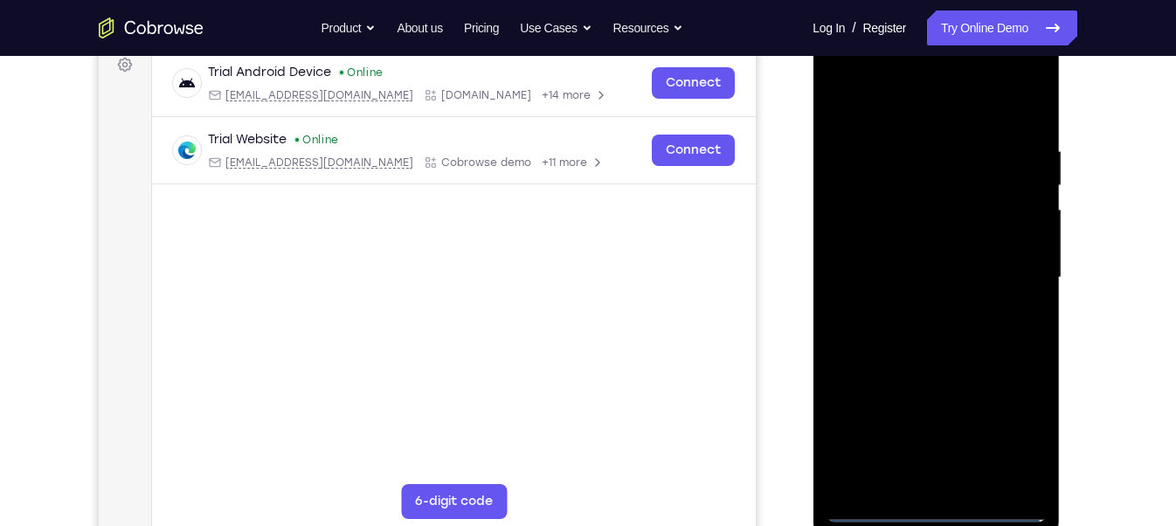
click at [846, 79] on div at bounding box center [936, 277] width 220 height 489
click at [918, 183] on div at bounding box center [936, 277] width 220 height 489
click at [880, 246] on div at bounding box center [936, 277] width 220 height 489
click at [1015, 114] on div at bounding box center [936, 277] width 220 height 489
click at [973, 255] on div at bounding box center [936, 277] width 220 height 489
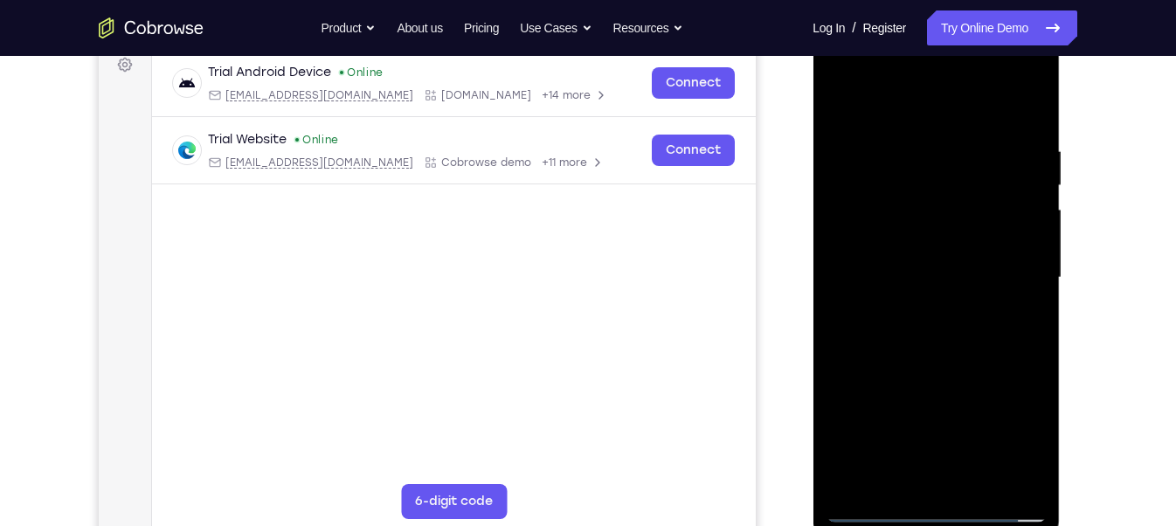
drag, startPoint x: 979, startPoint y: 381, endPoint x: 949, endPoint y: 144, distance: 238.7
click at [949, 144] on div at bounding box center [936, 277] width 220 height 489
drag, startPoint x: 981, startPoint y: 407, endPoint x: 917, endPoint y: 152, distance: 263.2
click at [917, 152] on div at bounding box center [936, 277] width 220 height 489
drag, startPoint x: 973, startPoint y: 424, endPoint x: 919, endPoint y: 121, distance: 307.2
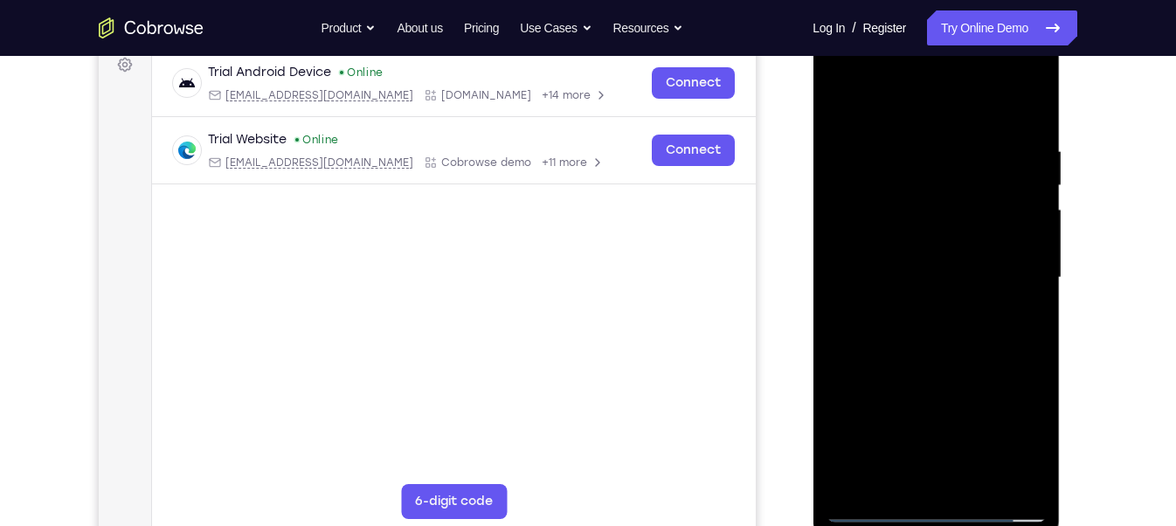
click at [919, 121] on div at bounding box center [936, 277] width 220 height 489
click at [978, 440] on div at bounding box center [936, 277] width 220 height 489
drag, startPoint x: 931, startPoint y: 386, endPoint x: 856, endPoint y: 73, distance: 322.6
click at [856, 73] on div at bounding box center [936, 277] width 220 height 489
drag, startPoint x: 877, startPoint y: 360, endPoint x: 867, endPoint y: 114, distance: 246.7
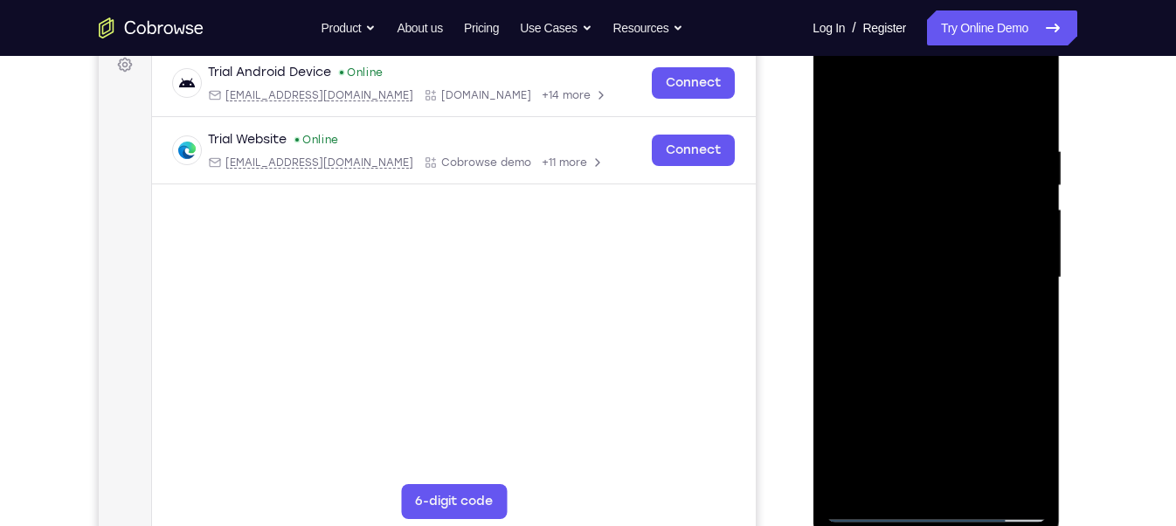
click at [867, 114] on div at bounding box center [936, 277] width 220 height 489
drag, startPoint x: 870, startPoint y: 435, endPoint x: 871, endPoint y: 162, distance: 273.5
click at [871, 162] on div at bounding box center [936, 277] width 220 height 489
click at [882, 345] on div at bounding box center [936, 277] width 220 height 489
click at [876, 350] on div at bounding box center [936, 277] width 220 height 489
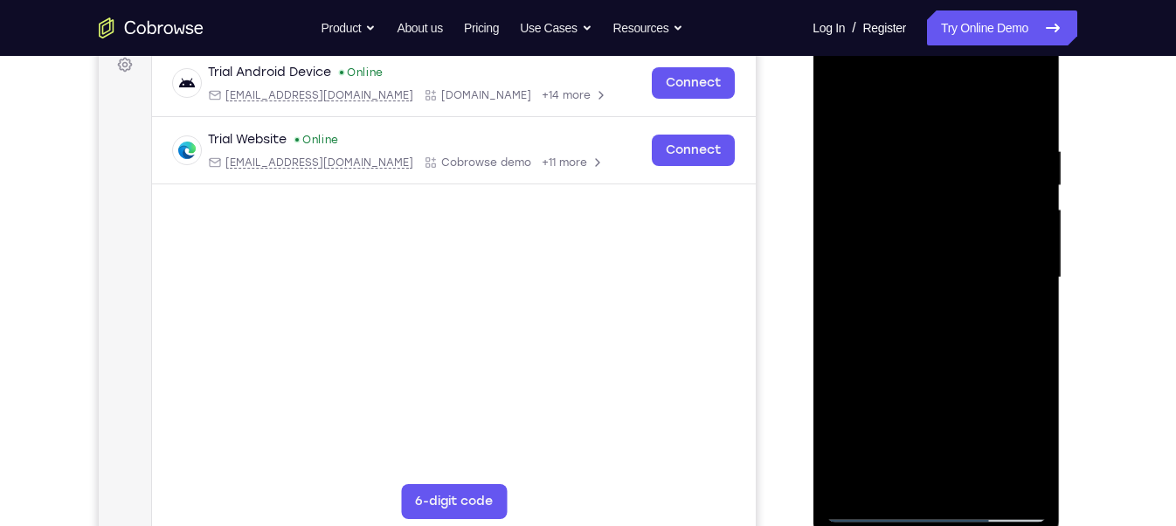
click at [905, 296] on div at bounding box center [936, 277] width 220 height 489
click at [890, 346] on div at bounding box center [936, 277] width 220 height 489
click at [940, 379] on div at bounding box center [936, 277] width 220 height 489
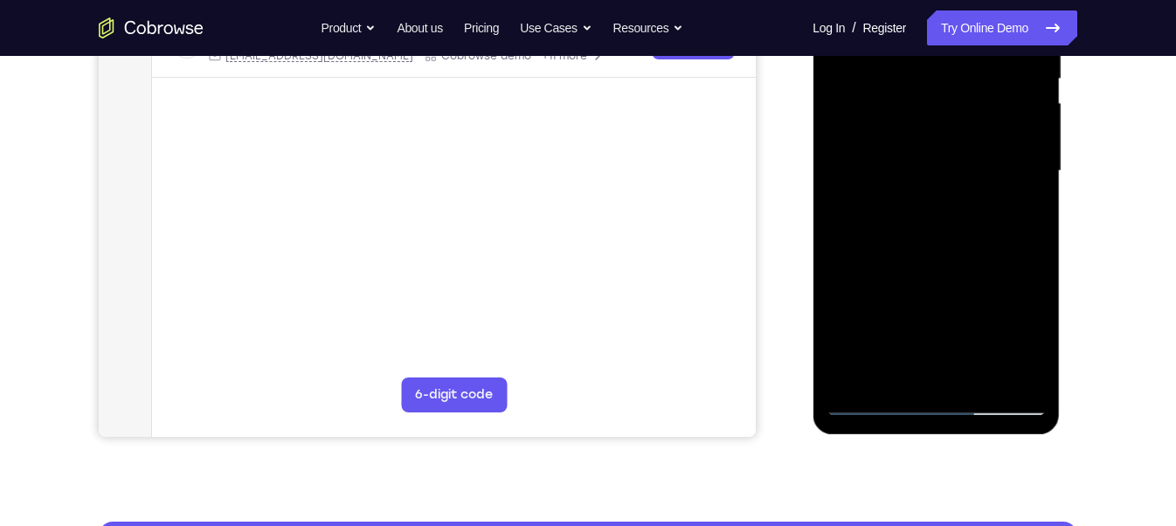
scroll to position [384, 0]
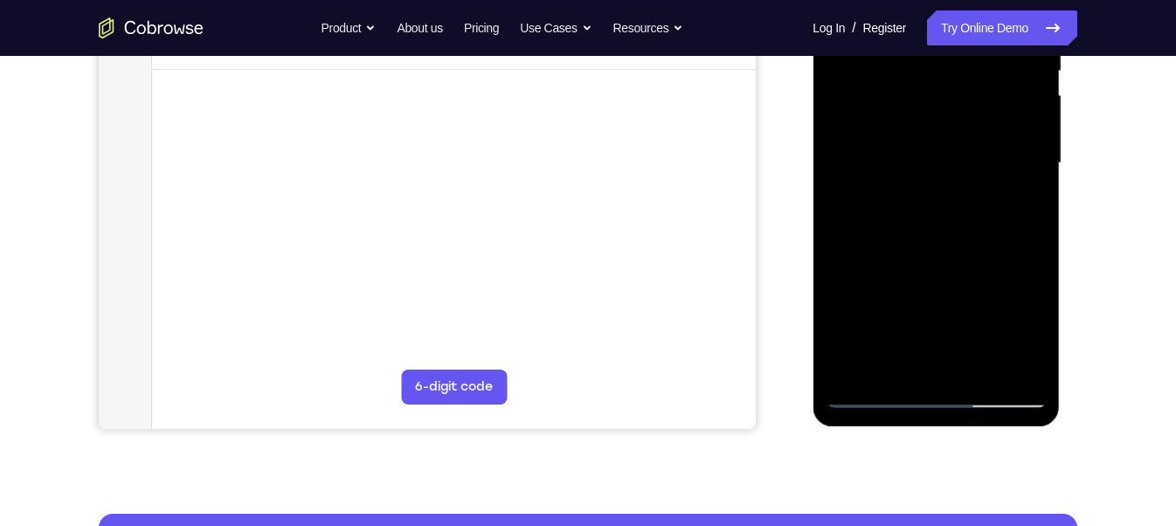
click at [1031, 364] on div at bounding box center [936, 163] width 220 height 489
click at [1031, 158] on div at bounding box center [936, 163] width 220 height 489
click at [873, 397] on div at bounding box center [936, 163] width 220 height 489
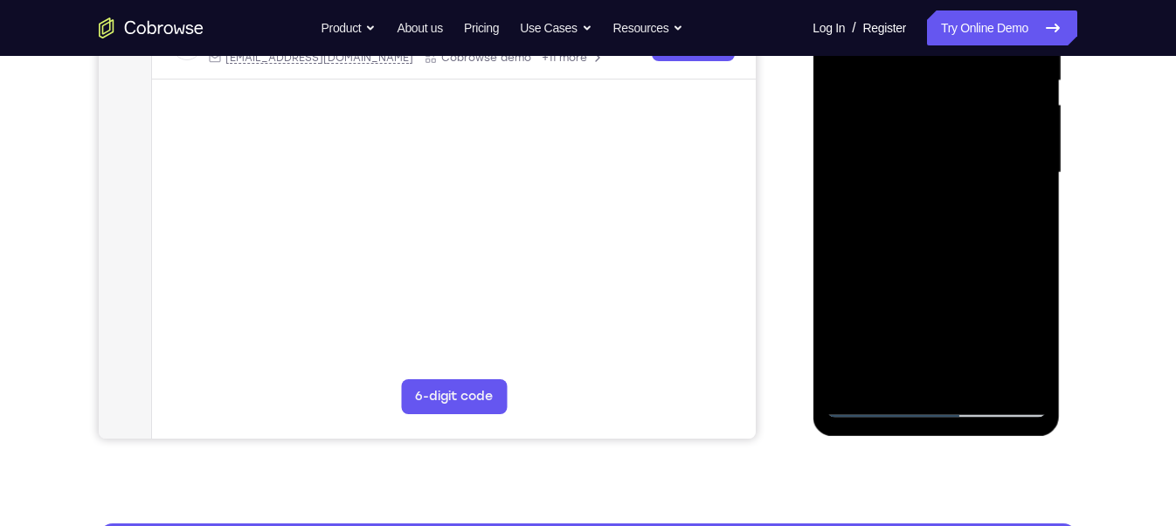
scroll to position [376, 0]
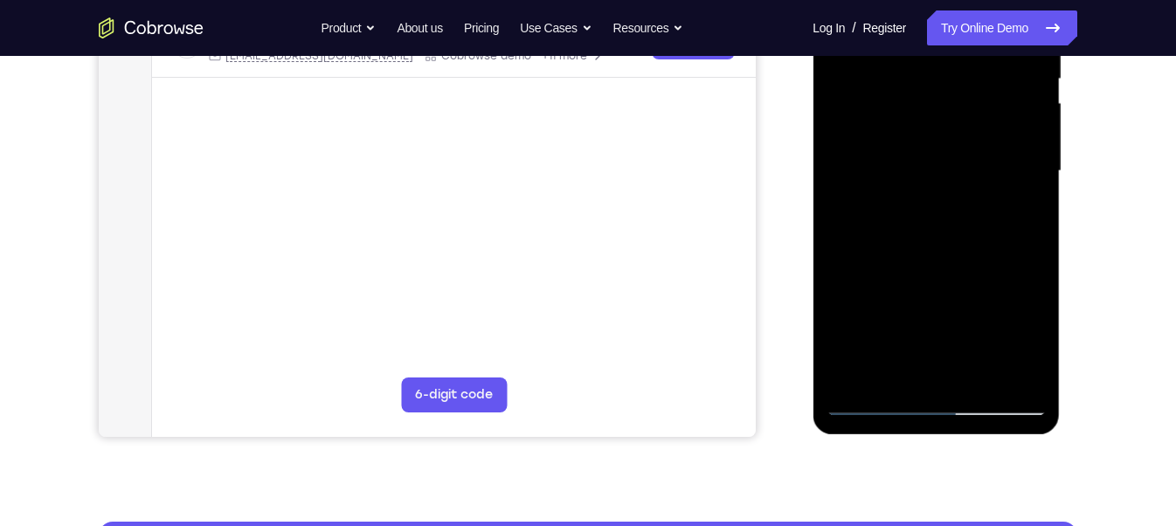
click at [973, 295] on div at bounding box center [936, 171] width 220 height 489
click at [1021, 343] on div at bounding box center [936, 171] width 220 height 489
click at [1021, 342] on div at bounding box center [936, 171] width 220 height 489
click at [873, 403] on div at bounding box center [936, 171] width 220 height 489
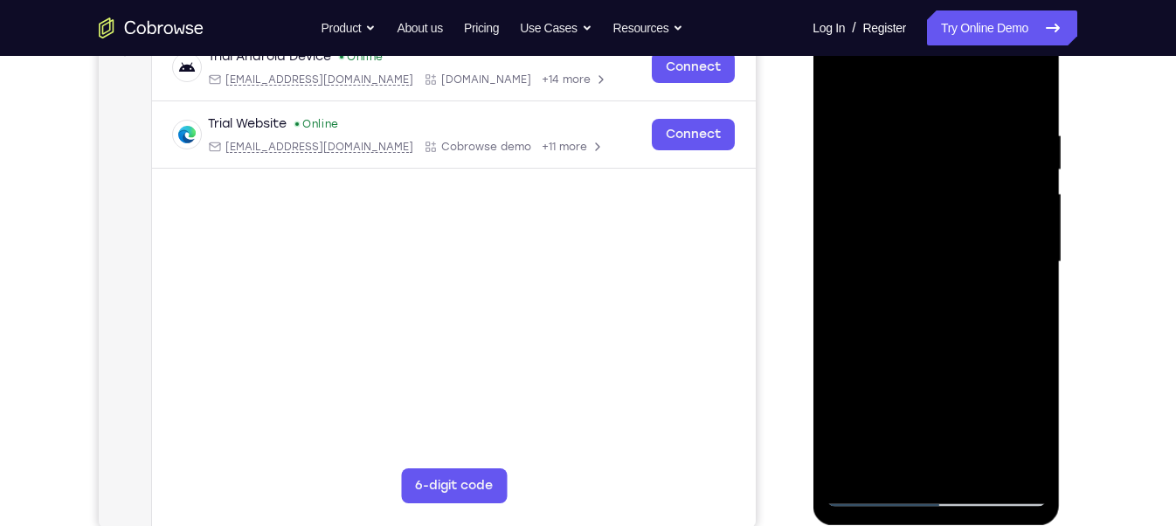
scroll to position [287, 0]
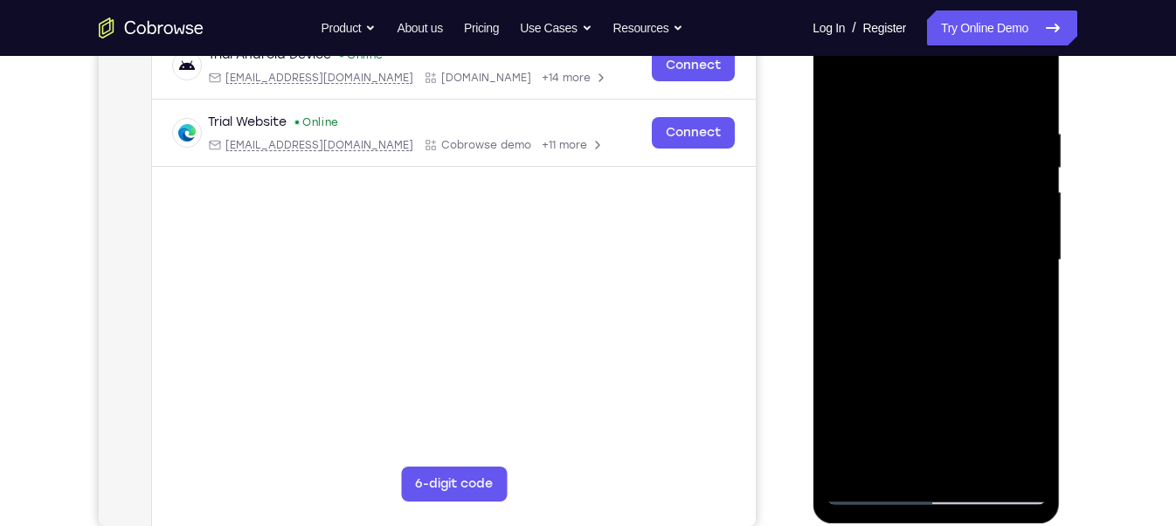
click at [1020, 414] on div at bounding box center [936, 260] width 220 height 489
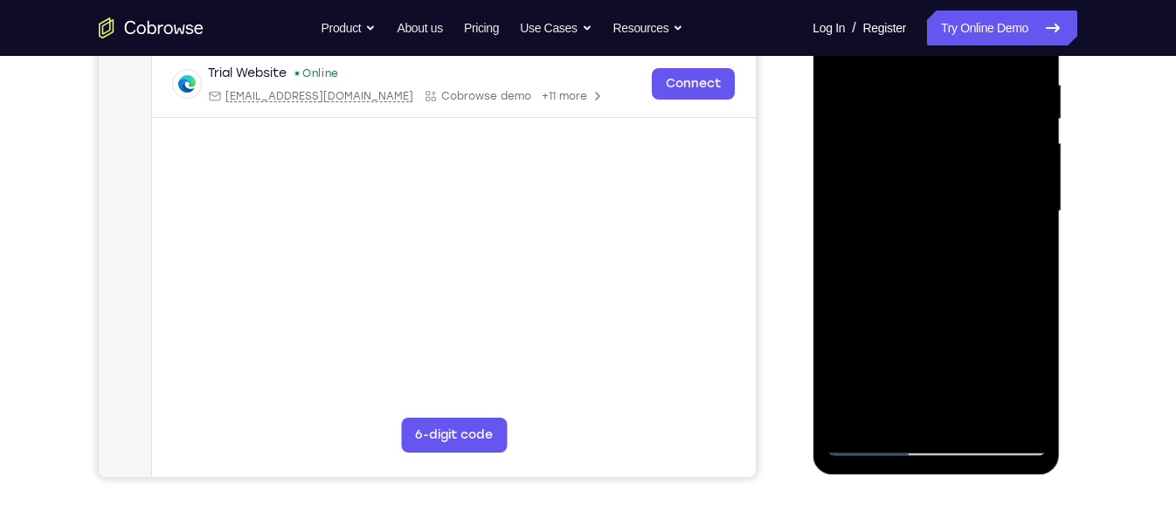
click at [1020, 364] on div at bounding box center [936, 211] width 220 height 489
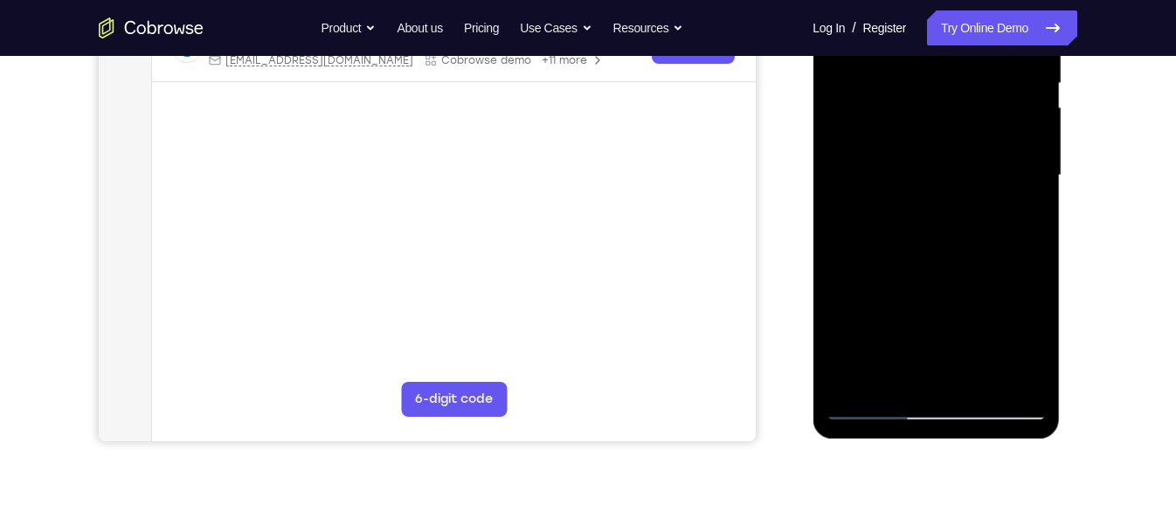
scroll to position [372, 0]
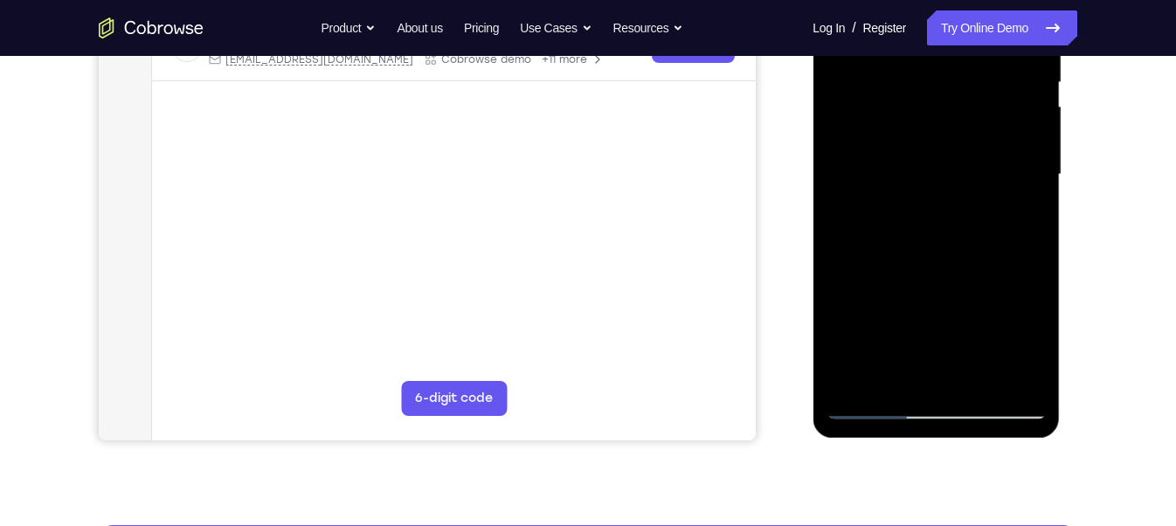
click at [990, 273] on div at bounding box center [936, 174] width 220 height 489
click at [1020, 330] on div at bounding box center [936, 174] width 220 height 489
click at [877, 401] on div at bounding box center [936, 174] width 220 height 489
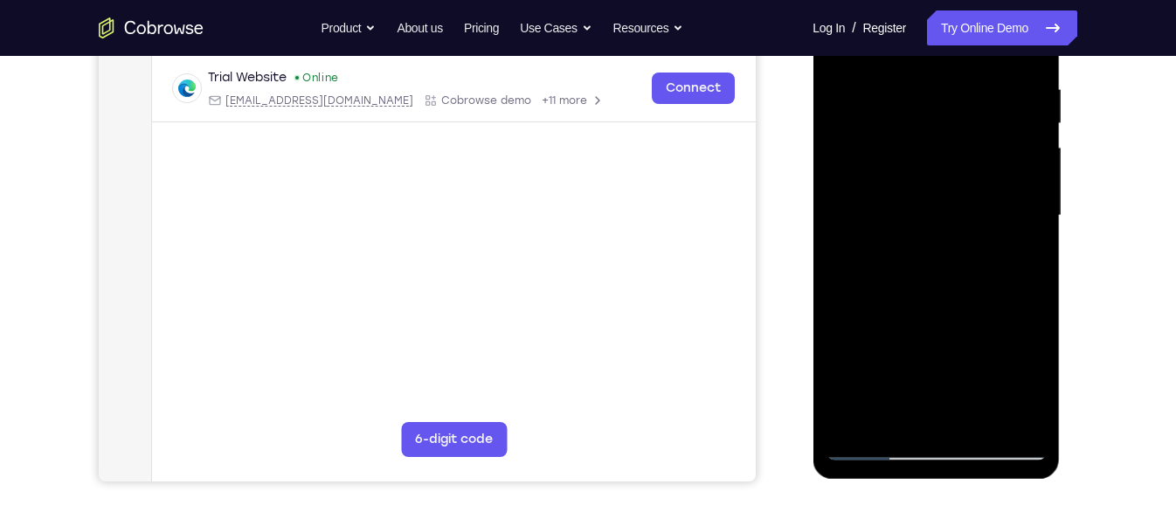
scroll to position [332, 0]
click at [866, 445] on div at bounding box center [936, 214] width 220 height 489
click at [871, 452] on div at bounding box center [936, 214] width 220 height 489
click at [878, 448] on div at bounding box center [936, 214] width 220 height 489
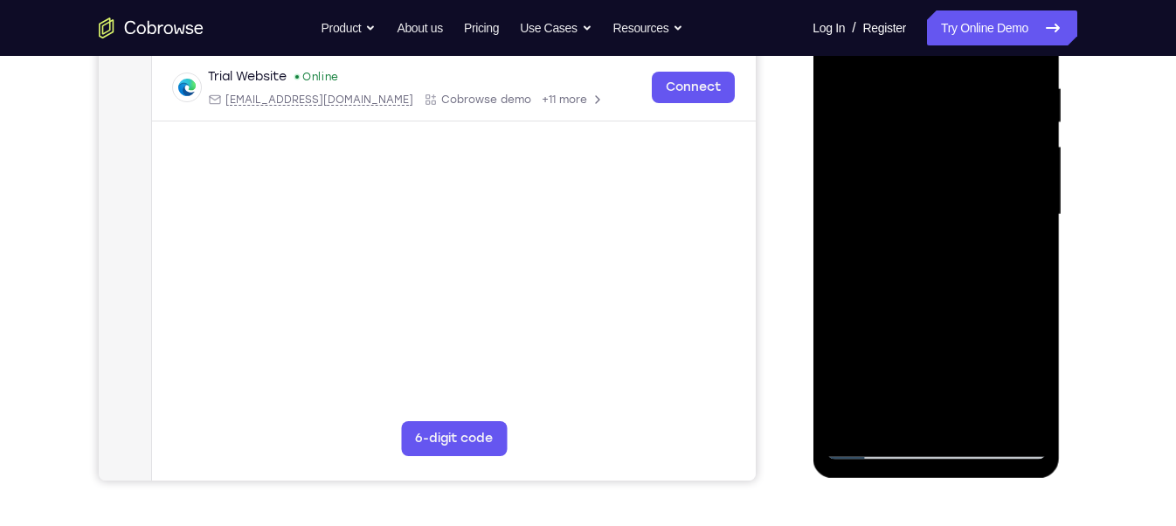
click at [878, 448] on div at bounding box center [936, 214] width 220 height 489
click at [870, 447] on div at bounding box center [936, 214] width 220 height 489
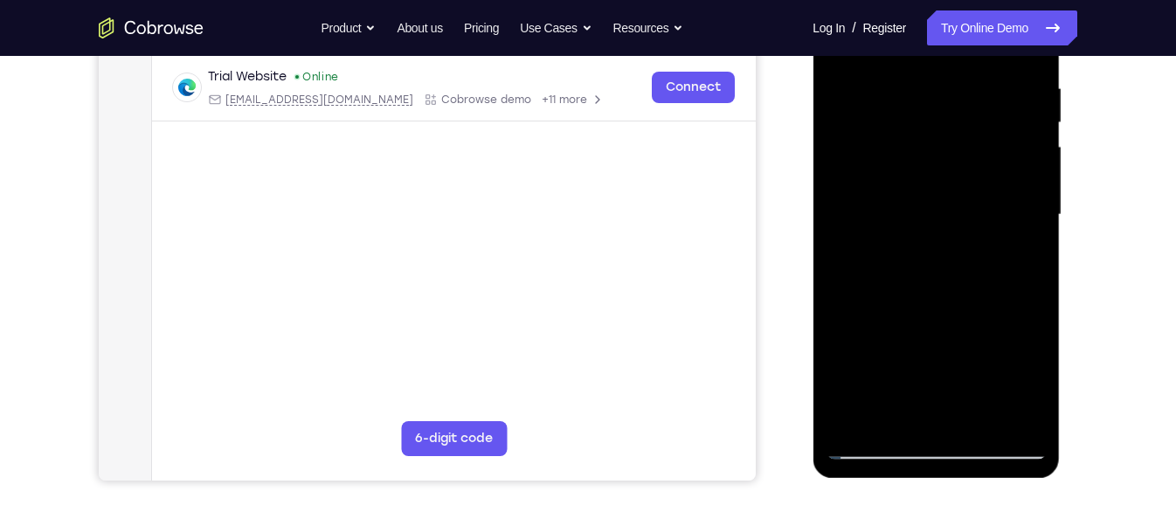
click at [870, 447] on div at bounding box center [936, 214] width 220 height 489
click at [875, 442] on div at bounding box center [936, 214] width 220 height 489
click at [944, 308] on div at bounding box center [936, 214] width 220 height 489
click at [955, 366] on div at bounding box center [936, 214] width 220 height 489
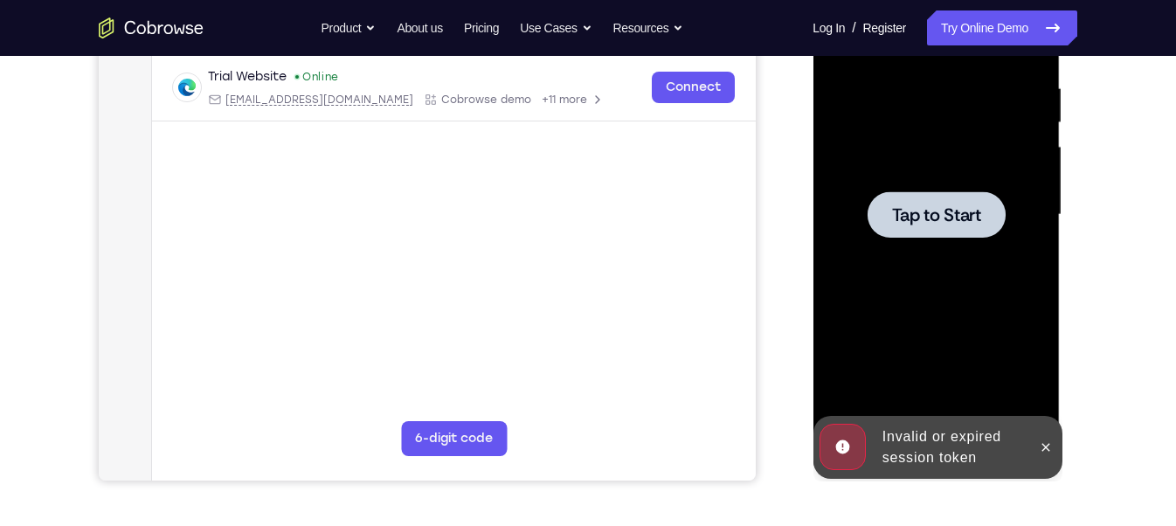
click at [941, 237] on div at bounding box center [936, 214] width 220 height 489
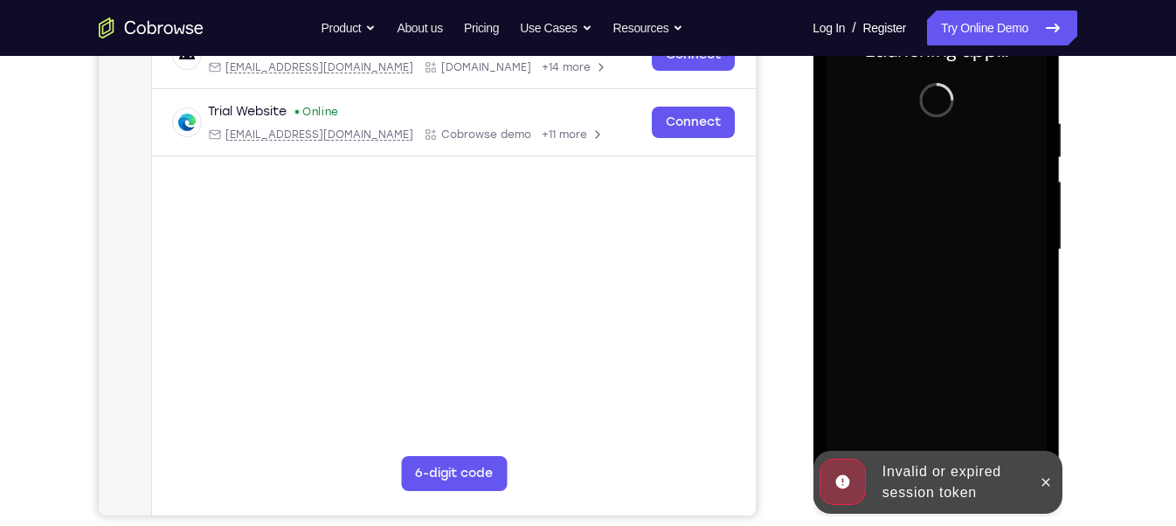
scroll to position [298, 0]
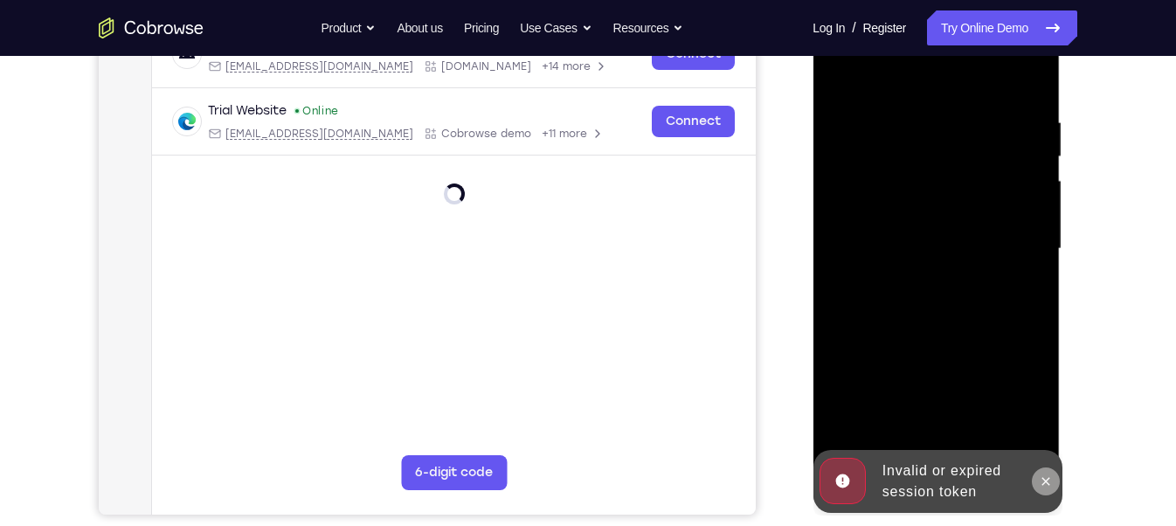
click at [1042, 478] on icon at bounding box center [1046, 481] width 8 height 8
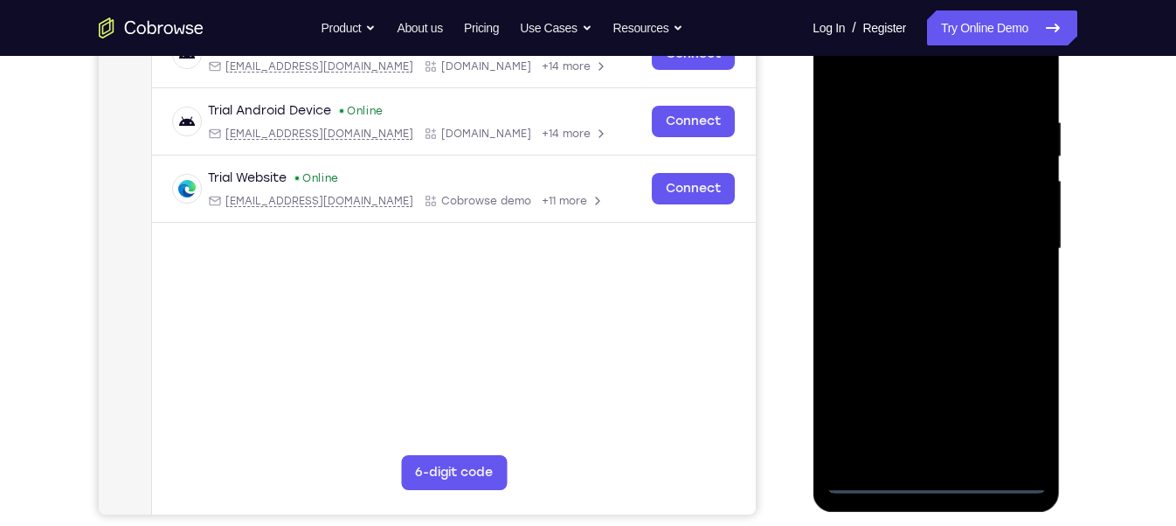
click at [936, 478] on div at bounding box center [936, 248] width 220 height 489
click at [1009, 414] on div at bounding box center [936, 248] width 220 height 489
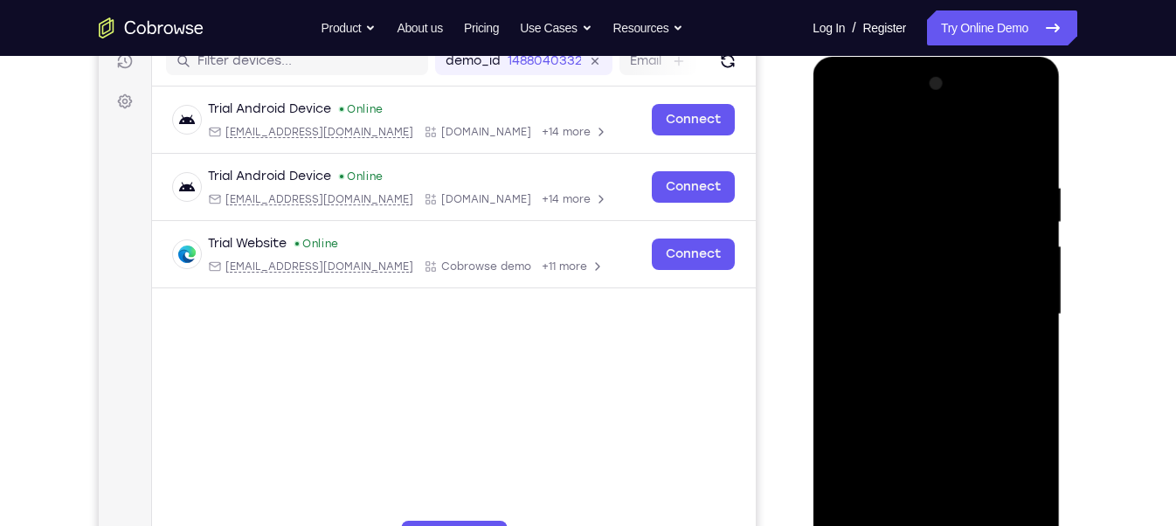
scroll to position [233, 0]
click at [841, 115] on div at bounding box center [936, 313] width 220 height 489
click at [918, 210] on div at bounding box center [936, 313] width 220 height 489
click at [884, 274] on div at bounding box center [936, 313] width 220 height 489
click at [1023, 145] on div at bounding box center [936, 313] width 220 height 489
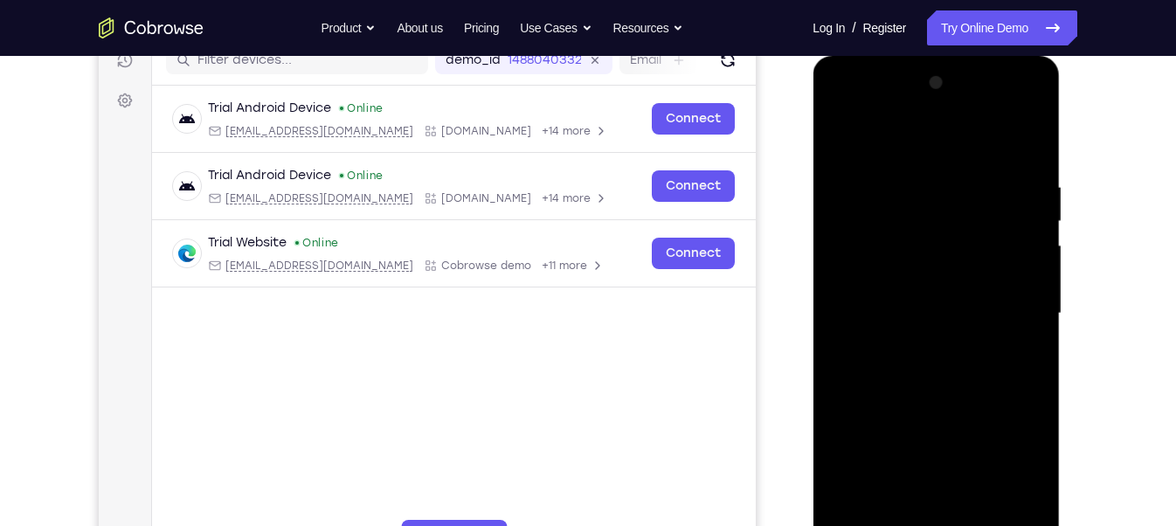
click at [953, 293] on div at bounding box center [936, 313] width 220 height 489
drag, startPoint x: 979, startPoint y: 396, endPoint x: 922, endPoint y: 61, distance: 339.5
click at [922, 61] on div at bounding box center [936, 316] width 247 height 521
drag, startPoint x: 877, startPoint y: 213, endPoint x: 885, endPoint y: 424, distance: 210.7
click at [885, 424] on div at bounding box center [936, 313] width 220 height 489
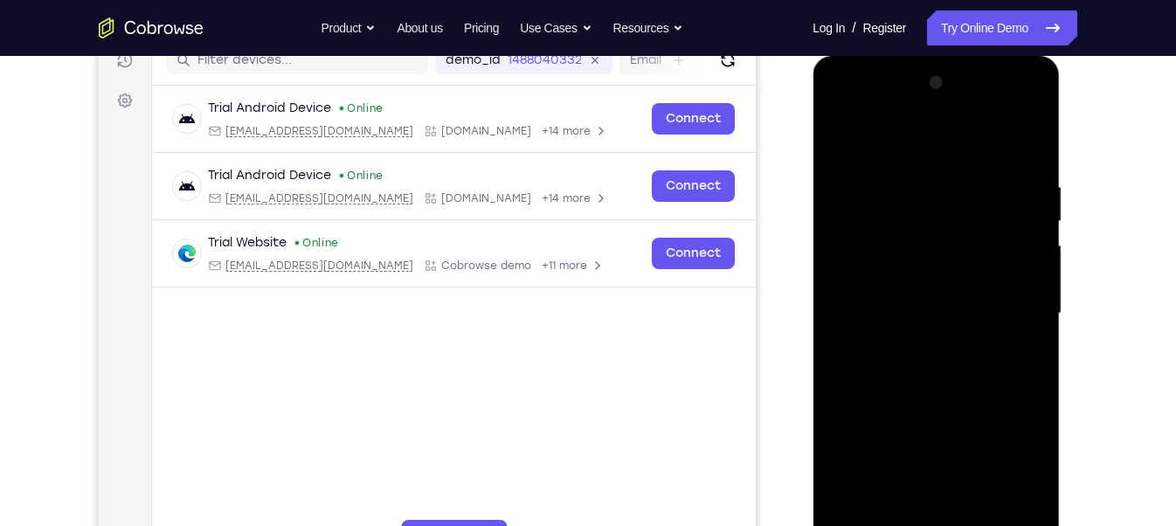
drag, startPoint x: 861, startPoint y: 406, endPoint x: 862, endPoint y: 484, distance: 77.8
click at [862, 484] on div at bounding box center [936, 313] width 220 height 489
click at [973, 186] on div at bounding box center [936, 313] width 220 height 489
drag, startPoint x: 957, startPoint y: 389, endPoint x: 849, endPoint y: -65, distance: 466.3
click at [849, 56] on html "Online web based iOS Simulators and Android Emulators. Run iPhone, iPad, Mobile…" at bounding box center [937, 318] width 249 height 524
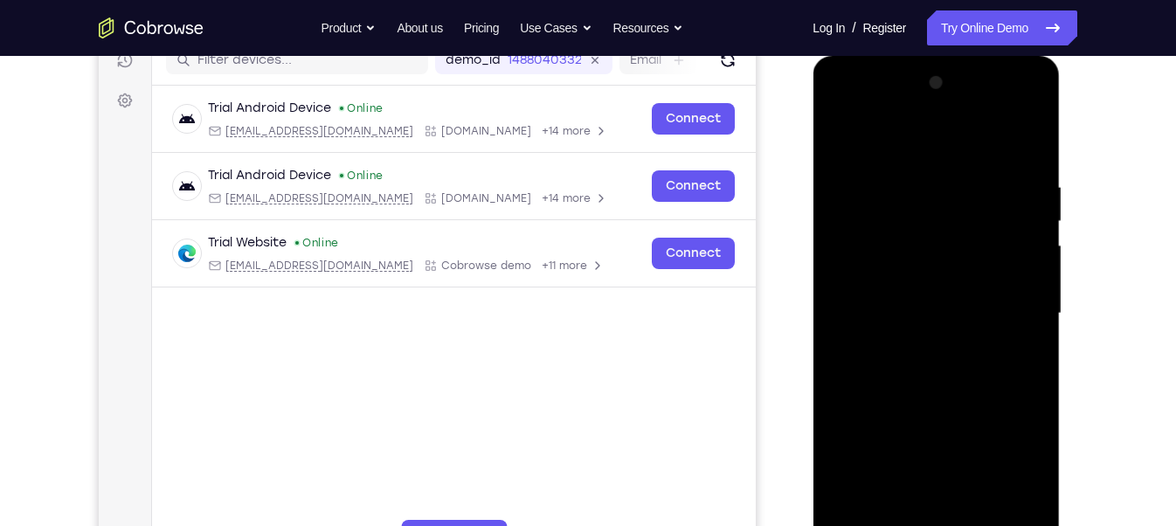
drag, startPoint x: 895, startPoint y: 200, endPoint x: 918, endPoint y: 457, distance: 258.0
click at [918, 457] on div at bounding box center [936, 313] width 220 height 489
click at [835, 207] on div at bounding box center [936, 313] width 220 height 489
drag, startPoint x: 869, startPoint y: 198, endPoint x: 912, endPoint y: 486, distance: 290.8
click at [912, 486] on div at bounding box center [936, 313] width 220 height 489
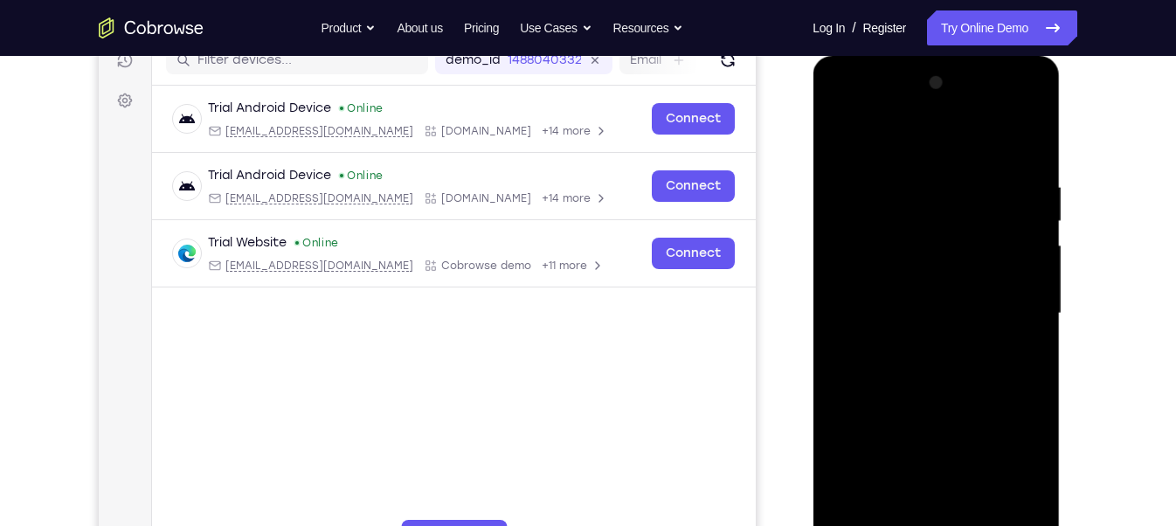
click at [864, 152] on div at bounding box center [936, 313] width 220 height 489
click at [861, 143] on div at bounding box center [936, 313] width 220 height 489
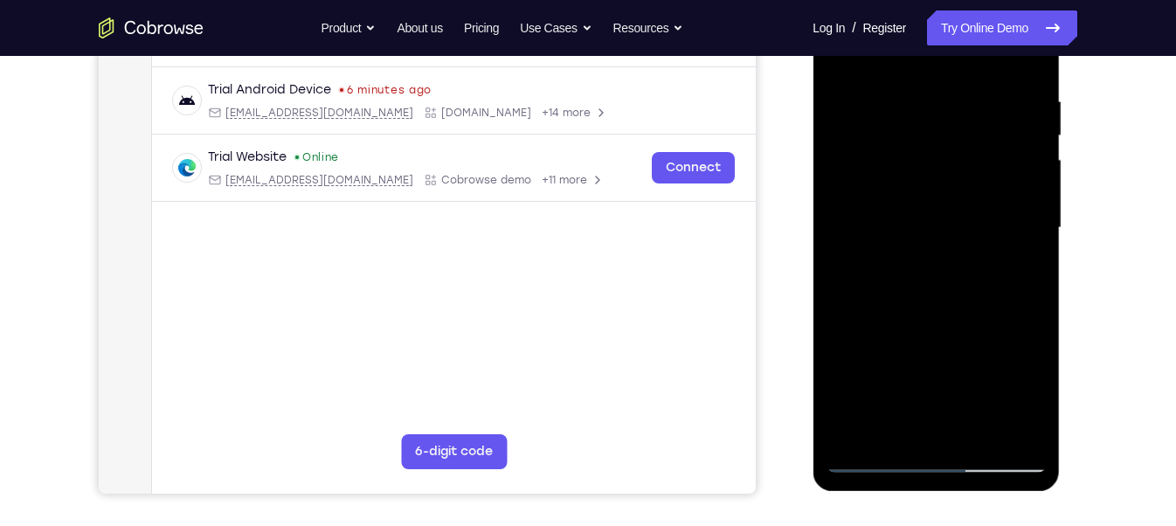
scroll to position [322, 0]
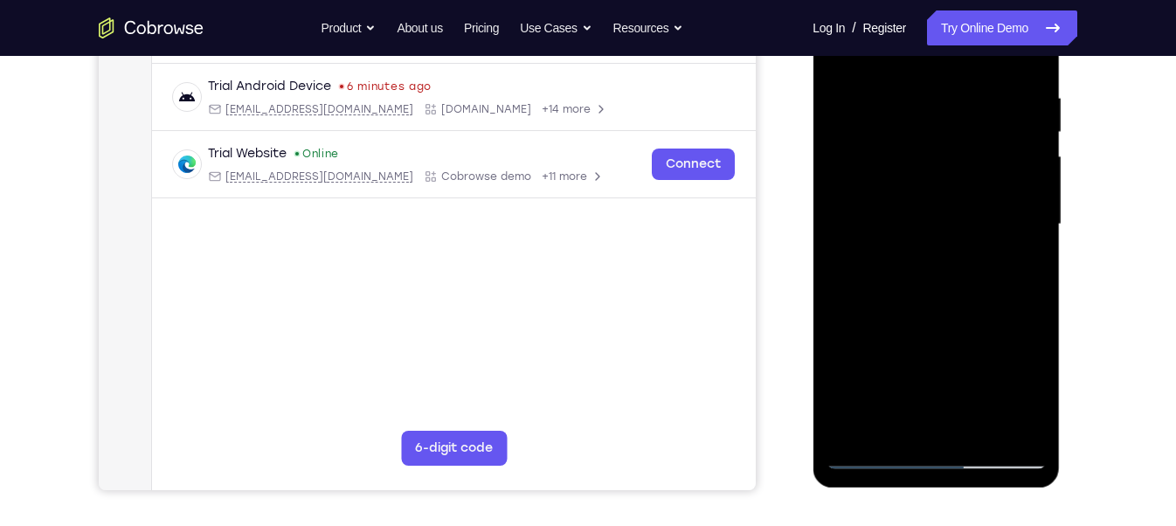
click at [878, 458] on div at bounding box center [936, 224] width 220 height 489
drag, startPoint x: 868, startPoint y: 189, endPoint x: 874, endPoint y: 301, distance: 112.0
click at [874, 301] on div at bounding box center [936, 224] width 220 height 489
click at [980, 91] on div at bounding box center [936, 224] width 220 height 489
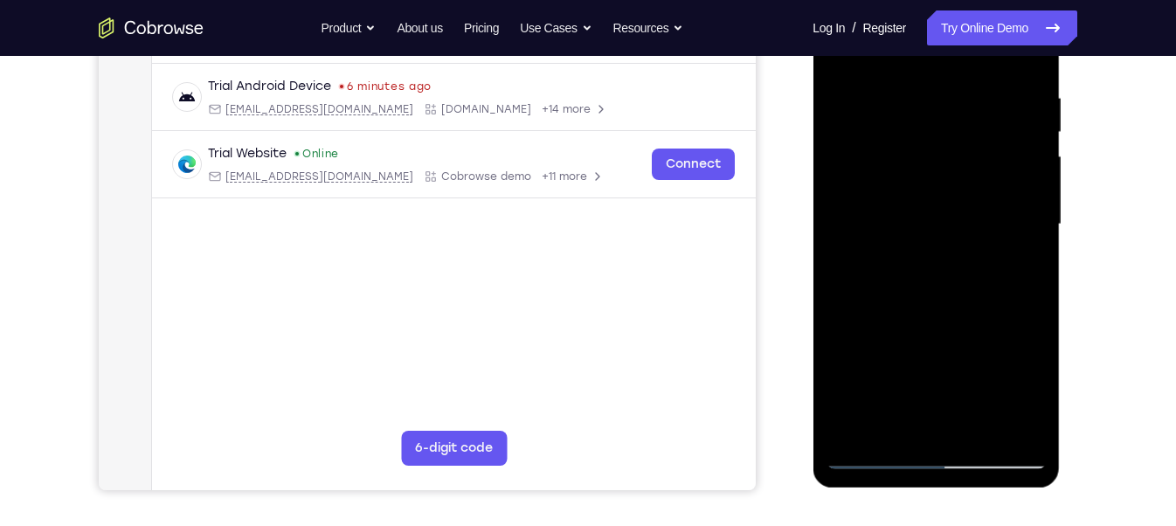
drag, startPoint x: 970, startPoint y: 163, endPoint x: 986, endPoint y: 369, distance: 206.8
click at [986, 369] on div at bounding box center [936, 224] width 220 height 489
click at [870, 458] on div at bounding box center [936, 224] width 220 height 489
drag, startPoint x: 964, startPoint y: 162, endPoint x: 964, endPoint y: 375, distance: 213.2
click at [964, 375] on div at bounding box center [936, 224] width 220 height 489
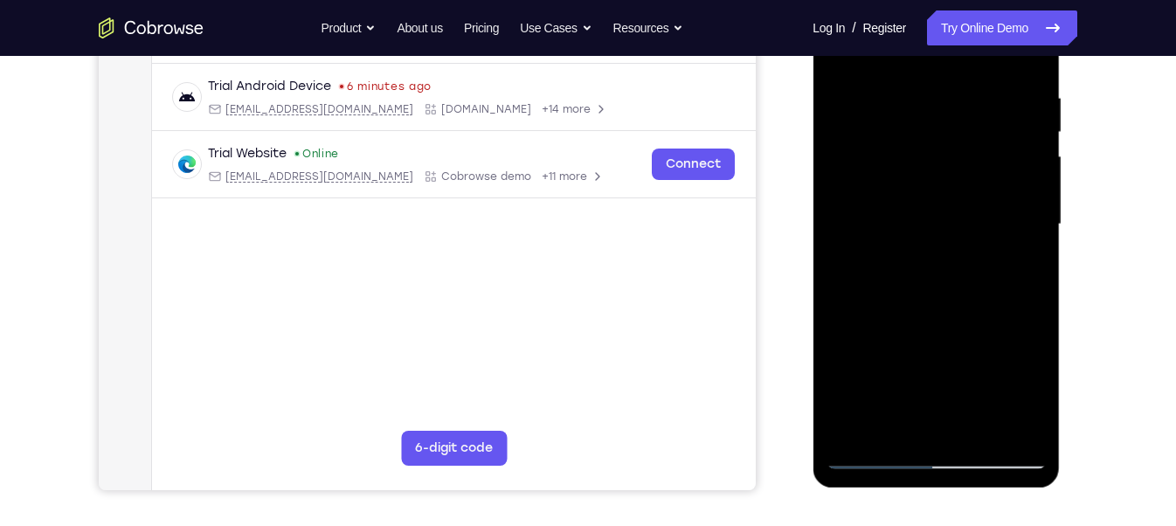
click at [987, 134] on div at bounding box center [936, 224] width 220 height 489
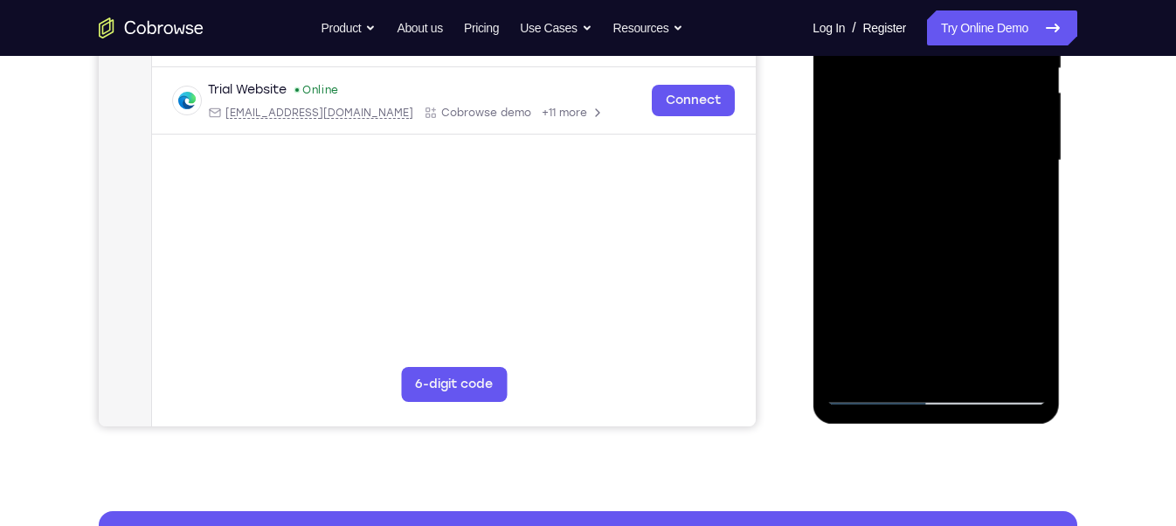
scroll to position [389, 0]
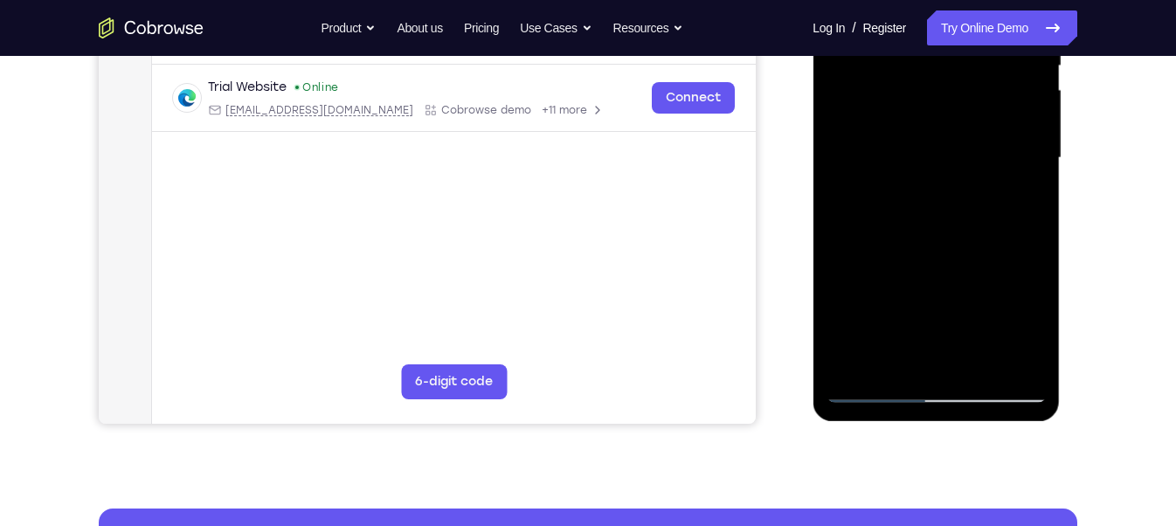
click at [944, 257] on div at bounding box center [936, 157] width 220 height 489
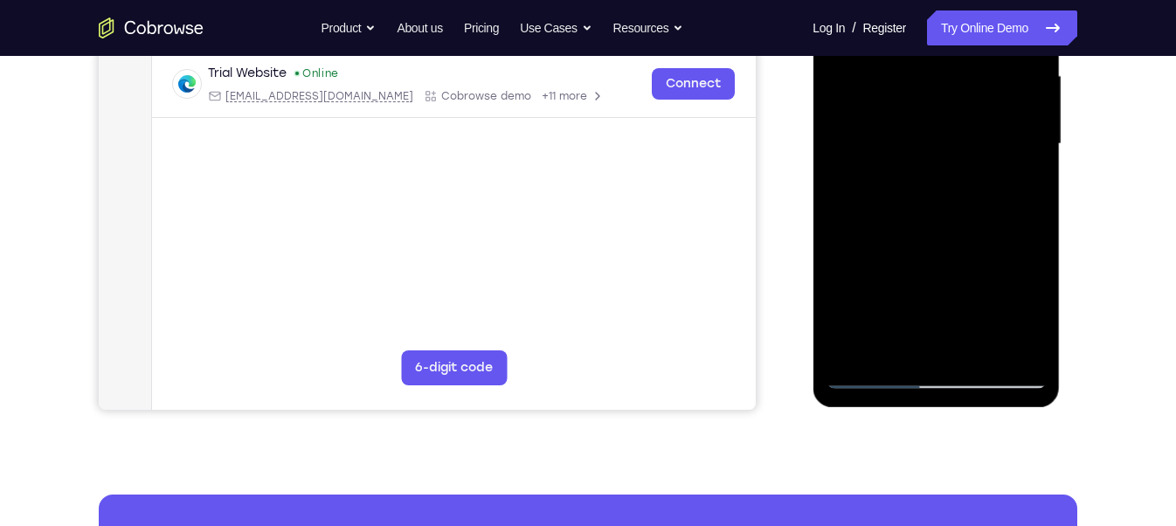
scroll to position [405, 0]
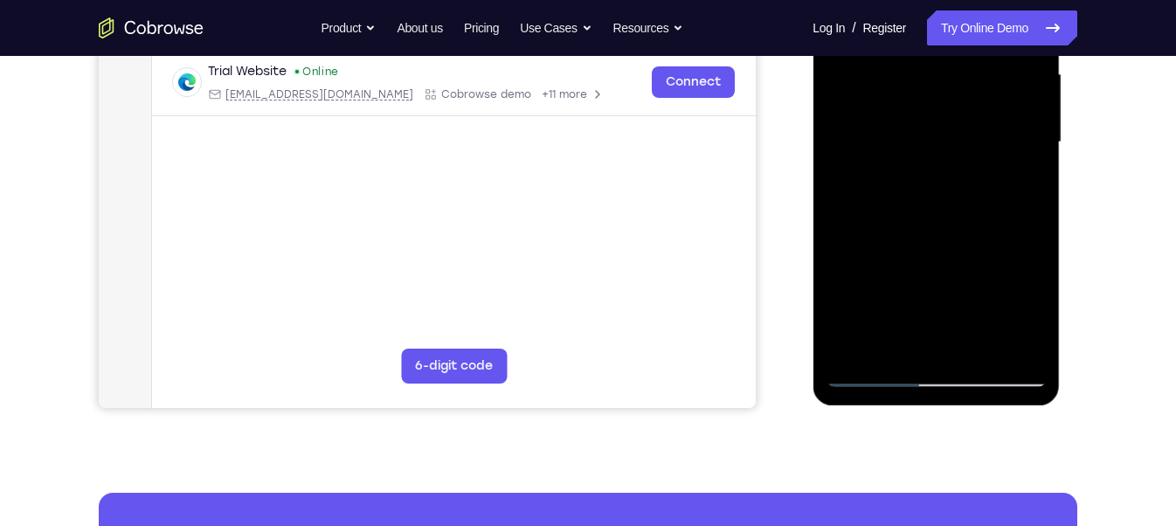
click at [1005, 238] on div at bounding box center [936, 142] width 220 height 489
click at [877, 371] on div at bounding box center [936, 142] width 220 height 489
click at [982, 220] on div at bounding box center [936, 142] width 220 height 489
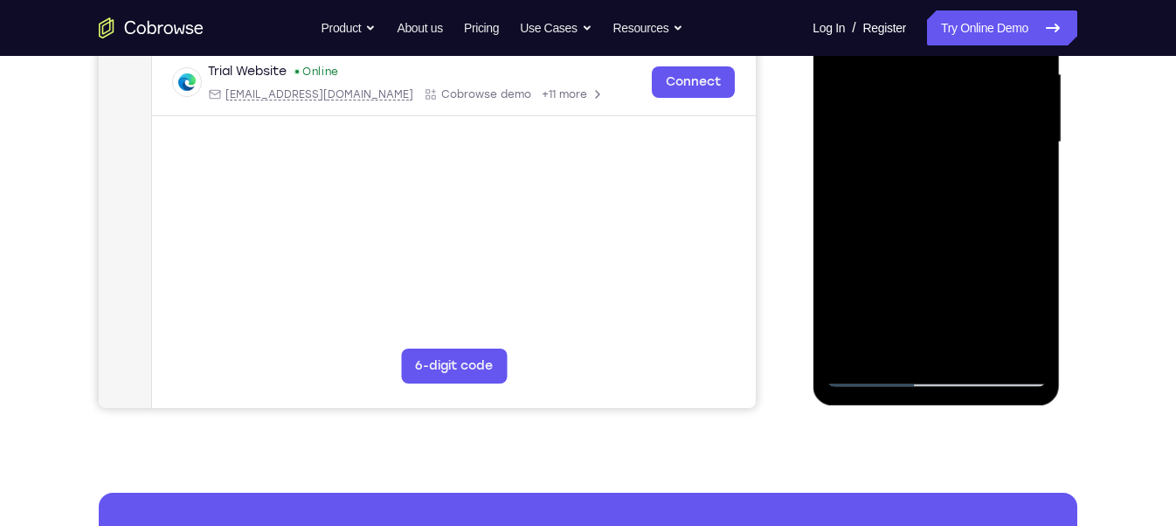
click at [872, 374] on div at bounding box center [936, 142] width 220 height 489
click at [1009, 278] on div at bounding box center [936, 142] width 220 height 489
click at [998, 261] on div at bounding box center [936, 142] width 220 height 489
click at [928, 269] on div at bounding box center [936, 142] width 220 height 489
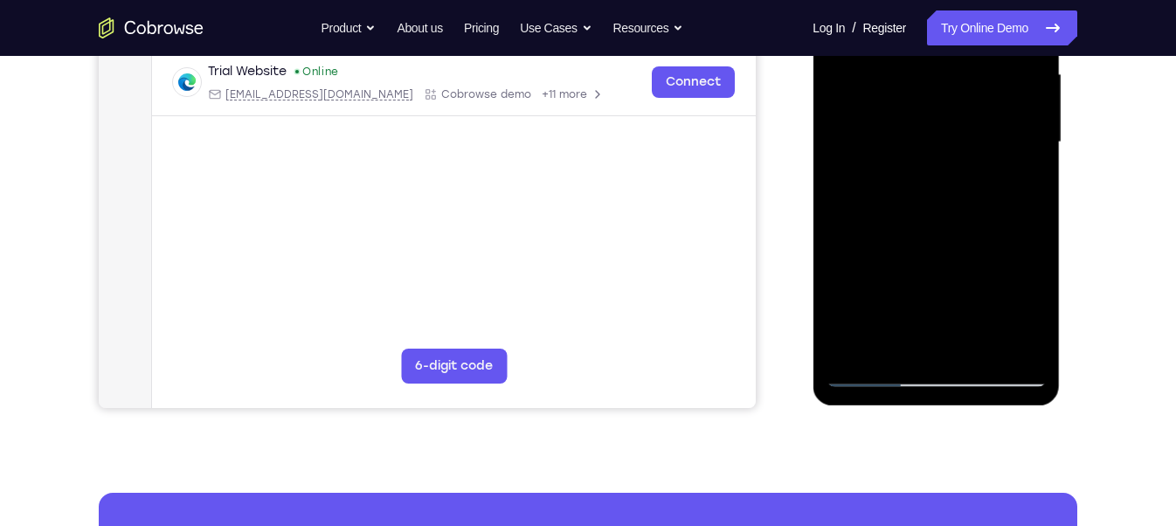
click at [928, 269] on div at bounding box center [936, 142] width 220 height 489
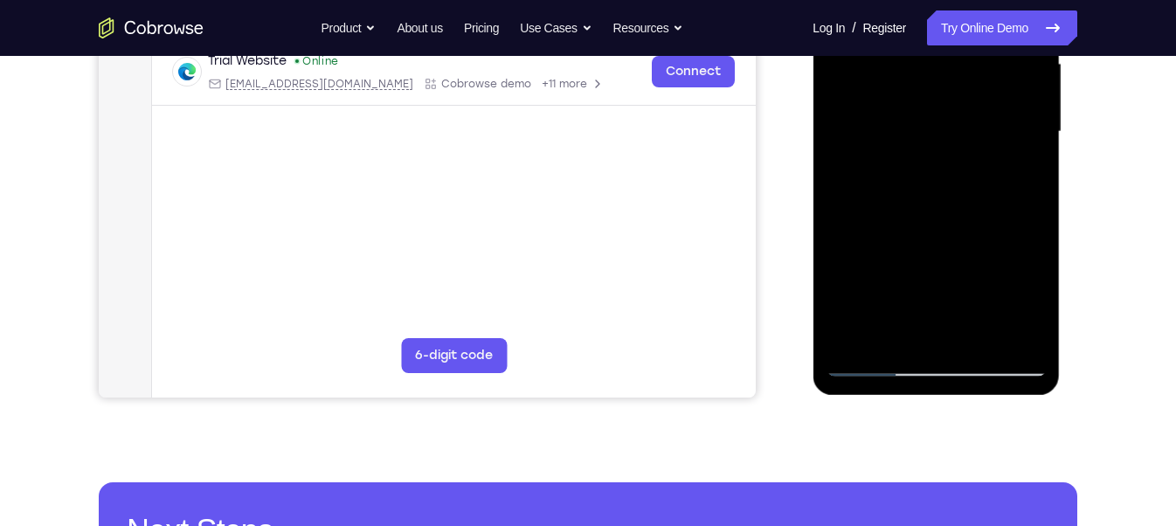
click at [870, 365] on div at bounding box center [936, 131] width 220 height 489
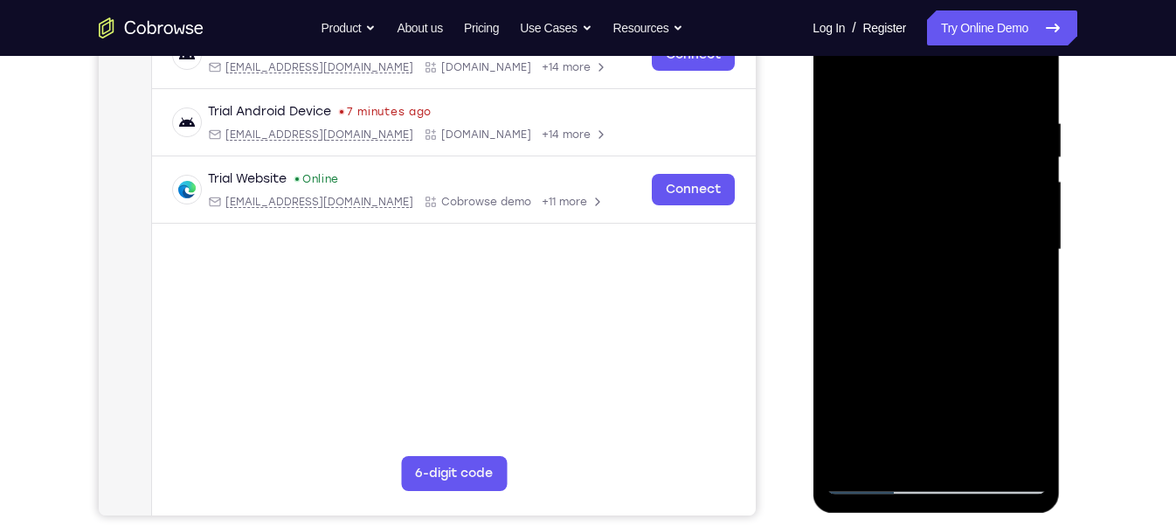
scroll to position [297, 0]
click at [872, 480] on div at bounding box center [936, 249] width 220 height 489
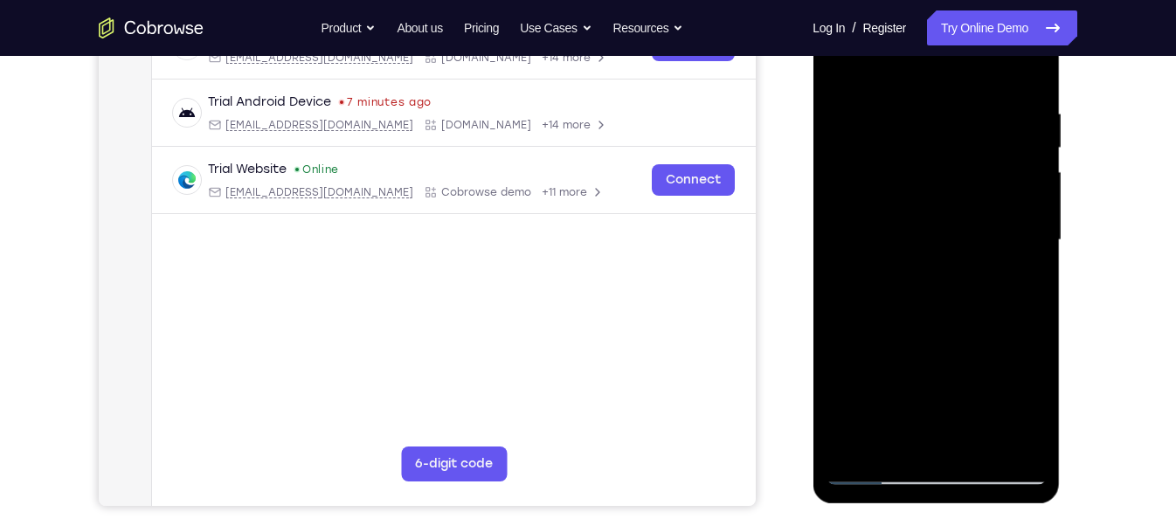
scroll to position [315, 0]
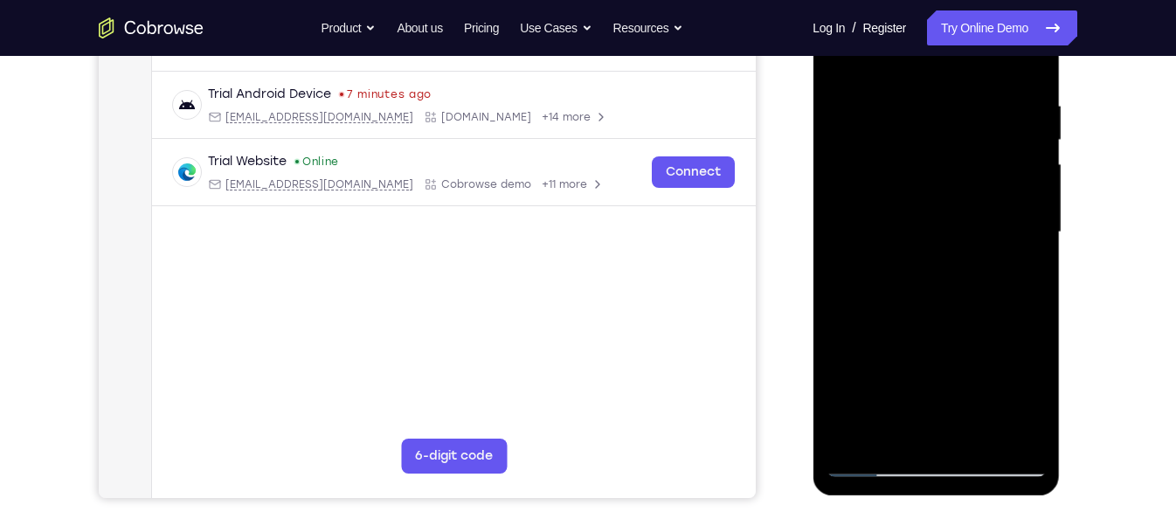
click at [921, 323] on div at bounding box center [936, 232] width 220 height 489
click at [1020, 386] on div at bounding box center [936, 232] width 220 height 489
click at [955, 343] on div at bounding box center [936, 232] width 220 height 489
click at [922, 326] on div at bounding box center [936, 232] width 220 height 489
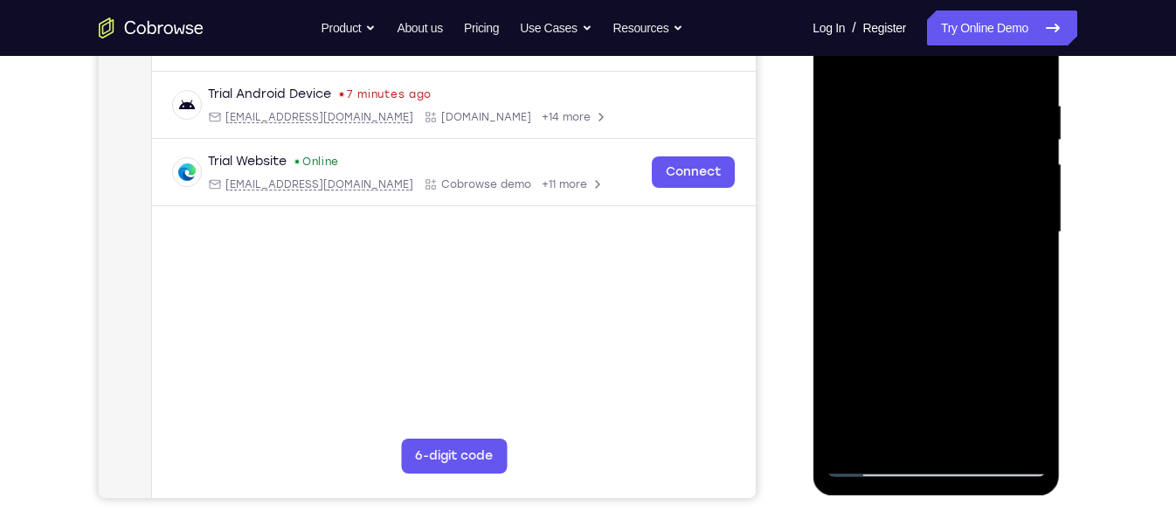
click at [932, 371] on div at bounding box center [936, 232] width 220 height 489
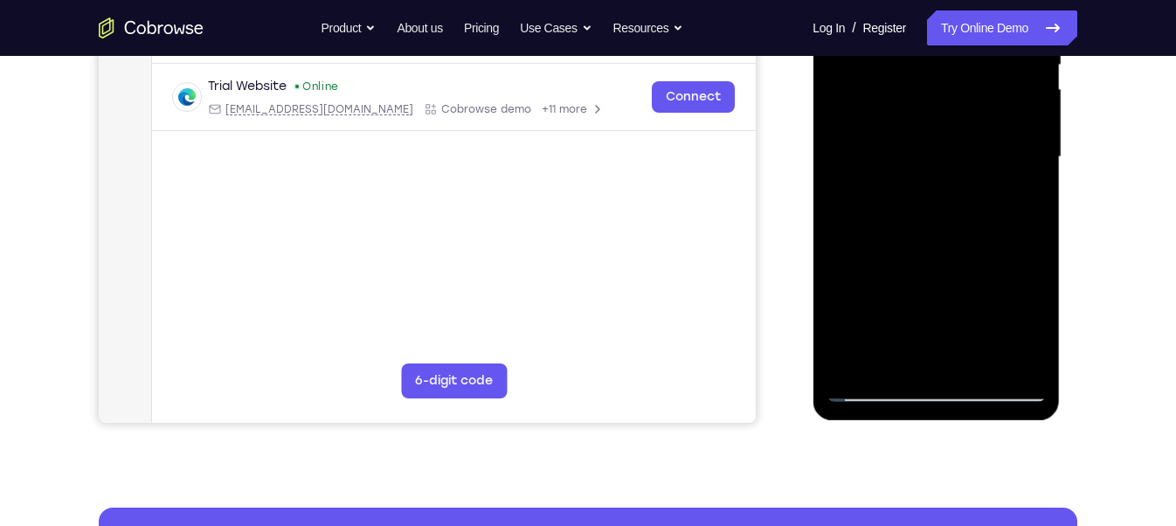
scroll to position [392, 0]
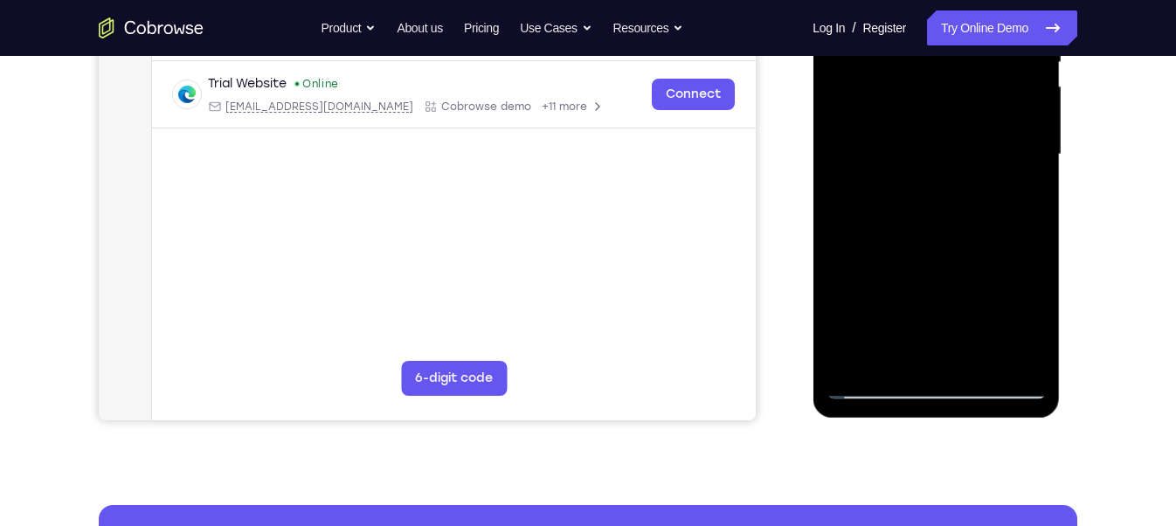
click at [878, 390] on div at bounding box center [936, 154] width 220 height 489
click at [873, 385] on div at bounding box center [936, 154] width 220 height 489
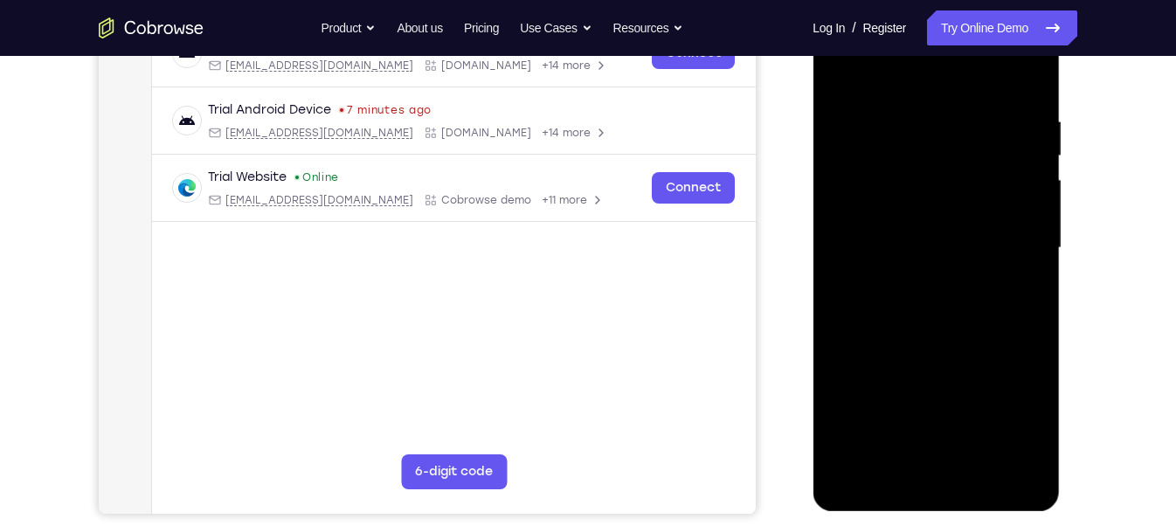
click at [875, 470] on div at bounding box center [936, 247] width 220 height 489
click at [878, 482] on div at bounding box center [936, 247] width 220 height 489
click at [869, 477] on div at bounding box center [936, 247] width 220 height 489
click at [873, 479] on div at bounding box center [936, 247] width 220 height 489
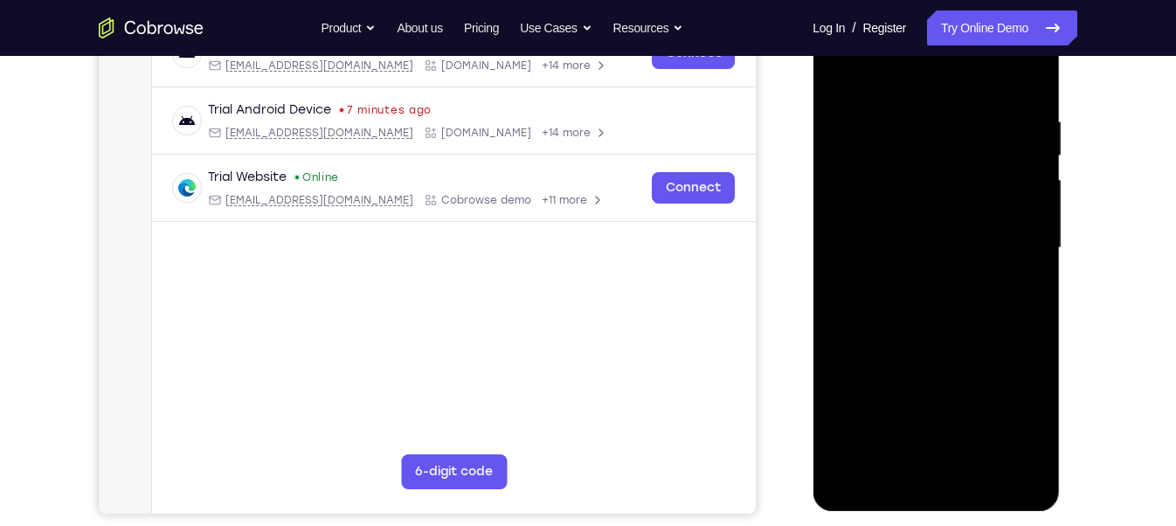
click at [873, 479] on div at bounding box center [936, 247] width 220 height 489
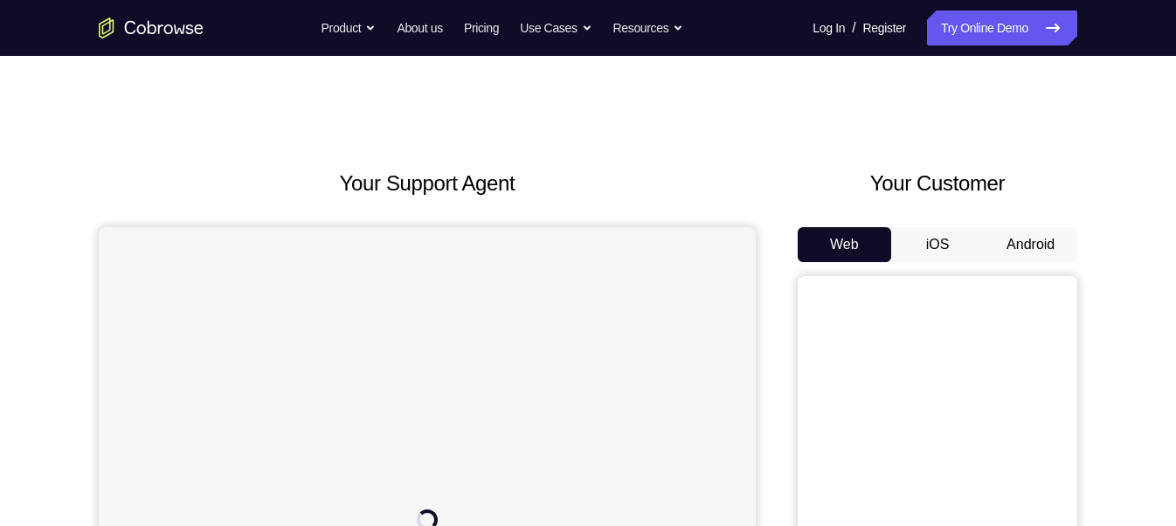
scroll to position [140, 0]
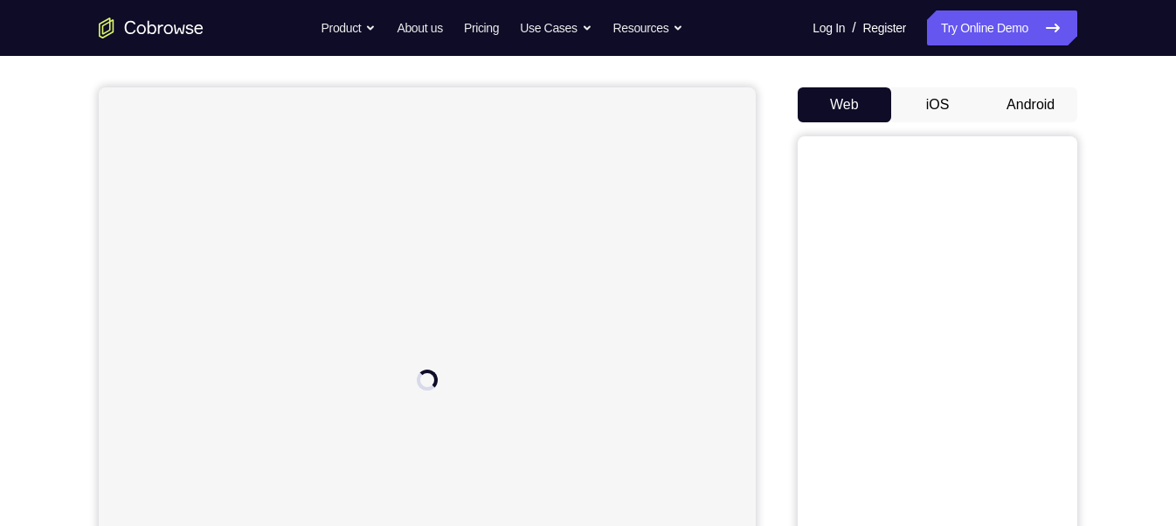
click at [1004, 101] on button "Android" at bounding box center [1031, 104] width 94 height 35
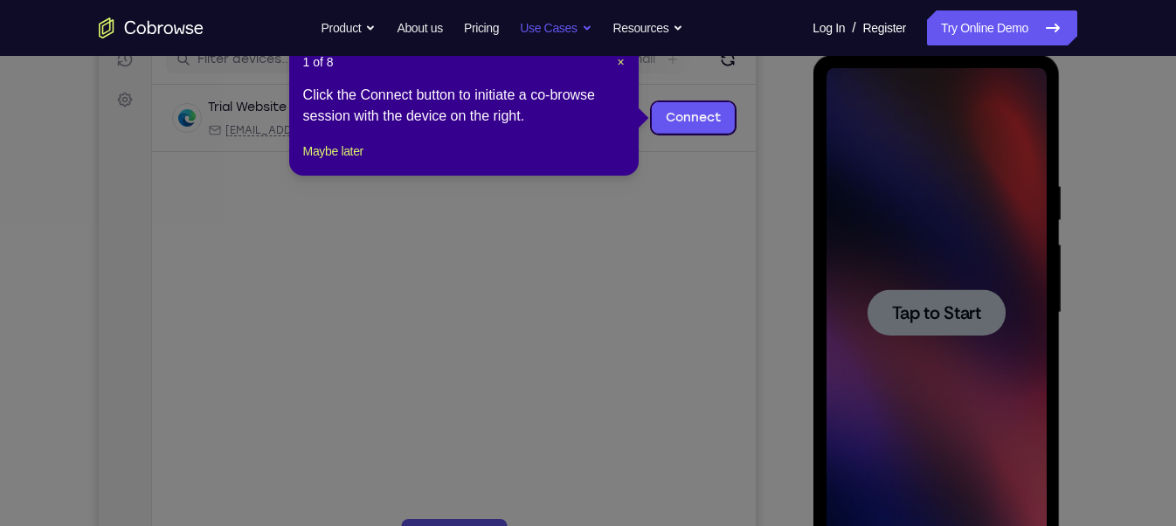
scroll to position [0, 0]
click at [349, 162] on button "Maybe later" at bounding box center [333, 151] width 60 height 21
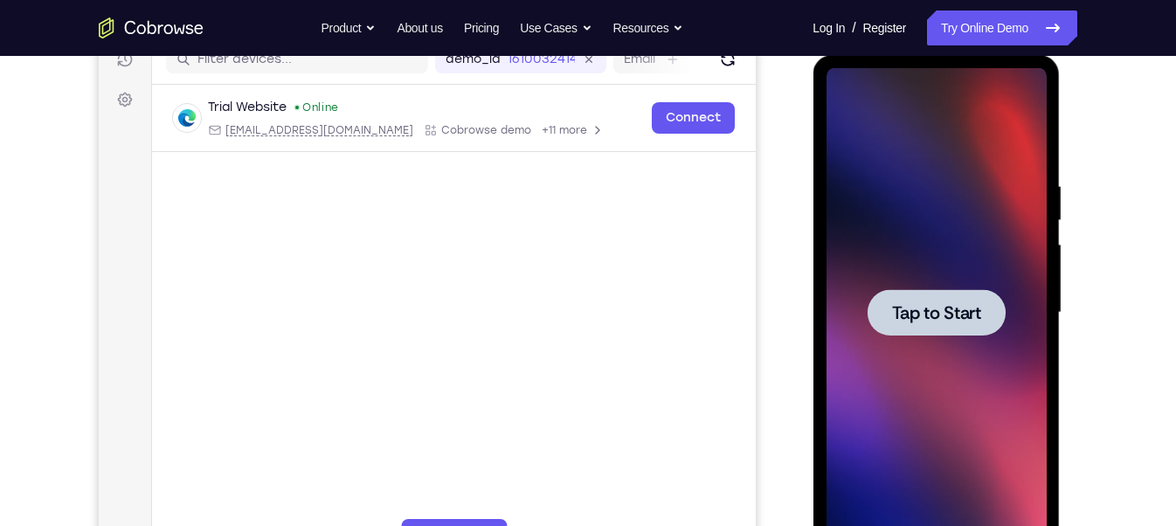
click at [909, 316] on span "Tap to Start" at bounding box center [935, 312] width 89 height 17
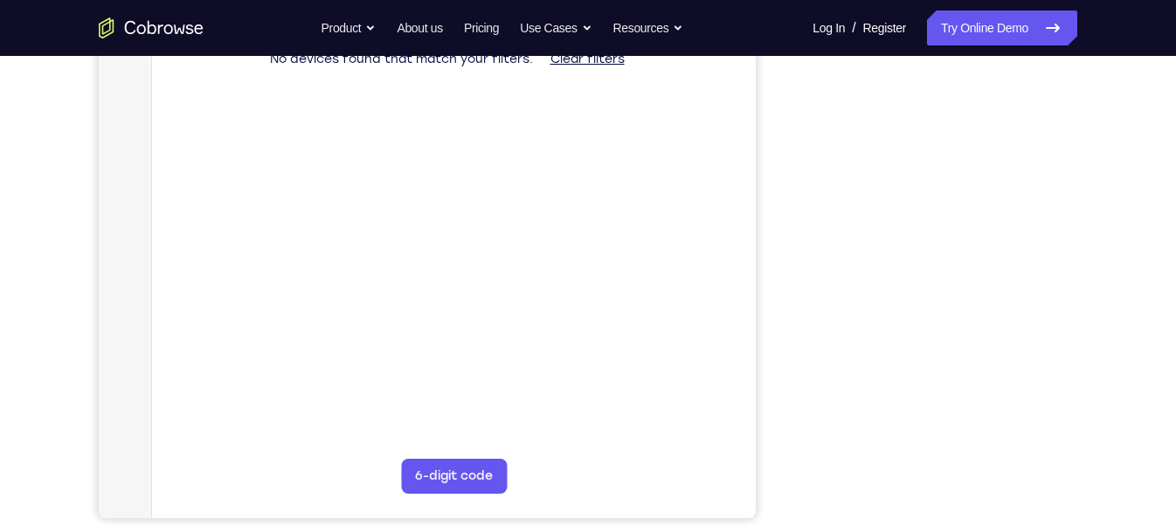
scroll to position [294, 0]
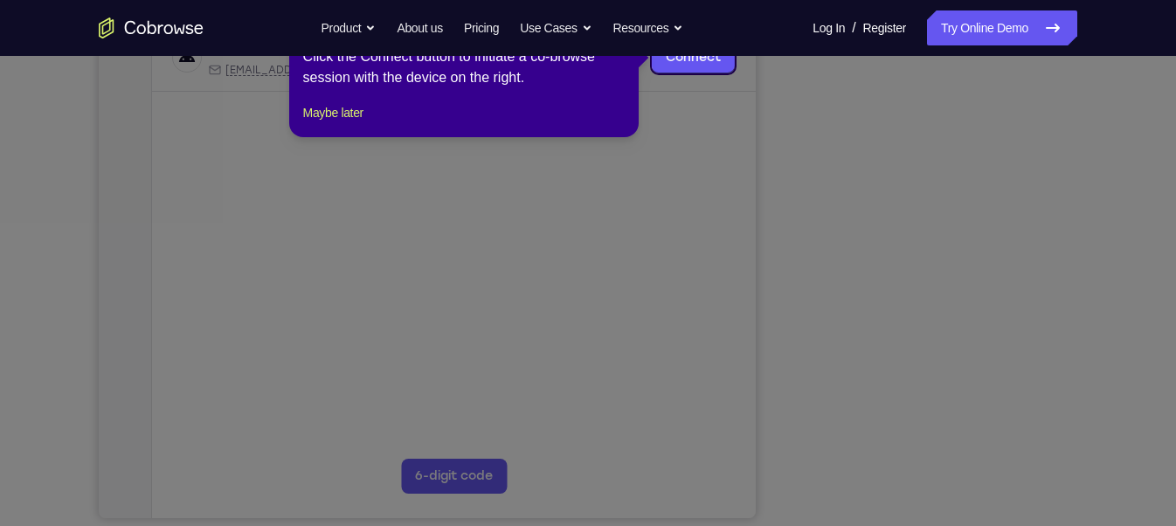
click at [1002, 411] on icon at bounding box center [595, 263] width 1191 height 526
click at [340, 123] on button "Maybe later" at bounding box center [333, 112] width 60 height 21
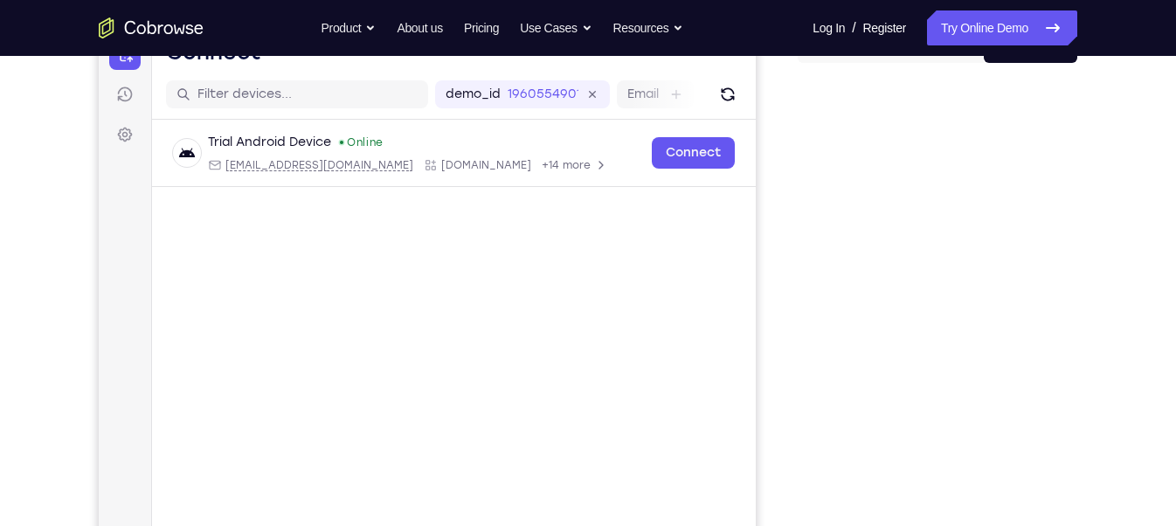
scroll to position [173, 0]
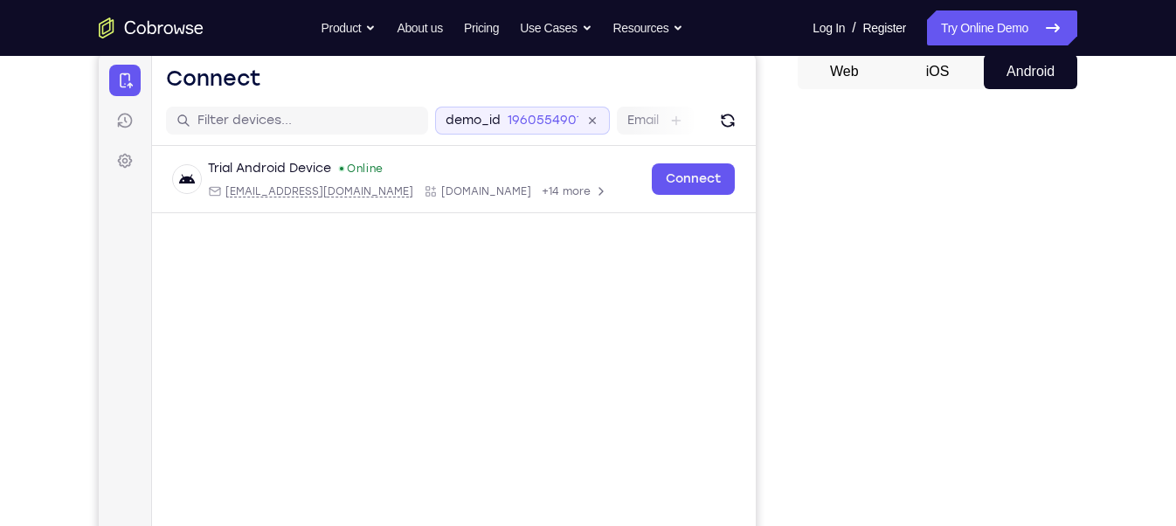
click at [589, 122] on icon at bounding box center [591, 120] width 13 height 13
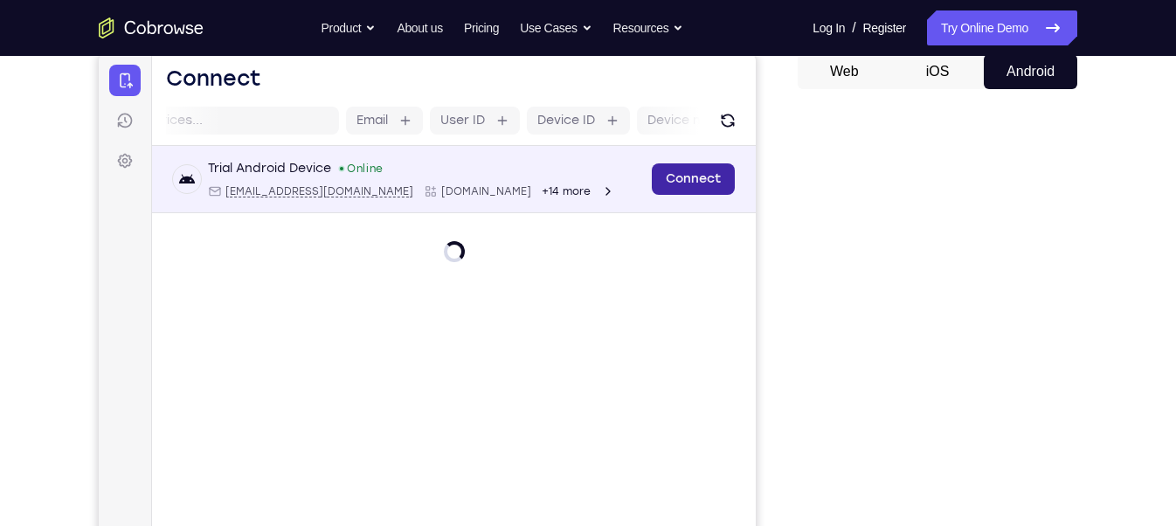
click at [676, 177] on link "Connect" at bounding box center [693, 178] width 83 height 31
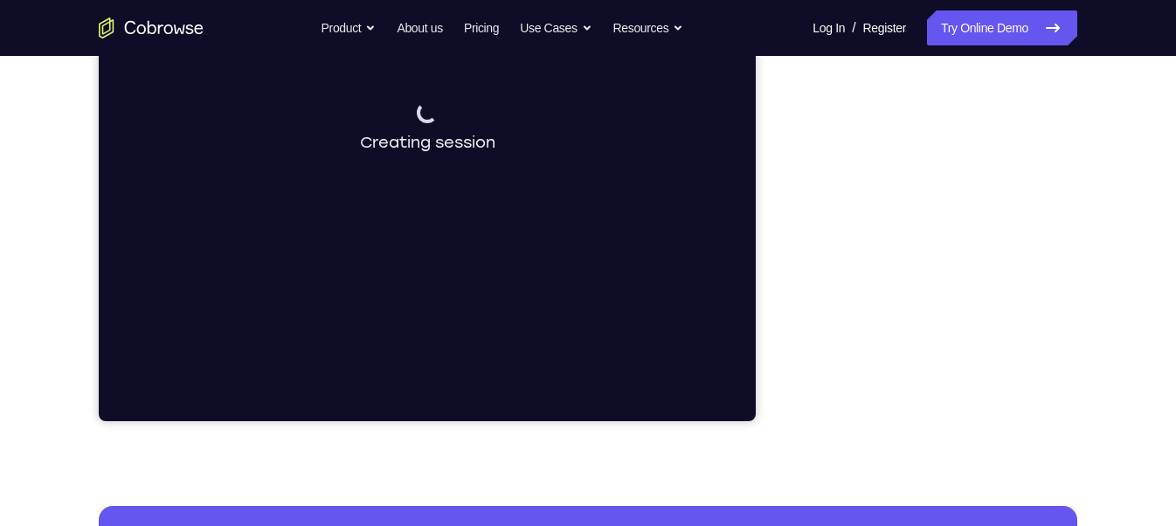
scroll to position [393, 0]
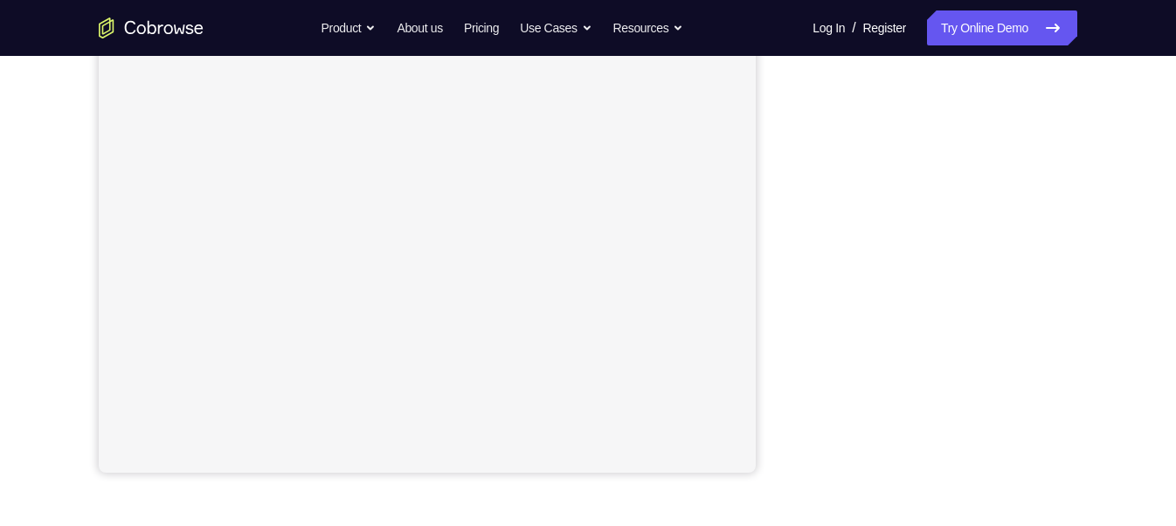
scroll to position [243, 0]
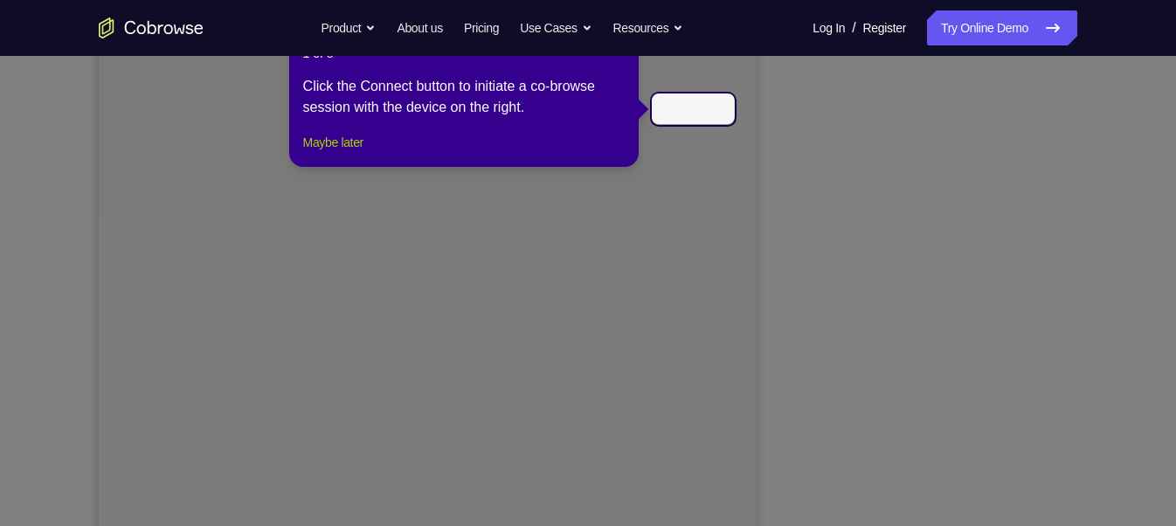
click at [339, 153] on button "Maybe later" at bounding box center [333, 142] width 60 height 21
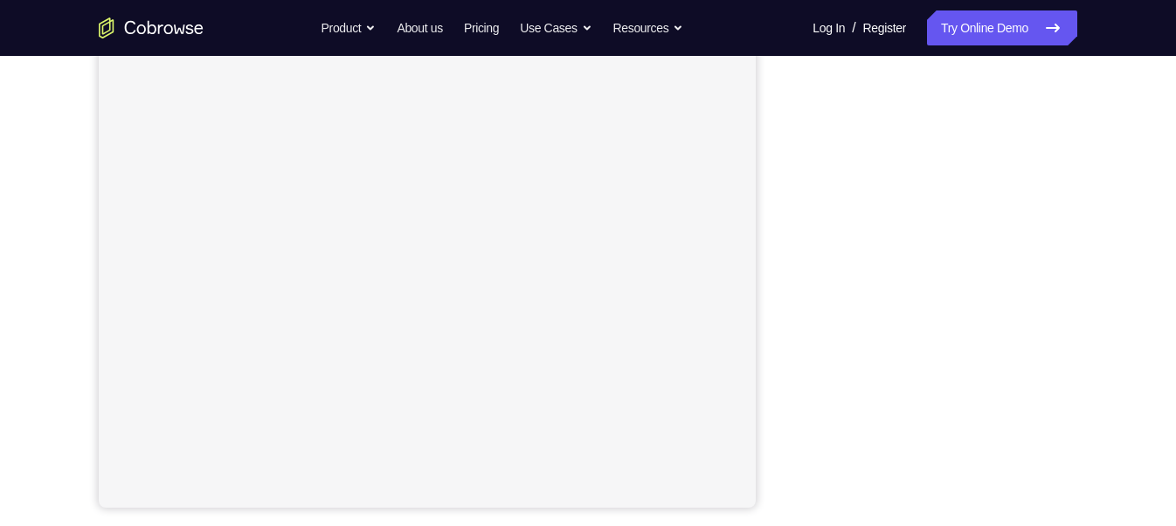
scroll to position [297, 0]
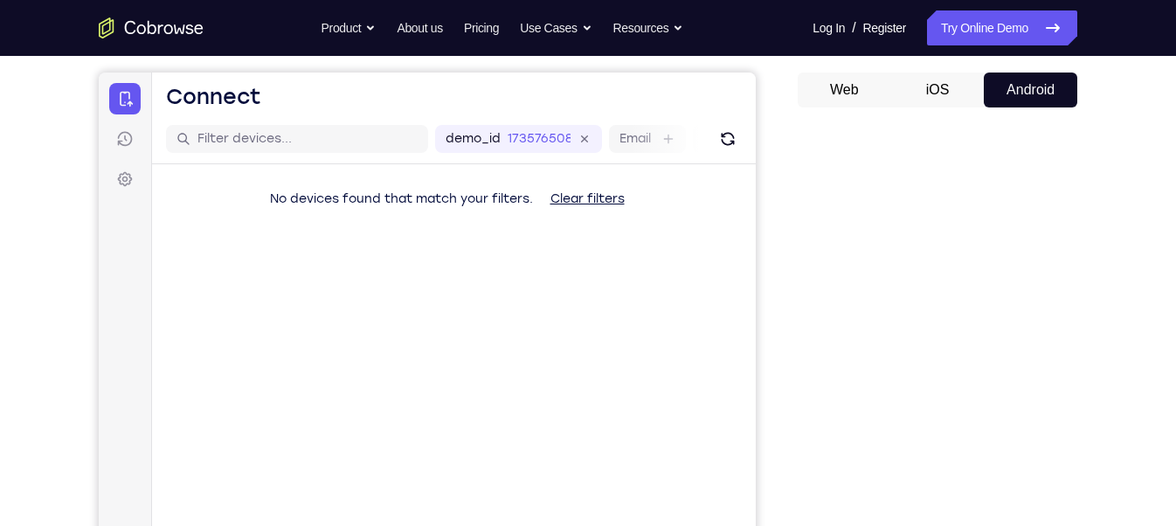
scroll to position [264, 0]
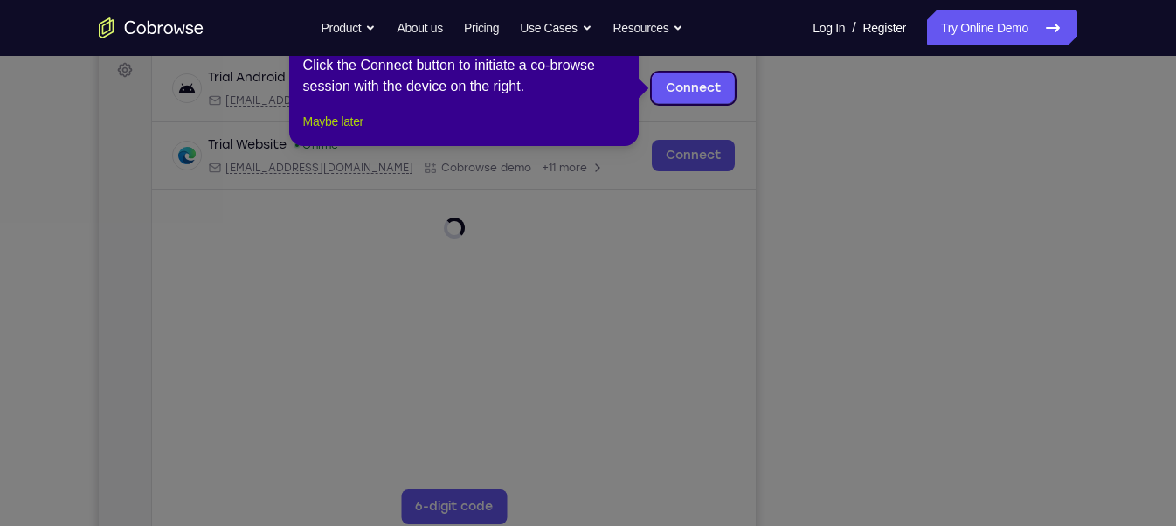
click at [353, 132] on button "Maybe later" at bounding box center [333, 121] width 60 height 21
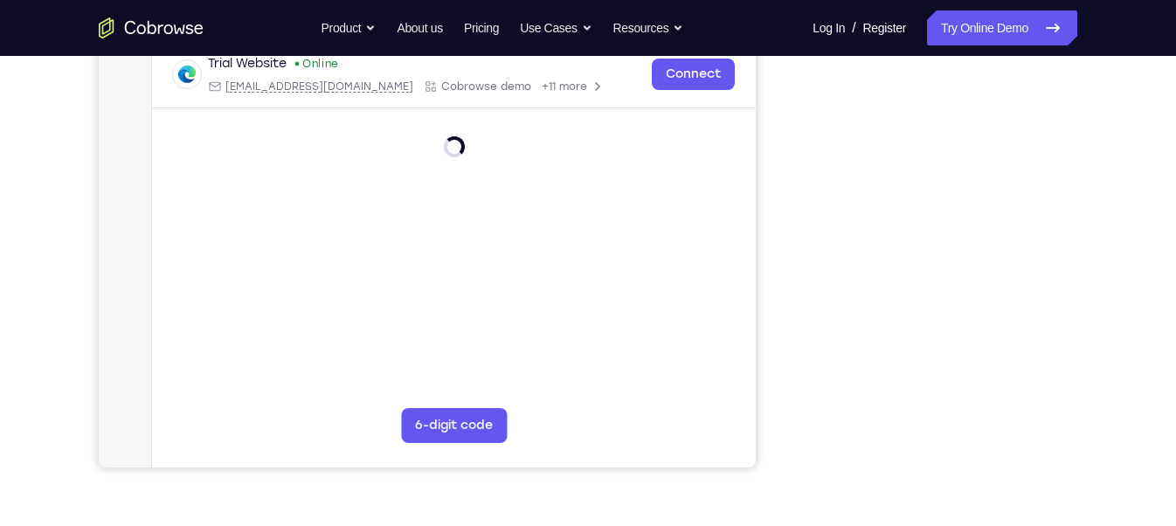
scroll to position [350, 0]
